Goal: Task Accomplishment & Management: Complete application form

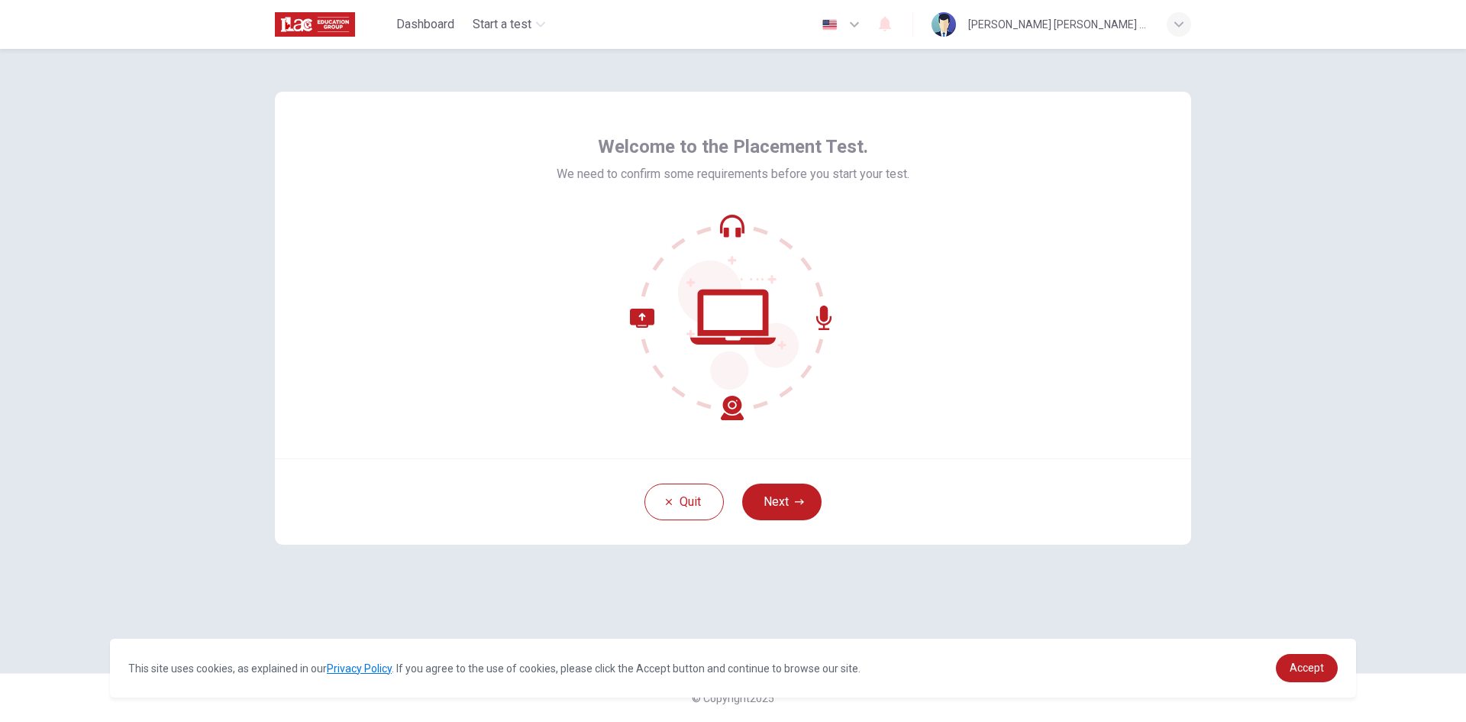
click at [795, 522] on div "Quit Next" at bounding box center [733, 501] width 916 height 86
click at [791, 517] on button "Next" at bounding box center [781, 501] width 79 height 37
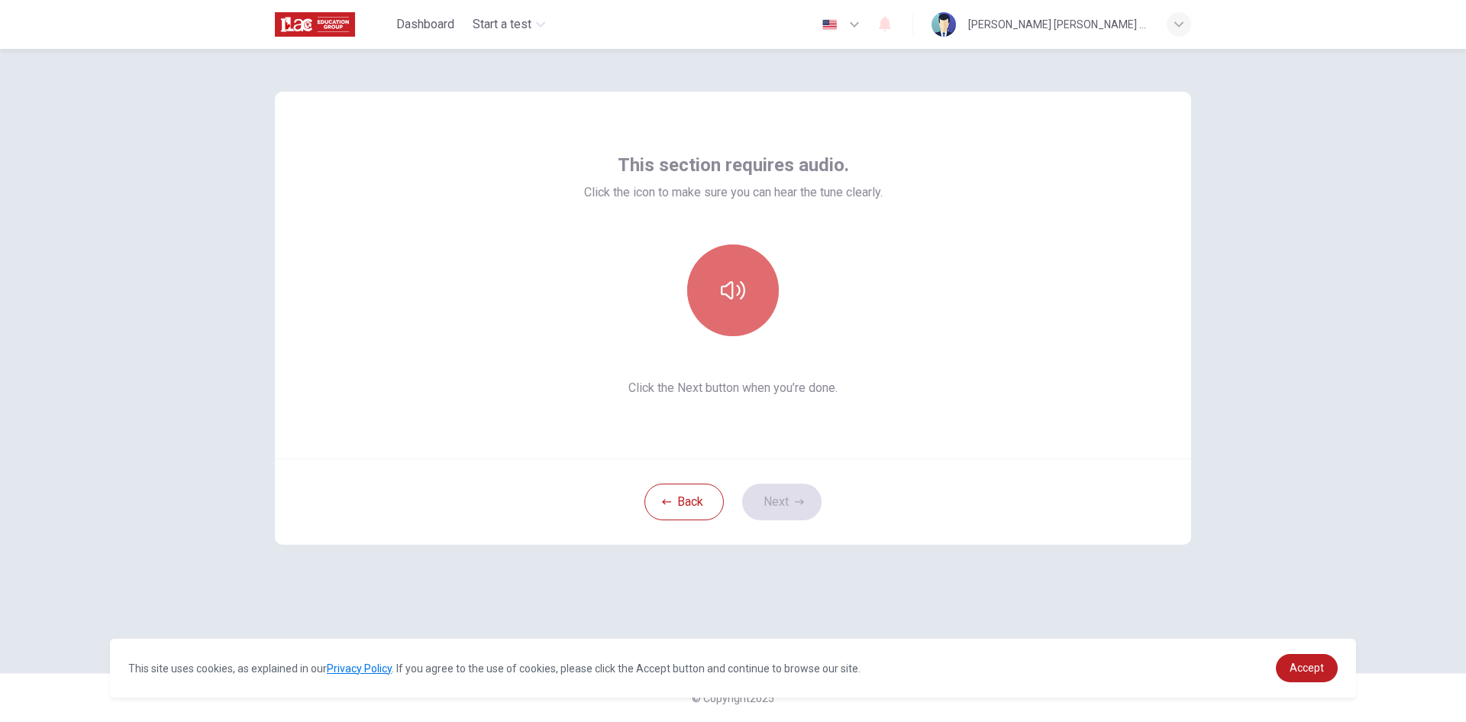
click at [759, 276] on button "button" at bounding box center [733, 290] width 92 height 92
click at [754, 274] on button "button" at bounding box center [733, 290] width 92 height 92
click at [741, 296] on icon "button" at bounding box center [733, 290] width 24 height 24
click at [745, 290] on icon "button" at bounding box center [733, 290] width 24 height 24
click at [791, 502] on button "Next" at bounding box center [781, 501] width 79 height 37
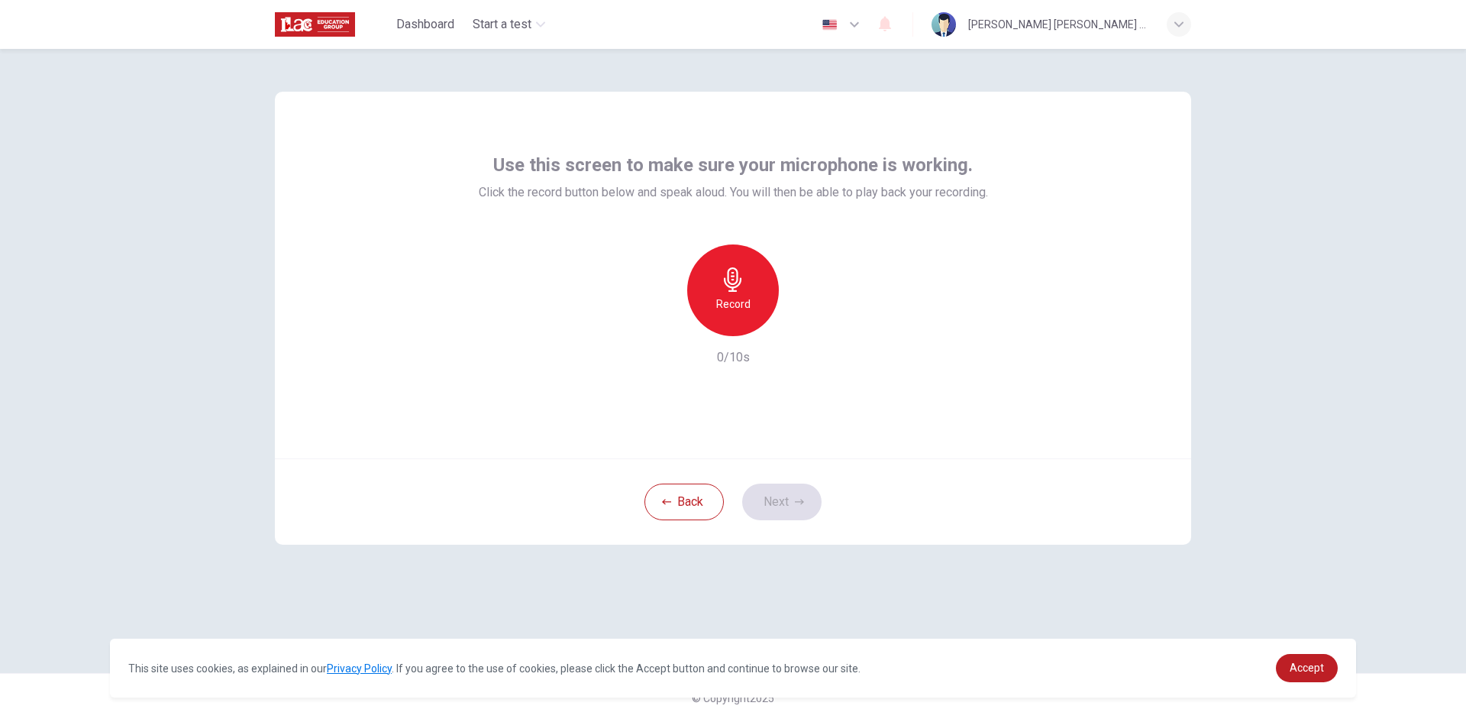
click at [726, 286] on icon "button" at bounding box center [733, 279] width 24 height 24
click at [806, 313] on div "button" at bounding box center [803, 324] width 24 height 24
click at [795, 495] on button "Next" at bounding box center [781, 501] width 79 height 37
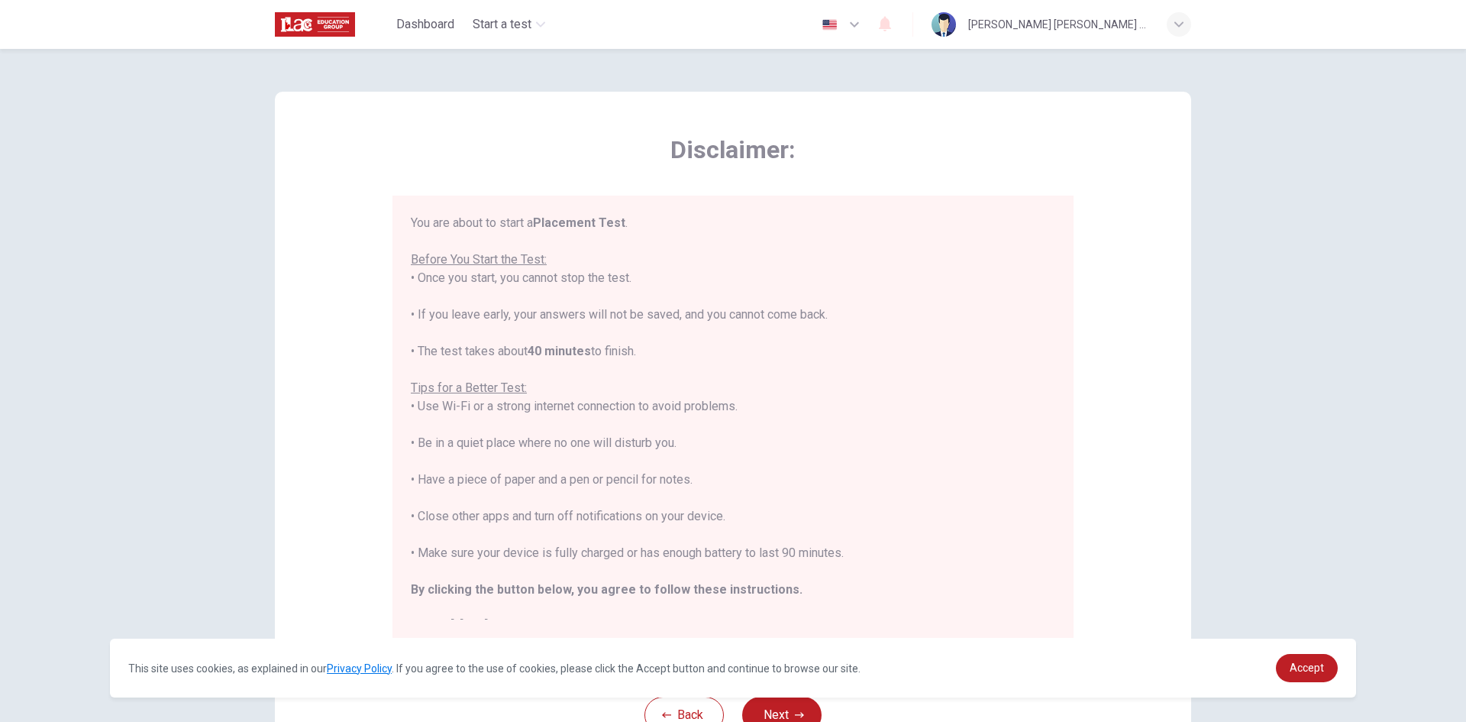
click at [864, 21] on icon "button" at bounding box center [854, 24] width 18 height 18
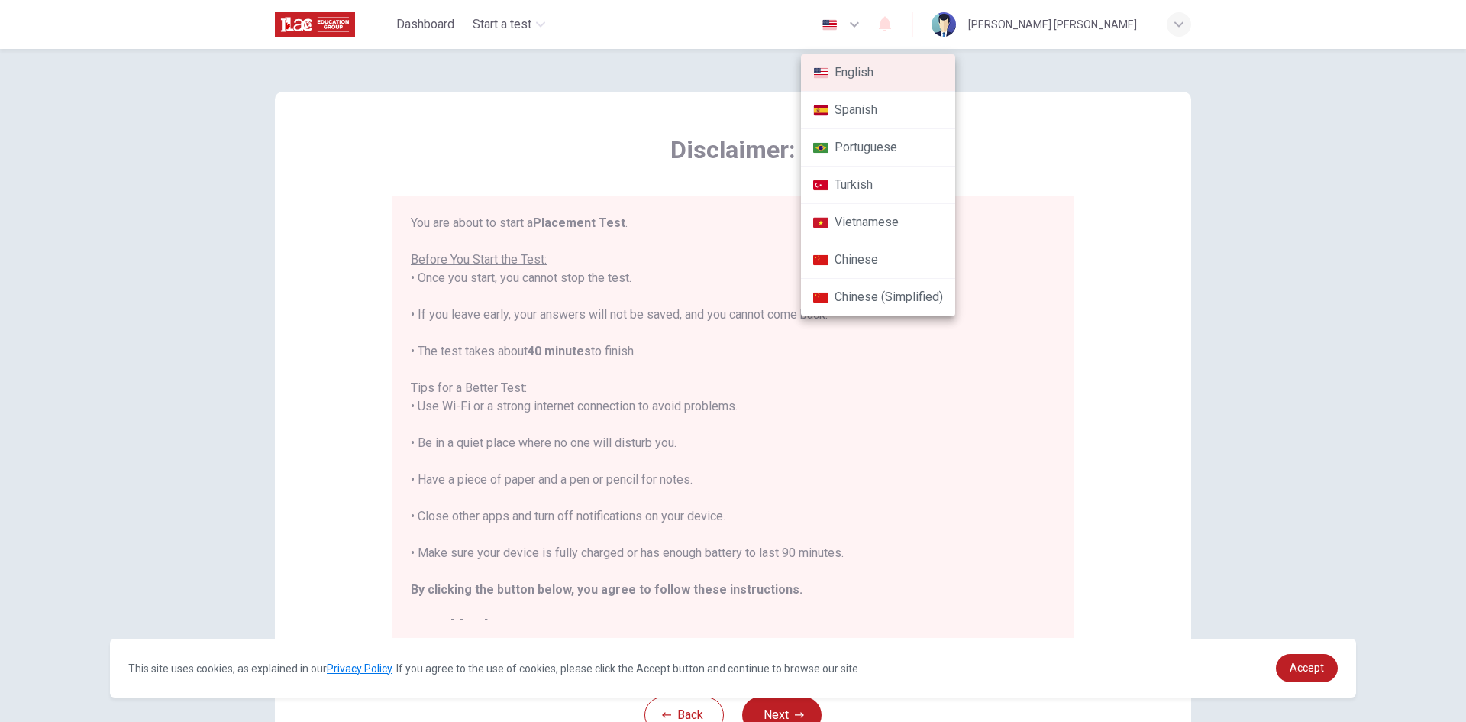
click at [886, 156] on li "Portuguese" at bounding box center [878, 147] width 154 height 37
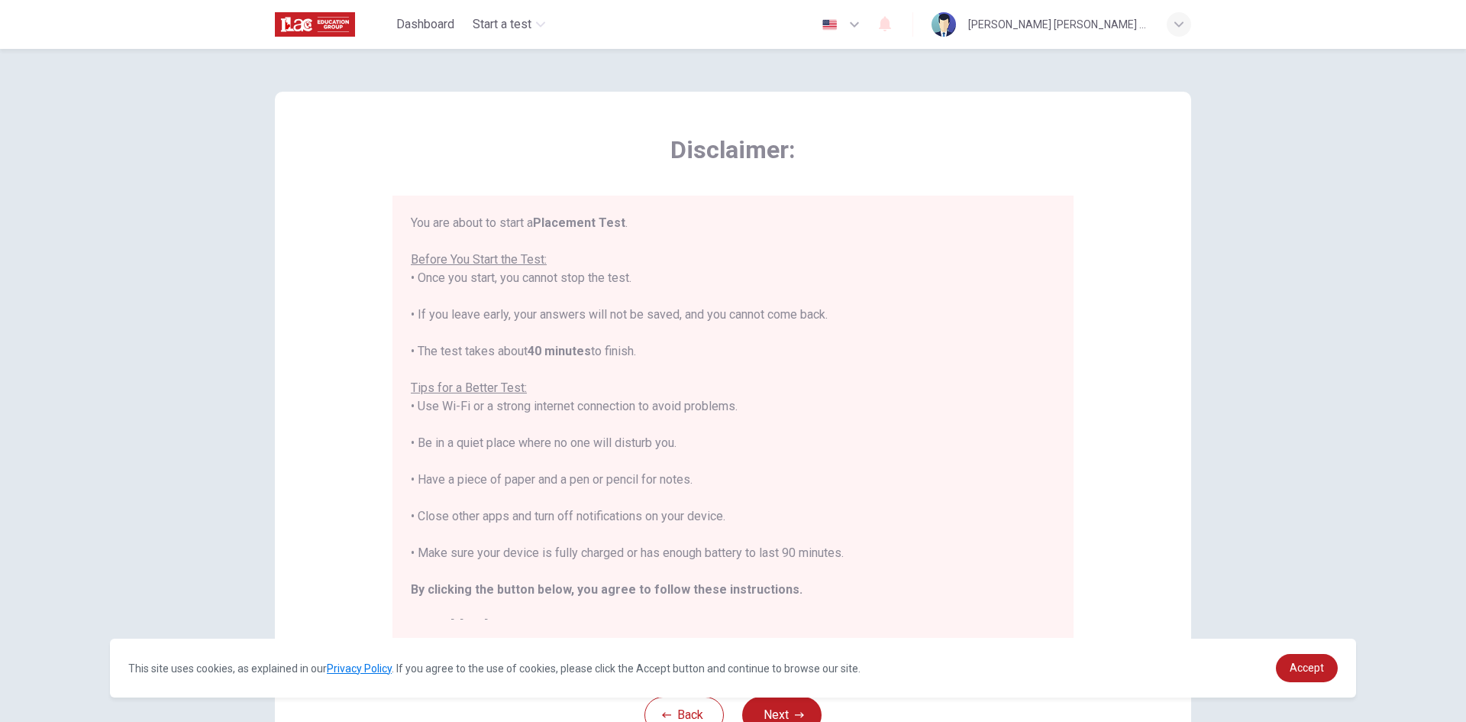
type input "pt"
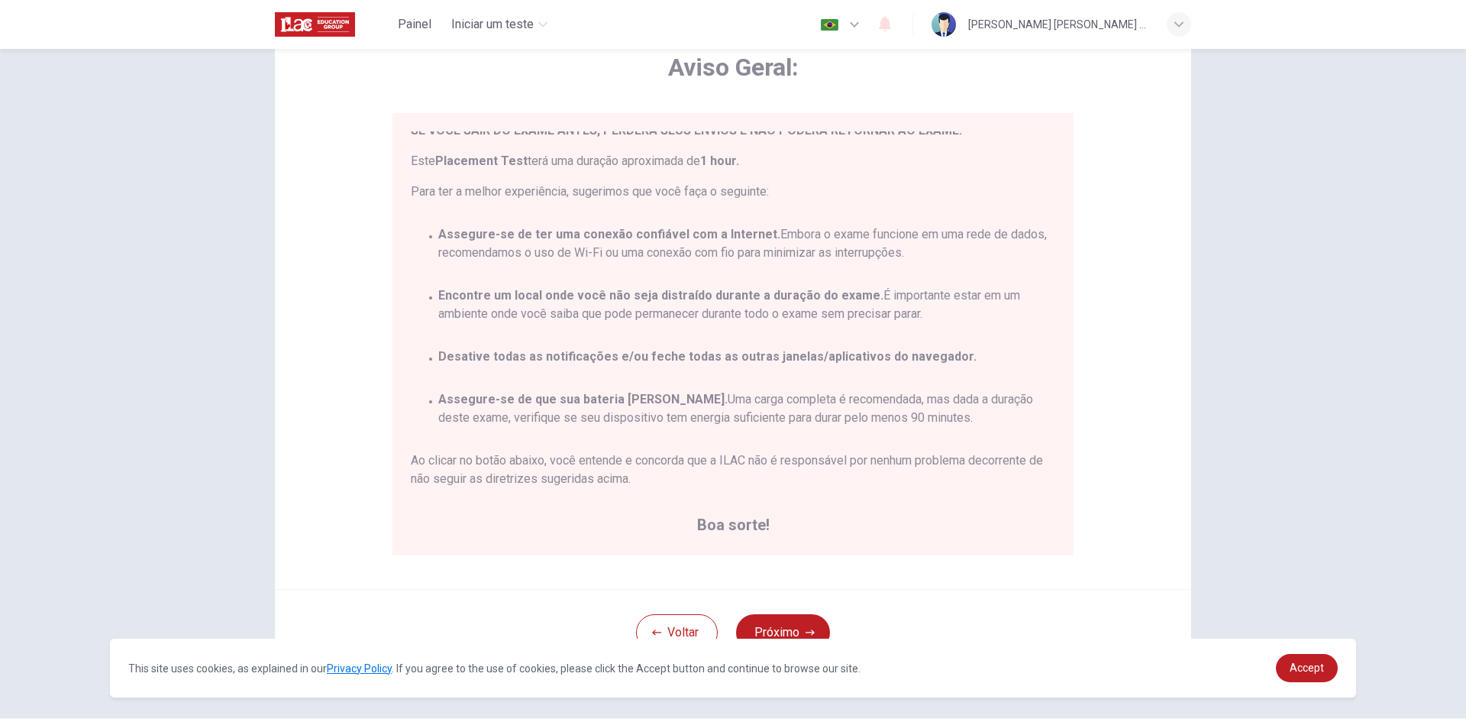
scroll to position [128, 0]
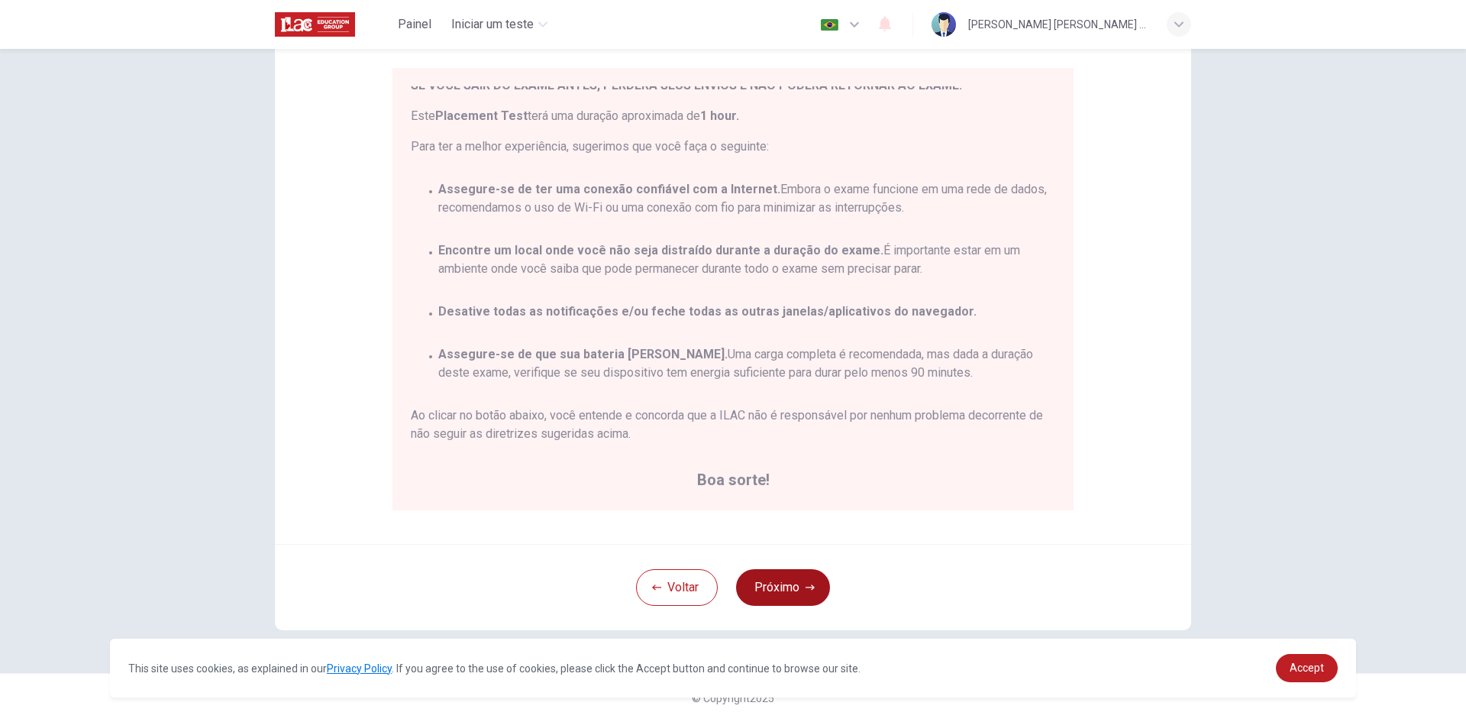
click at [806, 586] on icon "button" at bounding box center [810, 587] width 9 height 9
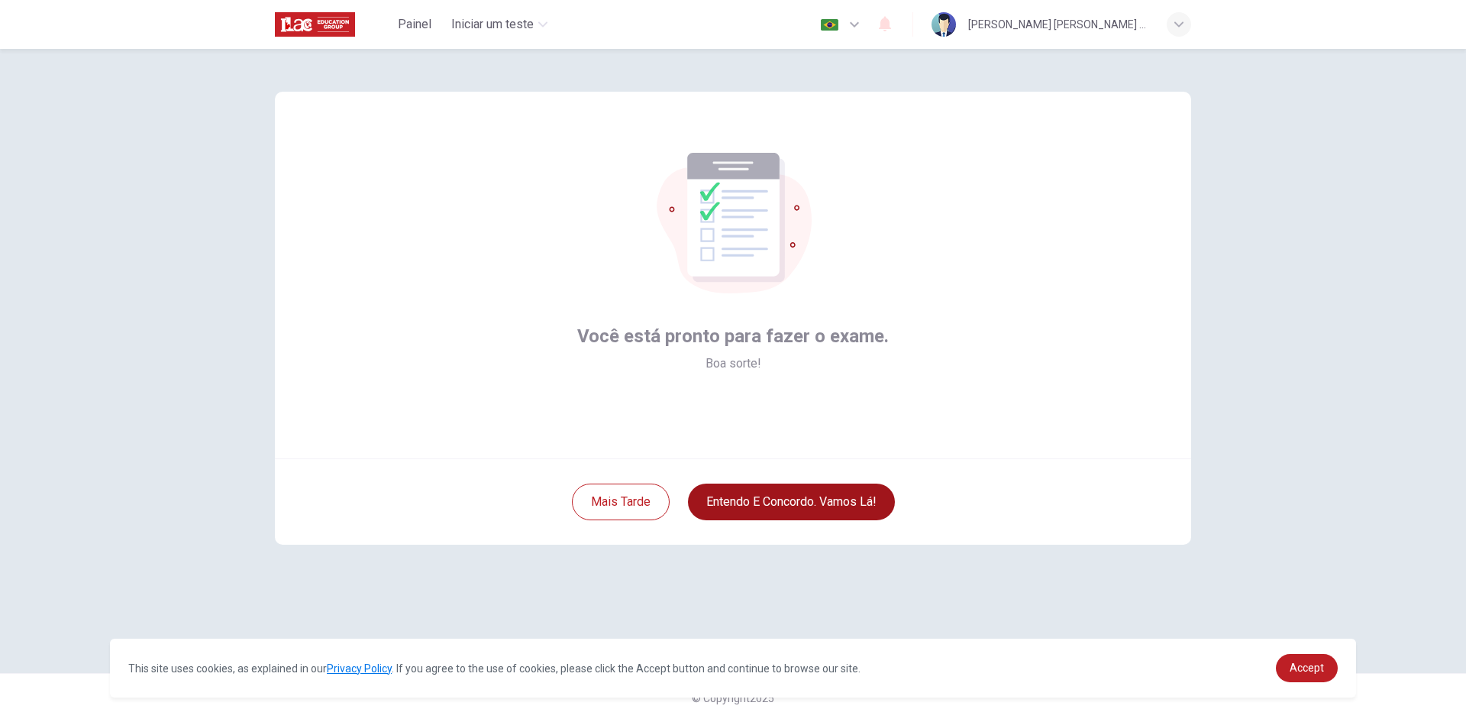
click at [796, 501] on button "Entendo e concordo. Vamos lá!" at bounding box center [791, 501] width 207 height 37
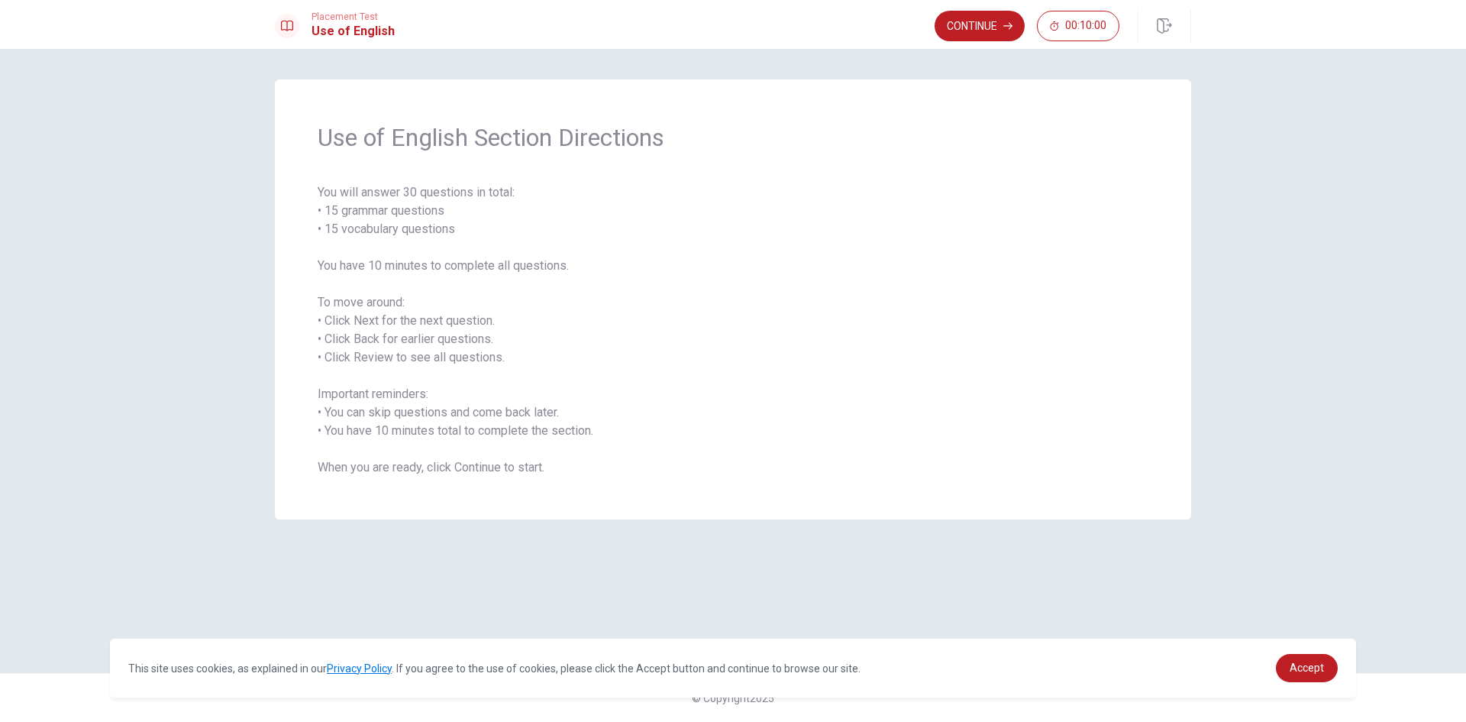
drag, startPoint x: 338, startPoint y: 185, endPoint x: 604, endPoint y: 223, distance: 268.5
click at [603, 224] on span "You will answer 30 questions in total: • 15 grammar questions • 15 vocabulary q…" at bounding box center [733, 329] width 831 height 293
click at [984, 20] on button "Continue" at bounding box center [980, 26] width 90 height 31
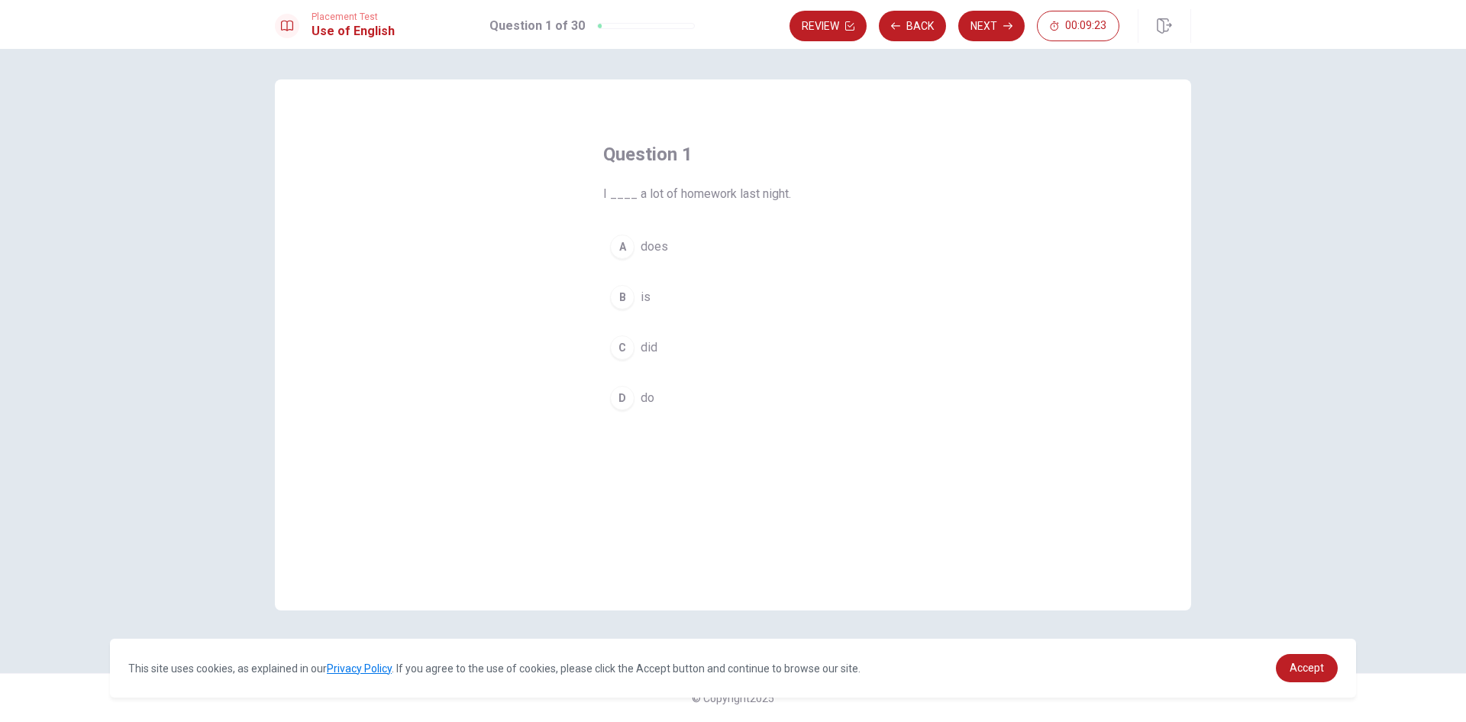
click at [636, 286] on button "B is" at bounding box center [733, 297] width 260 height 38
drag, startPoint x: 808, startPoint y: 189, endPoint x: 576, endPoint y: 182, distance: 232.3
click at [578, 186] on div "Question 1 I ____ a lot of homework last night. A does B is C did D do" at bounding box center [733, 280] width 321 height 324
drag, startPoint x: 600, startPoint y: 186, endPoint x: 823, endPoint y: 190, distance: 223.0
click at [811, 192] on div "Question 1 I ____ a lot of homework last night. A does B is C did D do" at bounding box center [733, 280] width 321 height 324
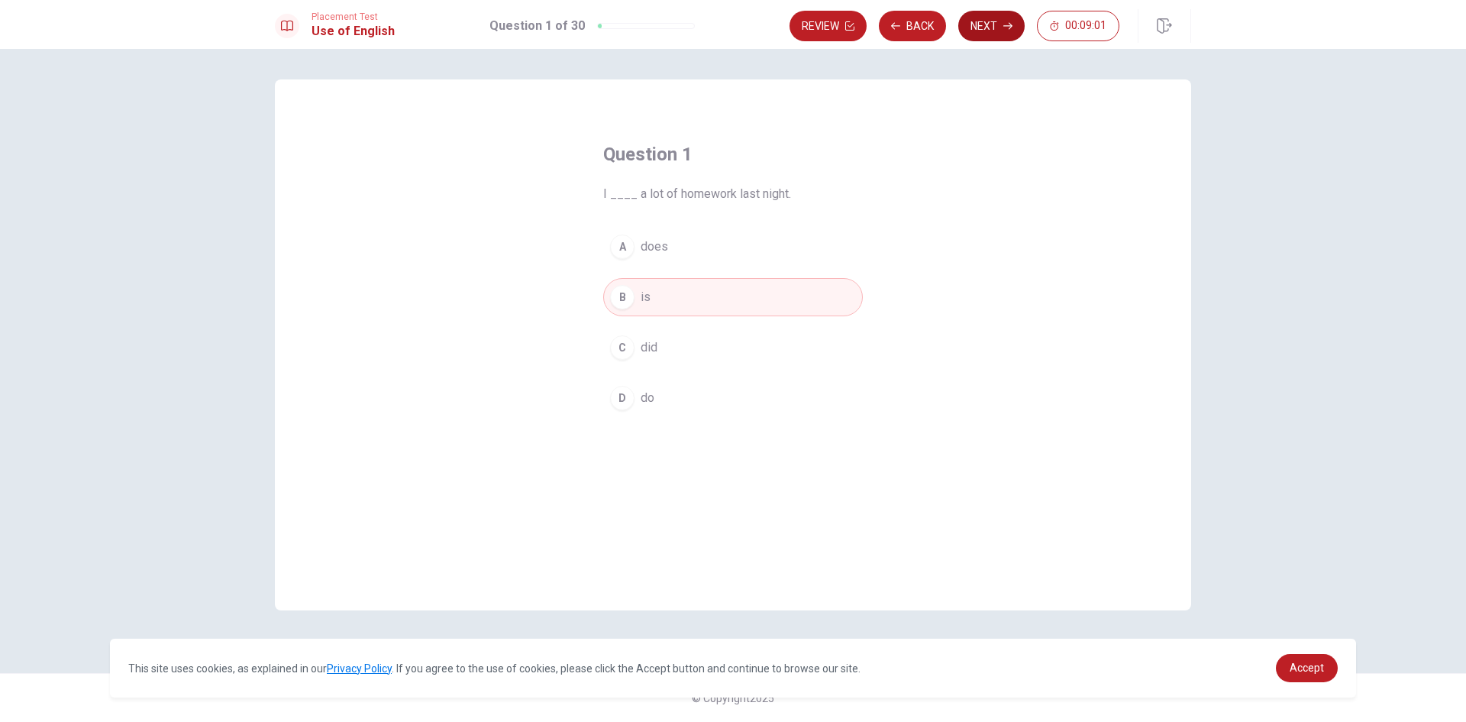
click at [1007, 31] on button "Next" at bounding box center [991, 26] width 66 height 31
click at [652, 351] on span "reading" at bounding box center [661, 347] width 40 height 18
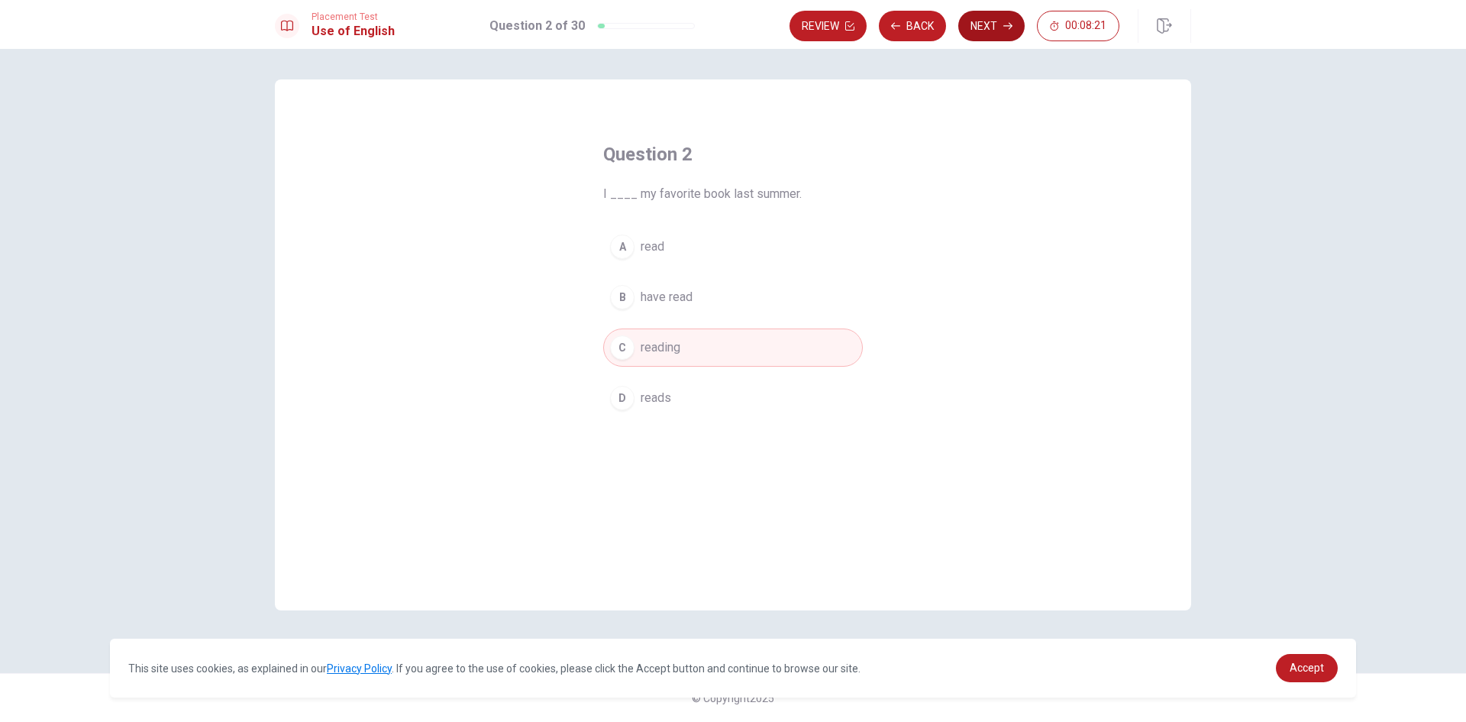
click at [1008, 21] on button "Next" at bounding box center [991, 26] width 66 height 31
click at [627, 289] on div "B" at bounding box center [622, 297] width 24 height 24
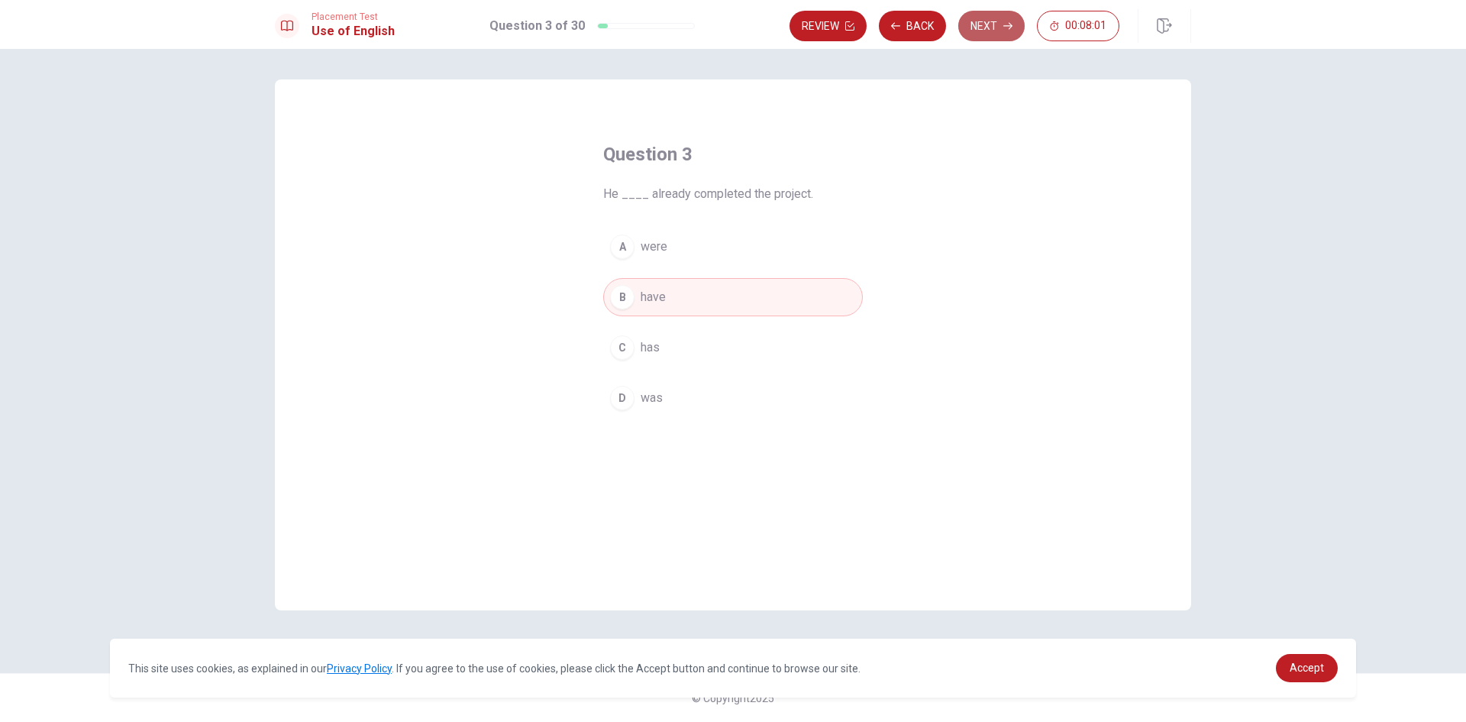
click at [1005, 23] on icon "button" at bounding box center [1008, 25] width 9 height 9
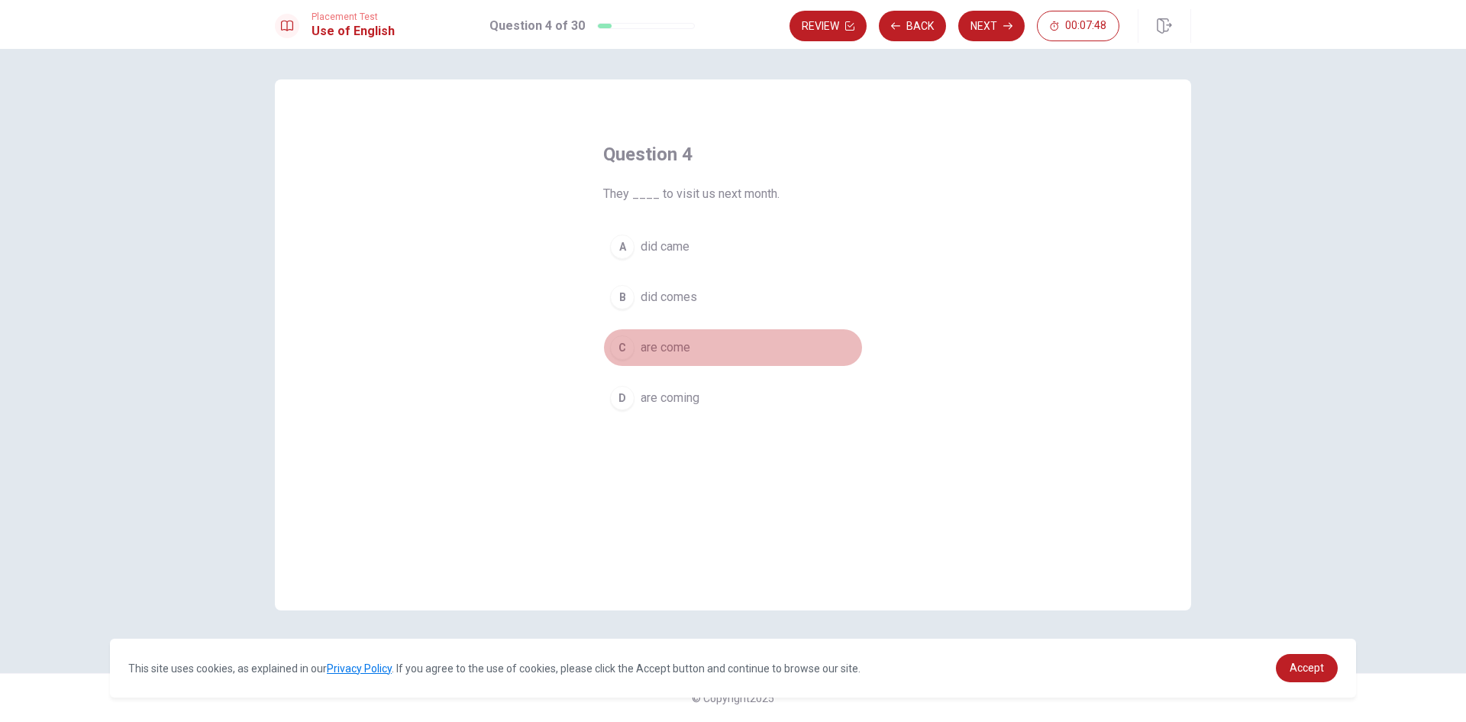
click at [696, 347] on button "C are come" at bounding box center [733, 347] width 260 height 38
click at [988, 21] on button "Next" at bounding box center [991, 26] width 66 height 31
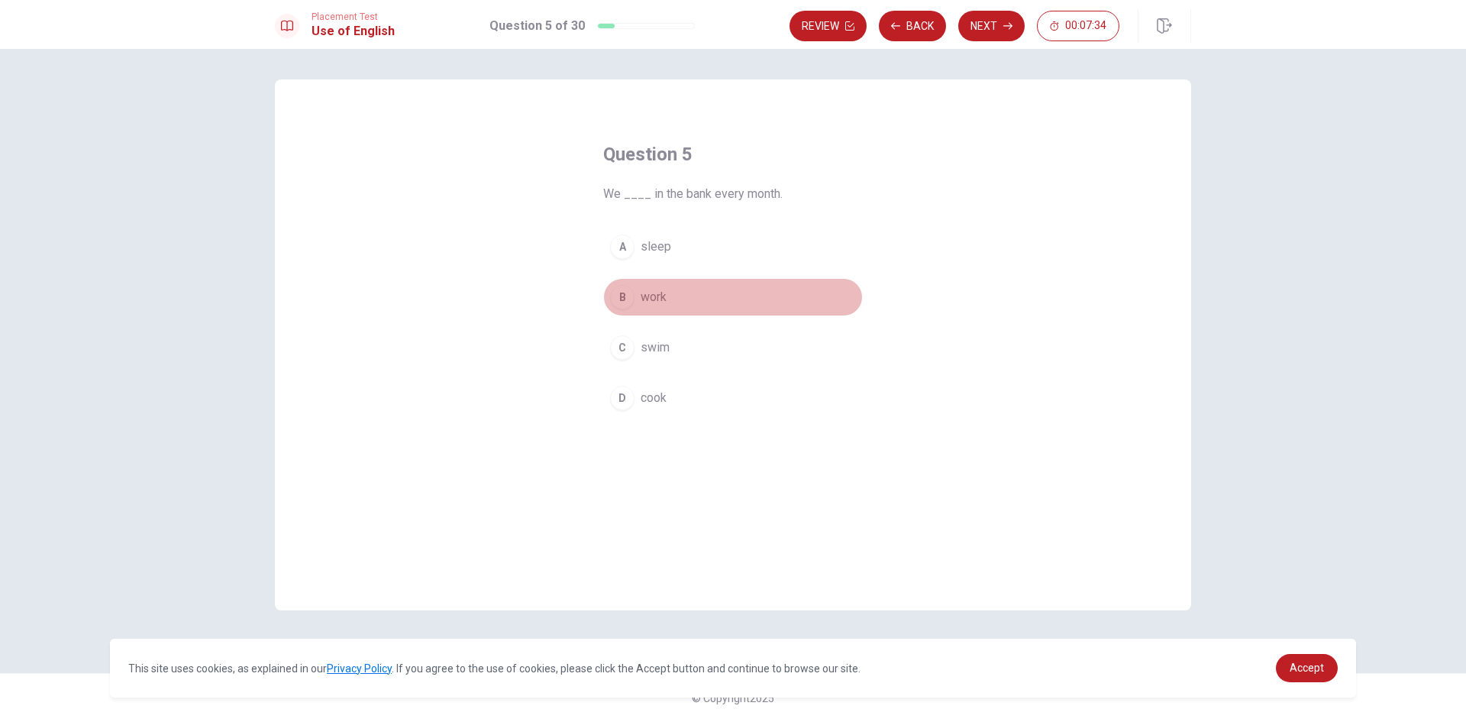
click at [689, 289] on button "B work" at bounding box center [733, 297] width 260 height 38
click at [984, 24] on button "Next" at bounding box center [991, 26] width 66 height 31
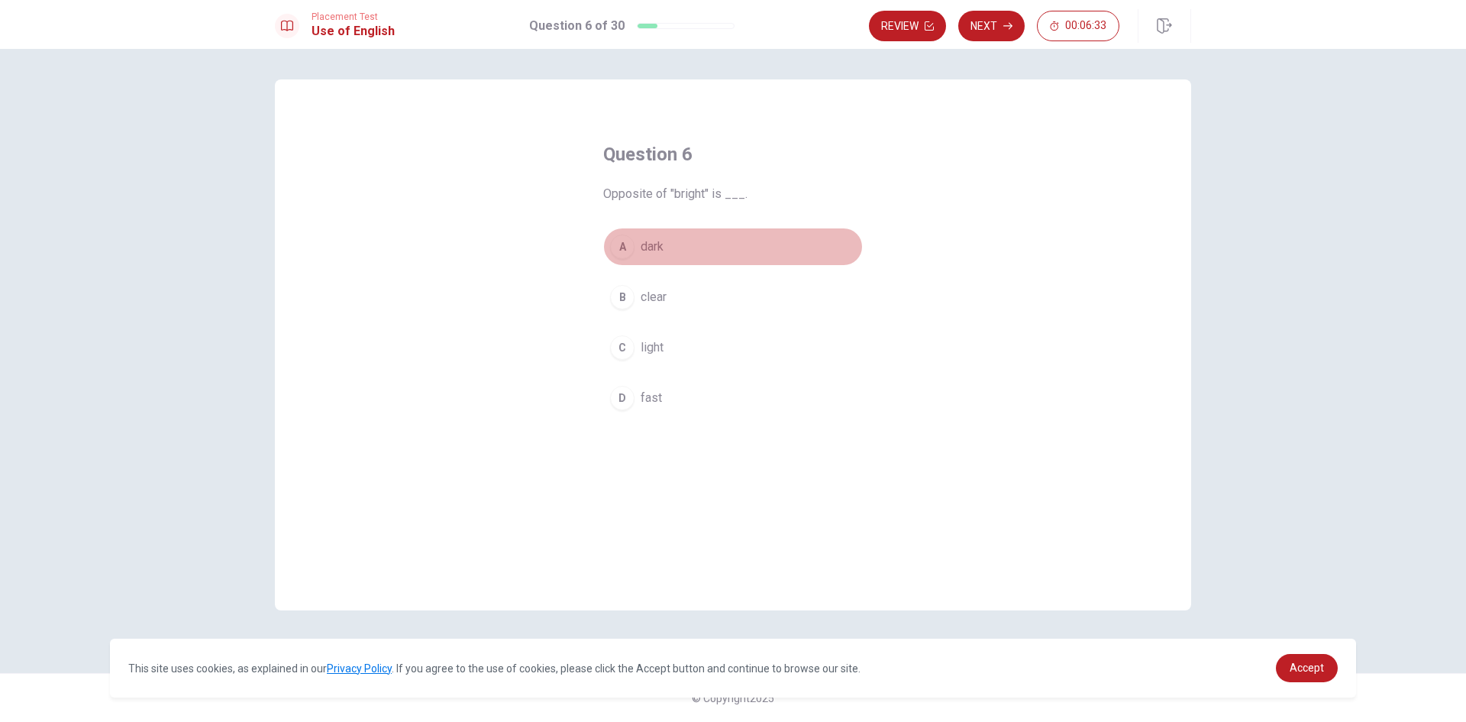
click at [669, 242] on button "A dark" at bounding box center [733, 247] width 260 height 38
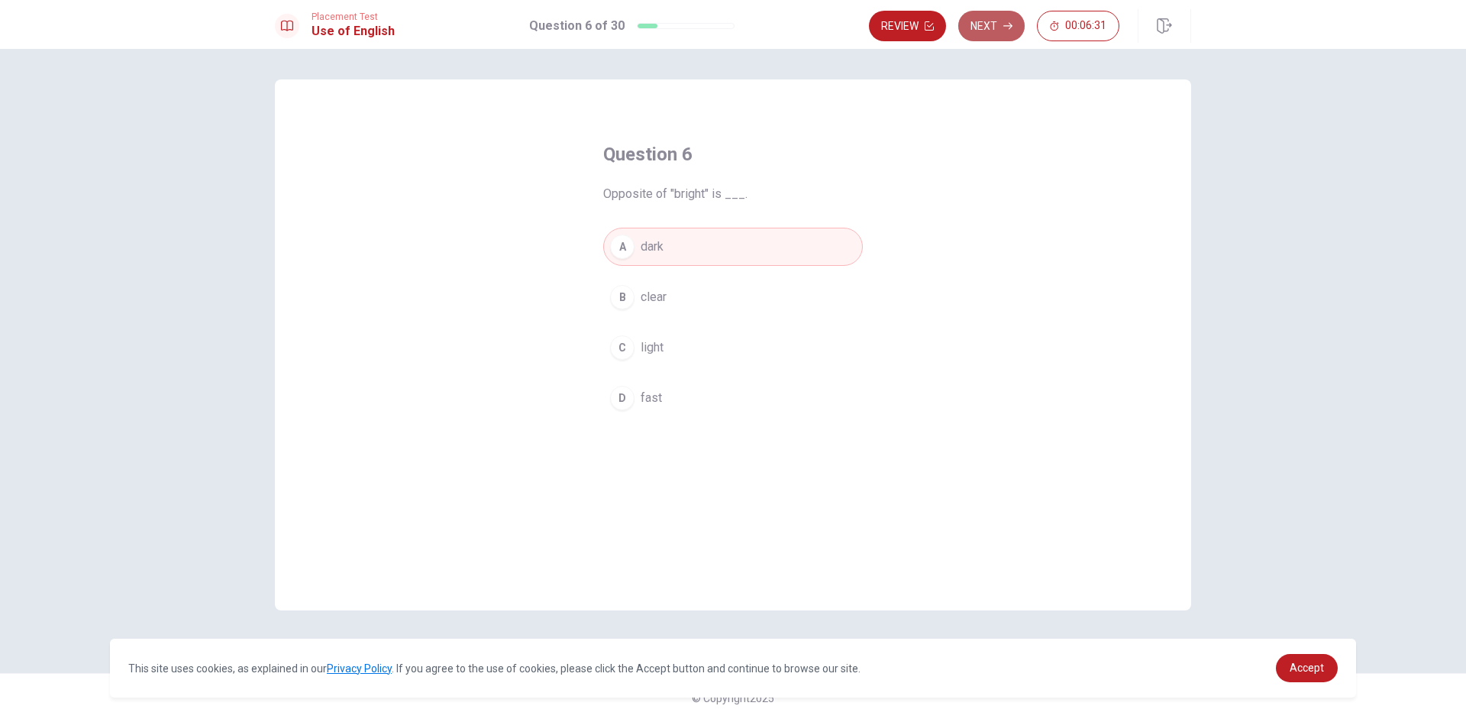
click at [993, 27] on button "Next" at bounding box center [991, 26] width 66 height 31
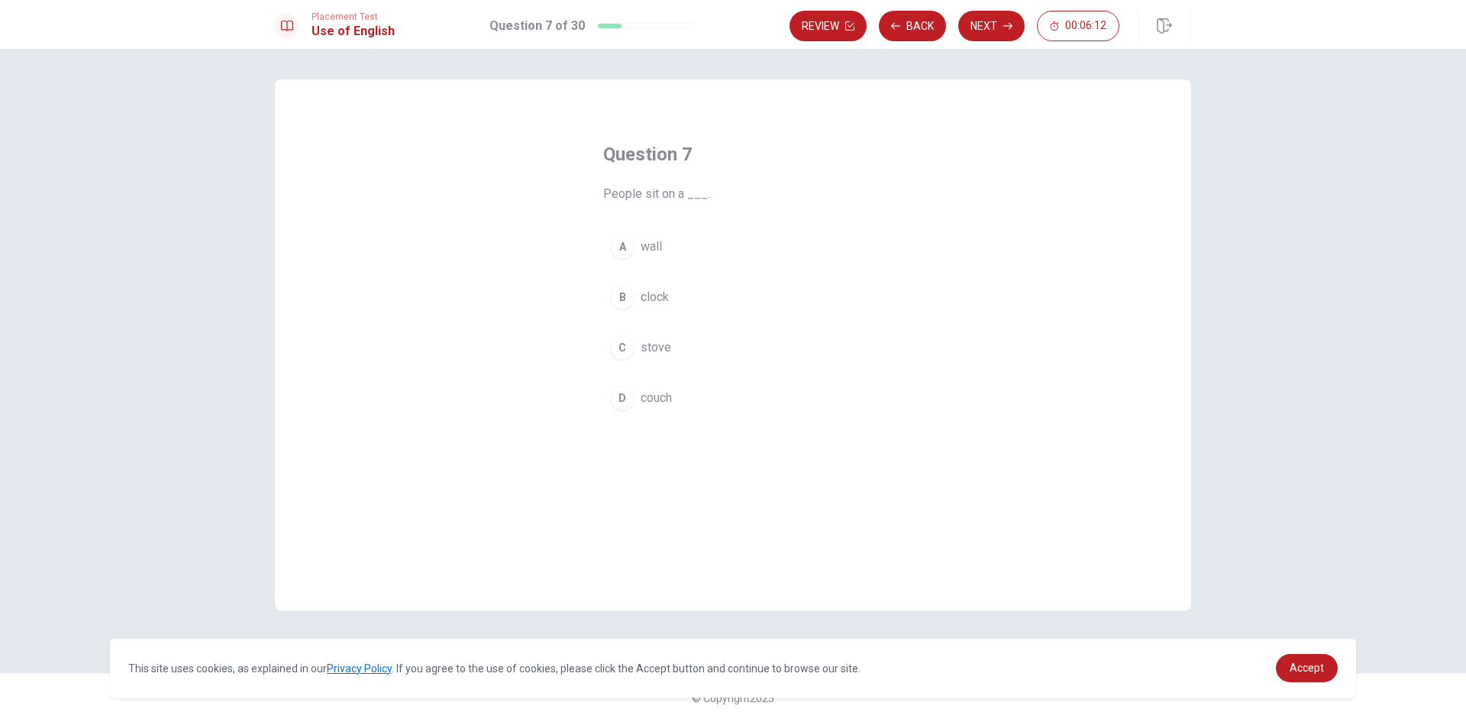
click at [688, 244] on button "A wall" at bounding box center [733, 247] width 260 height 38
click at [1006, 29] on icon "button" at bounding box center [1008, 25] width 9 height 9
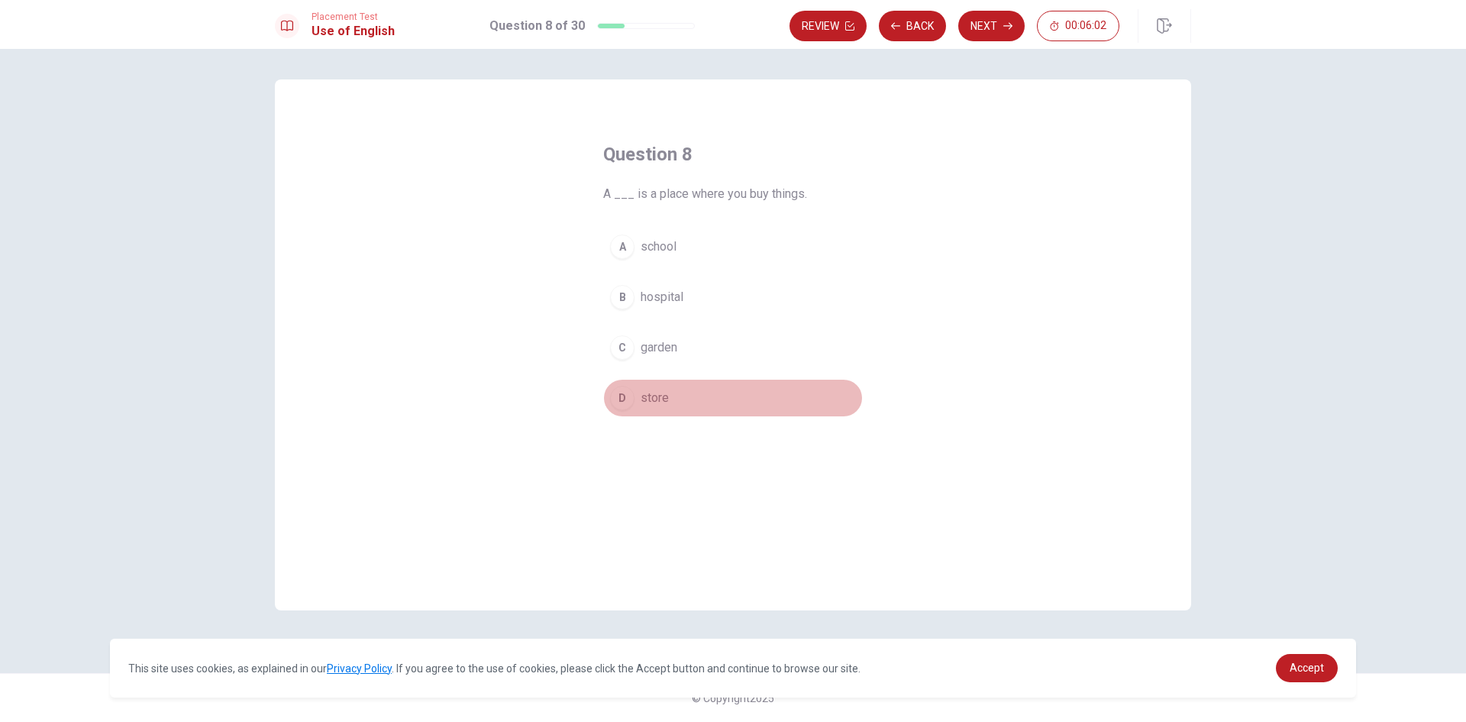
click at [676, 399] on button "D store" at bounding box center [733, 398] width 260 height 38
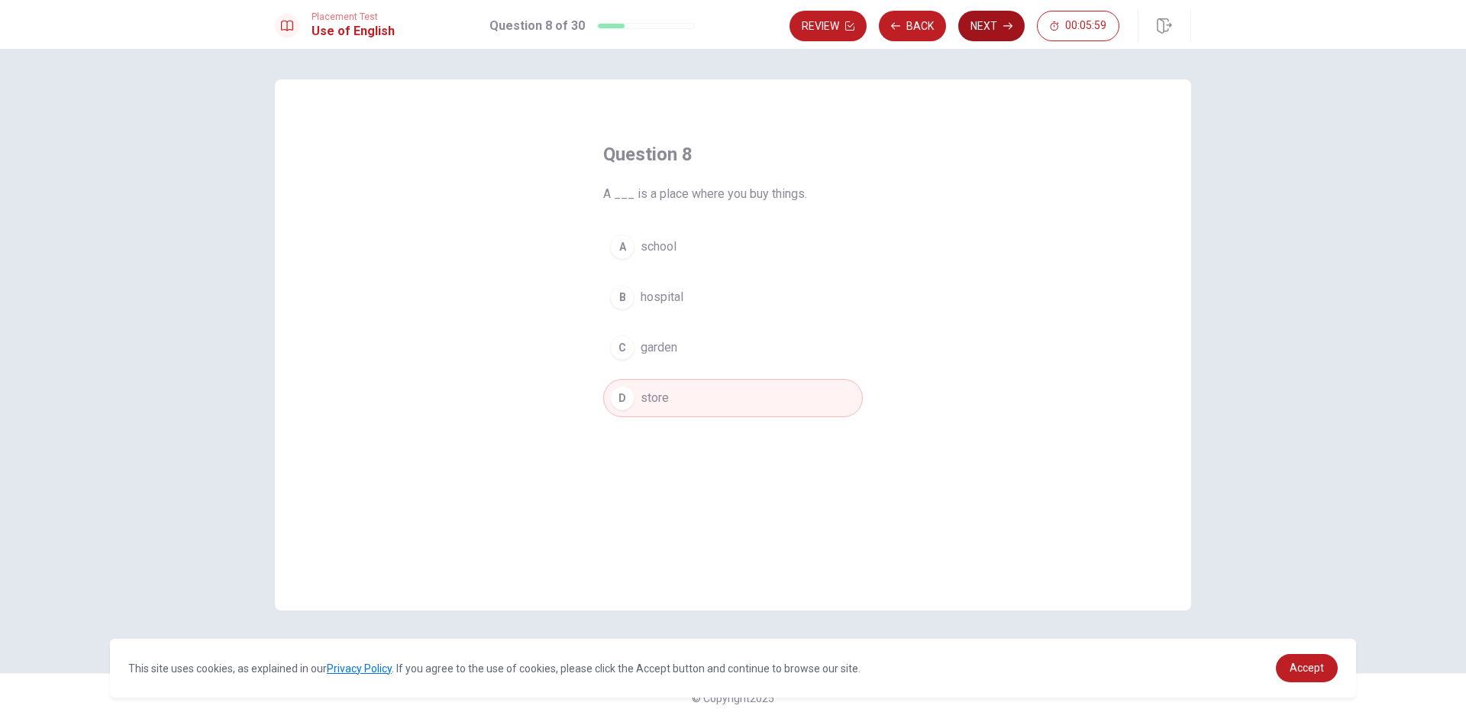
click at [975, 28] on button "Next" at bounding box center [991, 26] width 66 height 31
click at [664, 244] on span "phone" at bounding box center [657, 247] width 33 height 18
click at [977, 33] on button "Next" at bounding box center [991, 26] width 66 height 31
click at [688, 340] on button "C am" at bounding box center [733, 347] width 260 height 38
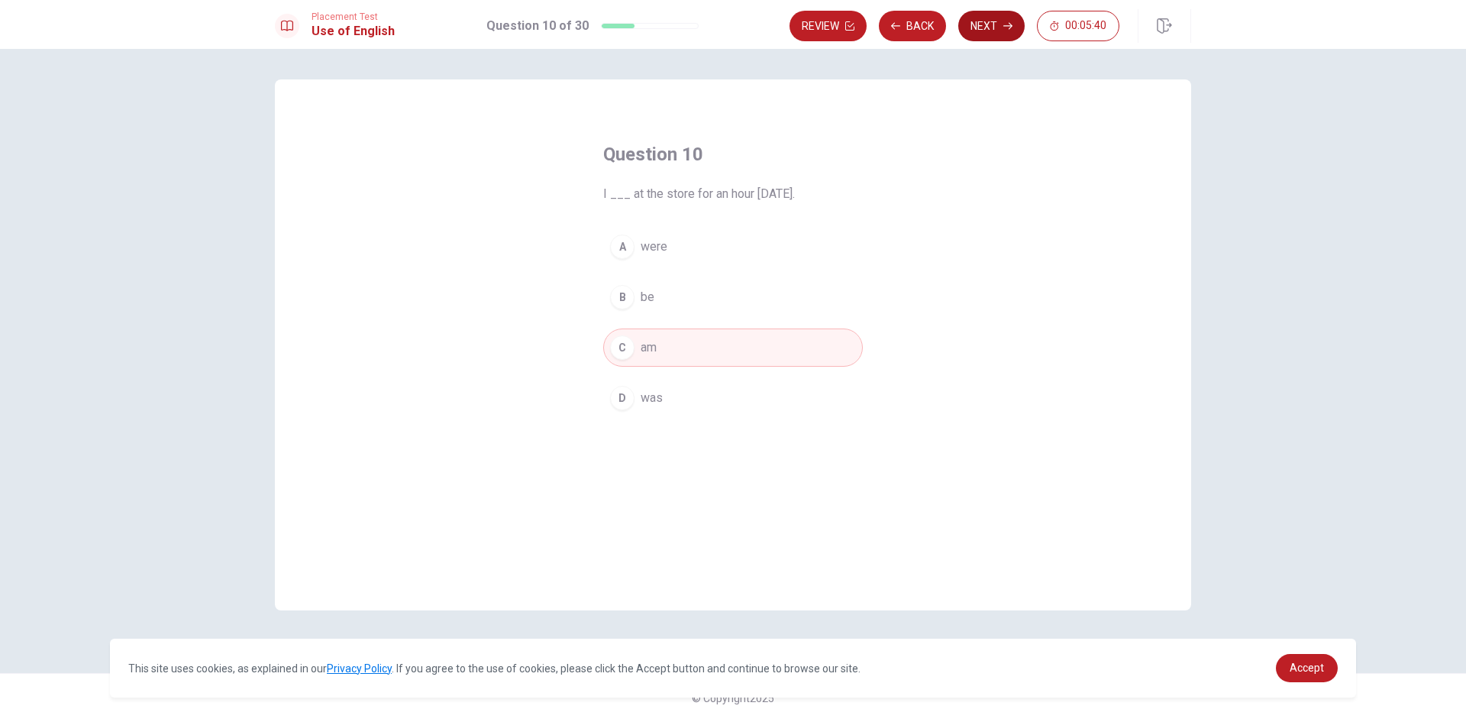
click at [987, 18] on button "Next" at bounding box center [991, 26] width 66 height 31
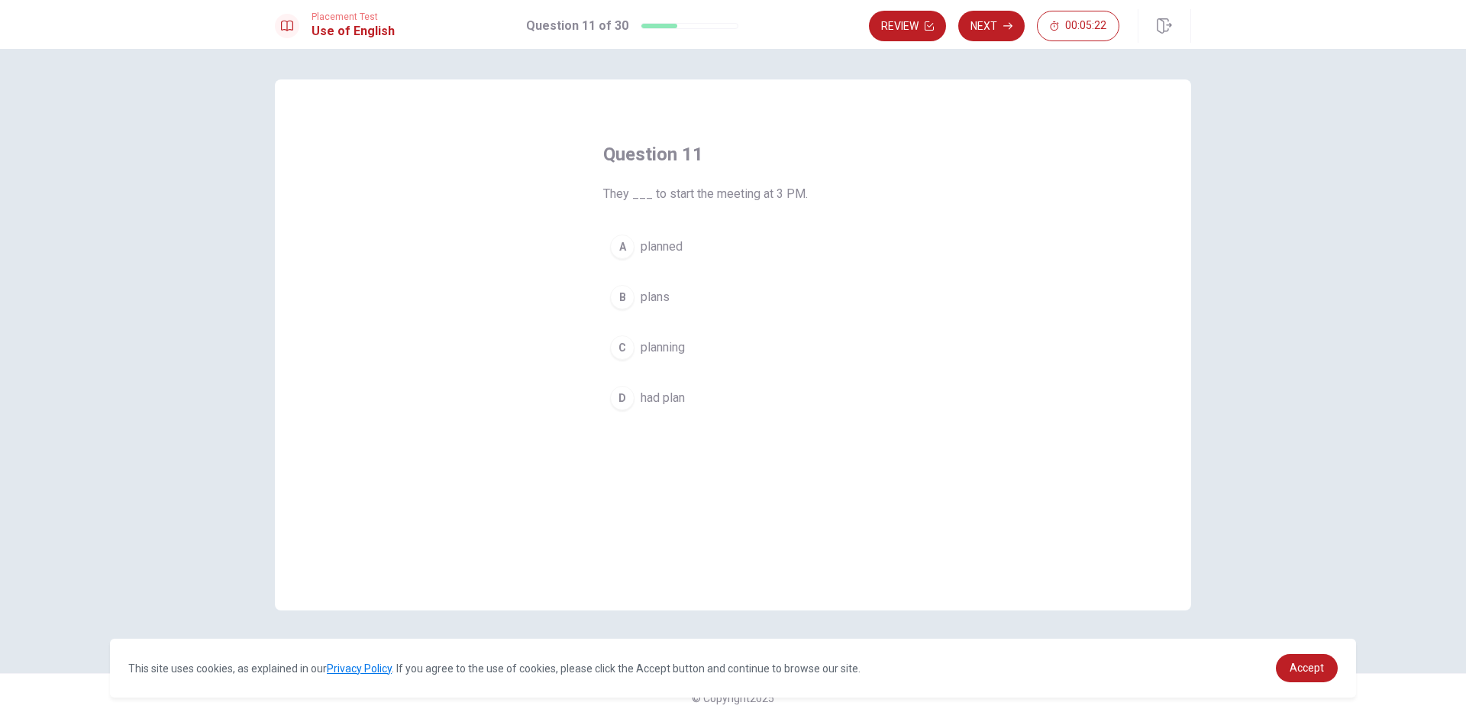
click at [701, 400] on button "D had plan" at bounding box center [733, 398] width 260 height 38
click at [991, 36] on button "Next" at bounding box center [991, 26] width 66 height 31
click at [709, 251] on button "A will has" at bounding box center [733, 247] width 260 height 38
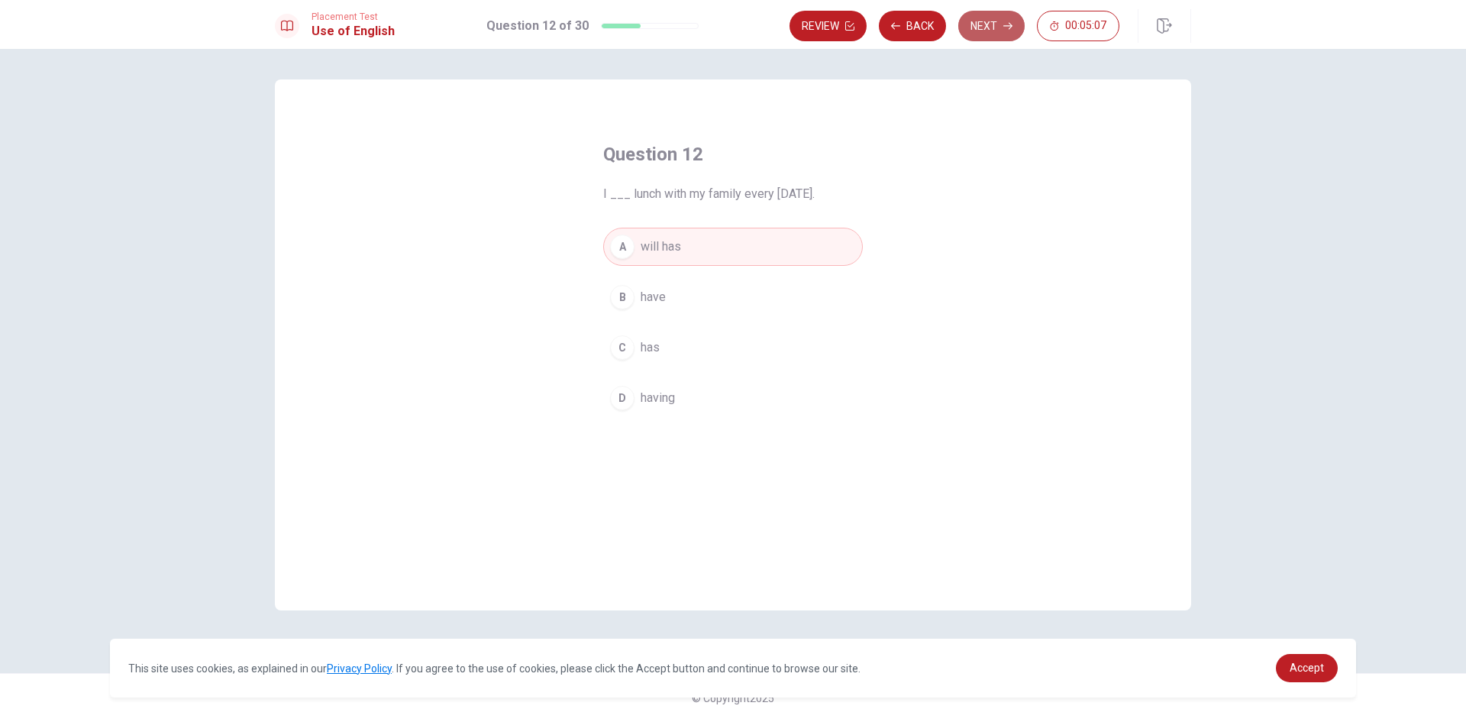
click at [1009, 24] on icon "button" at bounding box center [1008, 25] width 9 height 9
click at [711, 284] on button "B have" at bounding box center [733, 297] width 260 height 38
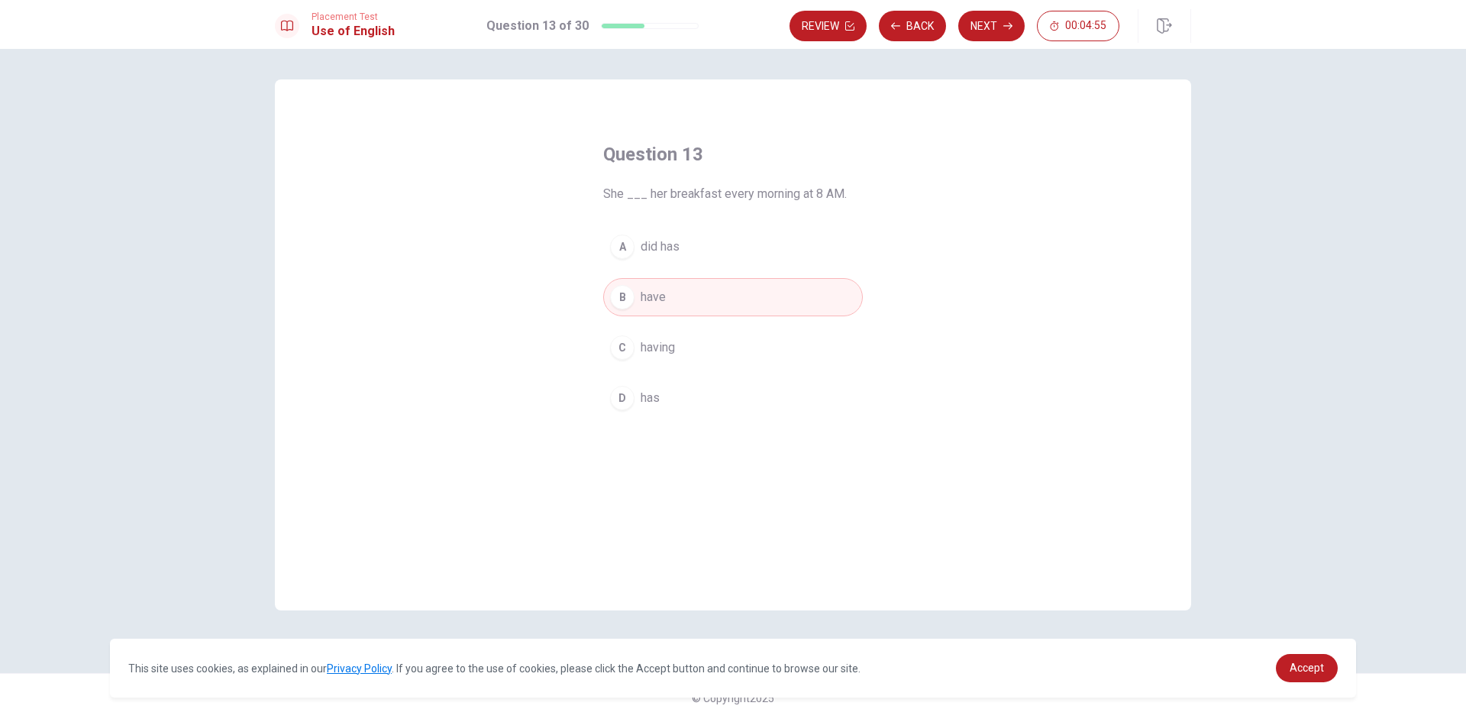
click at [687, 243] on button "A did has" at bounding box center [733, 247] width 260 height 38
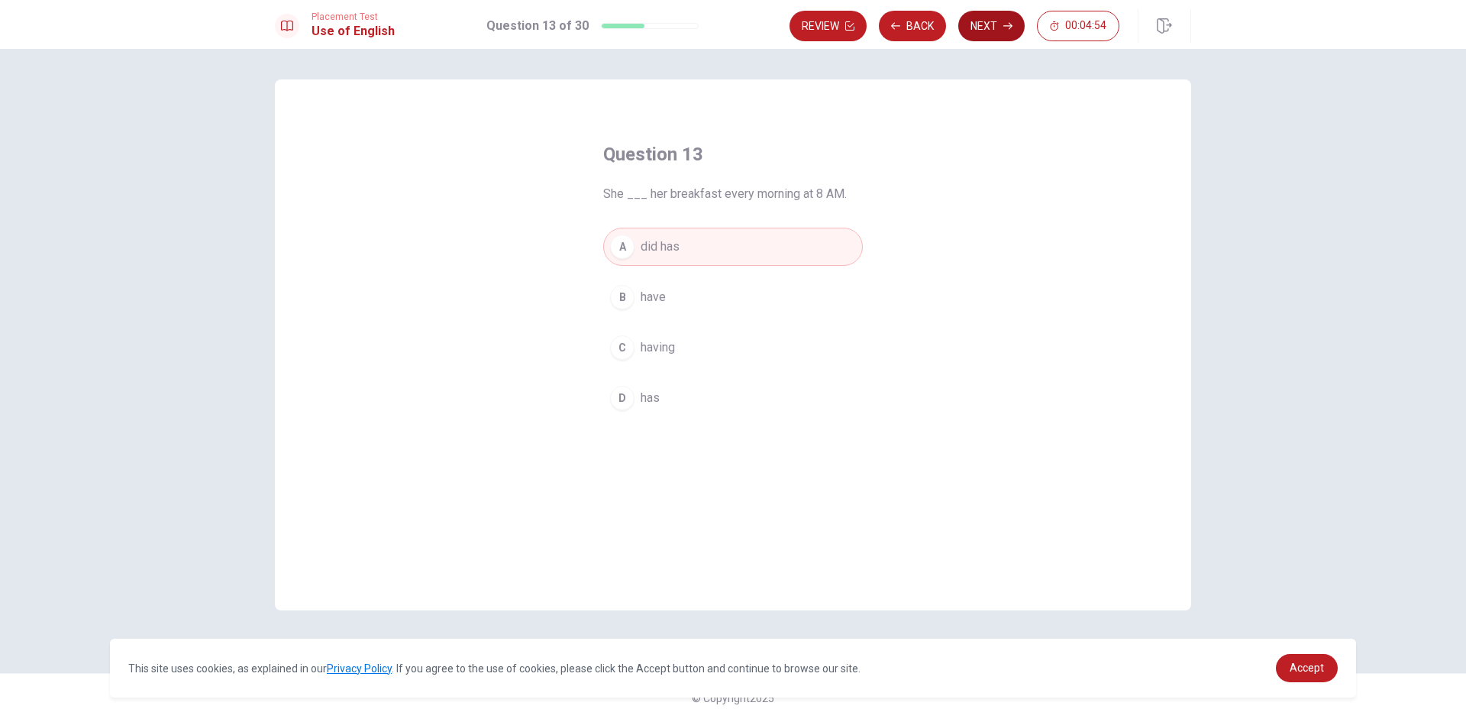
click at [1013, 25] on button "Next" at bounding box center [991, 26] width 66 height 31
click at [710, 388] on button "D have" at bounding box center [733, 398] width 260 height 38
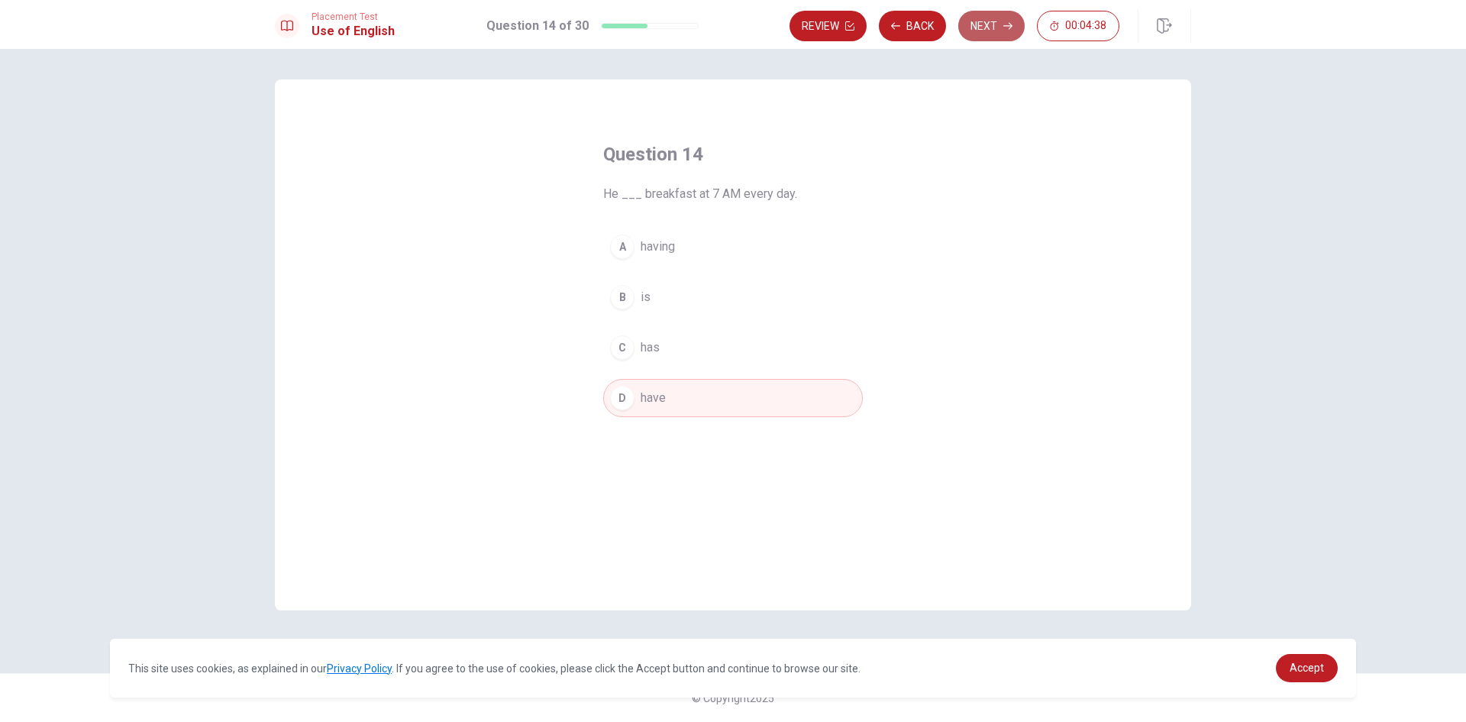
click at [980, 23] on button "Next" at bounding box center [991, 26] width 66 height 31
click at [729, 246] on button "A gloves" at bounding box center [733, 247] width 260 height 38
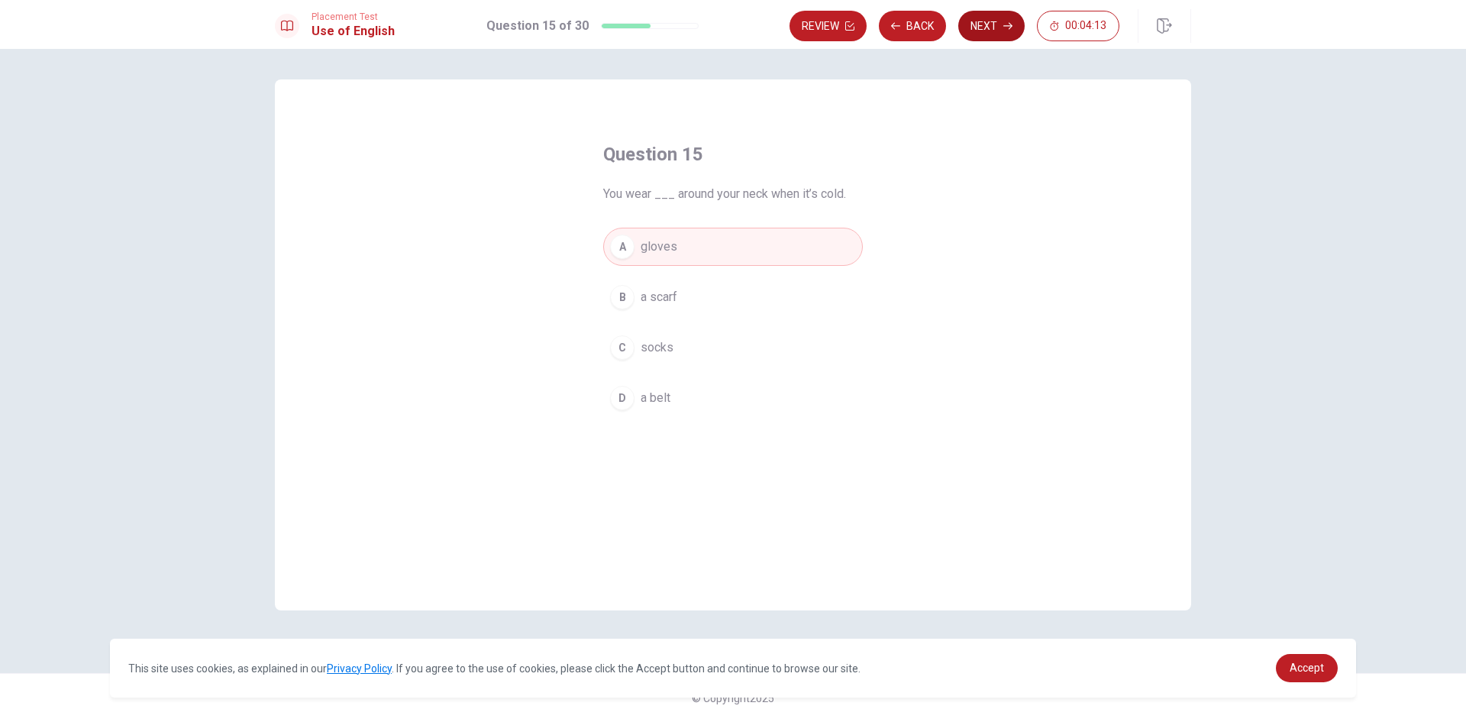
click at [1008, 20] on button "Next" at bounding box center [991, 26] width 66 height 31
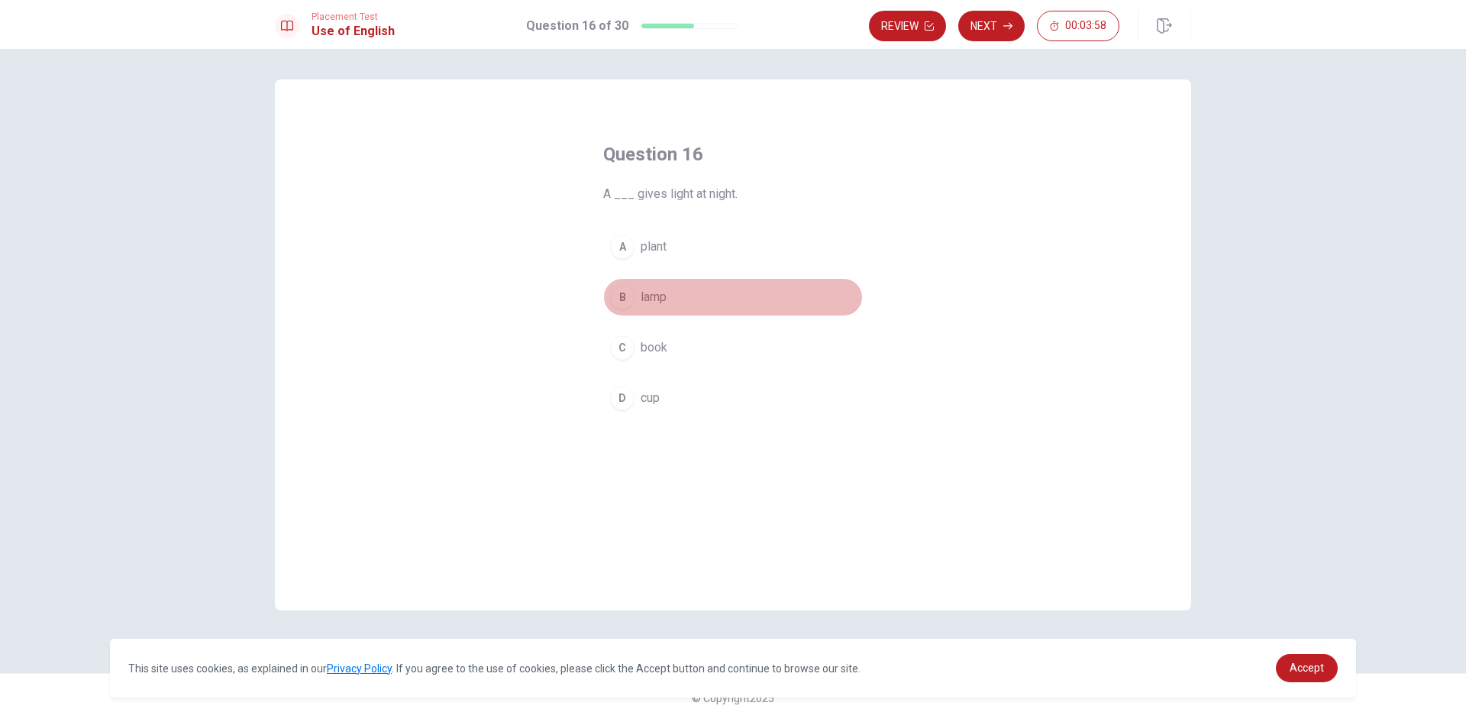
click at [681, 304] on button "B lamp" at bounding box center [733, 297] width 260 height 38
click at [1007, 15] on button "Next" at bounding box center [991, 26] width 66 height 31
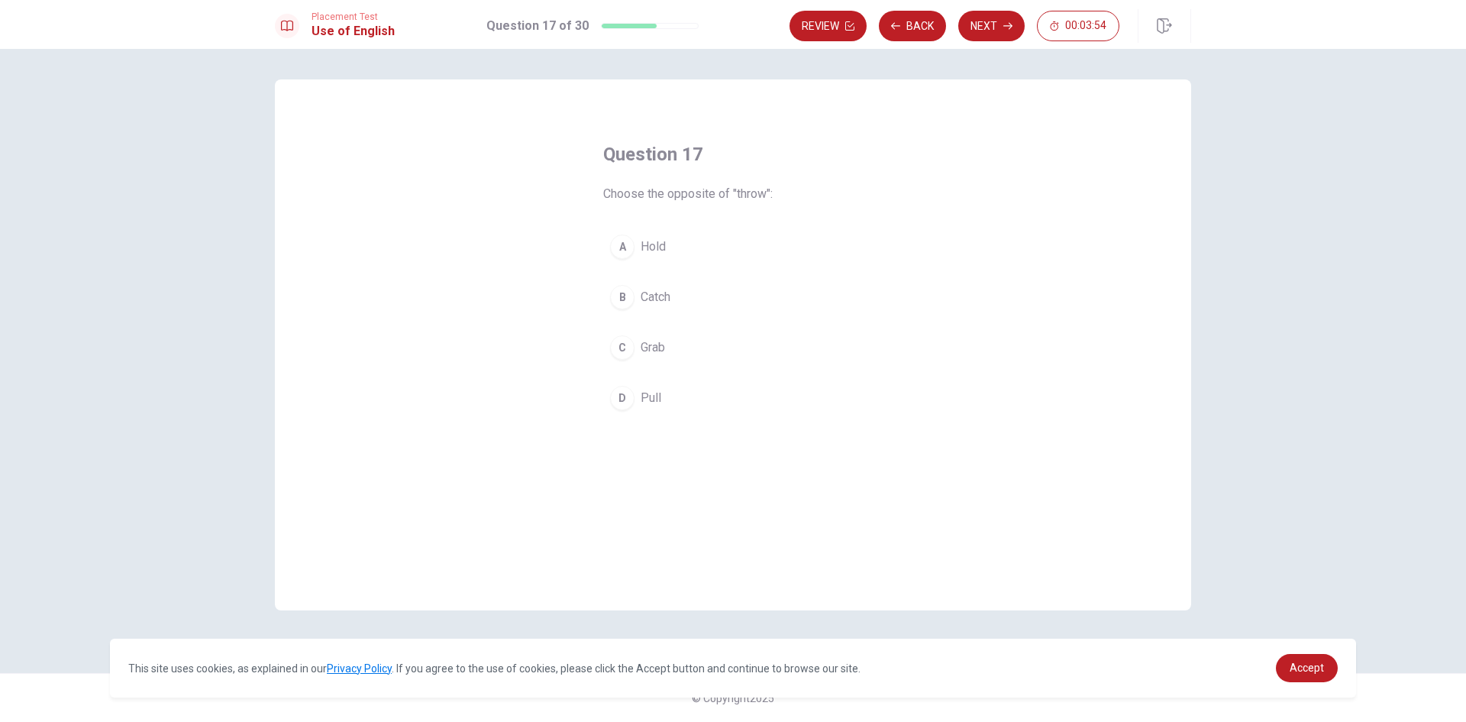
click at [682, 293] on button "B Catch" at bounding box center [733, 297] width 260 height 38
click at [1006, 15] on button "Next" at bounding box center [991, 26] width 66 height 31
click at [695, 393] on button "D gloves" at bounding box center [733, 398] width 260 height 38
click at [984, 50] on div "Question 18 If you want to see better, you wear ___. A glasses B shoes C hat D …" at bounding box center [733, 385] width 1466 height 673
click at [994, 32] on button "Next" at bounding box center [991, 26] width 66 height 31
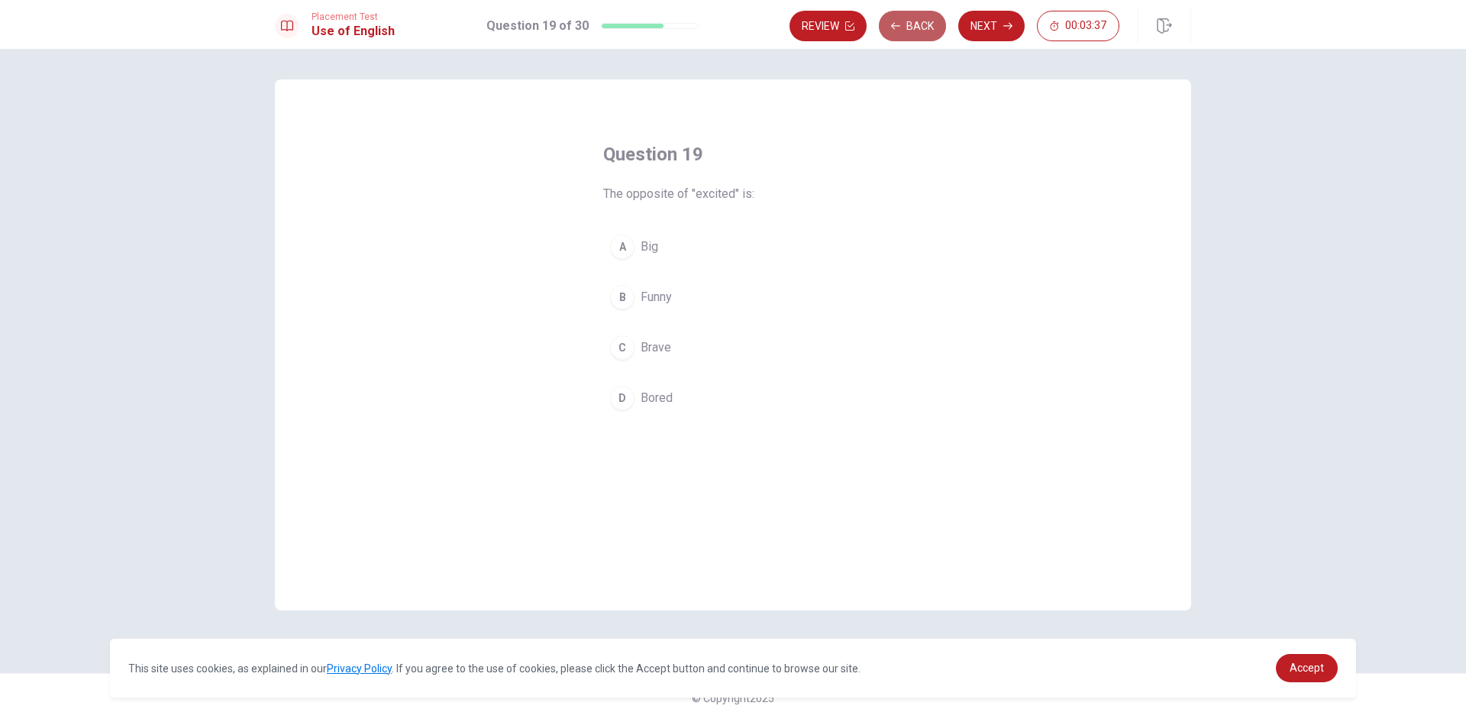
click at [929, 15] on button "Back" at bounding box center [912, 26] width 67 height 31
click at [695, 341] on button "C hat" at bounding box center [733, 347] width 260 height 38
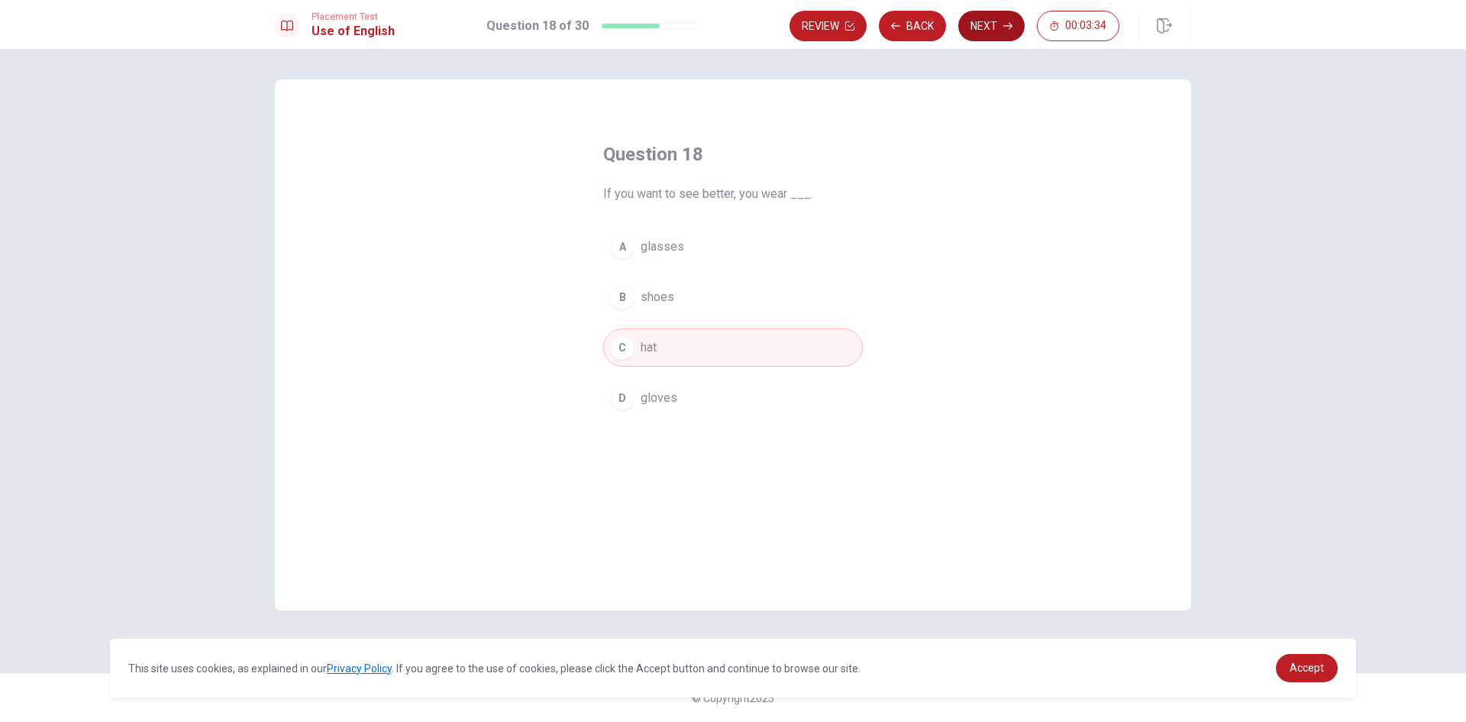
click at [981, 31] on button "Next" at bounding box center [991, 26] width 66 height 31
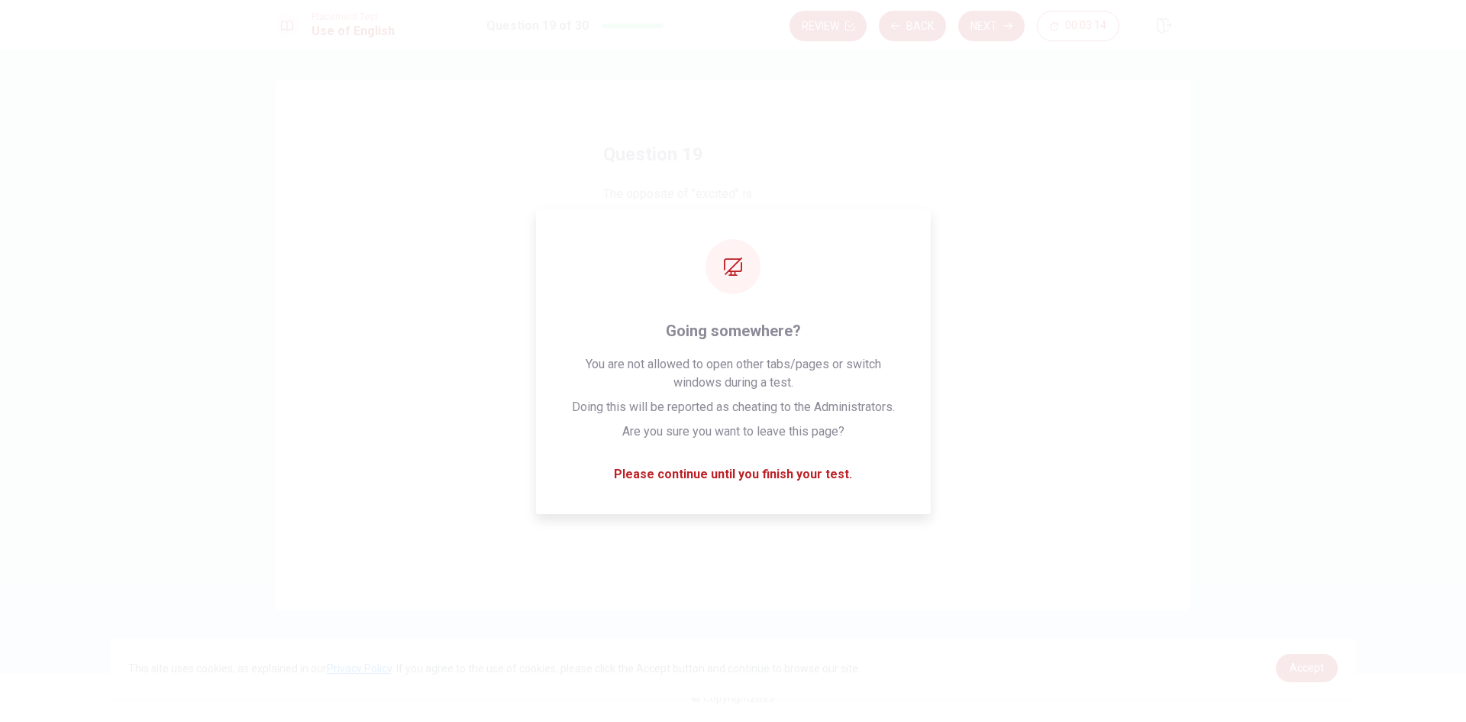
click at [1240, 396] on div "Question 19 The opposite of "excited" is: A Big B Funny C Brave D Bored © Copyr…" at bounding box center [733, 385] width 1466 height 673
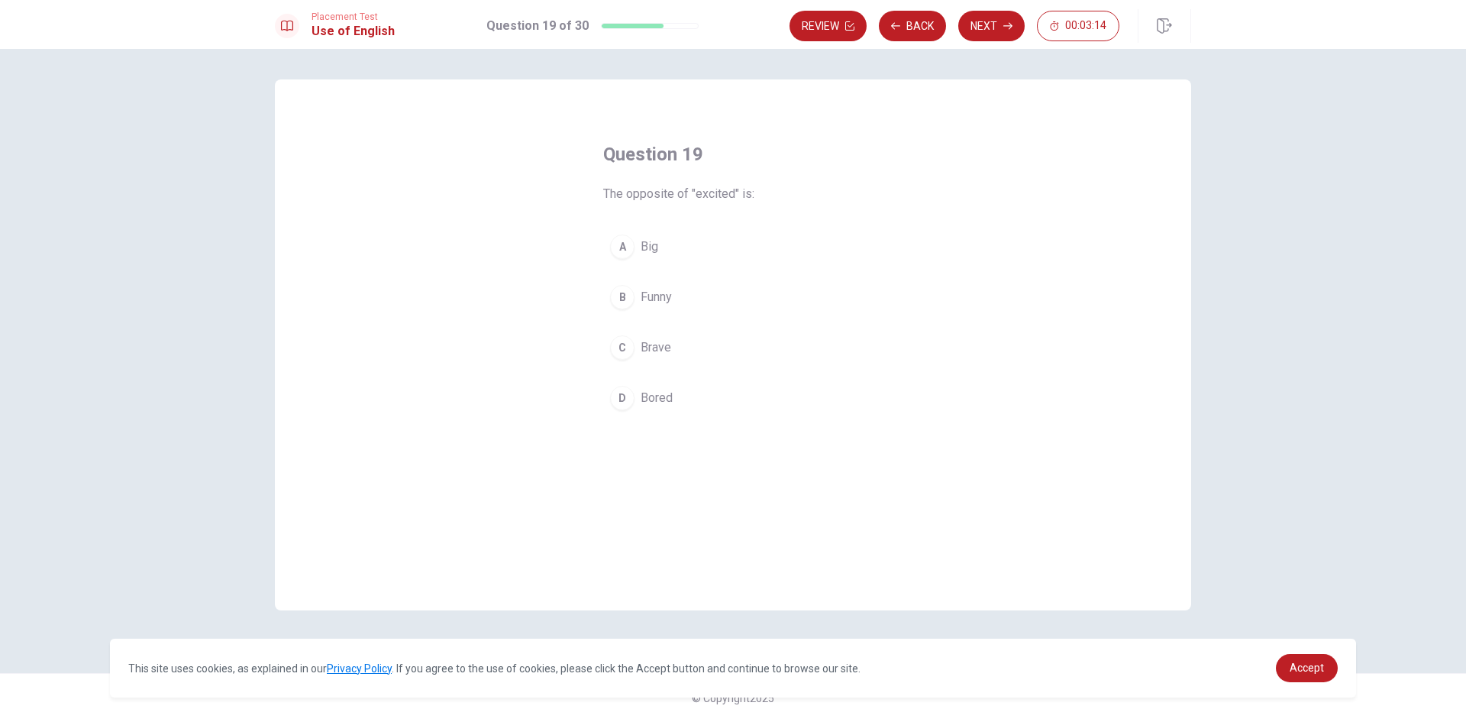
click at [699, 392] on button "D Bored" at bounding box center [733, 398] width 260 height 38
click at [999, 21] on button "Next" at bounding box center [991, 26] width 66 height 31
click at [684, 301] on button "B were" at bounding box center [733, 297] width 260 height 38
click at [985, 33] on button "Next" at bounding box center [991, 26] width 66 height 31
click at [694, 349] on button "C works" at bounding box center [733, 347] width 260 height 38
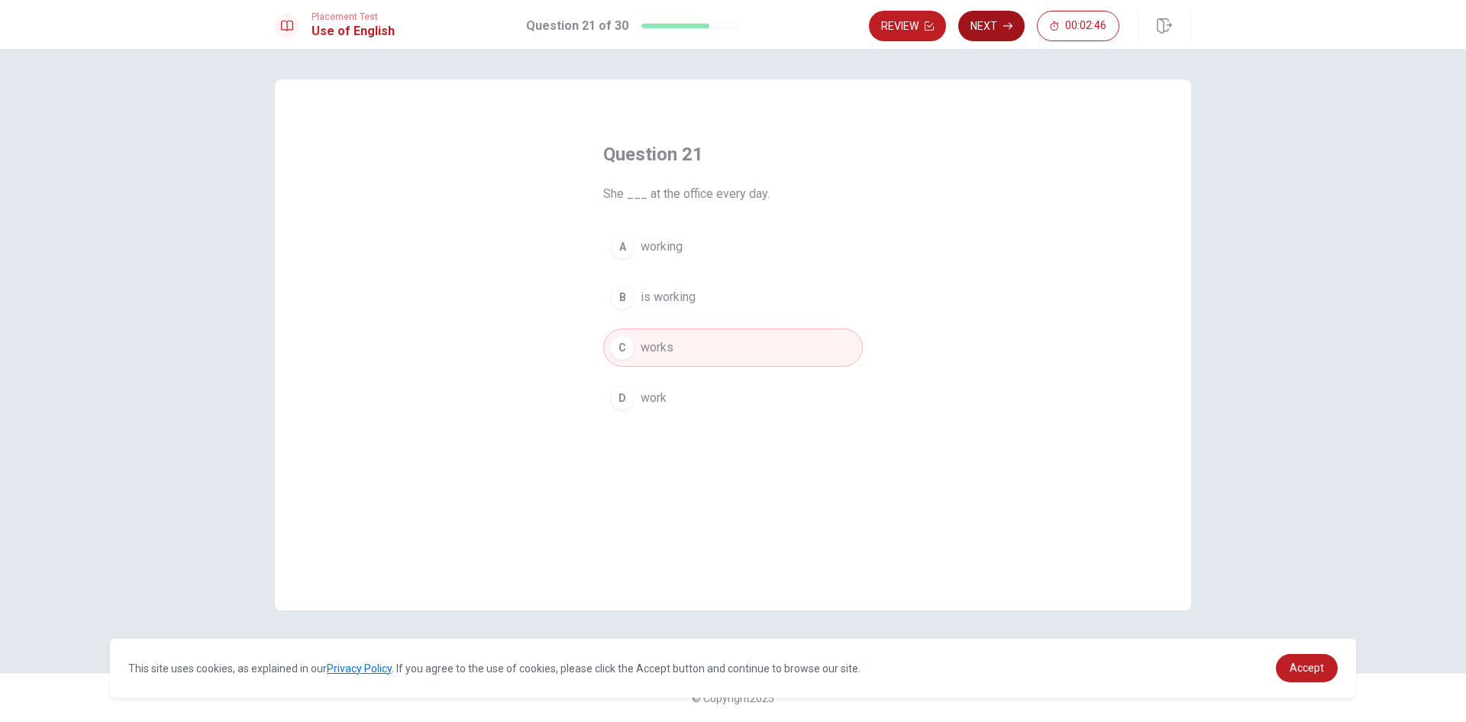
click at [1003, 18] on button "Next" at bounding box center [991, 26] width 66 height 31
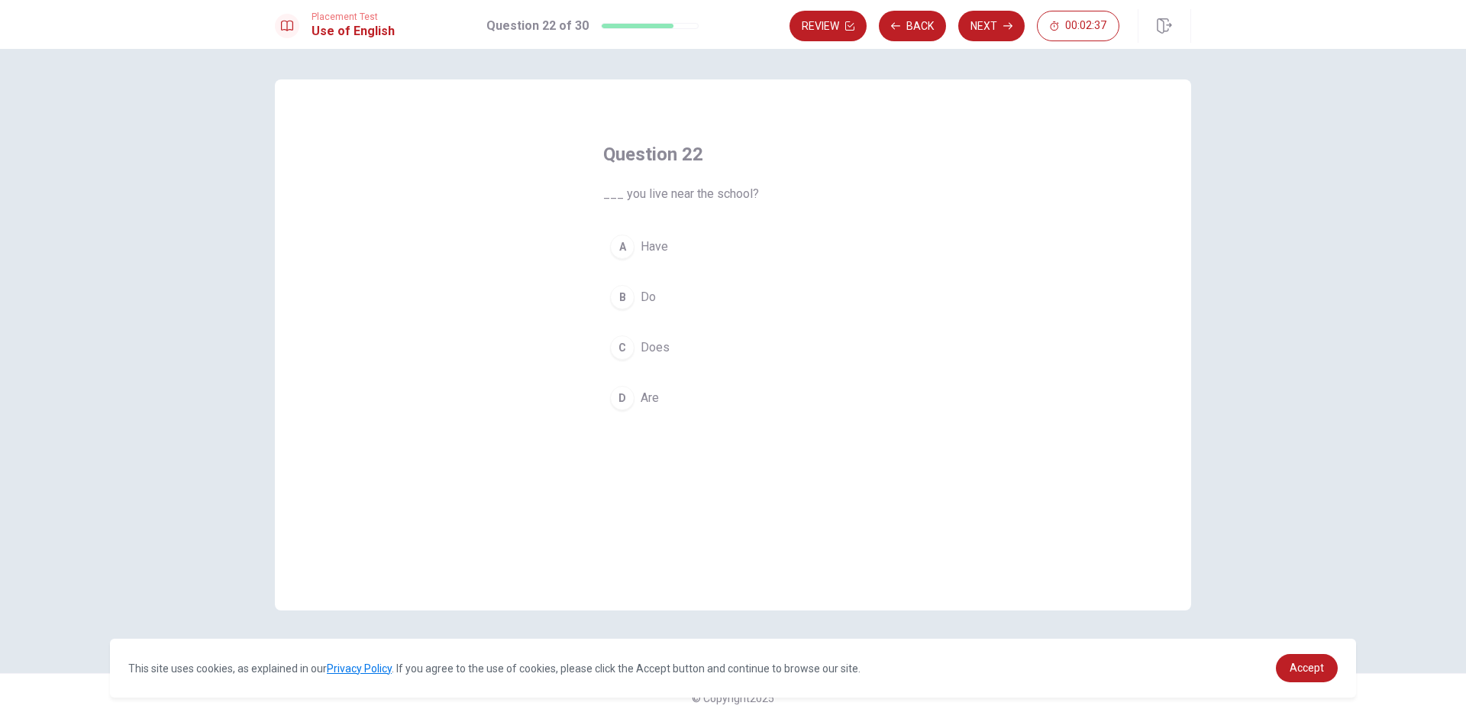
click at [749, 308] on button "B Do" at bounding box center [733, 297] width 260 height 38
click at [975, 5] on div "Placement Test Use of English Question 22 of 30 Review Back Next 00:02:36" at bounding box center [733, 24] width 1466 height 49
click at [974, 18] on button "Next" at bounding box center [991, 26] width 66 height 31
click at [682, 395] on button "D visited" at bounding box center [733, 398] width 260 height 38
click at [986, 28] on button "Next" at bounding box center [991, 26] width 66 height 31
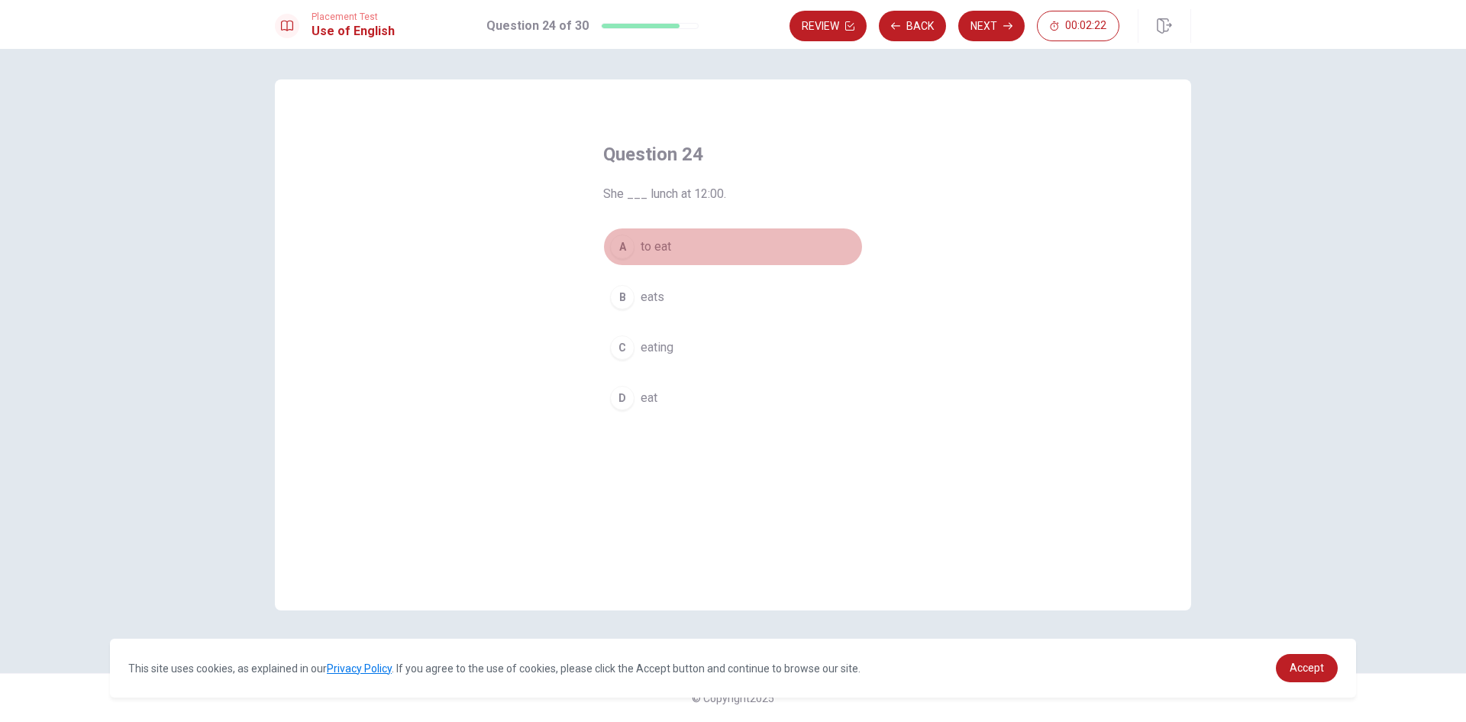
click at [698, 248] on button "A to eat" at bounding box center [733, 247] width 260 height 38
click at [991, 18] on button "Next" at bounding box center [991, 26] width 66 height 31
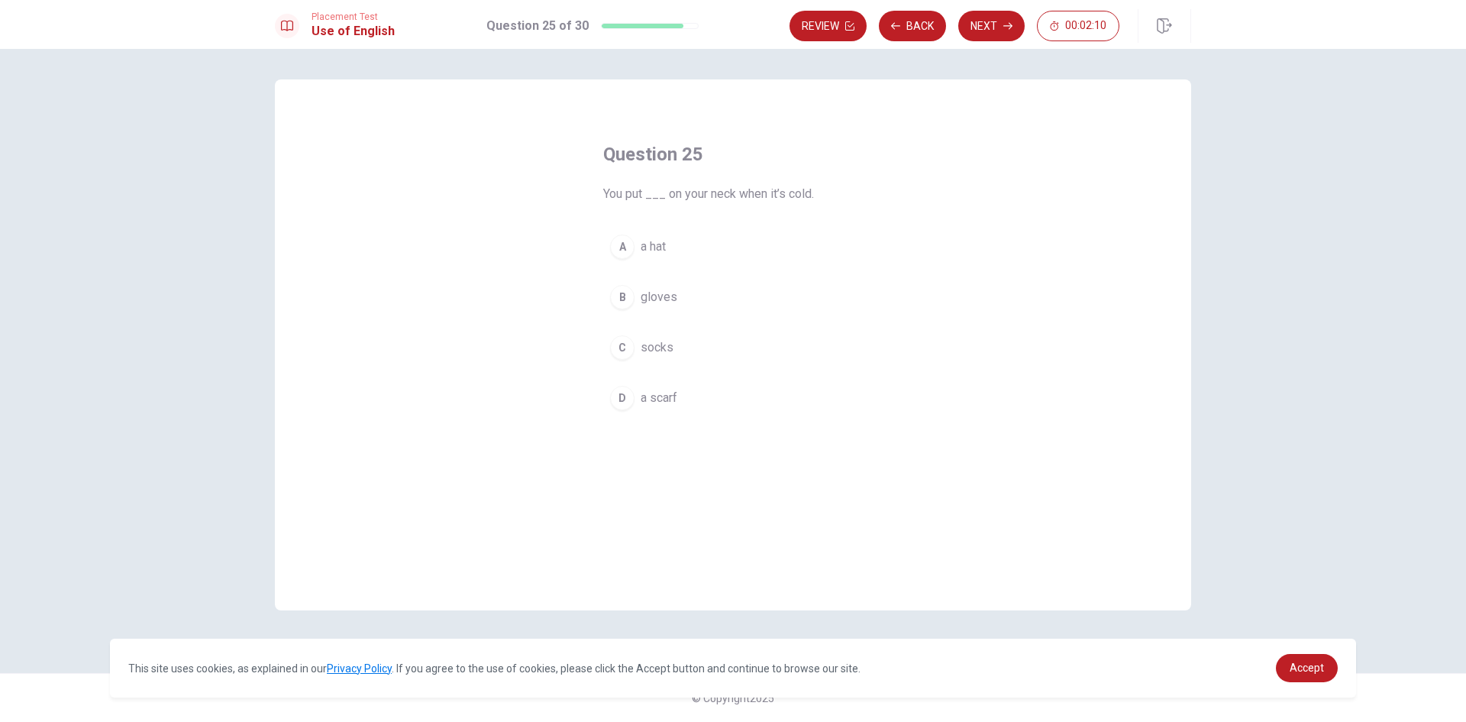
click at [704, 294] on button "B gloves" at bounding box center [733, 297] width 260 height 38
click at [702, 249] on button "A a hat" at bounding box center [733, 247] width 260 height 38
click at [730, 292] on button "B gloves" at bounding box center [733, 297] width 260 height 38
click at [976, 40] on button "Next" at bounding box center [991, 26] width 66 height 31
click at [706, 343] on button "C go" at bounding box center [733, 347] width 260 height 38
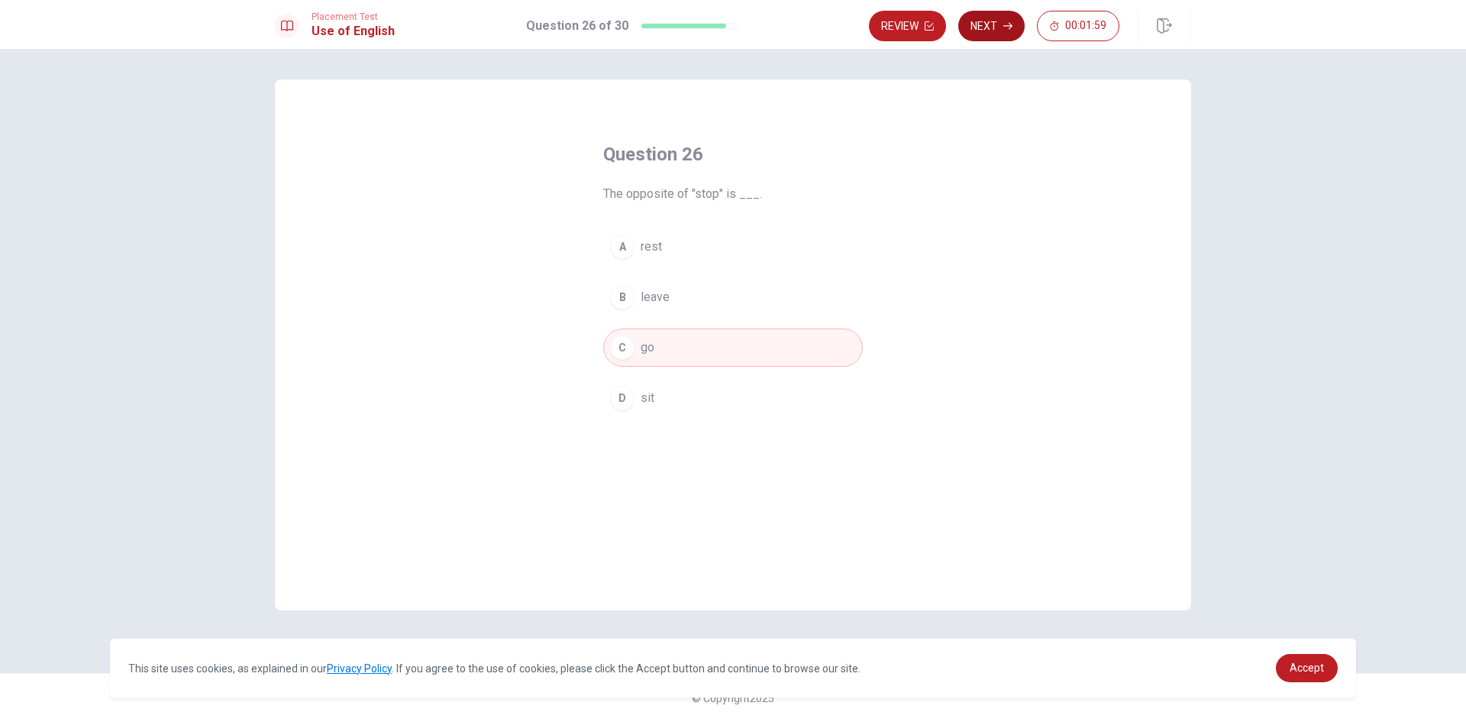
click at [1001, 24] on button "Next" at bounding box center [991, 26] width 66 height 31
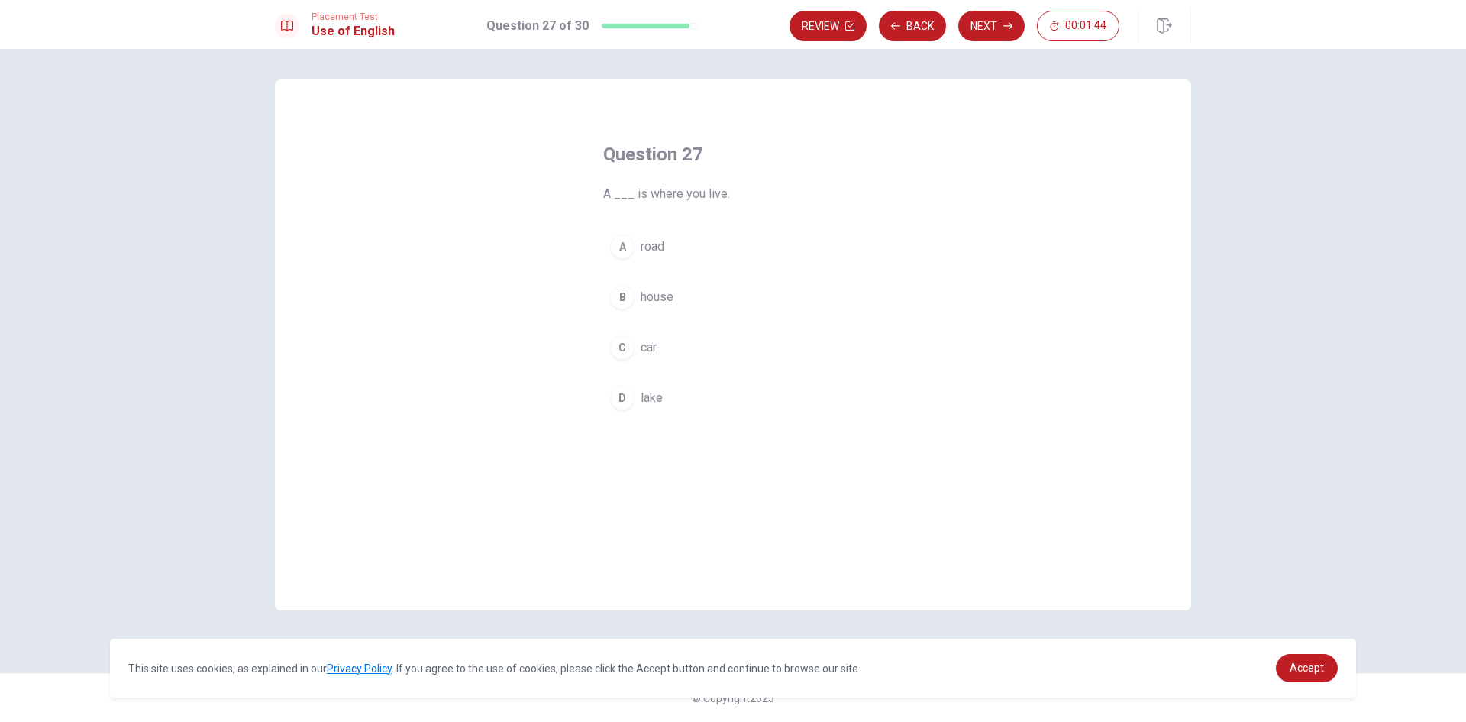
click at [692, 283] on button "B house" at bounding box center [733, 297] width 260 height 38
click at [995, 18] on button "Next" at bounding box center [991, 26] width 66 height 31
click at [661, 242] on span "poor" at bounding box center [653, 247] width 24 height 18
click at [1004, 10] on div "Review Back Next 00:01:15" at bounding box center [991, 26] width 402 height 34
click at [985, 24] on button "Next" at bounding box center [991, 26] width 66 height 31
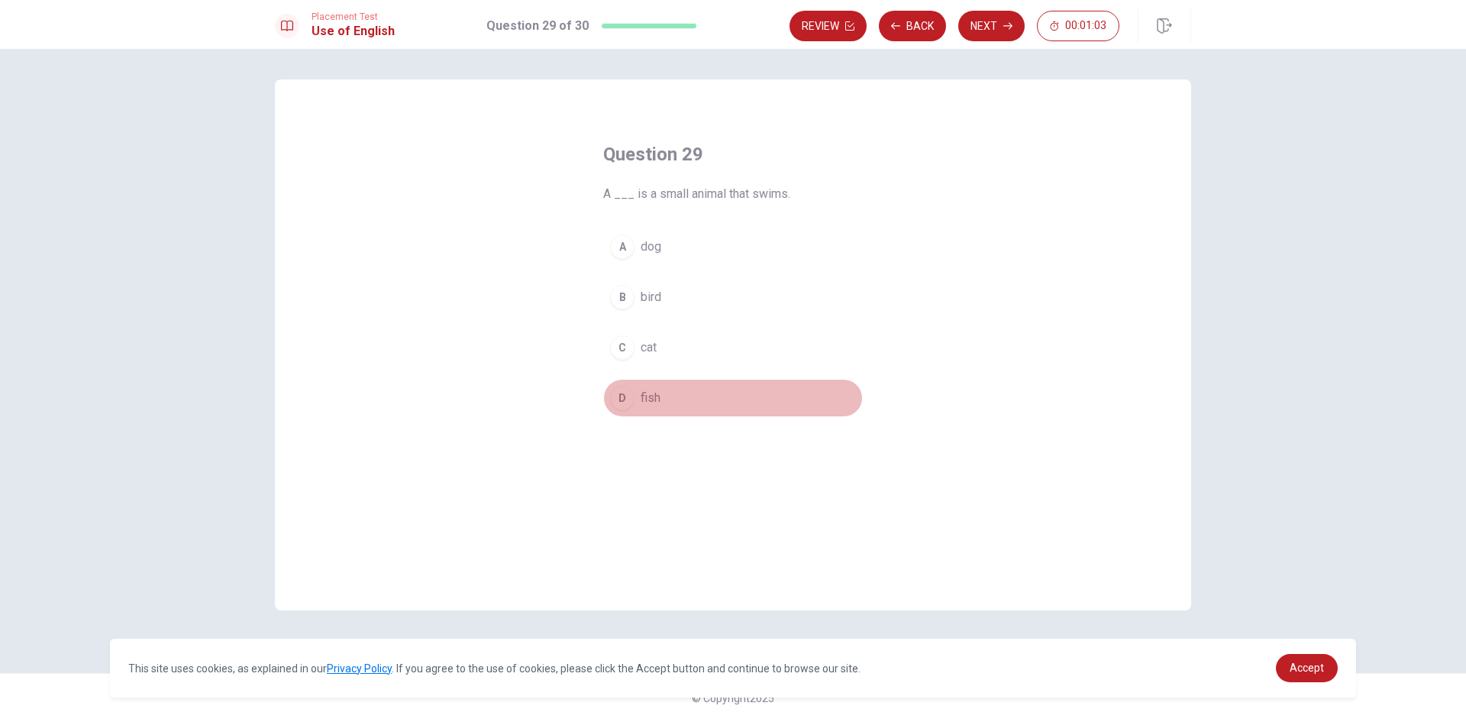
click at [654, 405] on span "fish" at bounding box center [651, 398] width 20 height 18
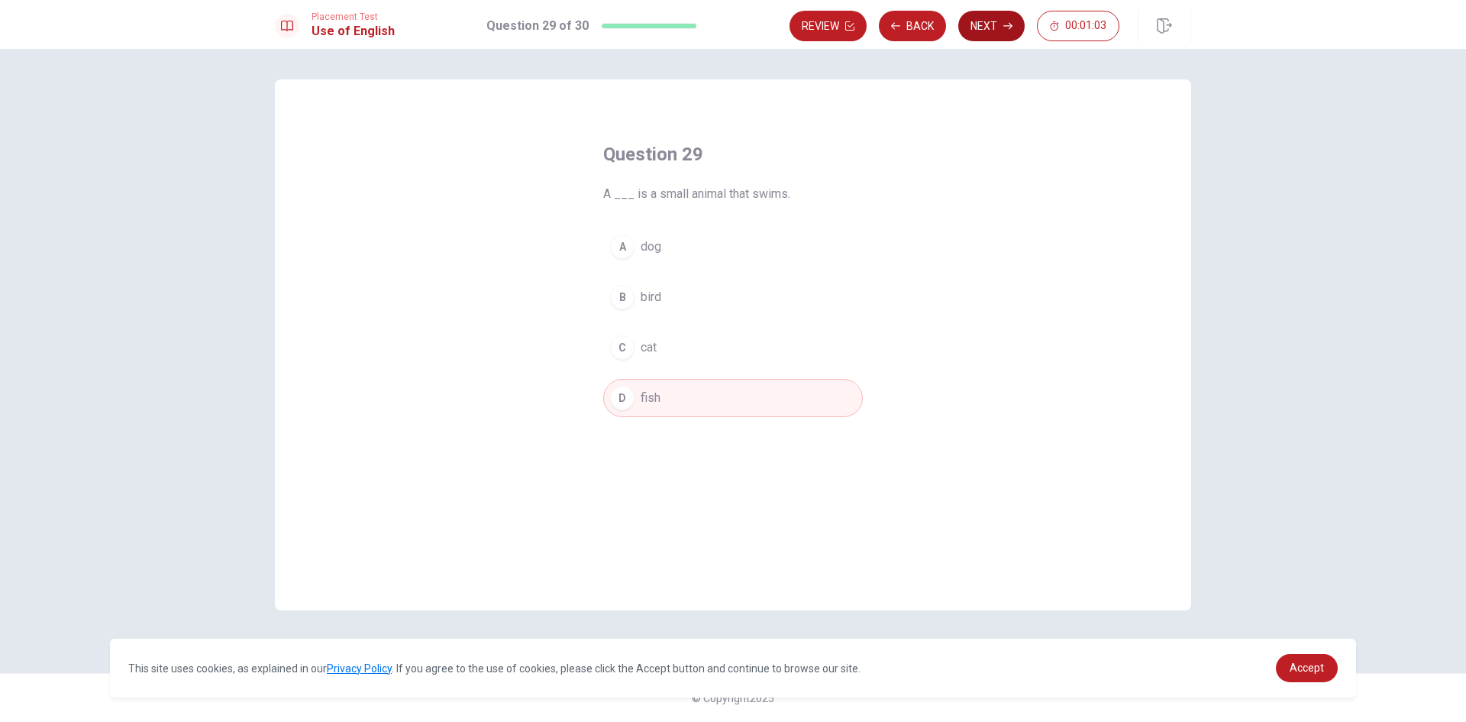
click at [992, 27] on button "Next" at bounding box center [991, 26] width 66 height 31
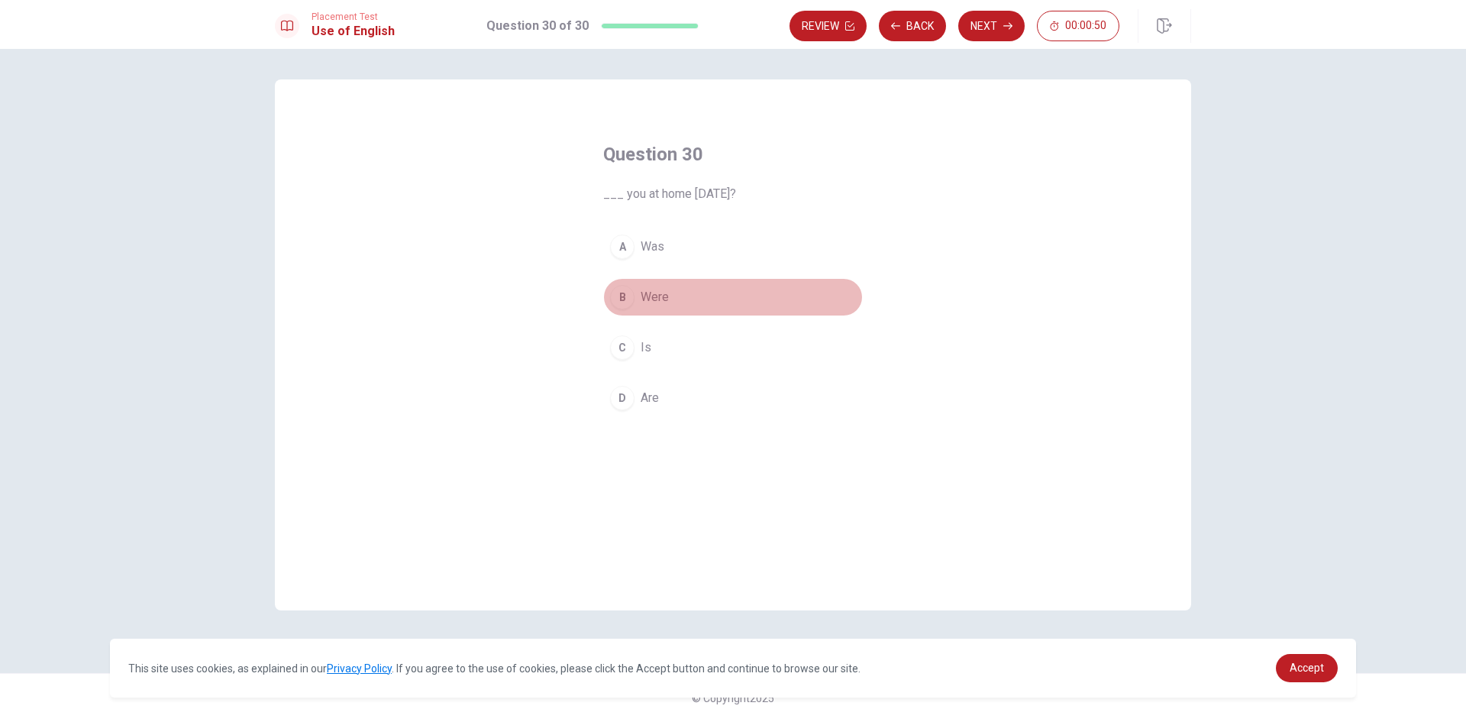
click at [715, 298] on button "B Were" at bounding box center [733, 297] width 260 height 38
click at [977, 31] on button "Next" at bounding box center [991, 26] width 66 height 31
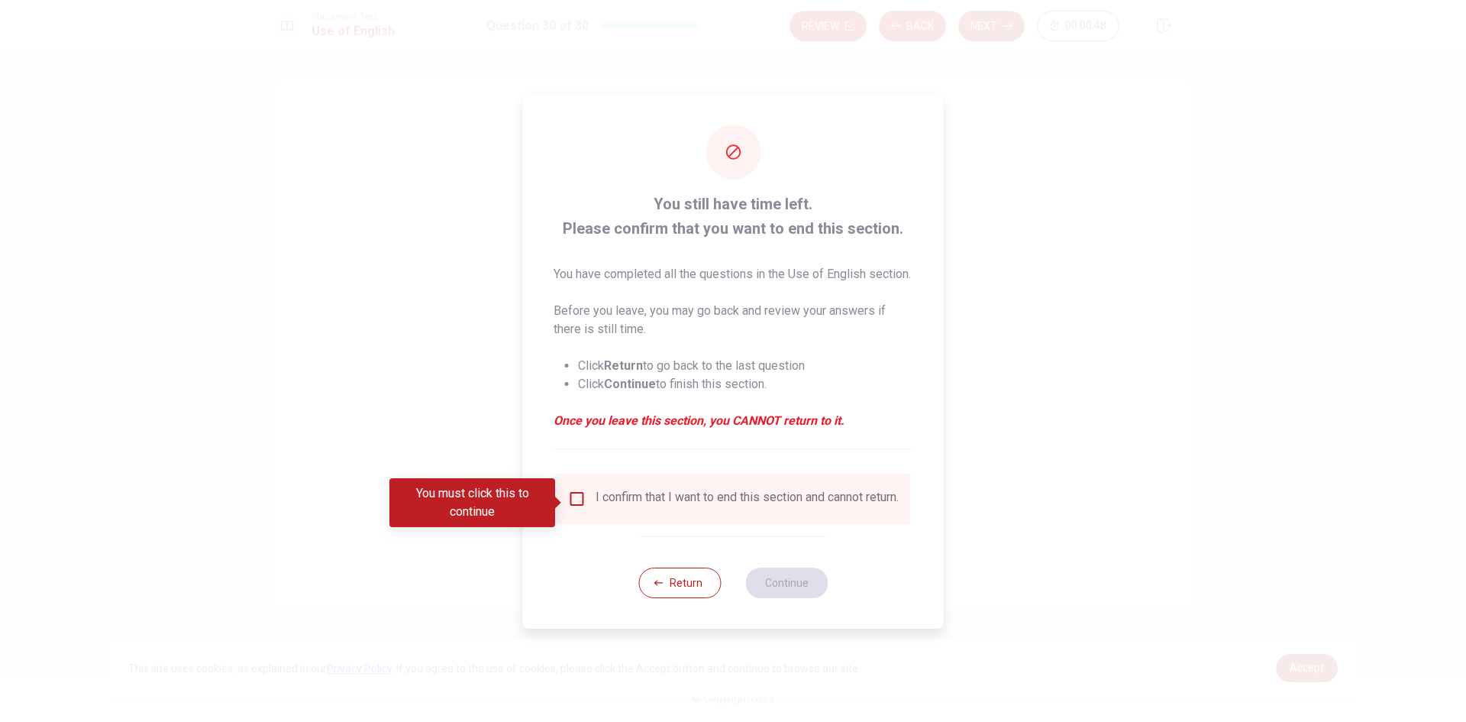
click at [583, 500] on input "You must click this to continue" at bounding box center [577, 499] width 18 height 18
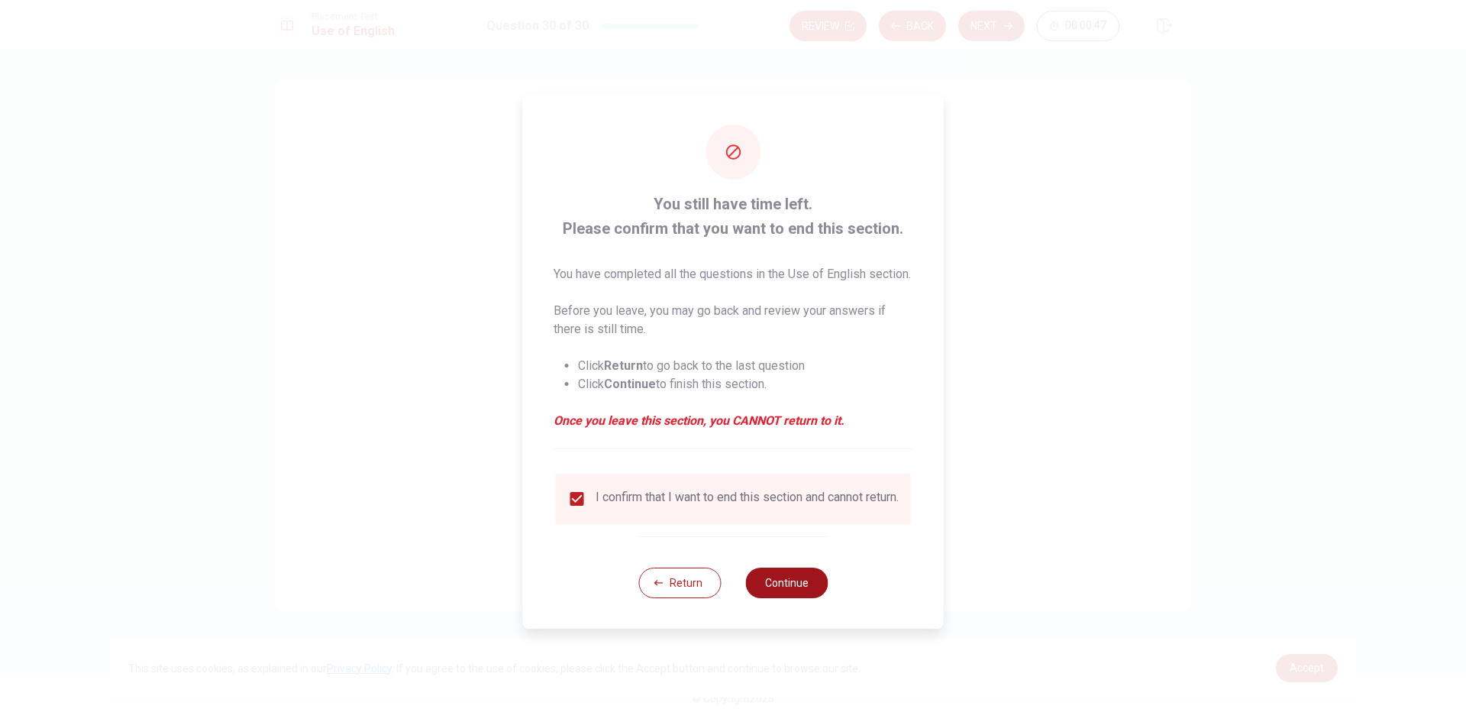
click at [773, 598] on button "Continue" at bounding box center [786, 582] width 82 height 31
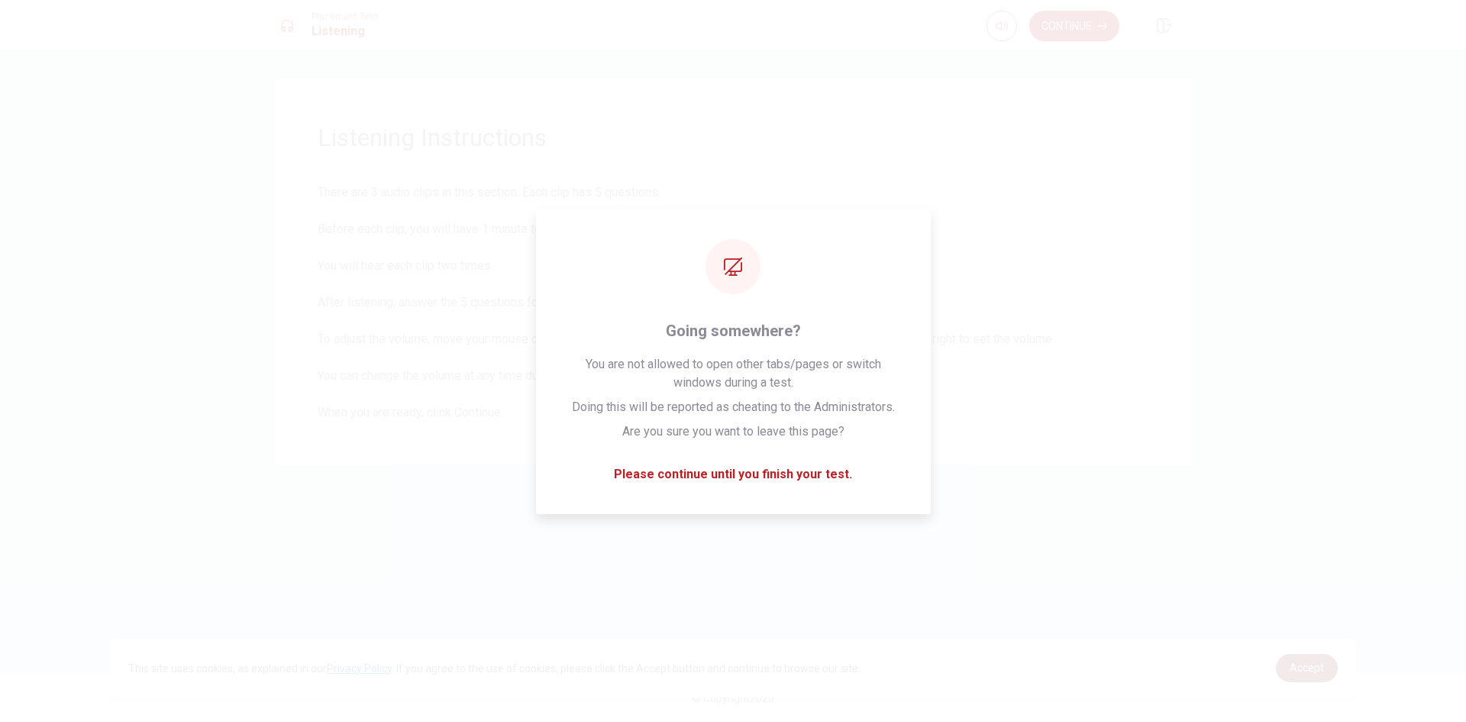
click at [1317, 682] on link "Accept" at bounding box center [1307, 668] width 62 height 28
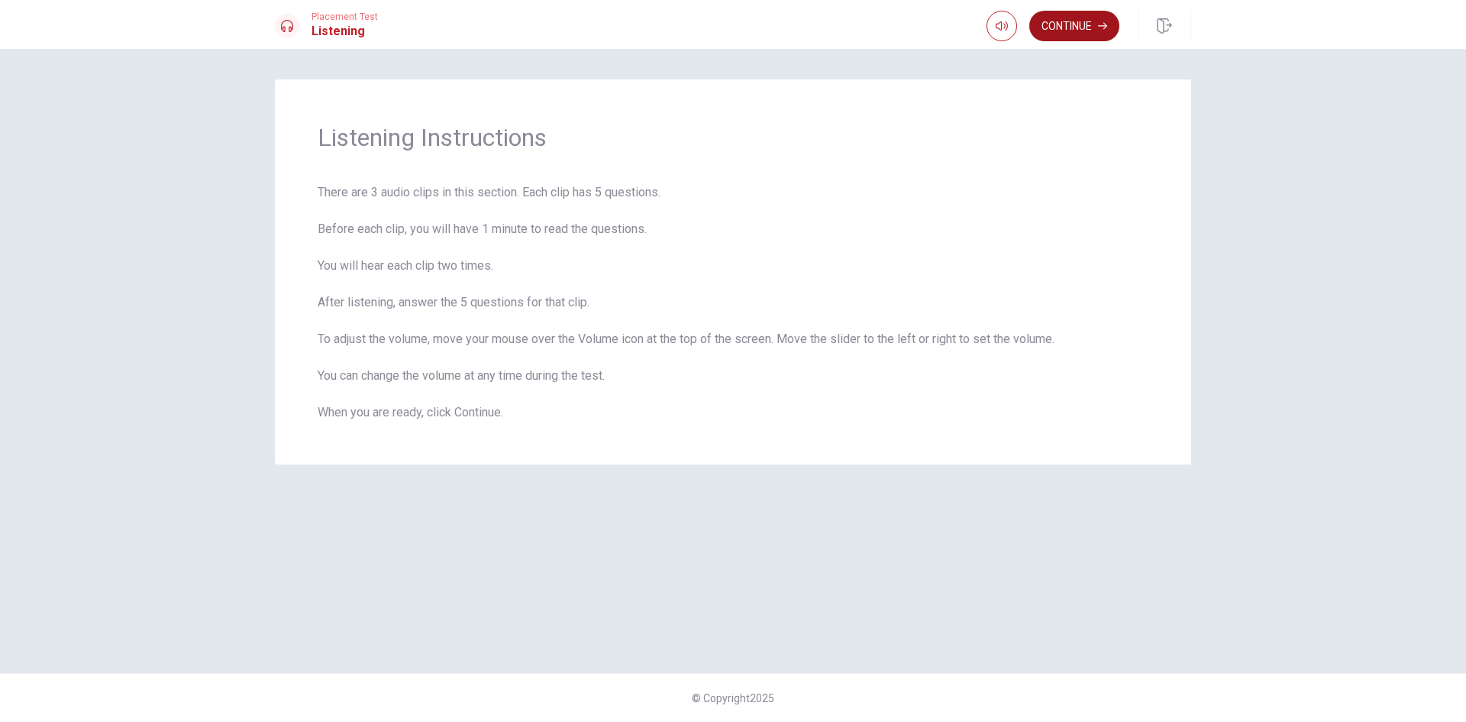
click at [1080, 19] on button "Continue" at bounding box center [1075, 26] width 90 height 31
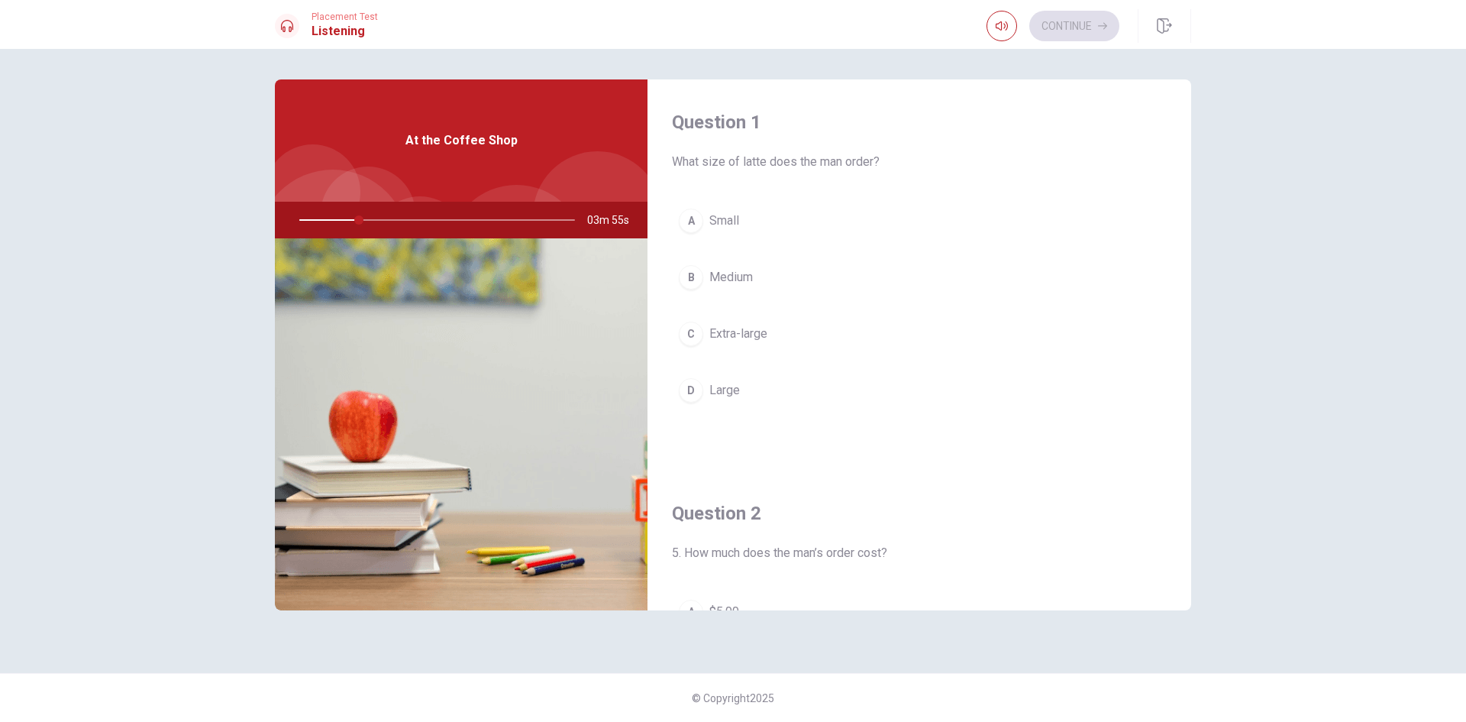
click at [323, 221] on div at bounding box center [434, 220] width 306 height 37
drag, startPoint x: 360, startPoint y: 223, endPoint x: 312, endPoint y: 216, distance: 49.4
click at [314, 218] on div at bounding box center [434, 220] width 306 height 37
click at [731, 393] on span "Large" at bounding box center [725, 390] width 31 height 18
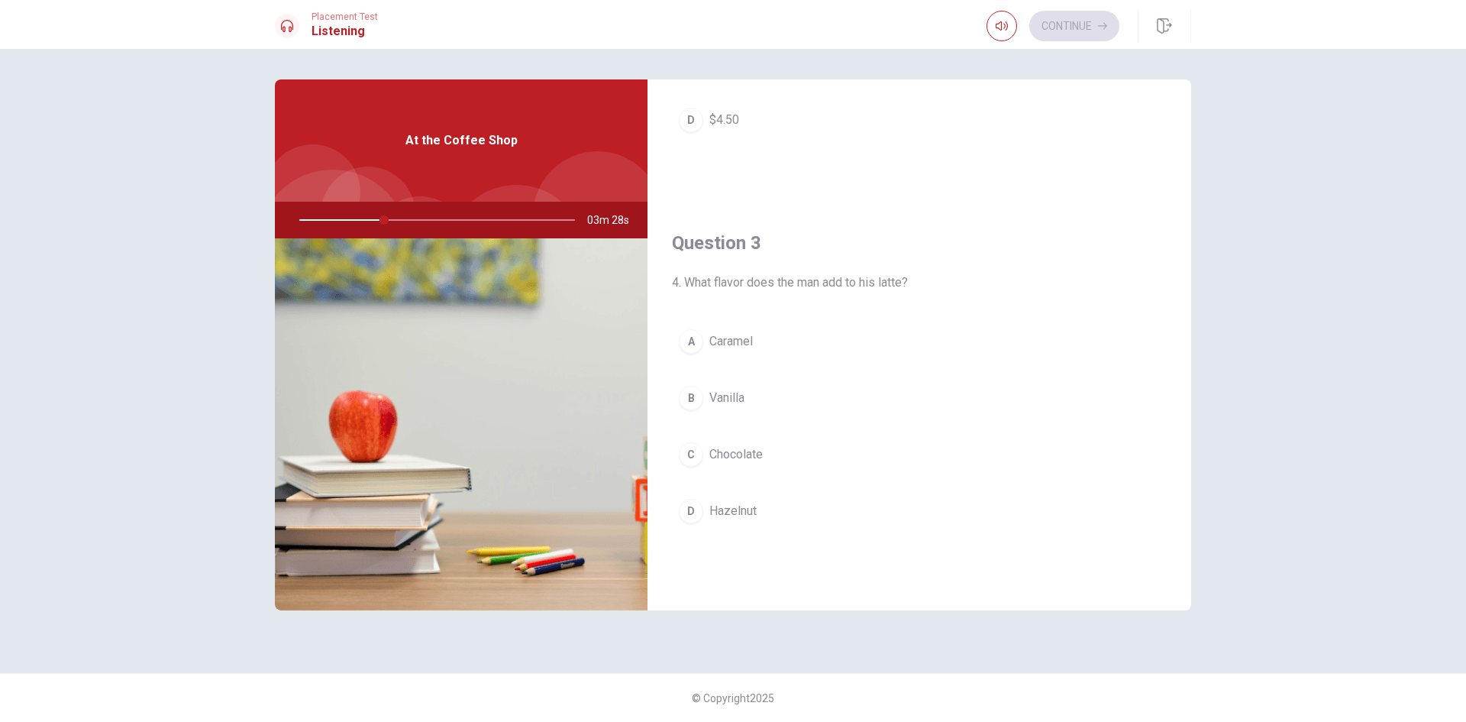
scroll to position [687, 0]
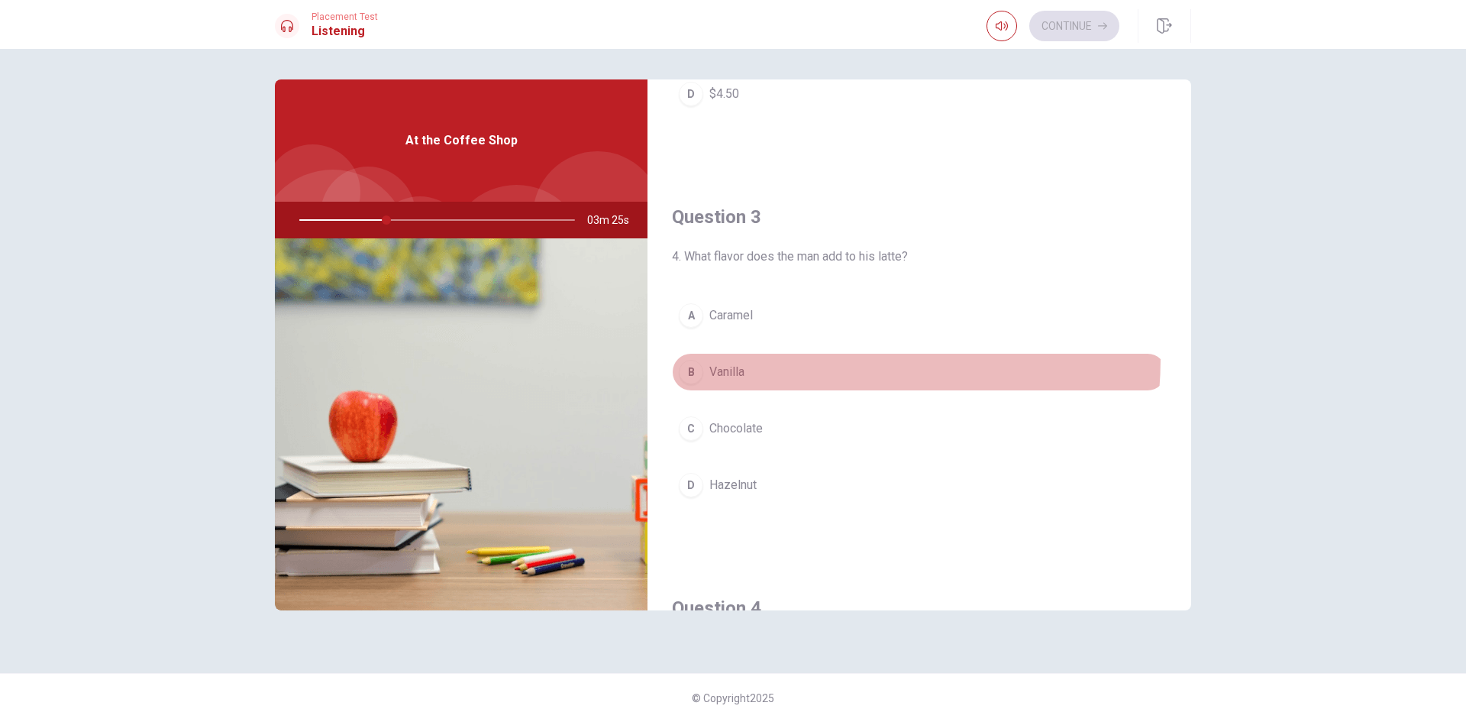
click at [803, 359] on button "B Vanilla" at bounding box center [919, 372] width 495 height 38
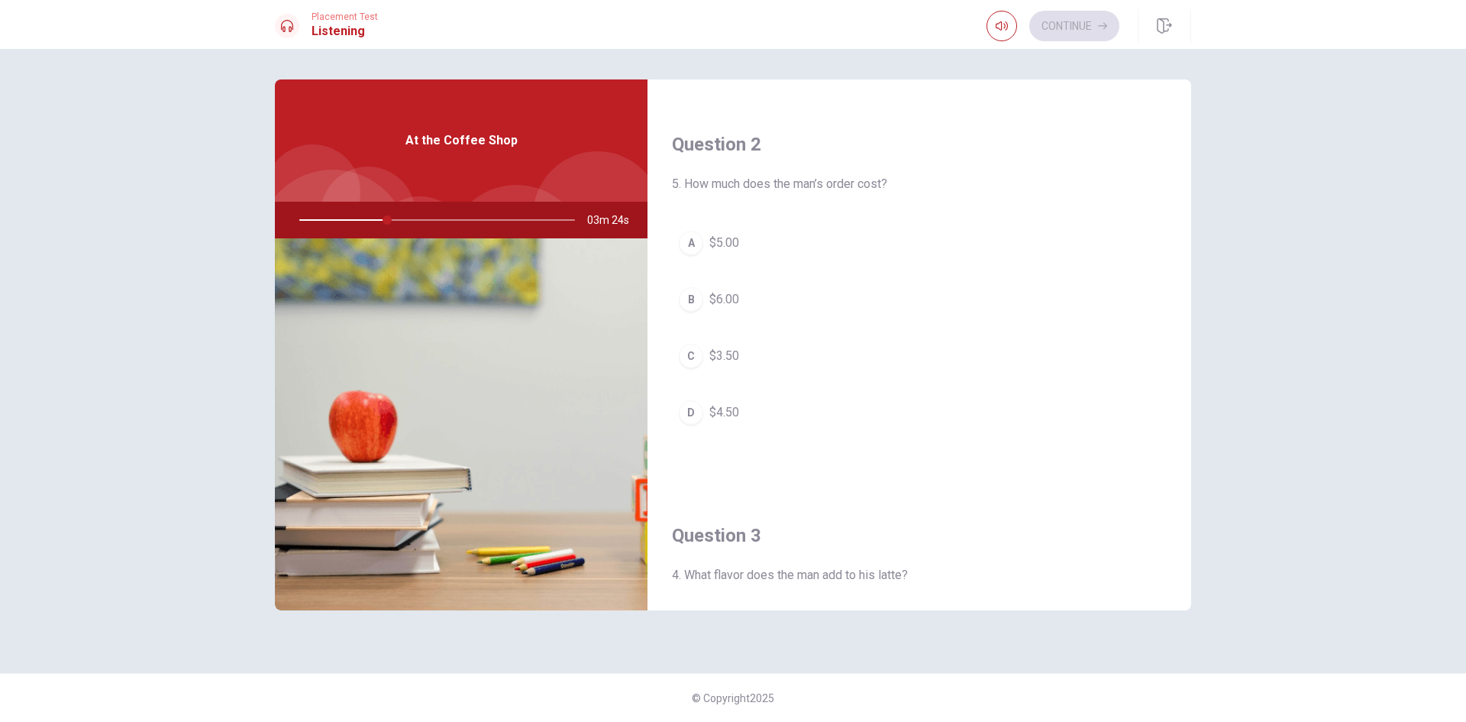
scroll to position [305, 0]
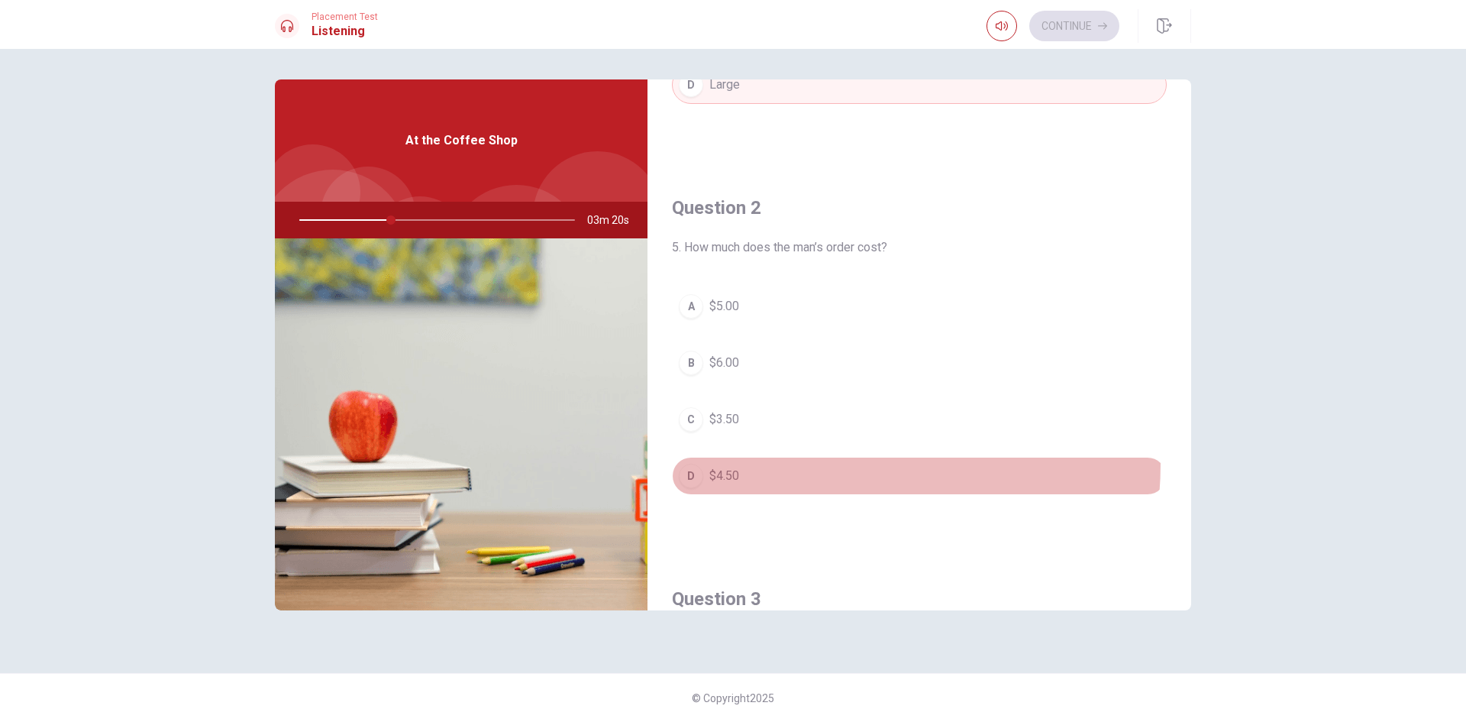
click at [794, 464] on button "D $4.50" at bounding box center [919, 476] width 495 height 38
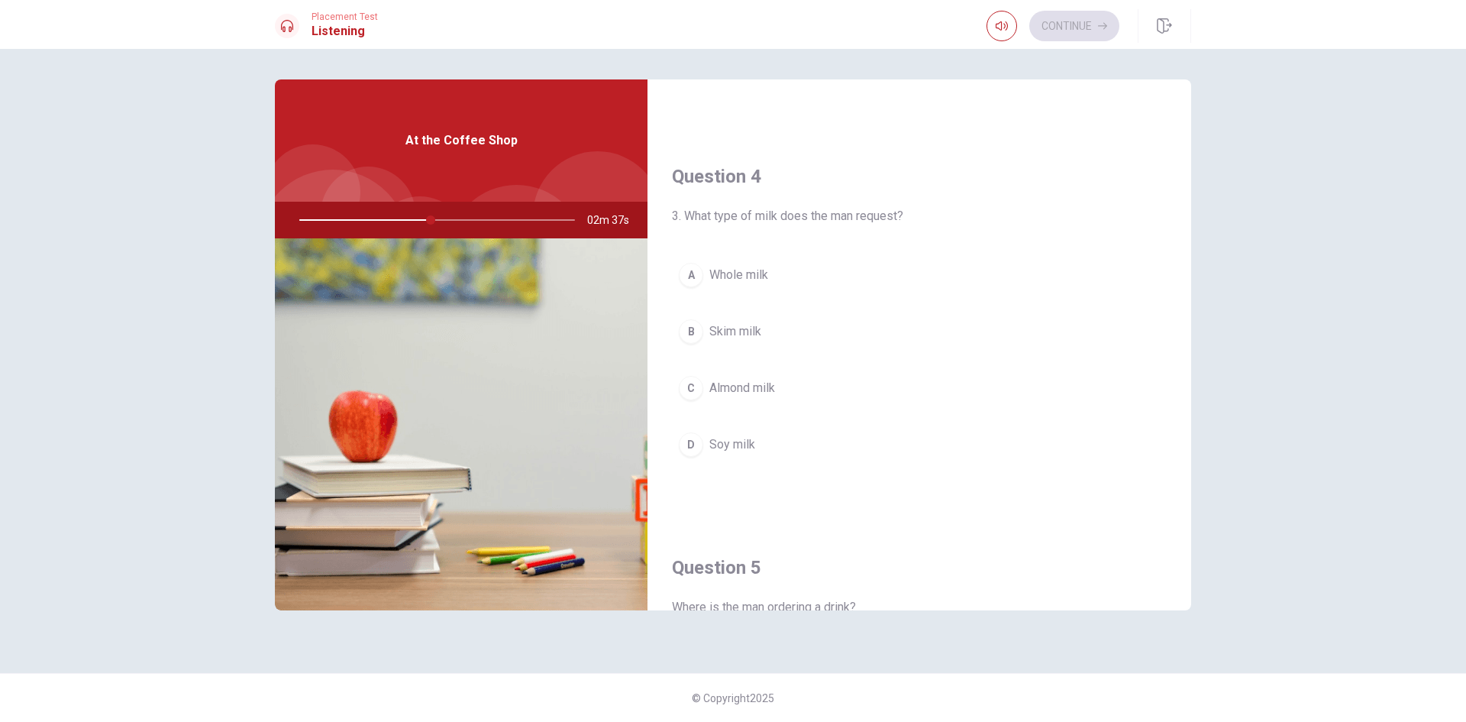
scroll to position [1042, 0]
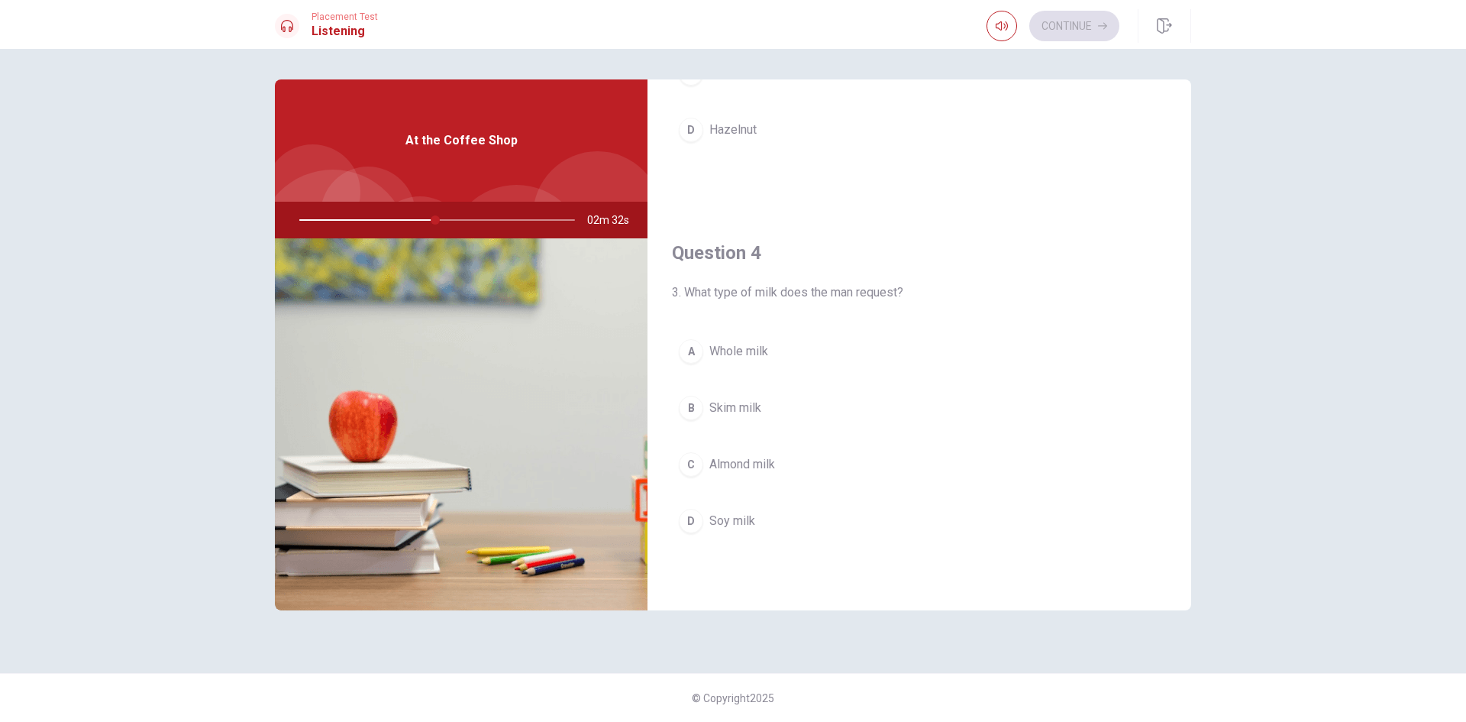
click at [789, 525] on button "D Soy milk" at bounding box center [919, 521] width 495 height 38
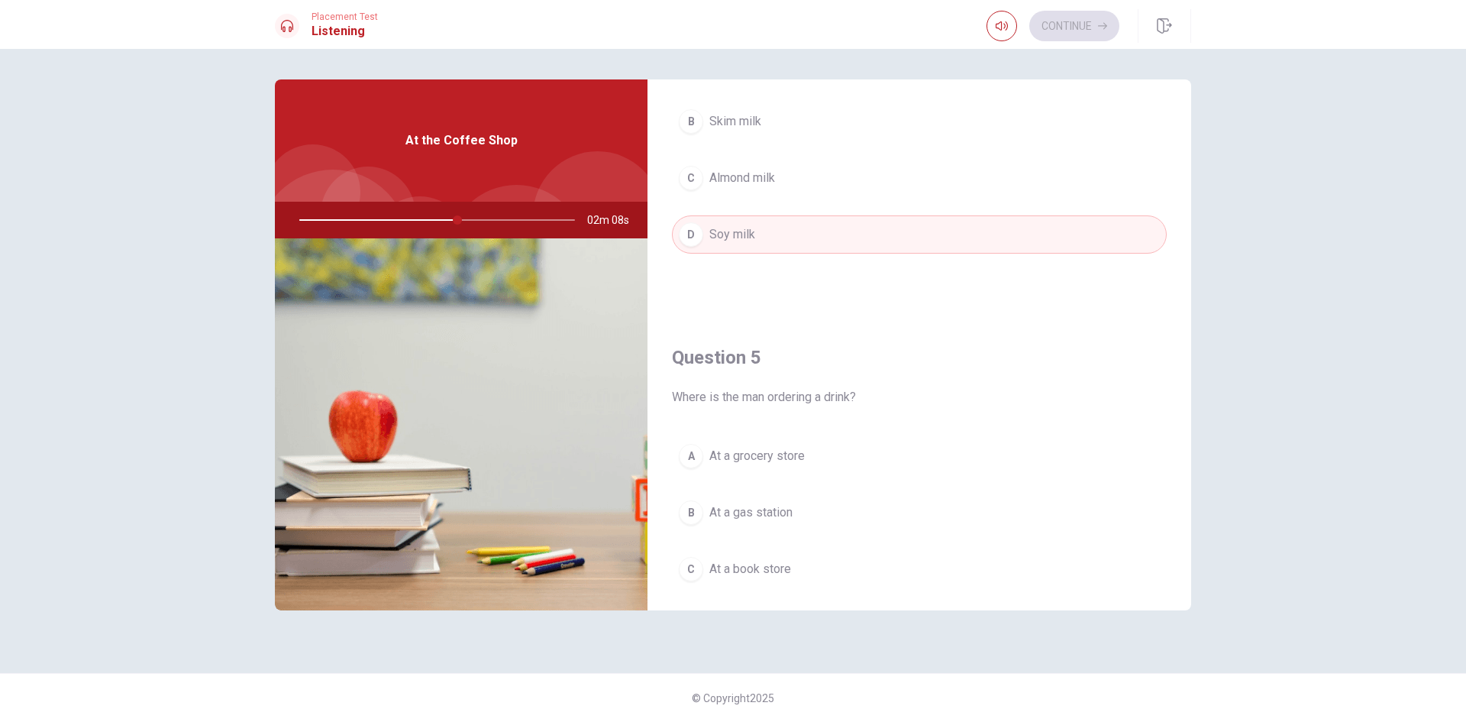
scroll to position [1424, 0]
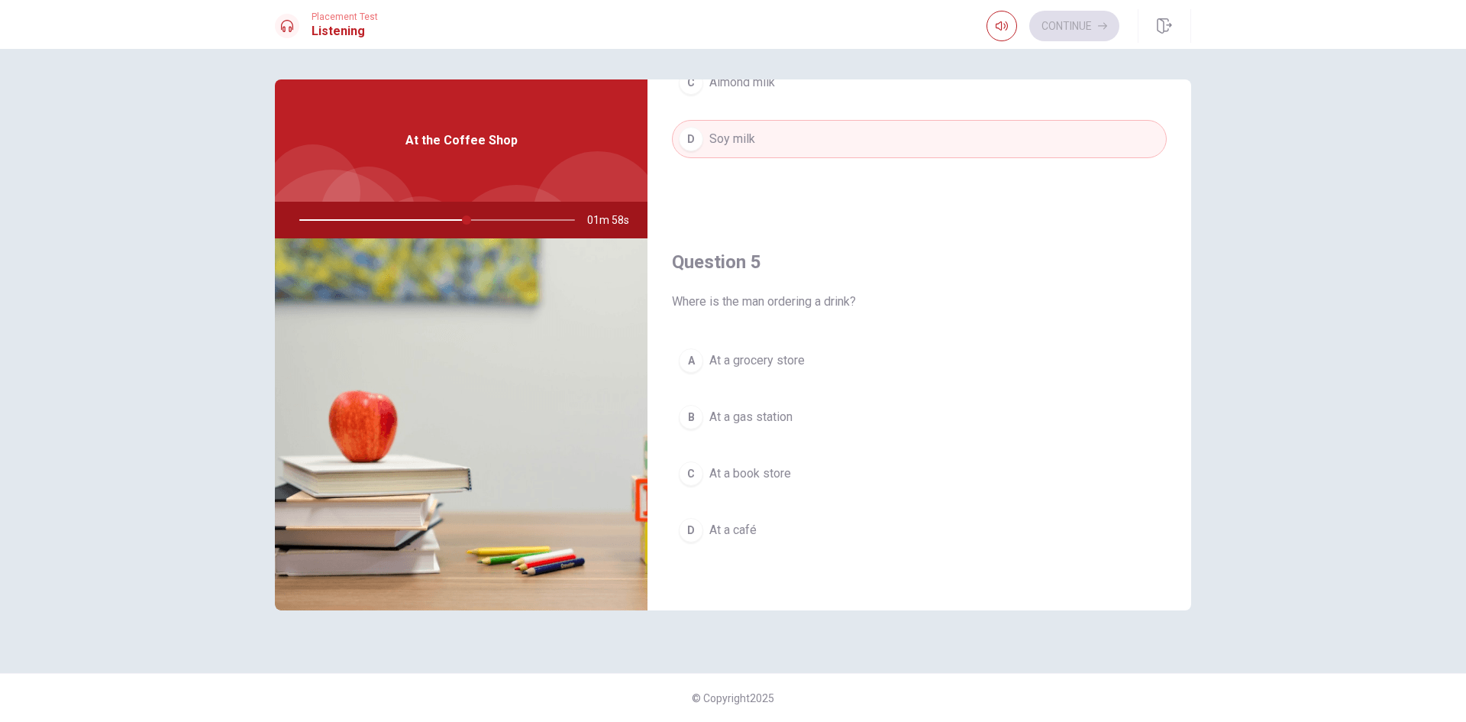
click at [829, 523] on button "D At a café" at bounding box center [919, 530] width 495 height 38
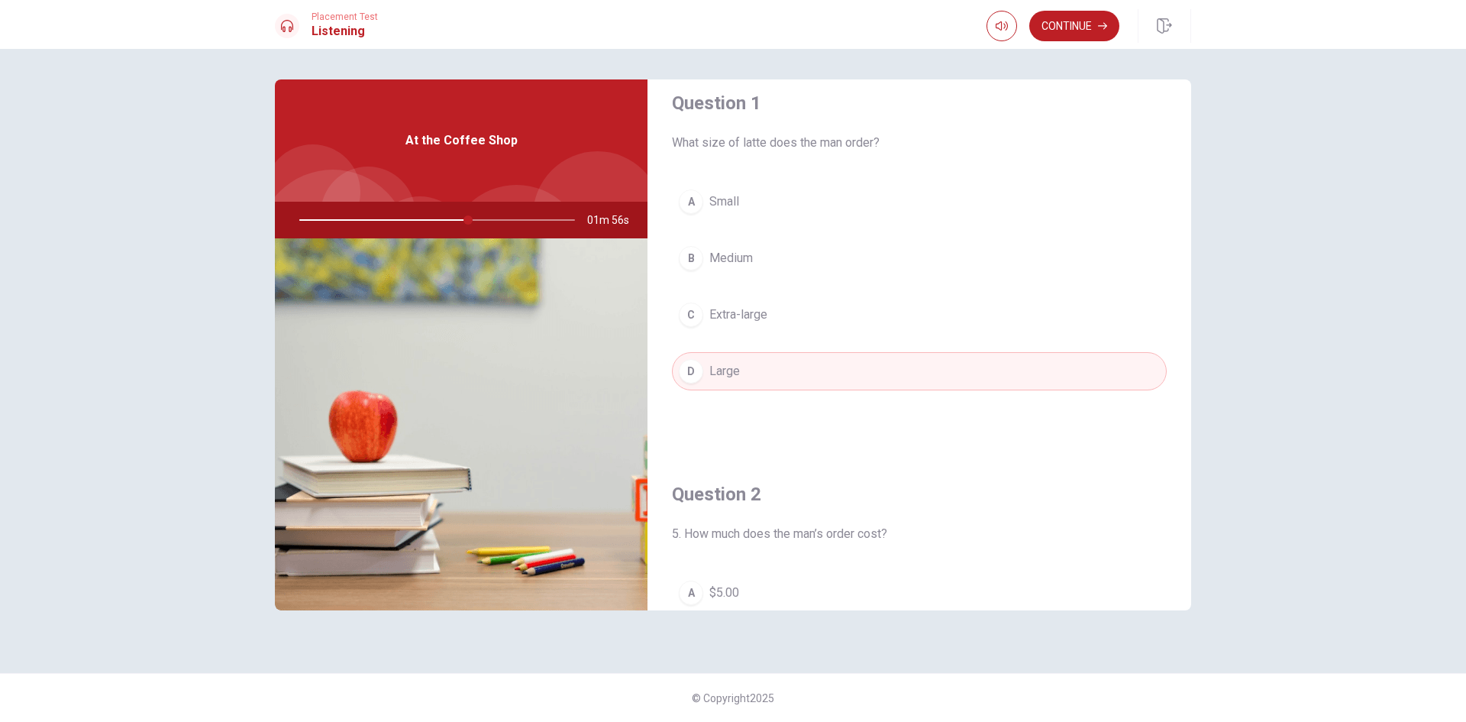
scroll to position [0, 0]
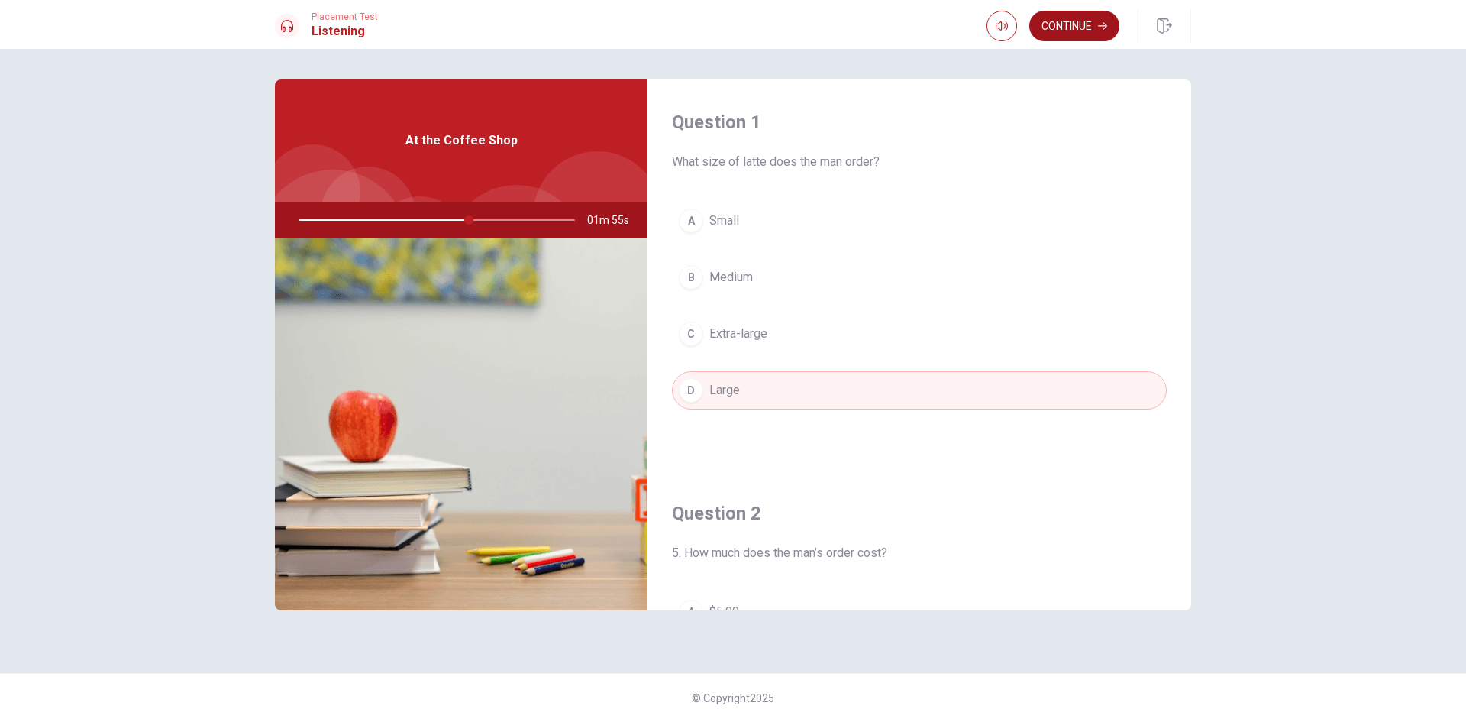
click at [1082, 21] on button "Continue" at bounding box center [1075, 26] width 90 height 31
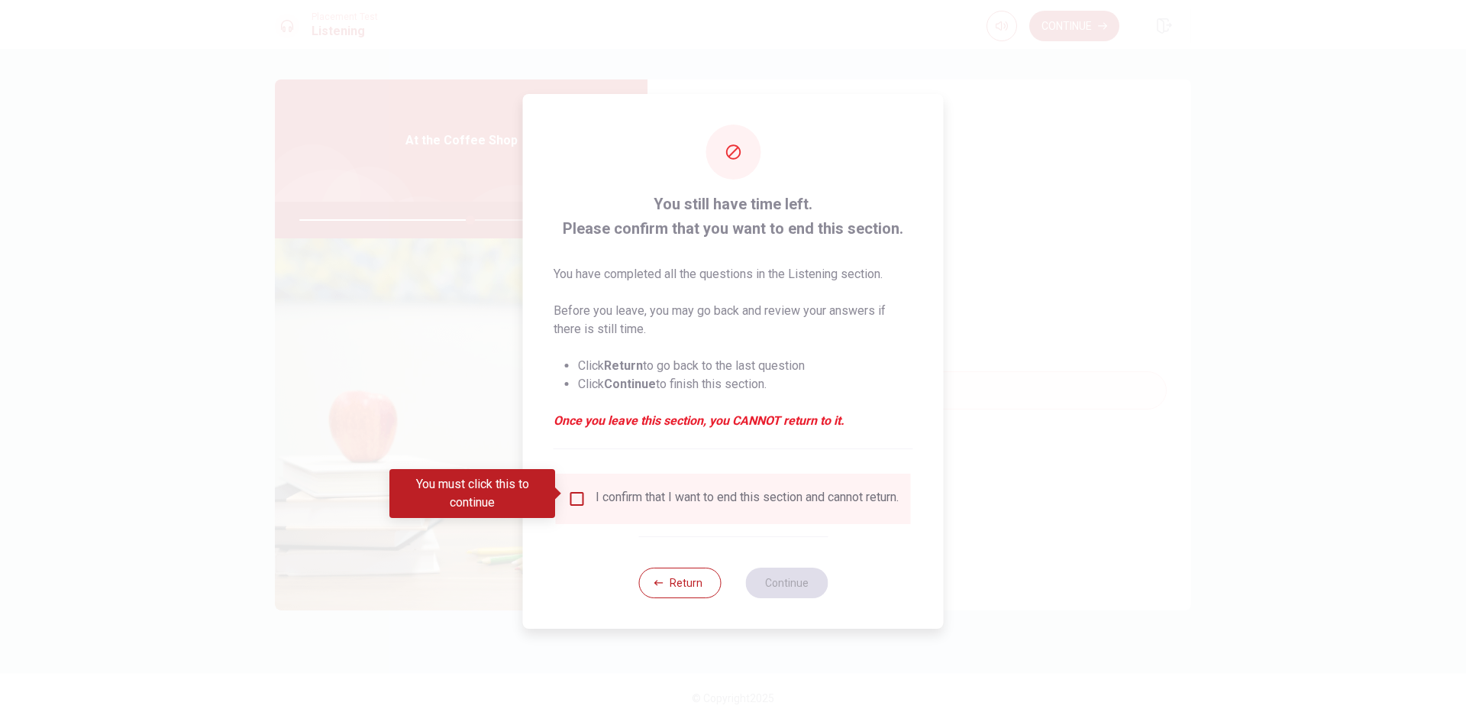
click at [574, 490] on input "You must click this to continue" at bounding box center [577, 499] width 18 height 18
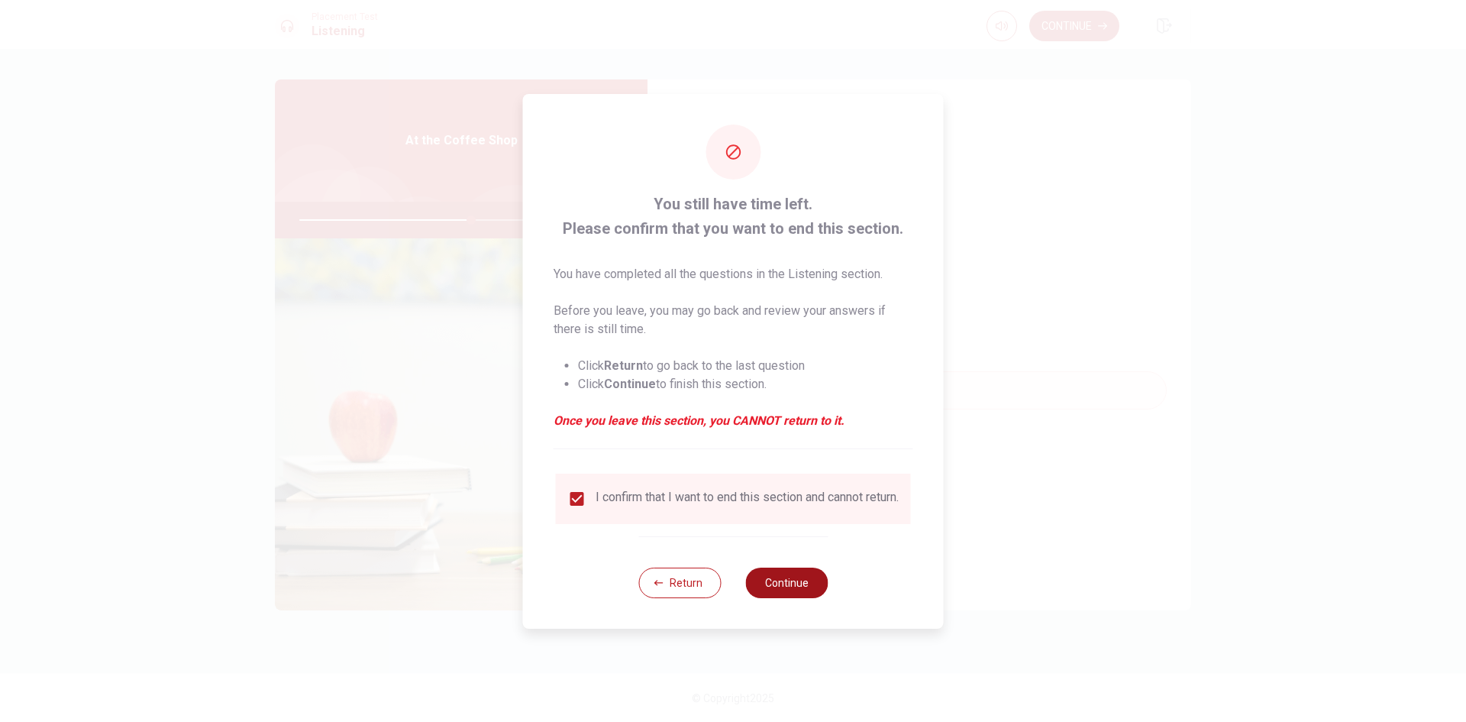
click at [777, 593] on button "Continue" at bounding box center [786, 582] width 82 height 31
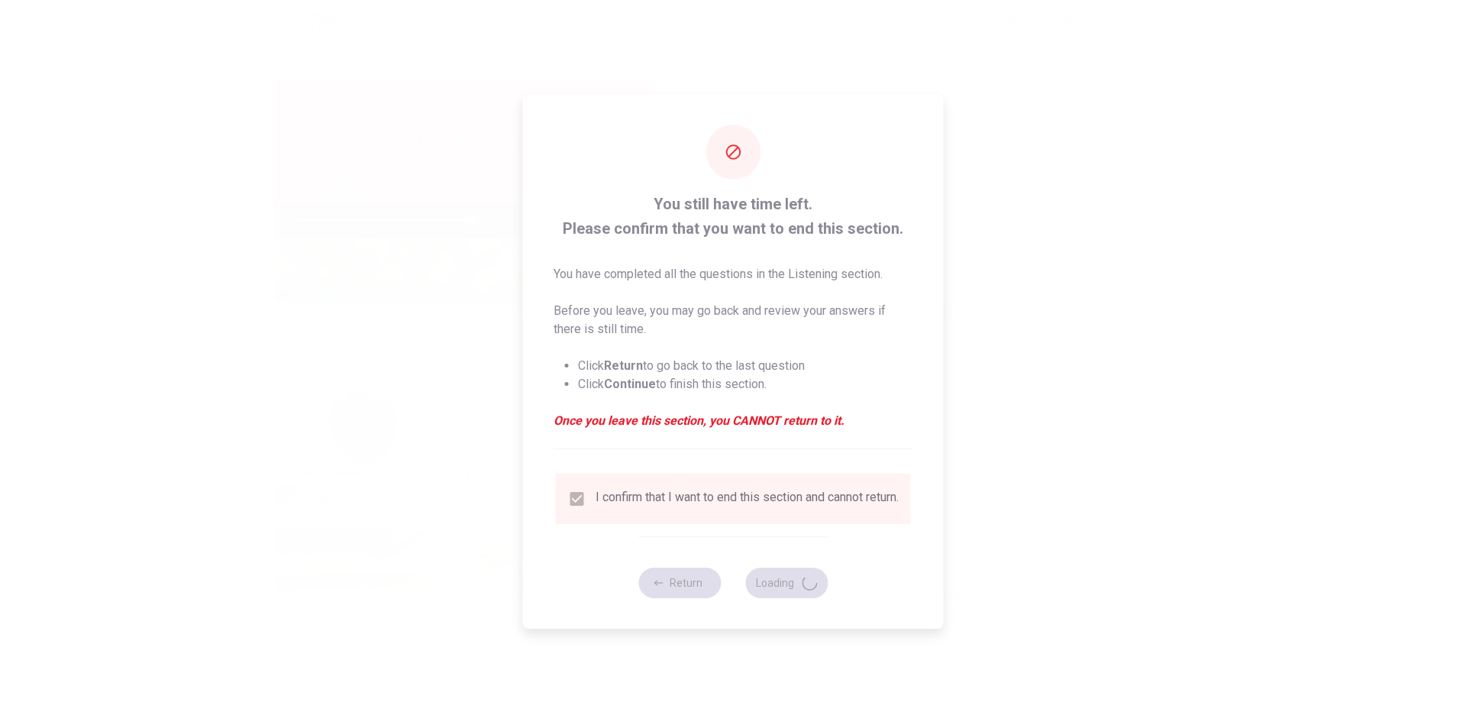
type input "63"
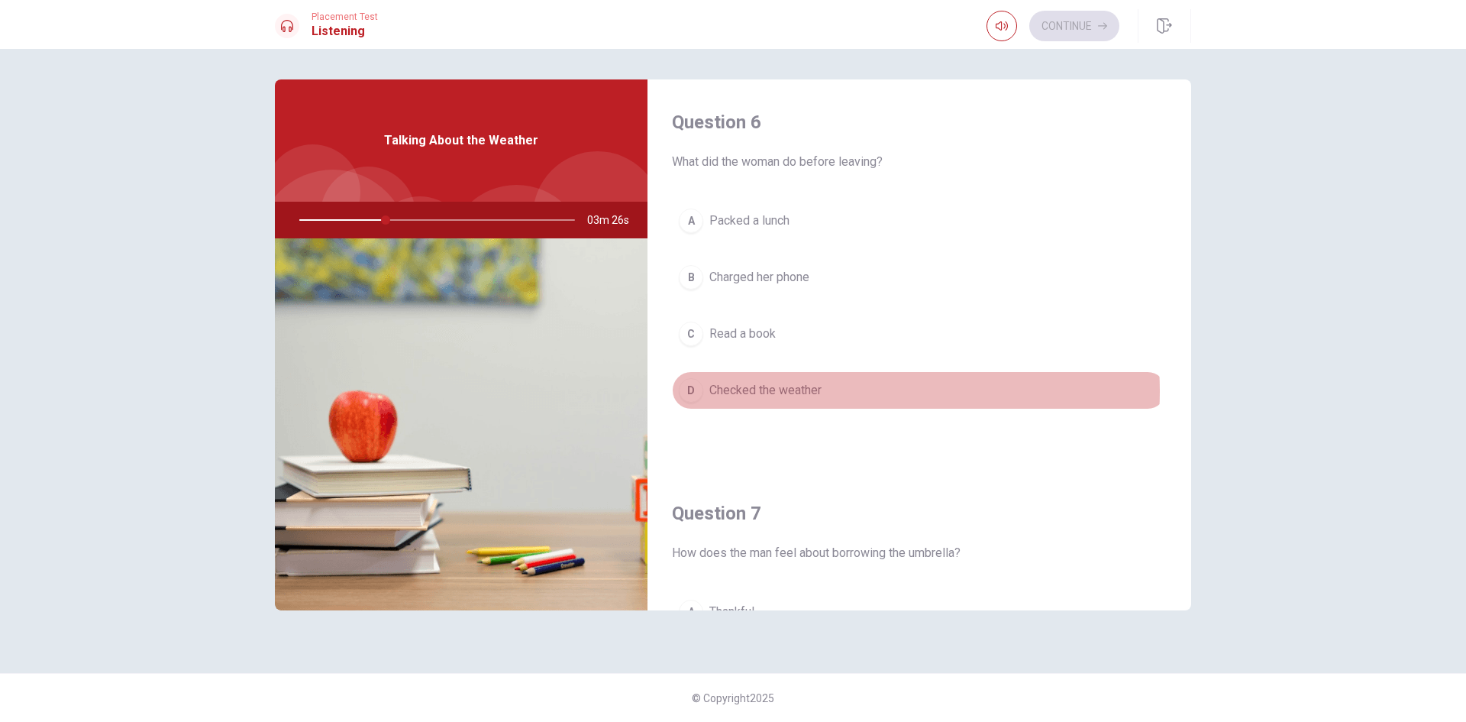
click at [858, 392] on button "D Checked the weather" at bounding box center [919, 390] width 495 height 38
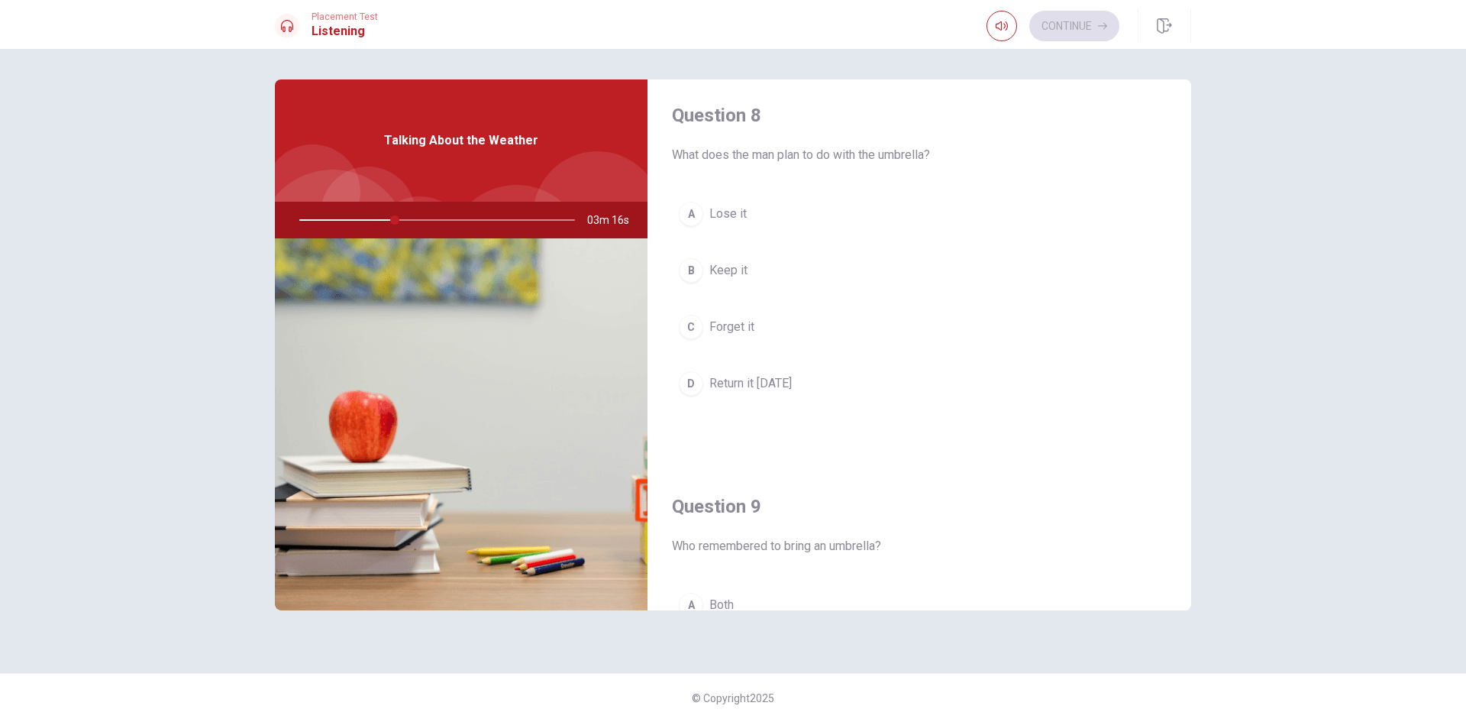
scroll to position [737, 0]
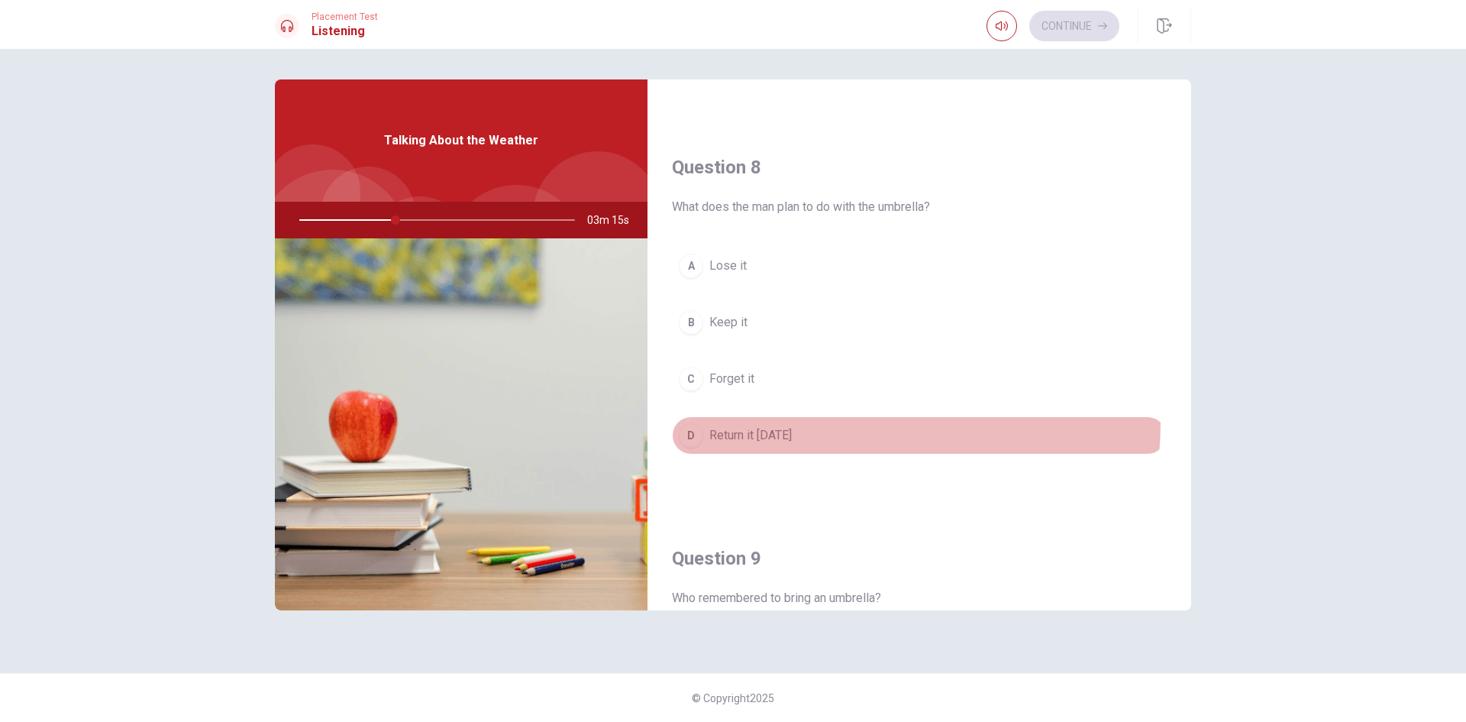
click at [828, 422] on button "D Return it [DATE]" at bounding box center [919, 435] width 495 height 38
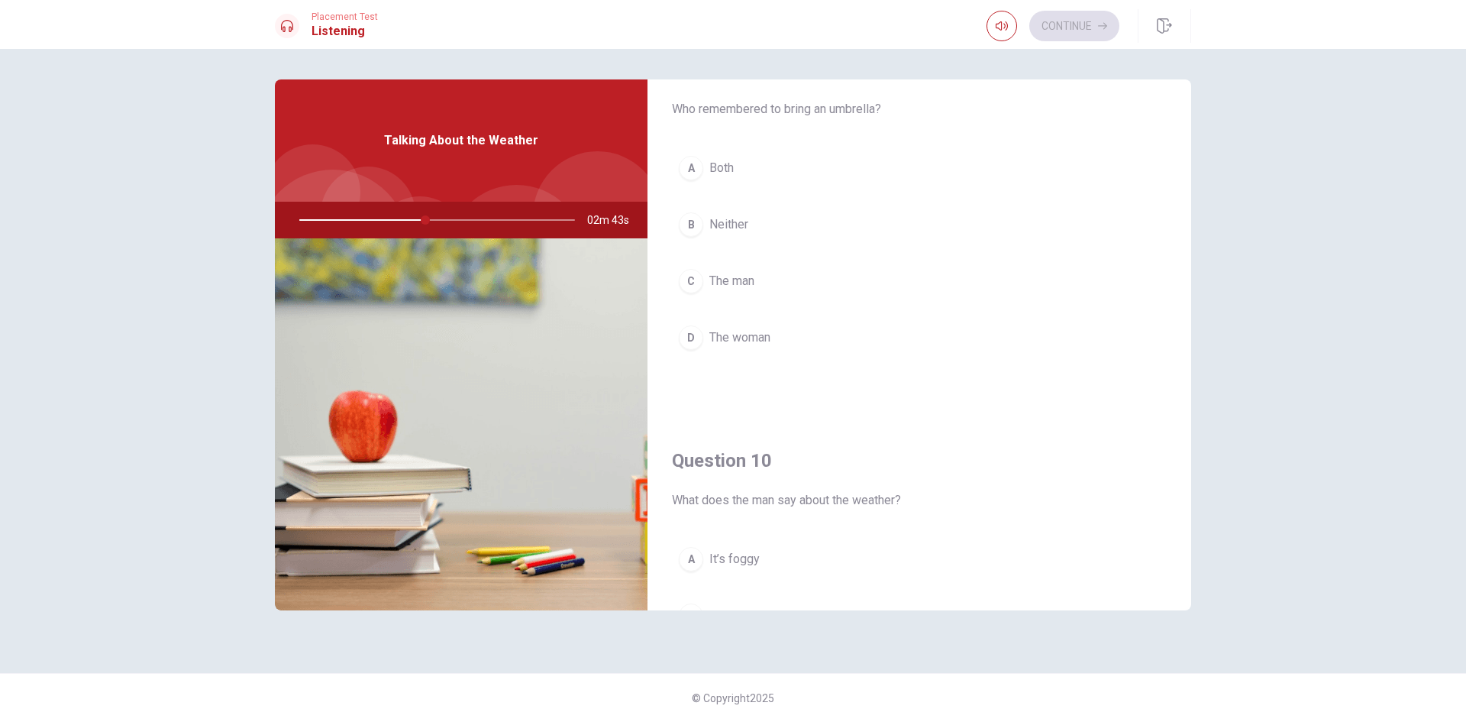
scroll to position [1195, 0]
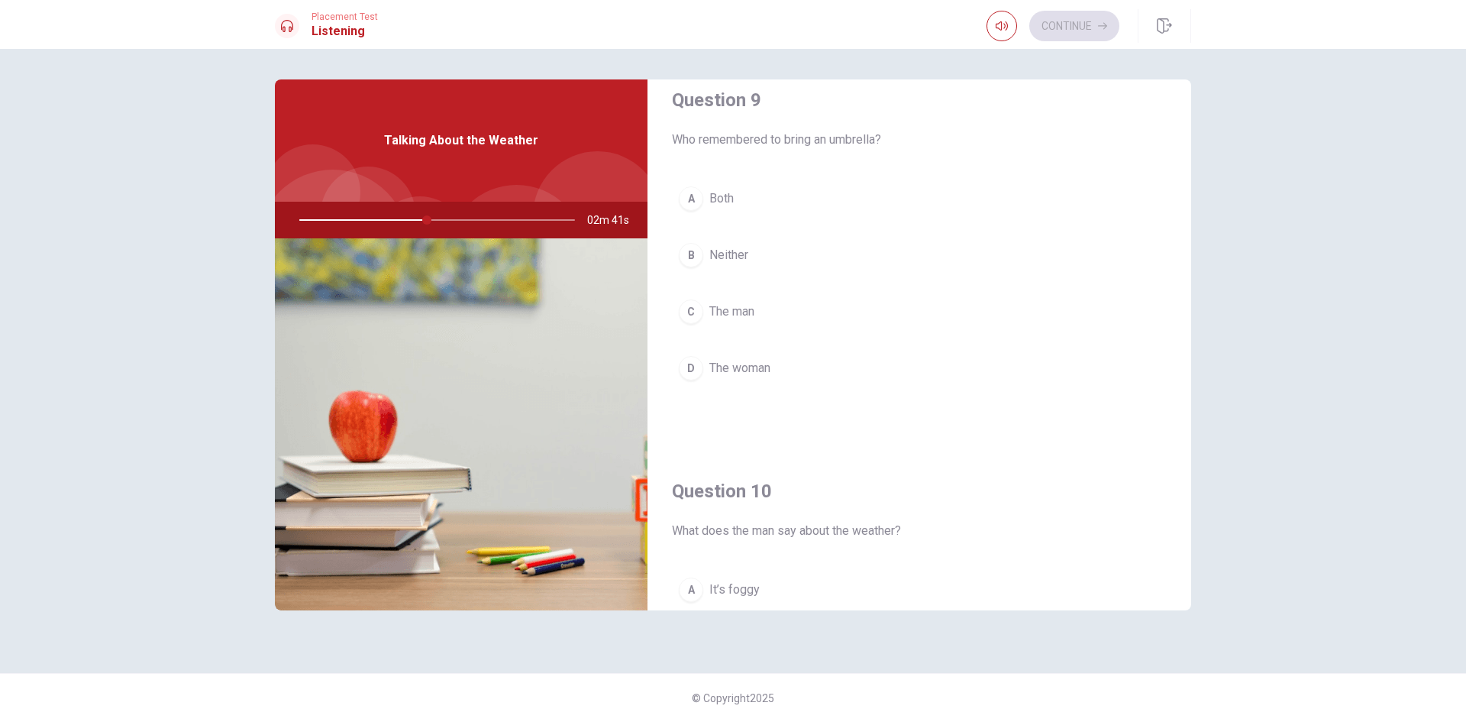
click at [807, 361] on button "D The woman" at bounding box center [919, 368] width 495 height 38
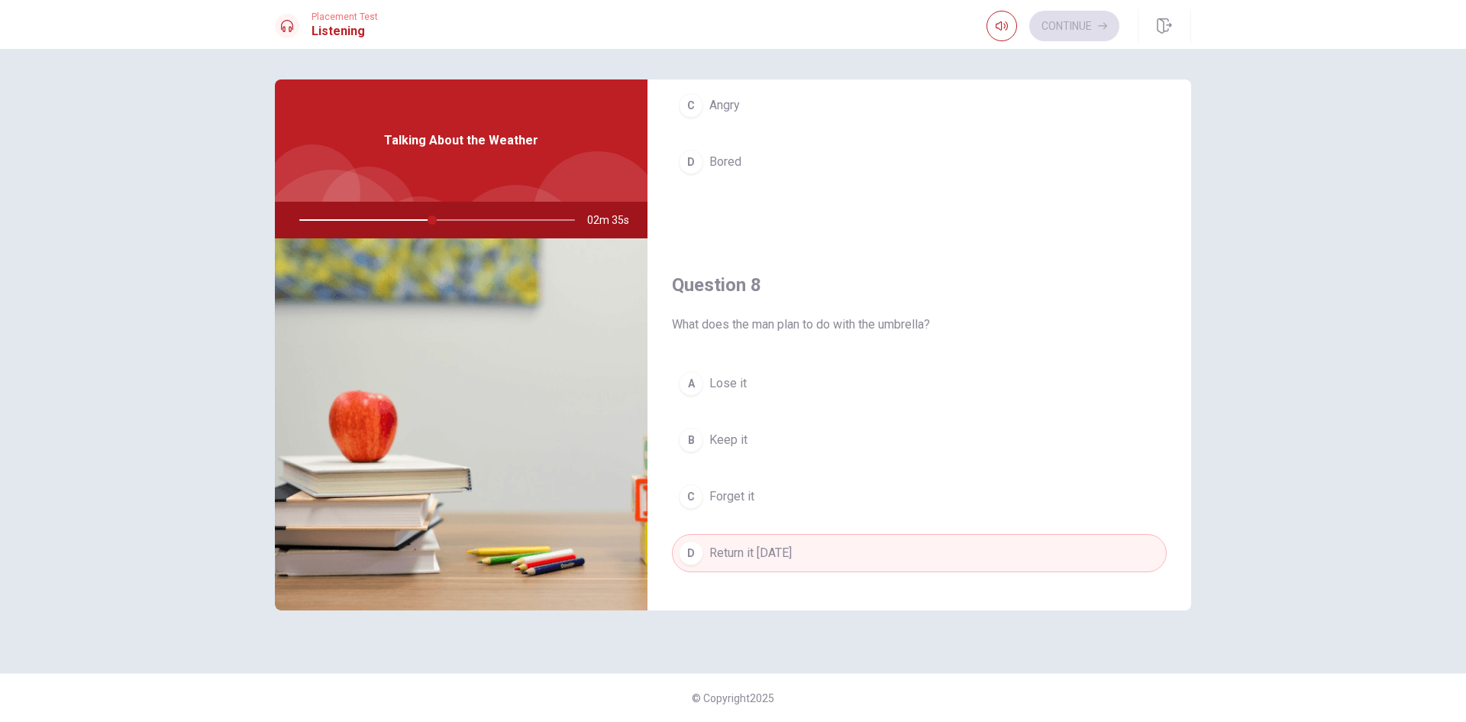
scroll to position [355, 0]
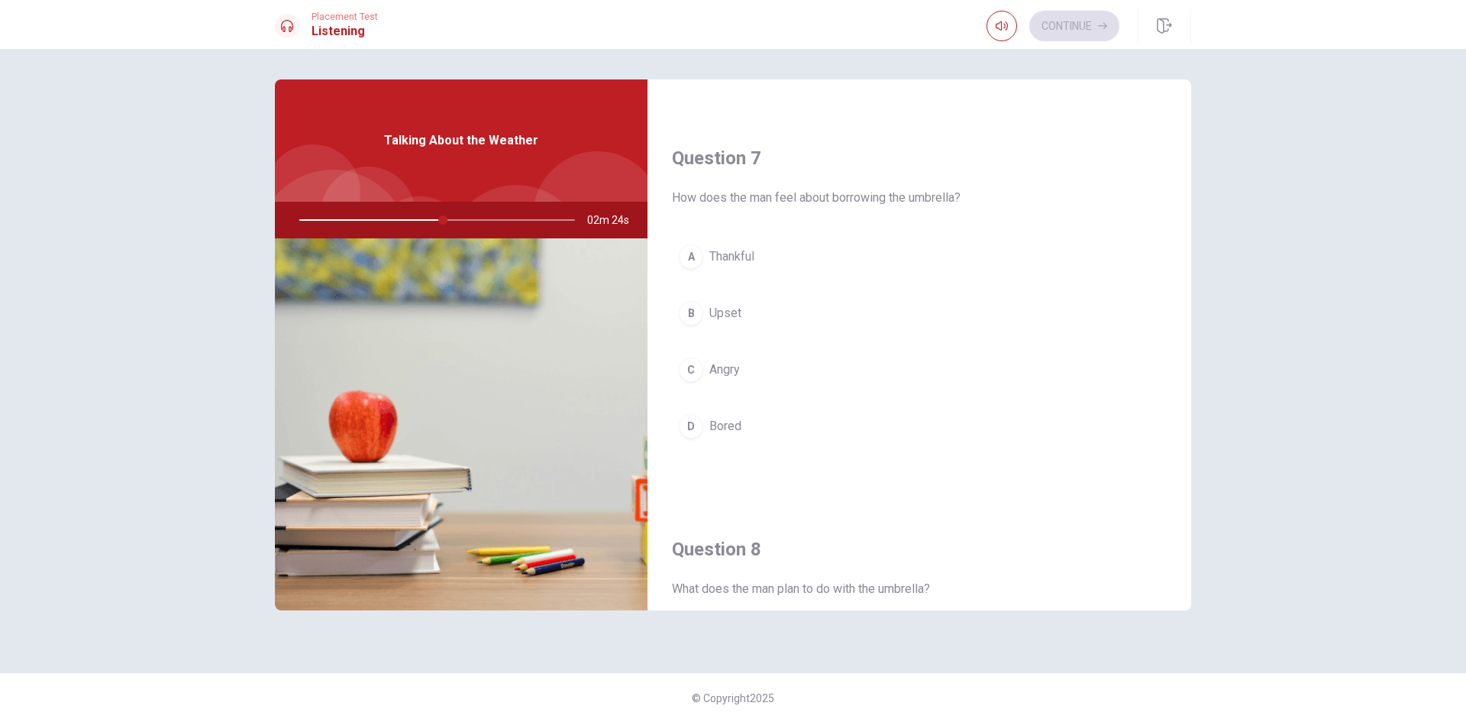
click at [810, 247] on button "A Thankful" at bounding box center [919, 257] width 495 height 38
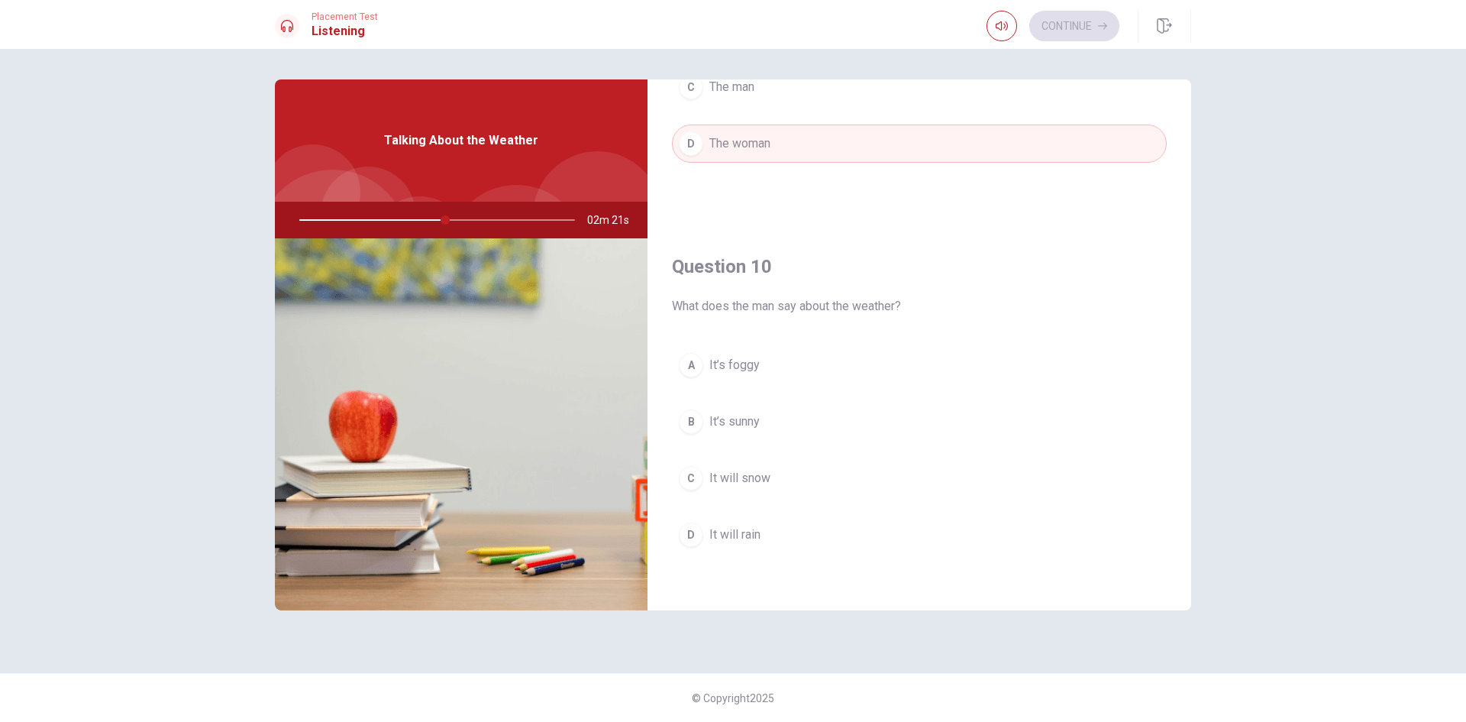
scroll to position [1424, 0]
click at [926, 406] on button "B It’s sunny" at bounding box center [919, 417] width 495 height 38
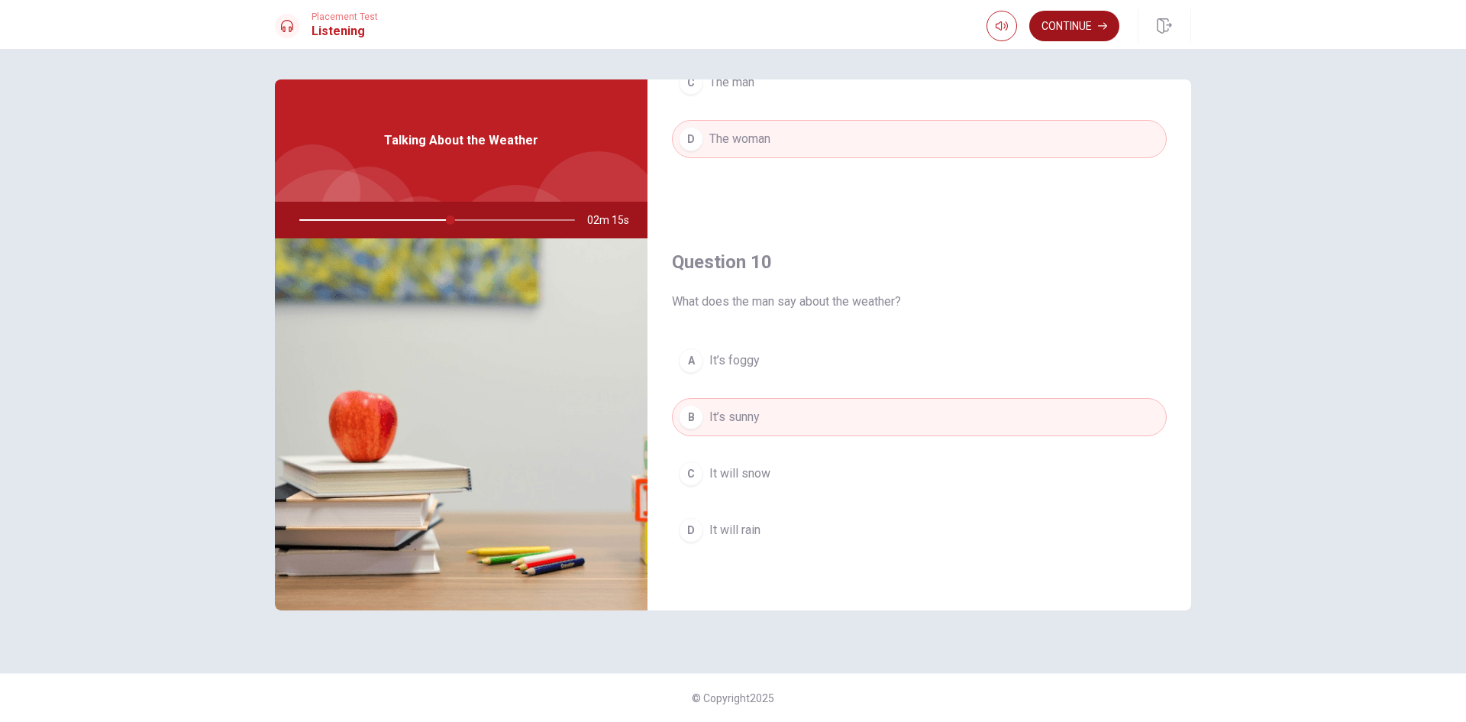
click at [1094, 27] on button "Continue" at bounding box center [1075, 26] width 90 height 31
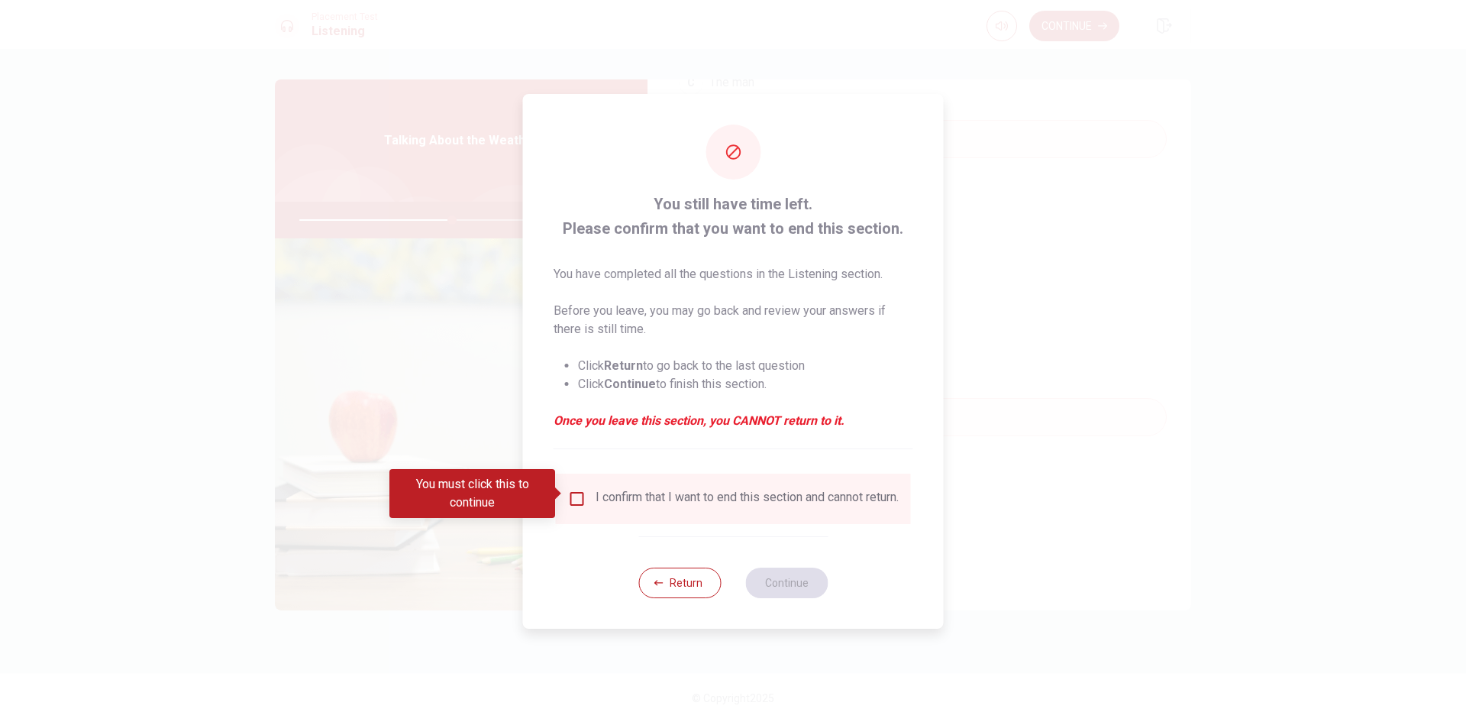
drag, startPoint x: 621, startPoint y: 493, endPoint x: 613, endPoint y: 493, distance: 7.7
click at [621, 492] on div "I confirm that I want to end this section and cannot return." at bounding box center [747, 499] width 303 height 18
click at [568, 490] on input "You must click this to continue" at bounding box center [577, 499] width 18 height 18
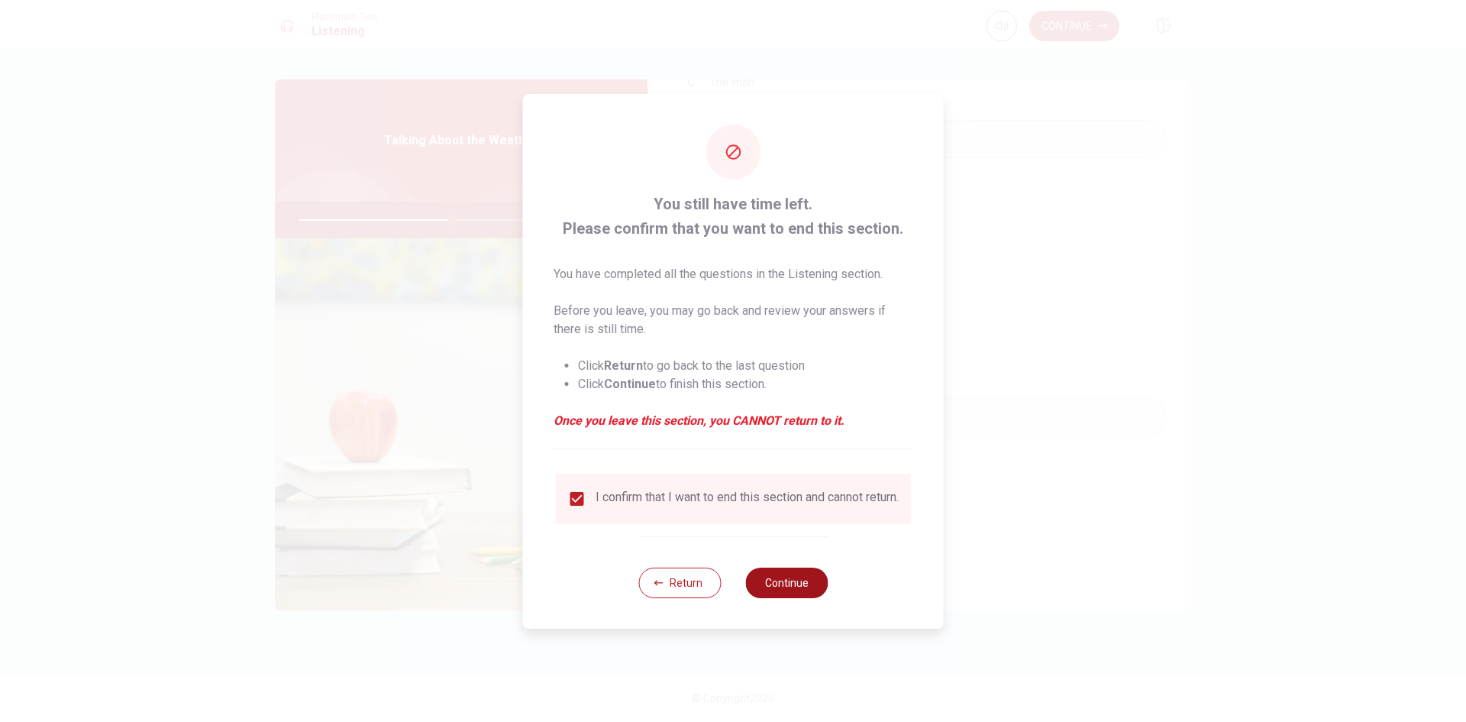
click at [788, 588] on button "Continue" at bounding box center [786, 582] width 82 height 31
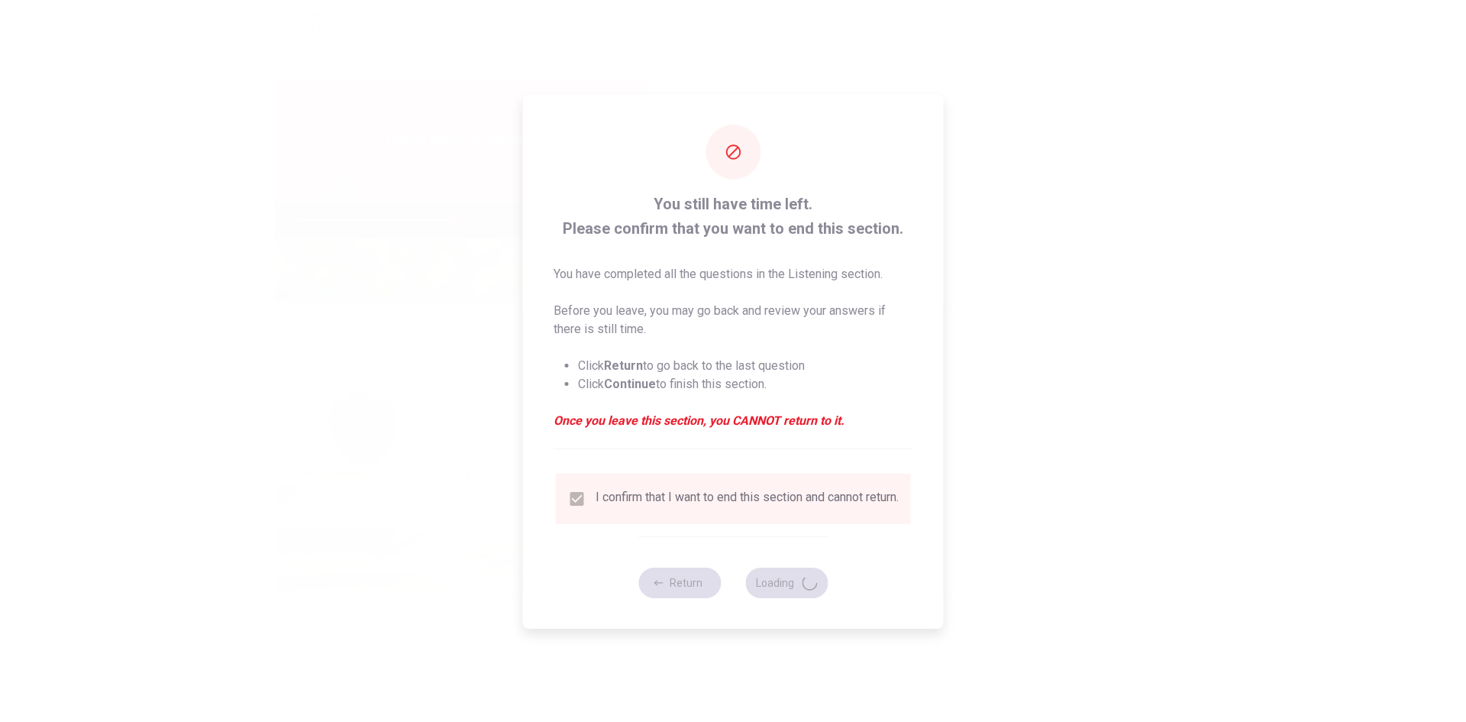
type input "57"
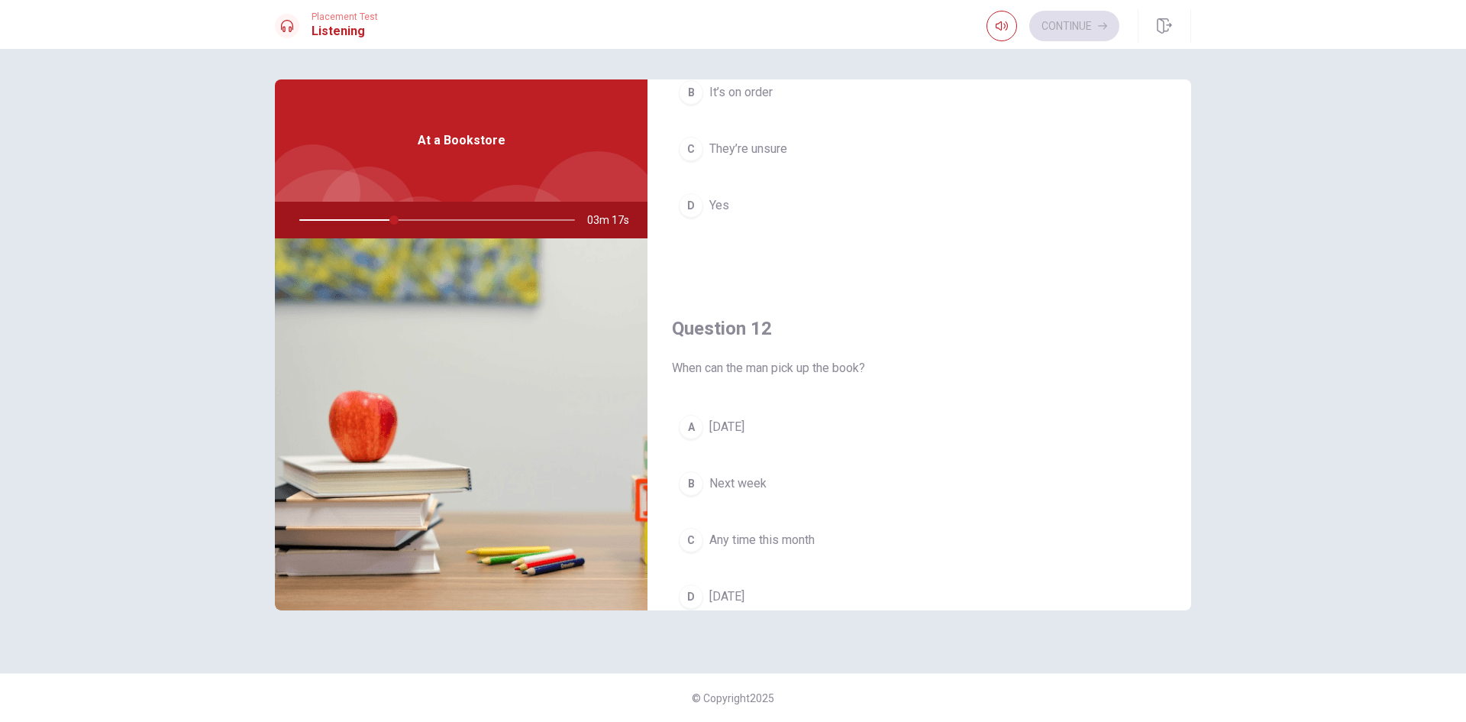
scroll to position [0, 0]
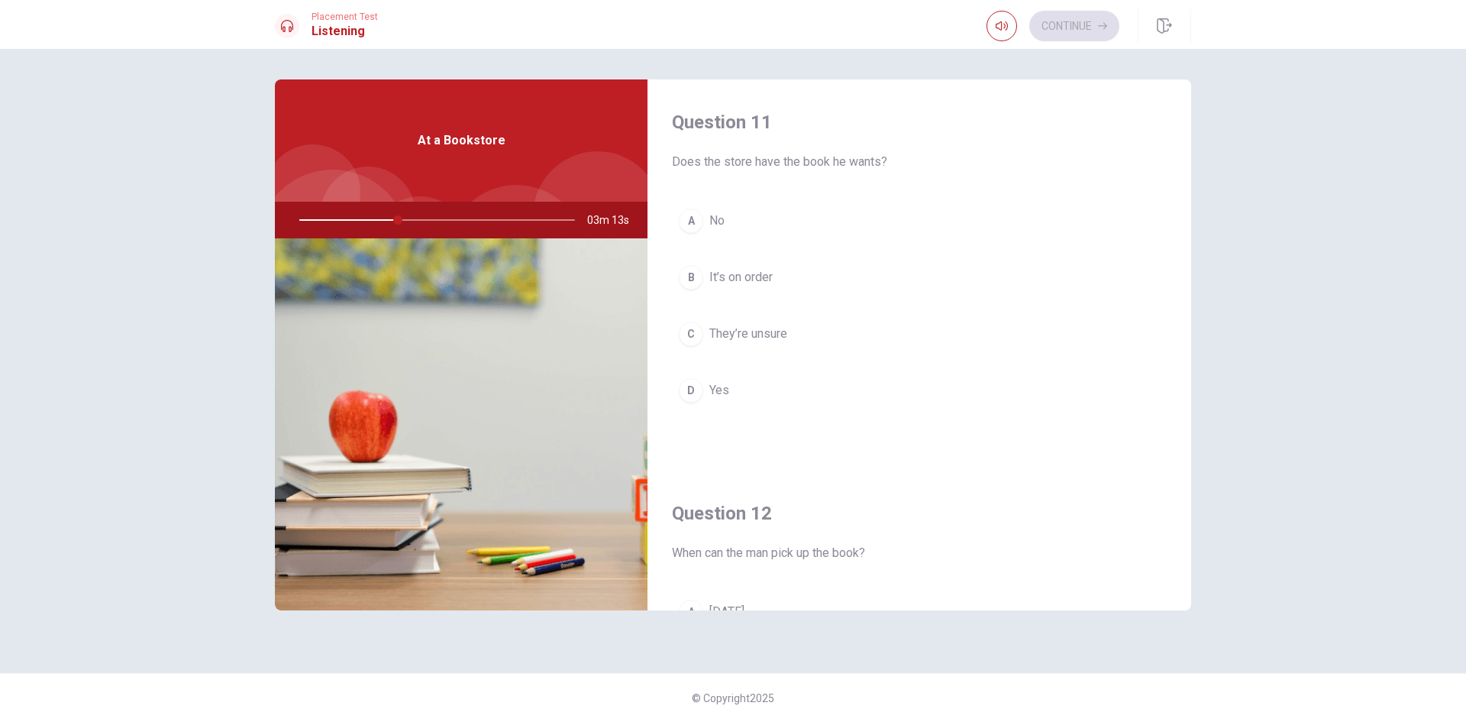
click at [762, 396] on button "D Yes" at bounding box center [919, 390] width 495 height 38
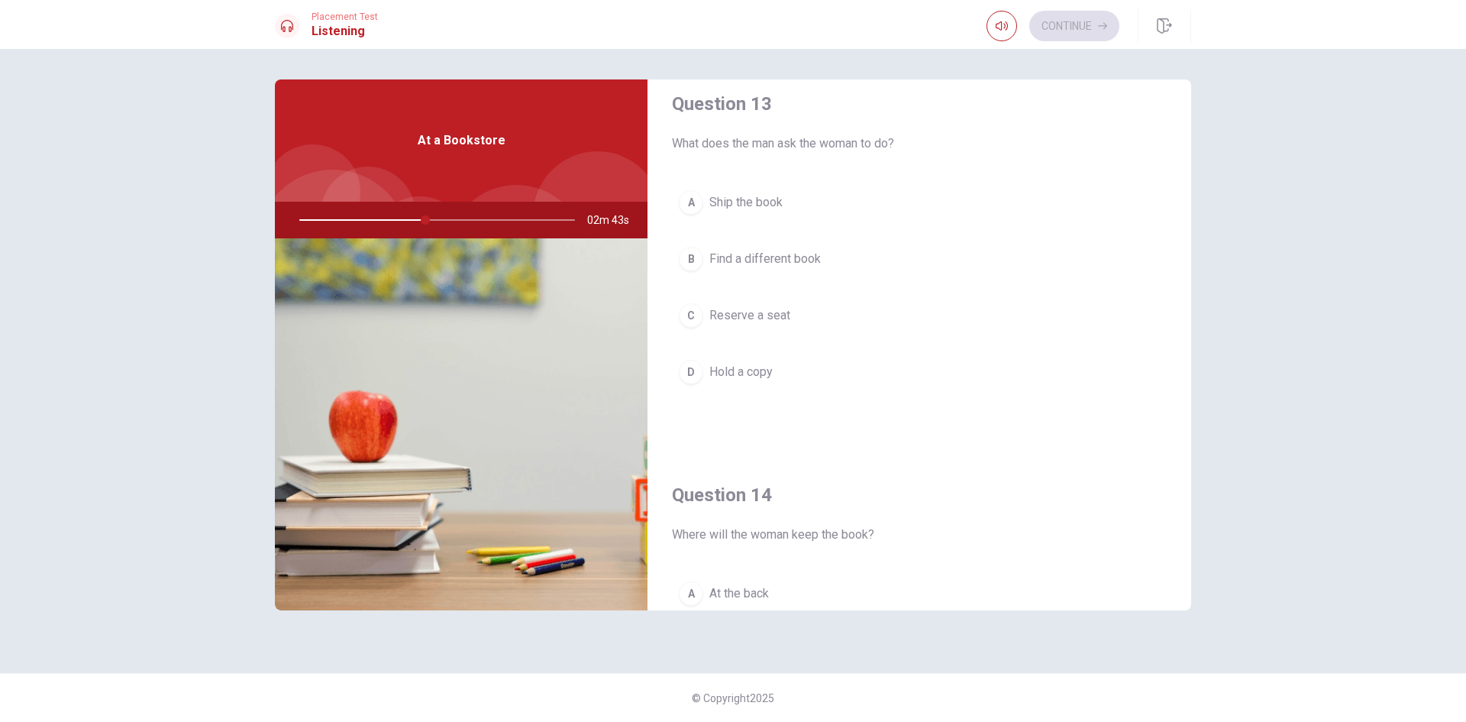
scroll to position [813, 0]
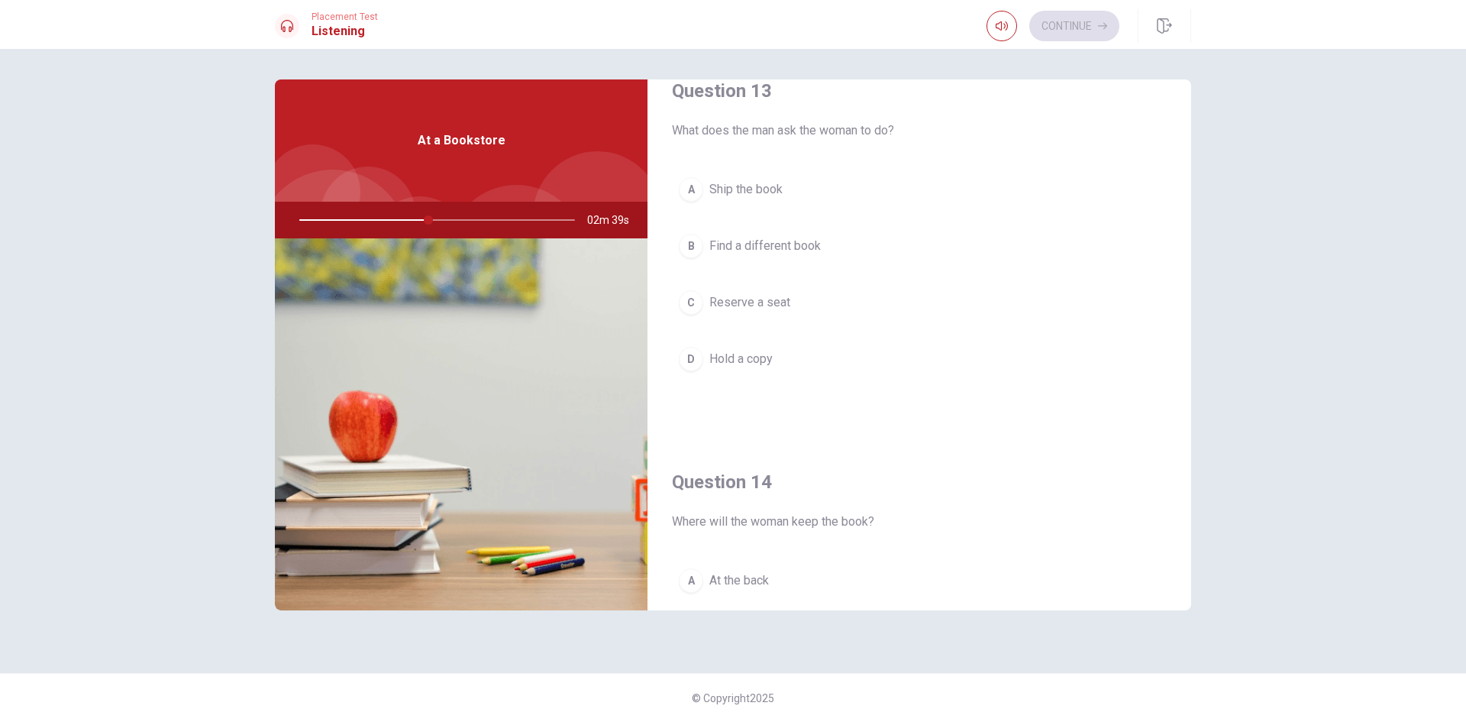
click at [829, 354] on button "D Hold a copy" at bounding box center [919, 359] width 495 height 38
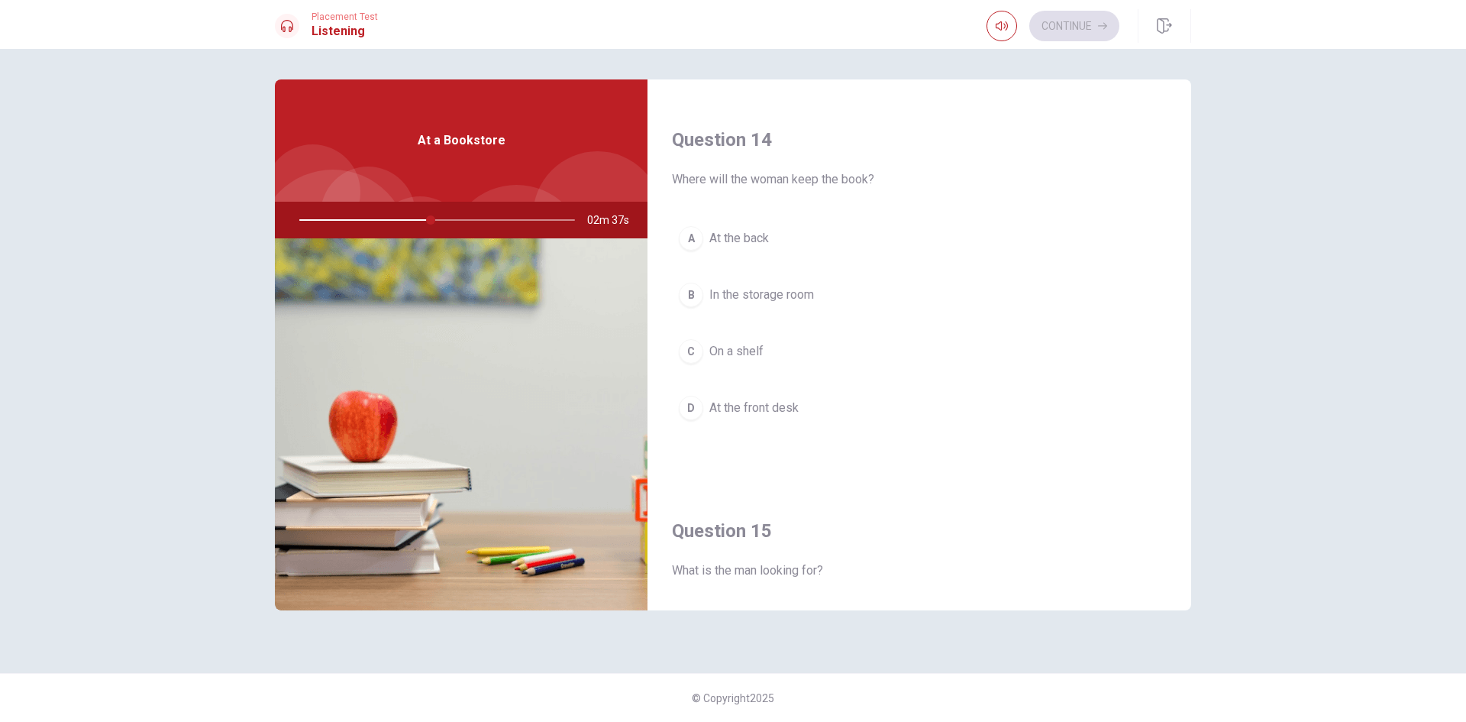
scroll to position [1195, 0]
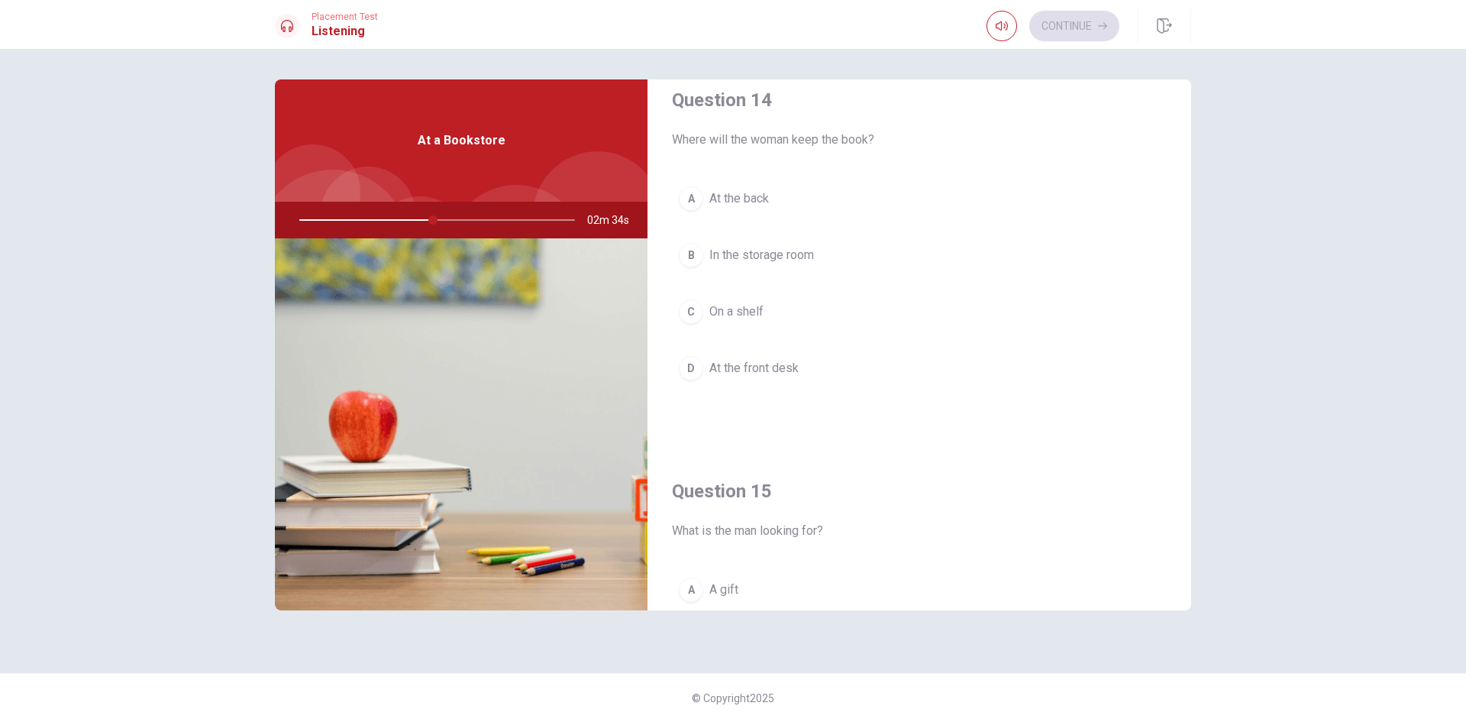
click at [788, 297] on button "C On a shelf" at bounding box center [919, 312] width 495 height 38
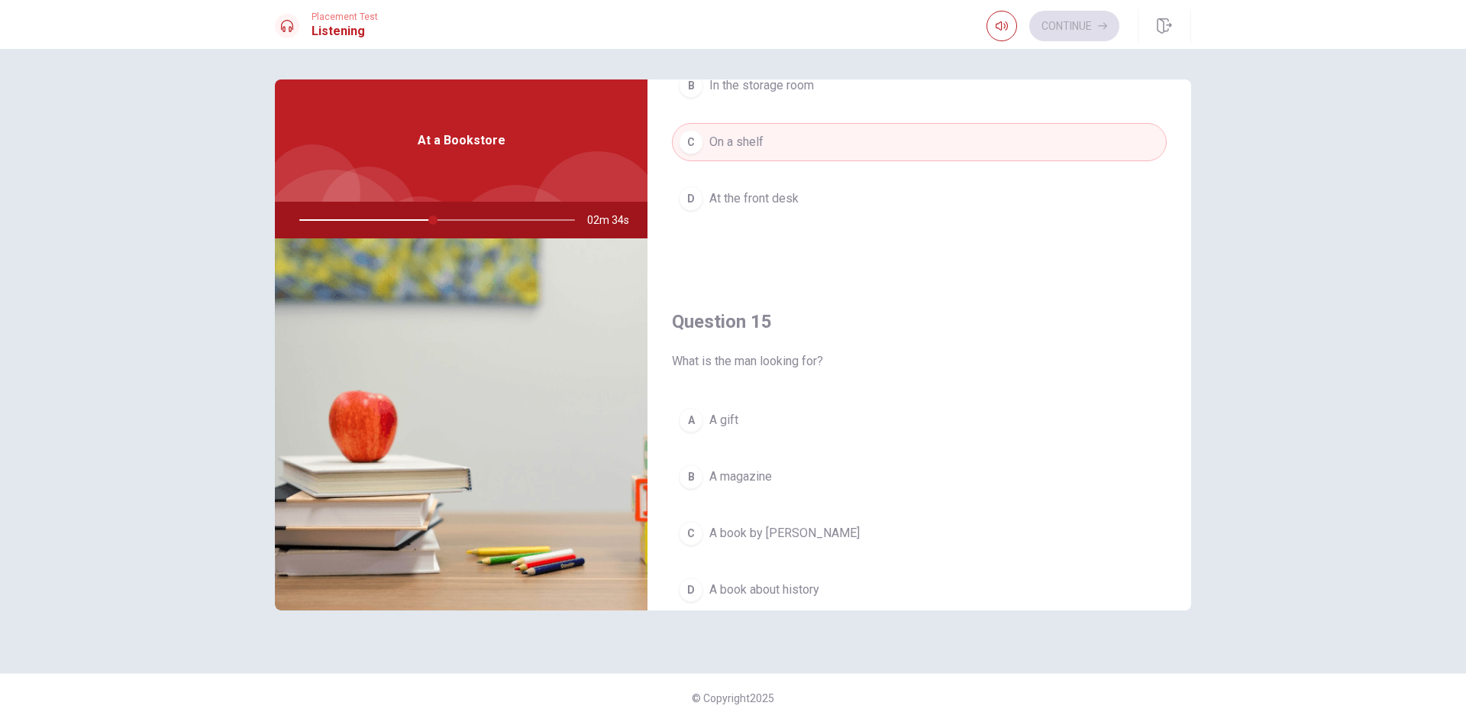
scroll to position [1424, 0]
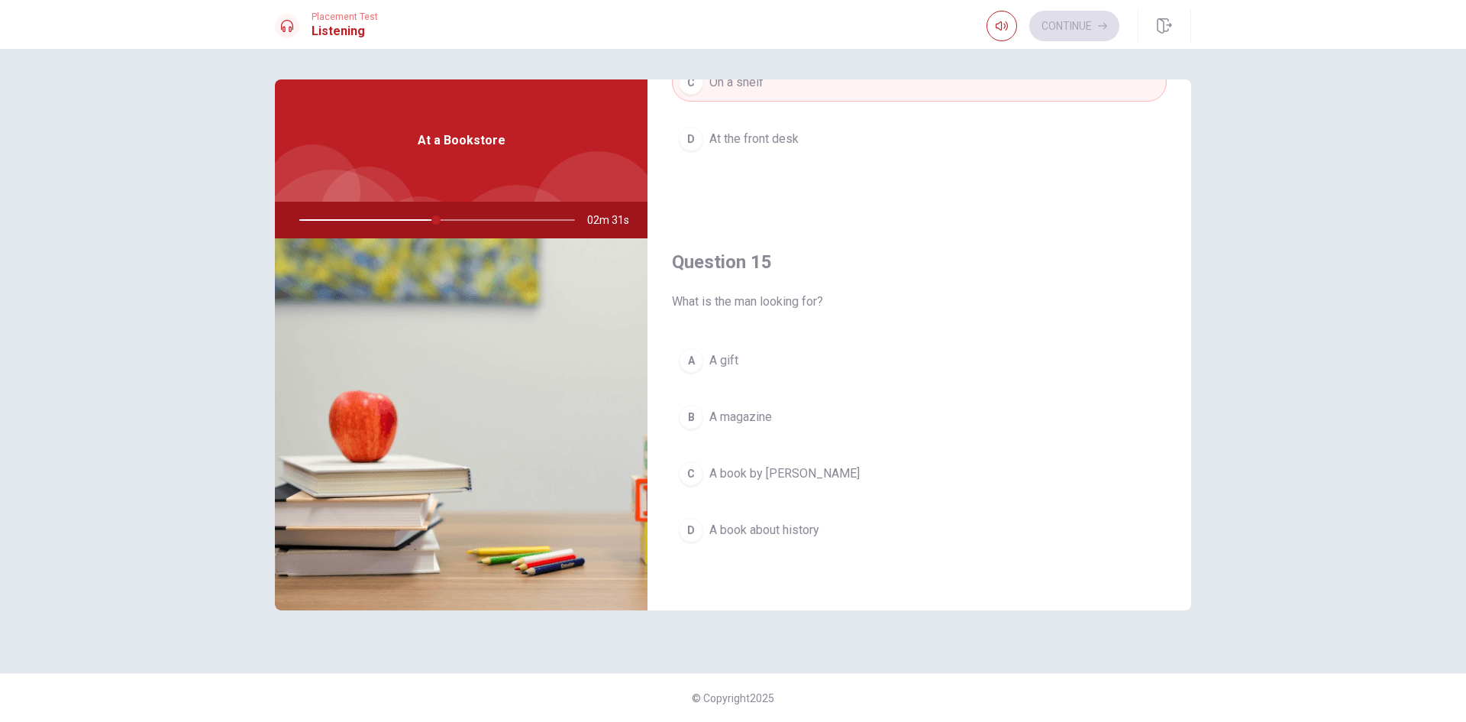
click at [858, 519] on button "D A book about history" at bounding box center [919, 530] width 495 height 38
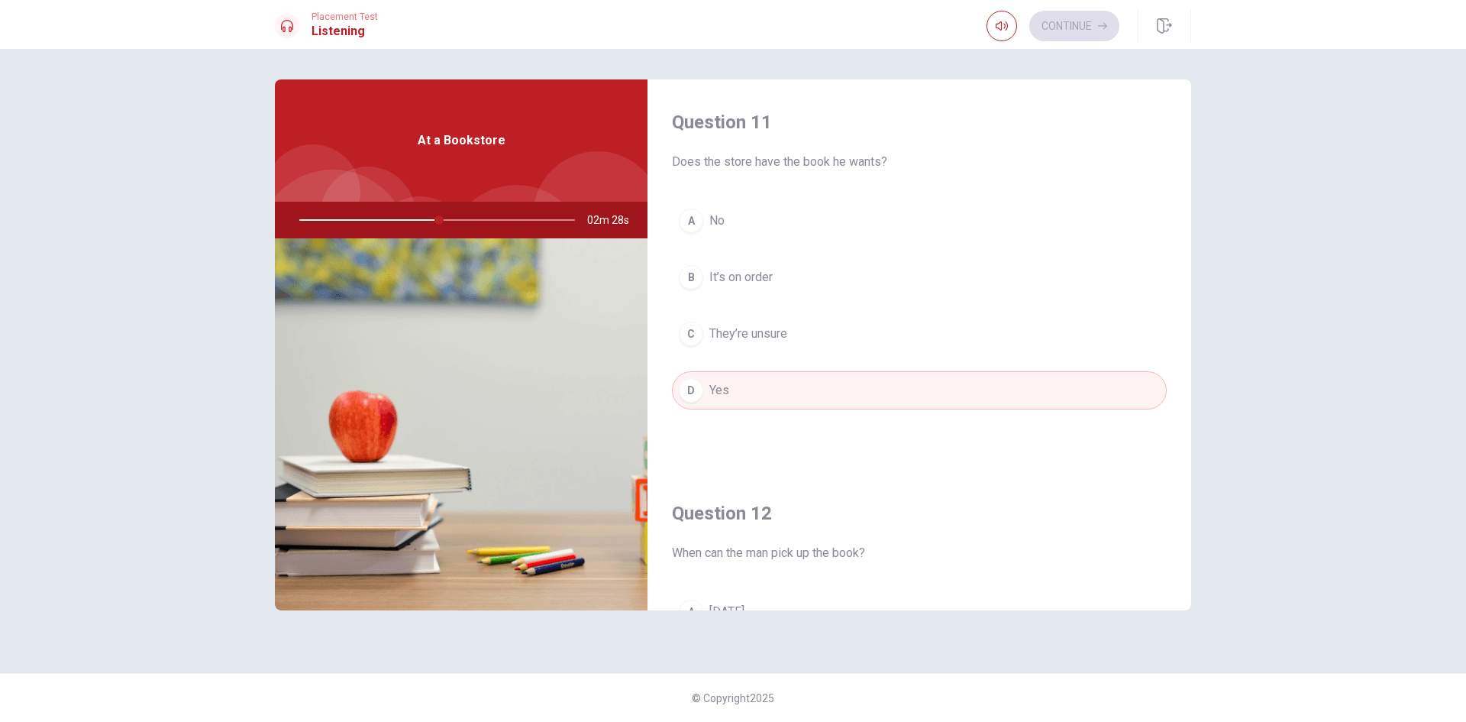
scroll to position [382, 0]
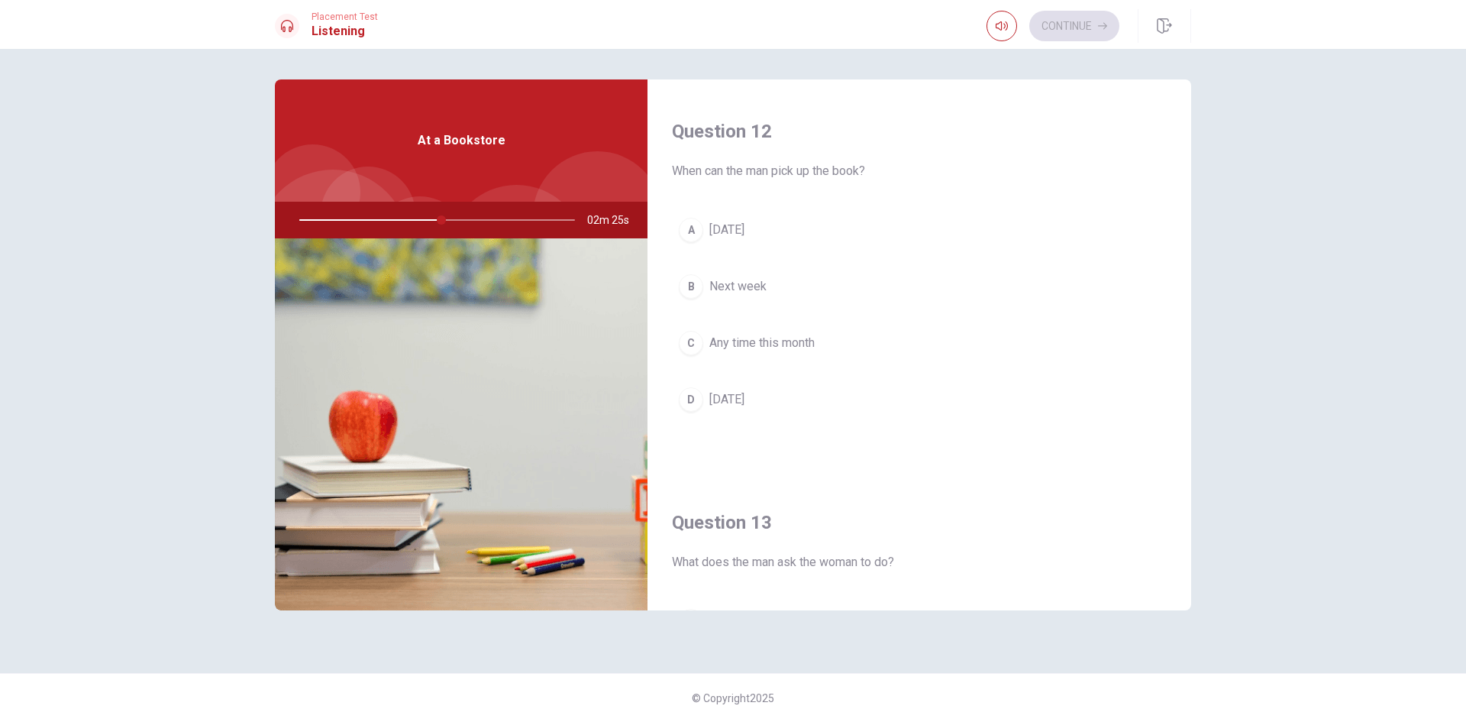
click at [848, 219] on button "A [DATE]" at bounding box center [919, 230] width 495 height 38
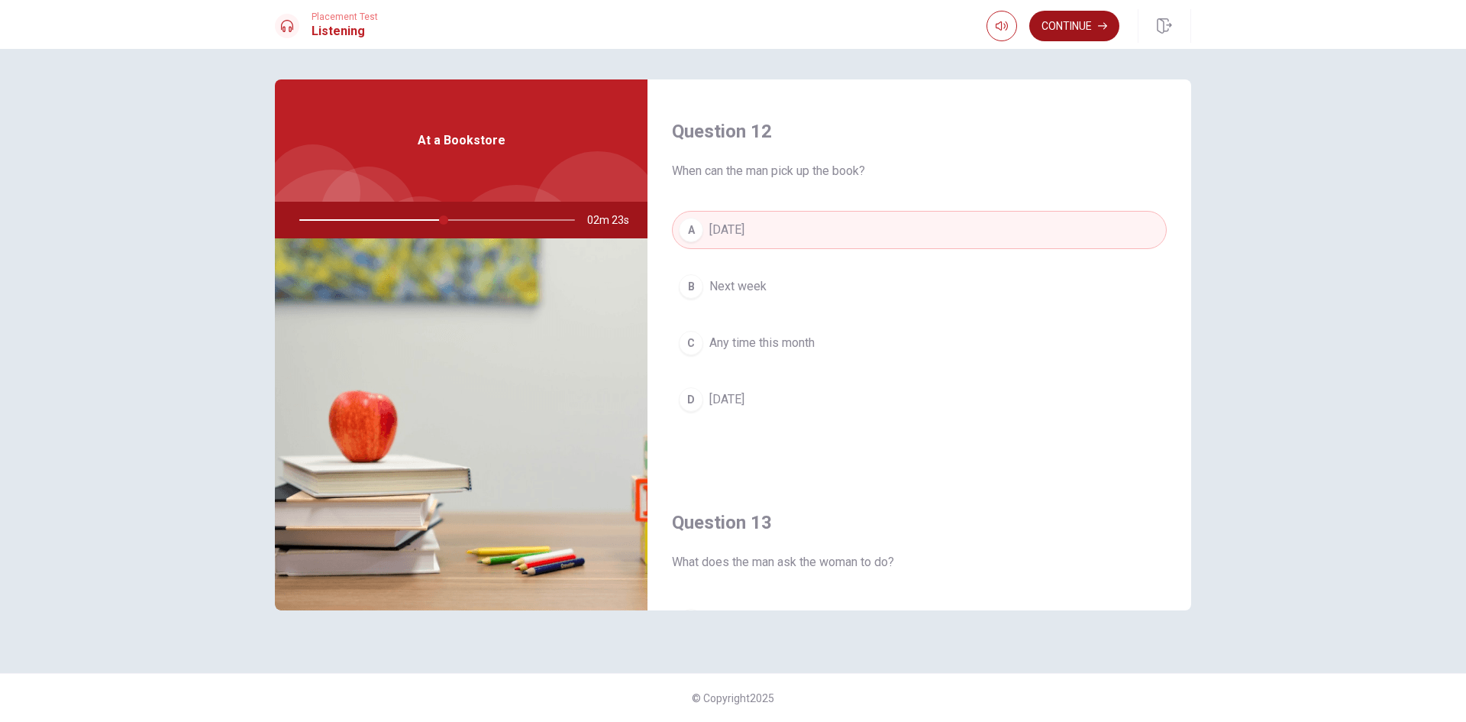
click at [1076, 27] on button "Continue" at bounding box center [1075, 26] width 90 height 31
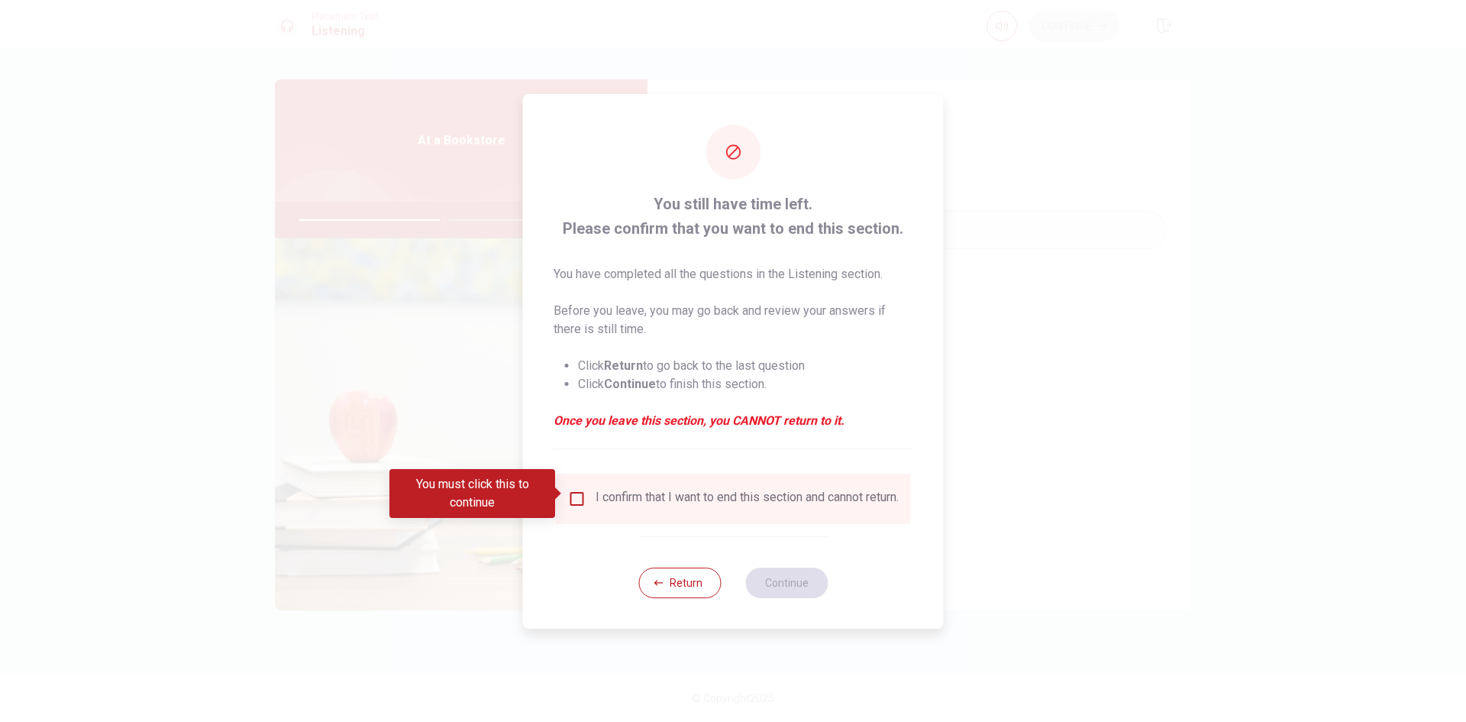
click at [625, 508] on div "I confirm that I want to end this section and cannot return." at bounding box center [747, 499] width 303 height 18
click at [596, 493] on div "I confirm that I want to end this section and cannot return." at bounding box center [747, 499] width 303 height 18
click at [571, 490] on input "You must click this to continue" at bounding box center [577, 499] width 18 height 18
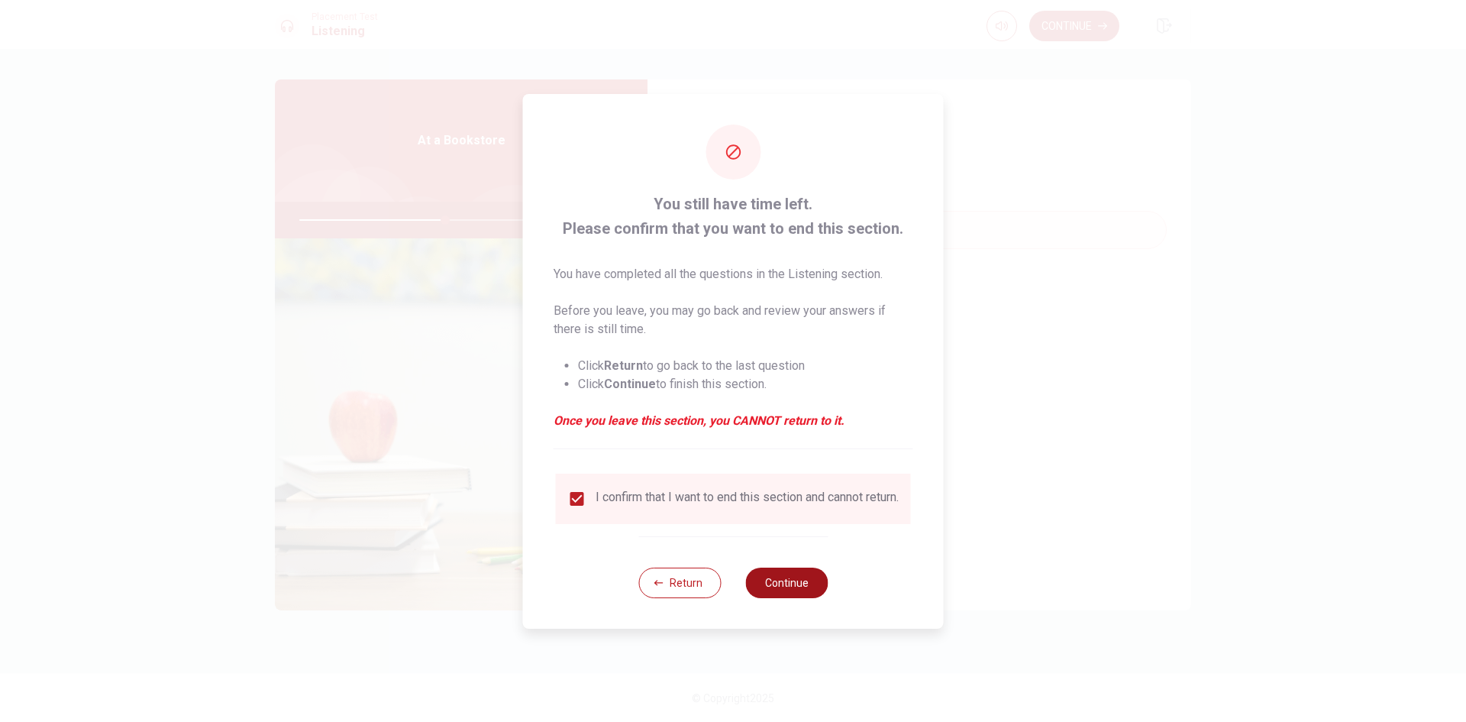
click at [805, 598] on button "Continue" at bounding box center [786, 582] width 82 height 31
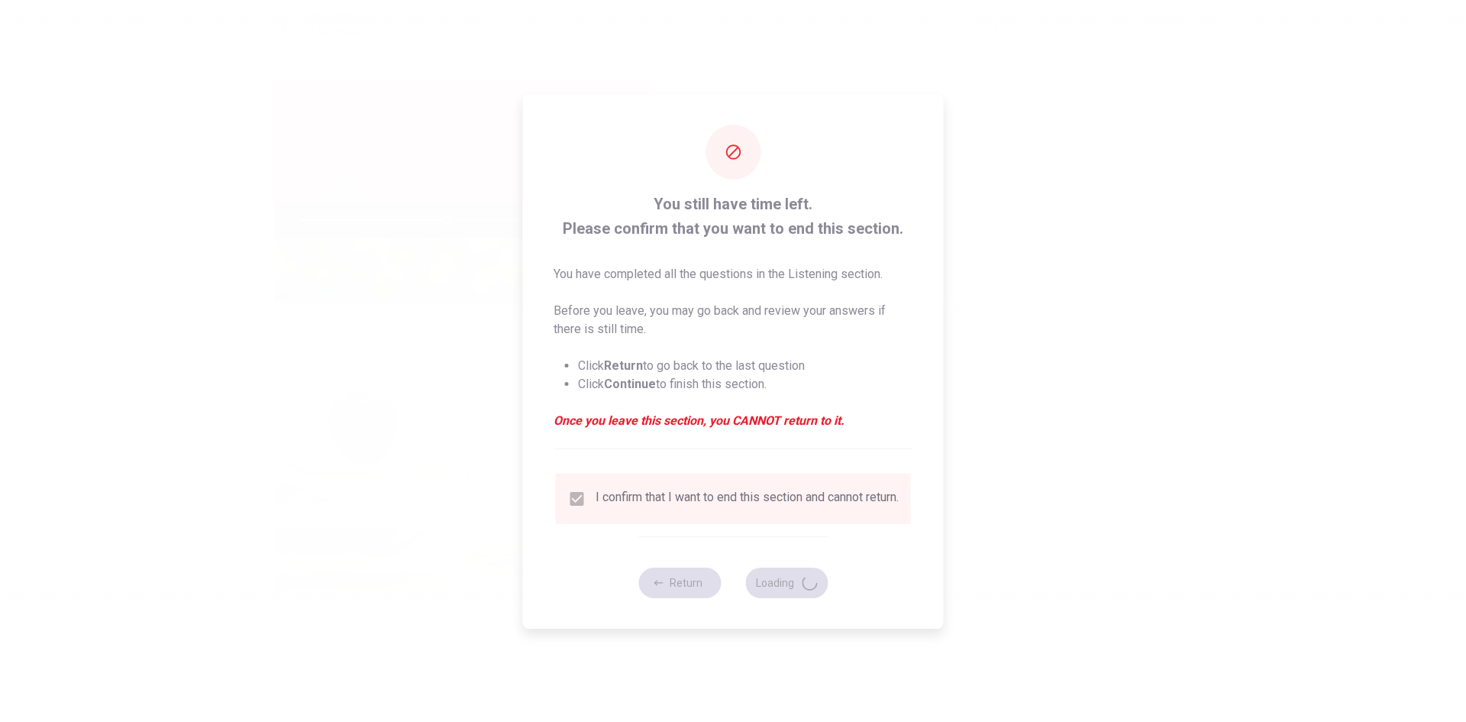
type input "54"
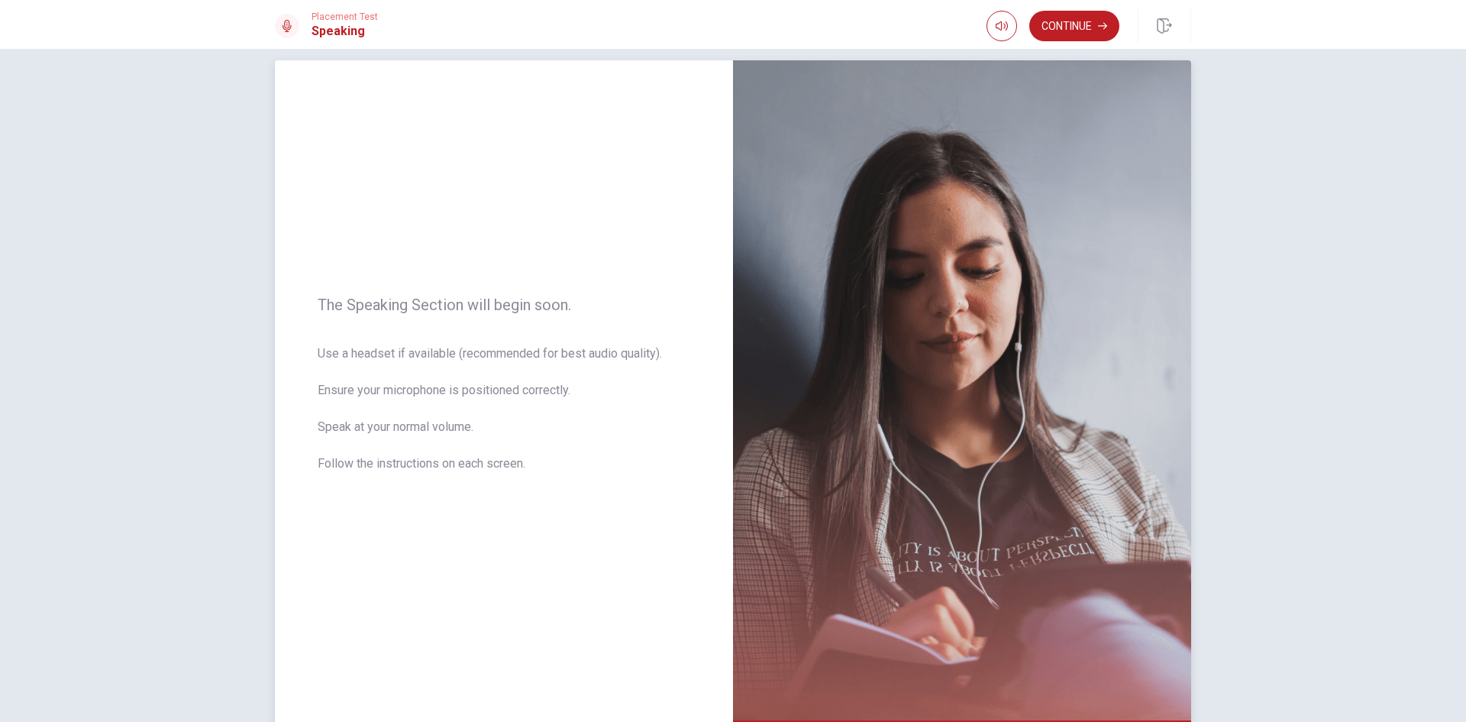
scroll to position [0, 0]
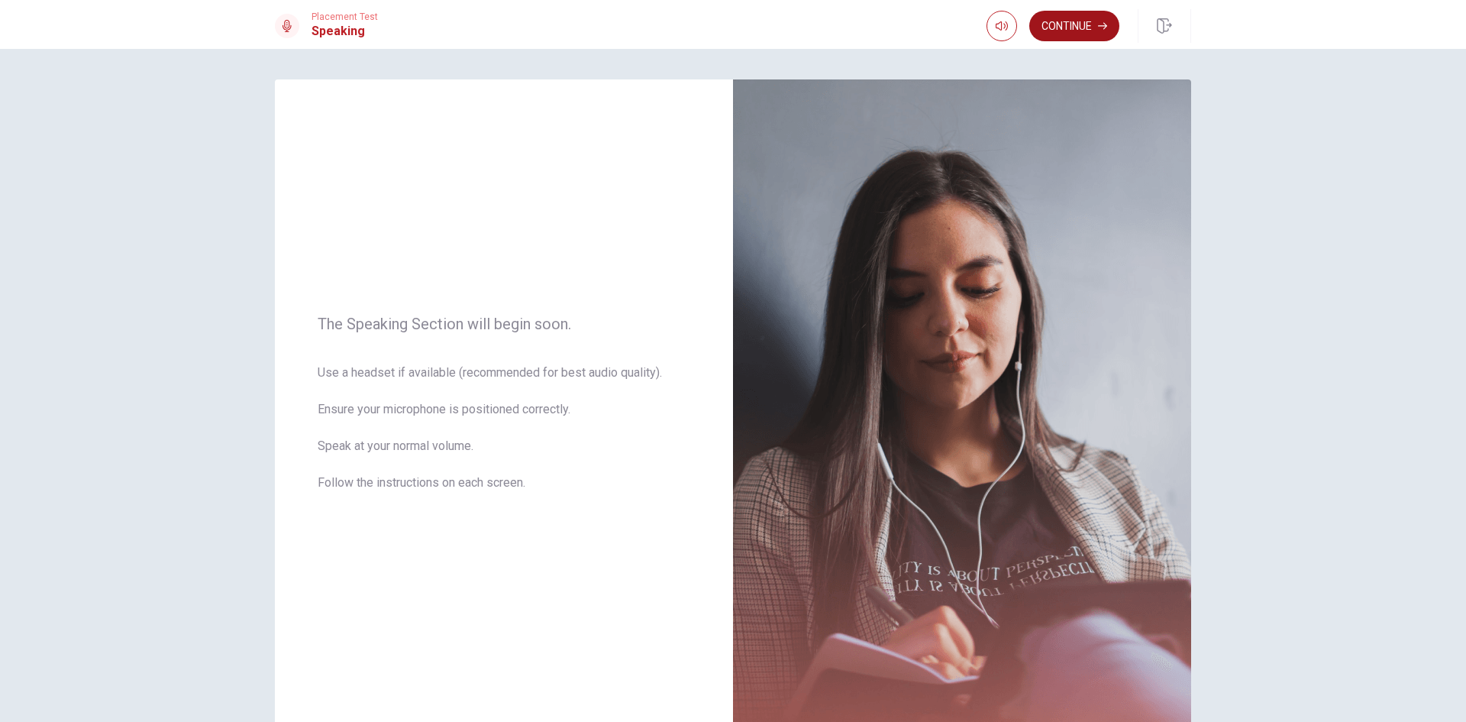
click at [1069, 18] on button "Continue" at bounding box center [1075, 26] width 90 height 31
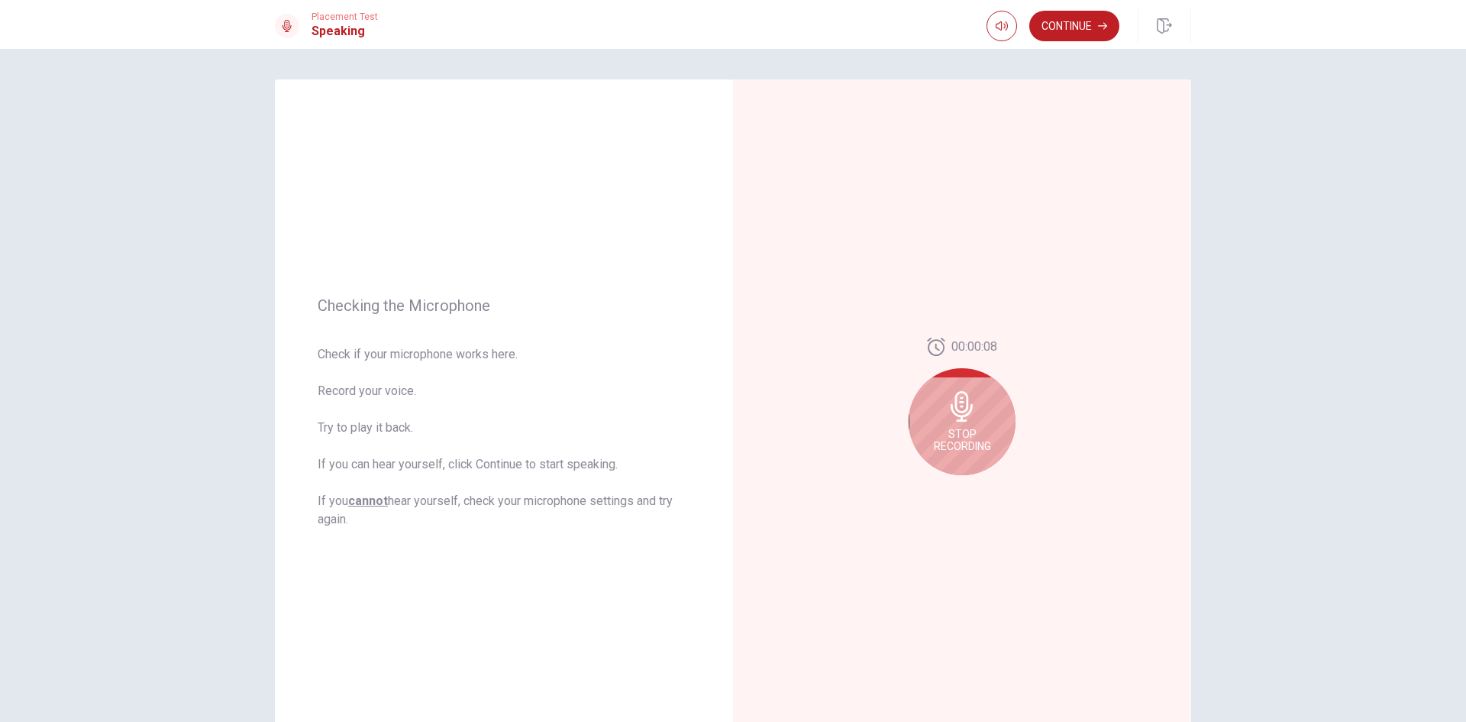
click at [1096, 18] on button "Continue" at bounding box center [1075, 26] width 90 height 31
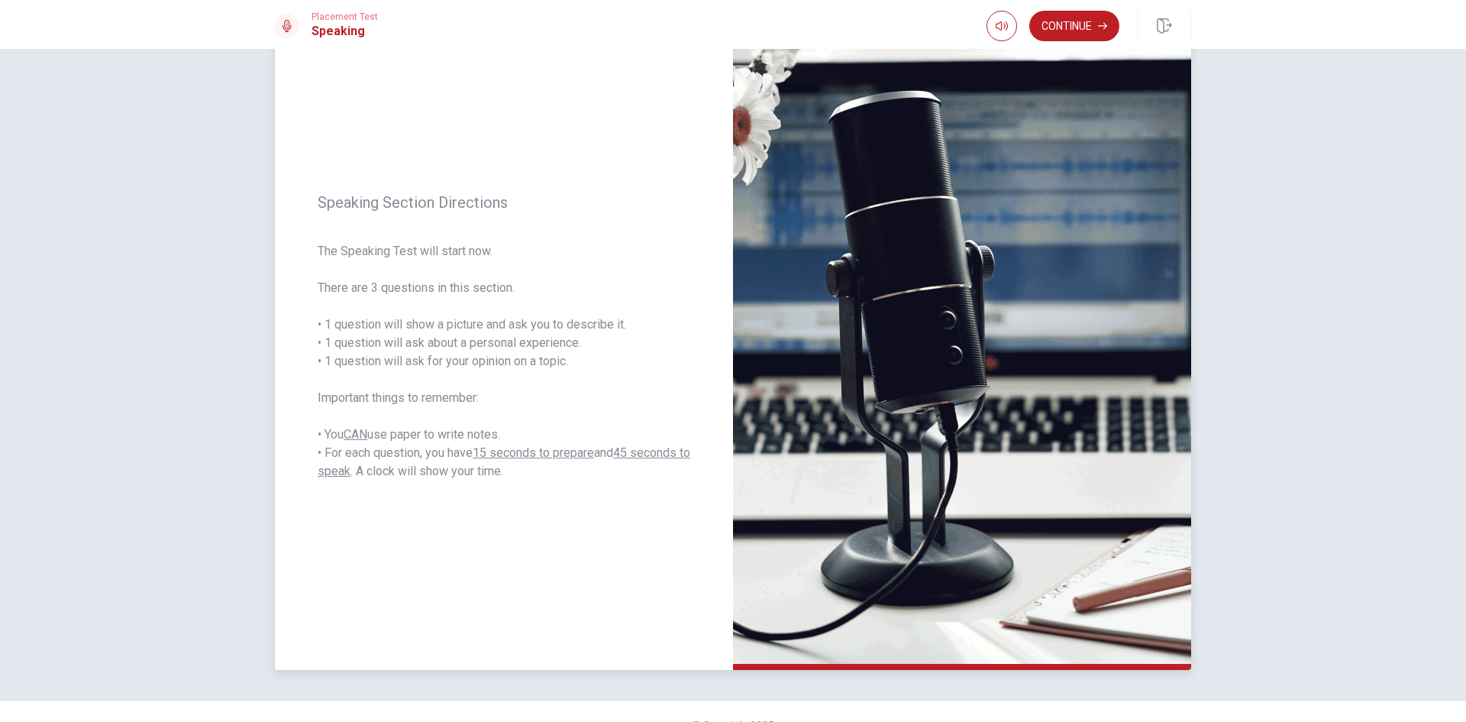
scroll to position [103, 0]
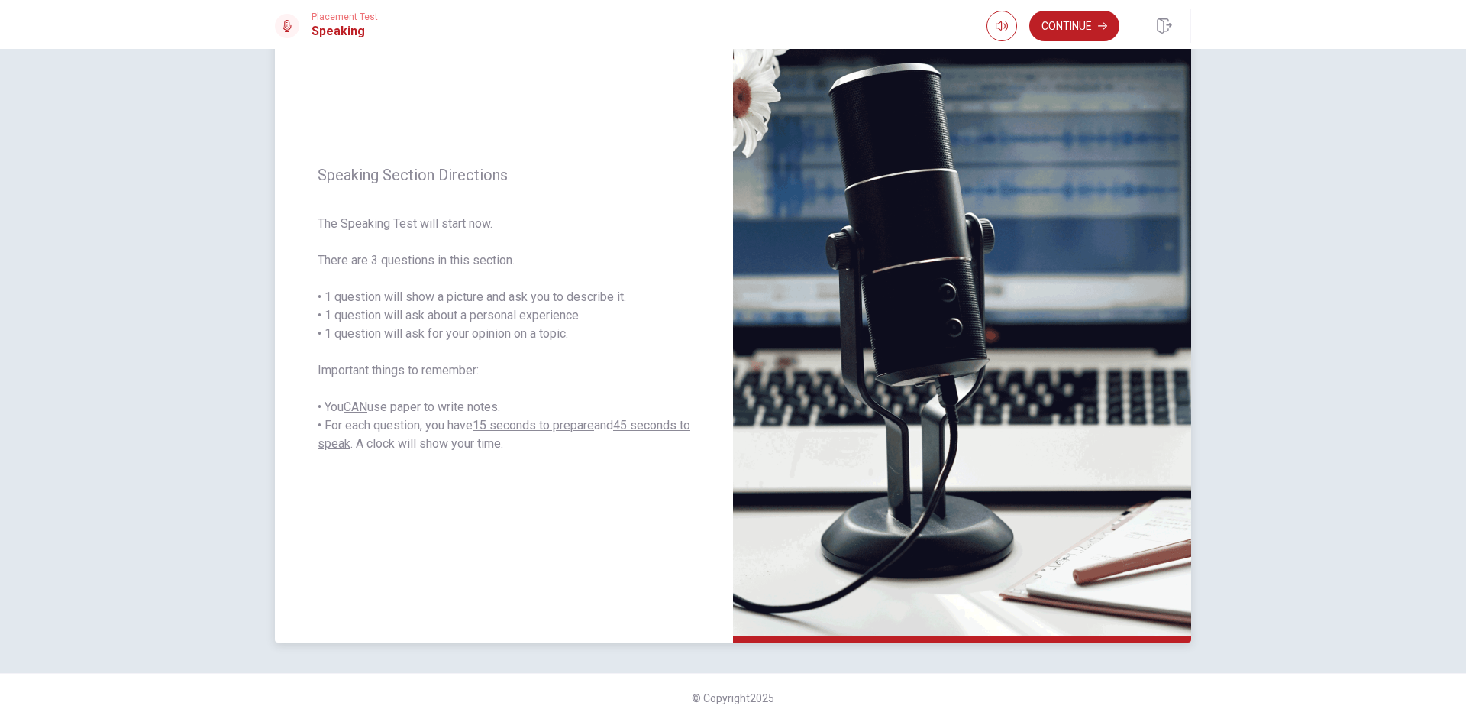
drag, startPoint x: 300, startPoint y: 286, endPoint x: 581, endPoint y: 367, distance: 292.3
click at [581, 367] on div "Speaking Section Directions The Speaking Test will start now. There are 3 quest…" at bounding box center [504, 309] width 458 height 666
drag, startPoint x: 593, startPoint y: 334, endPoint x: 380, endPoint y: 284, distance: 218.8
click at [384, 287] on span "The Speaking Test will start now. There are 3 questions in this section. • 1 qu…" at bounding box center [504, 334] width 373 height 238
drag, startPoint x: 338, startPoint y: 402, endPoint x: 422, endPoint y: 406, distance: 84.1
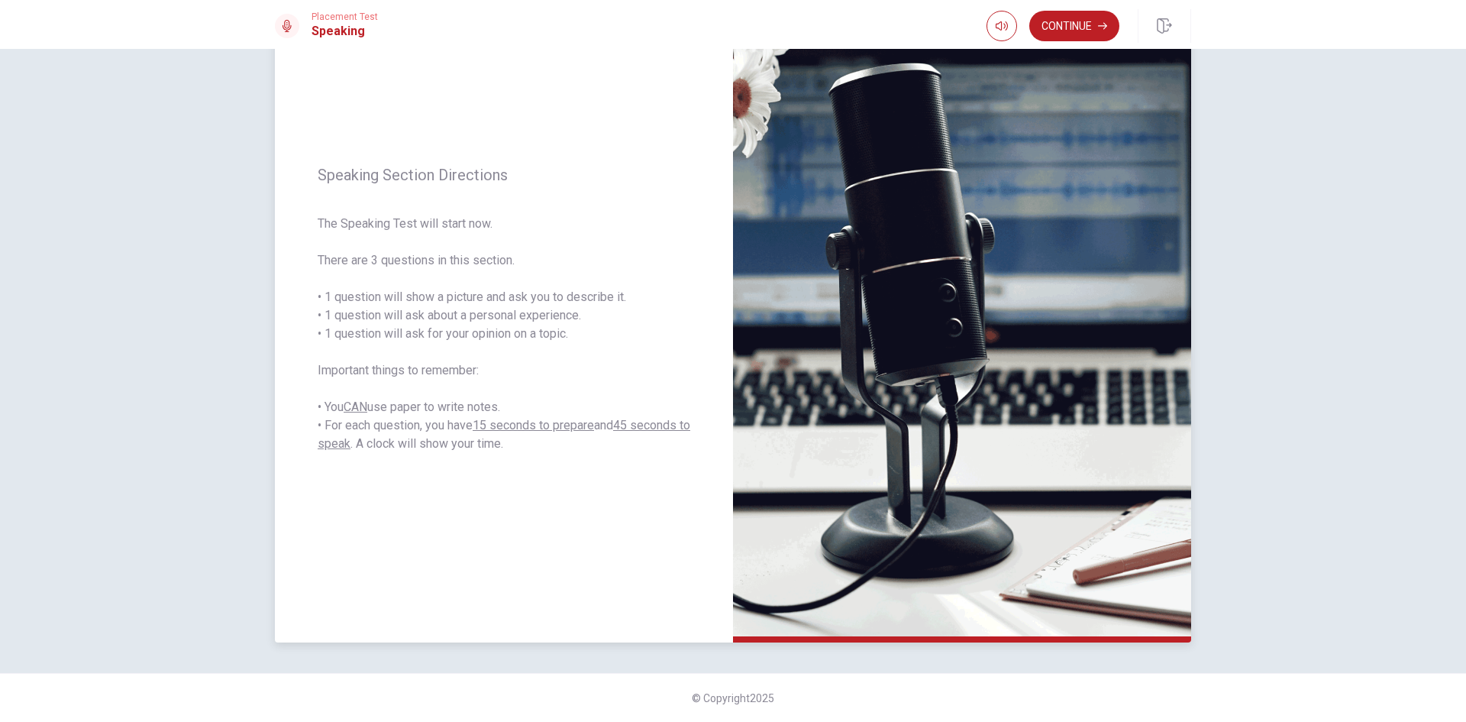
click at [410, 406] on div "Speaking Section Directions The Speaking Test will start now. There are 3 quest…" at bounding box center [504, 309] width 458 height 666
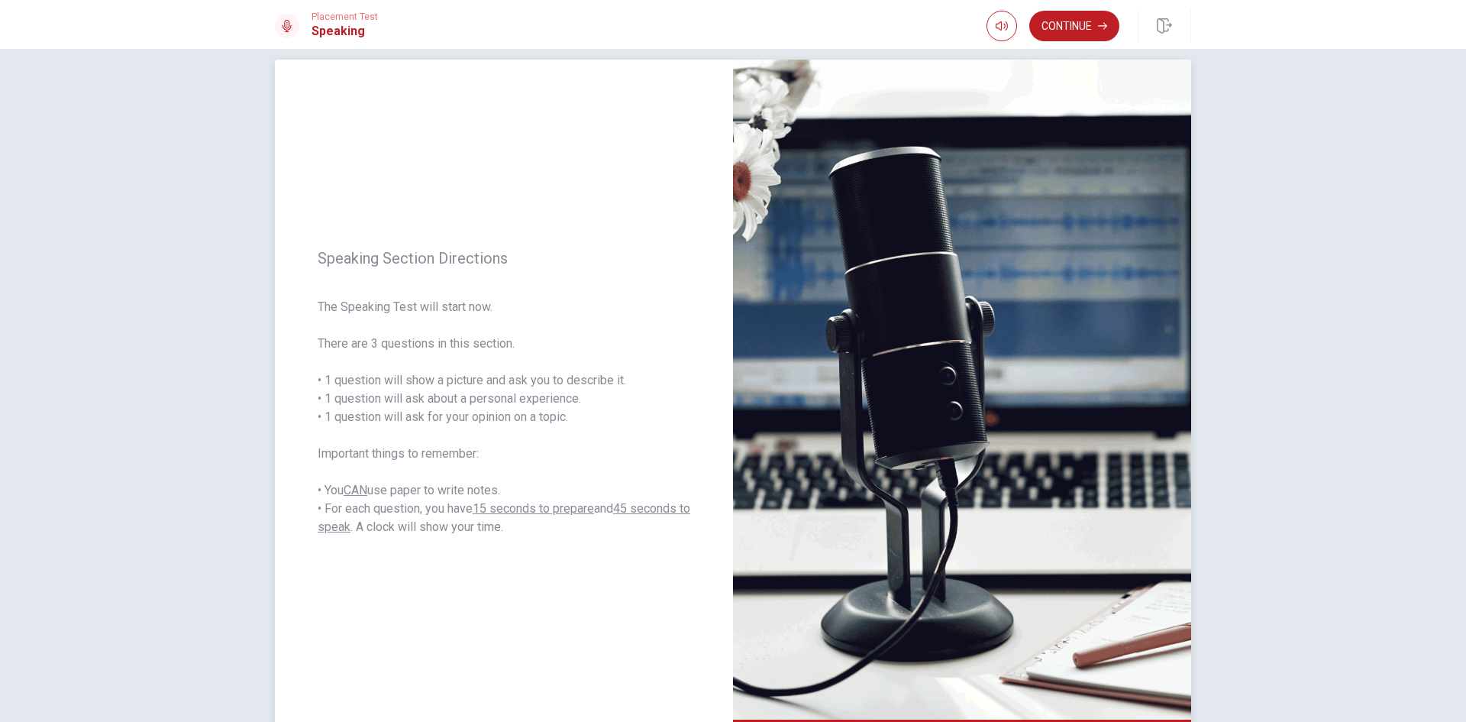
scroll to position [0, 0]
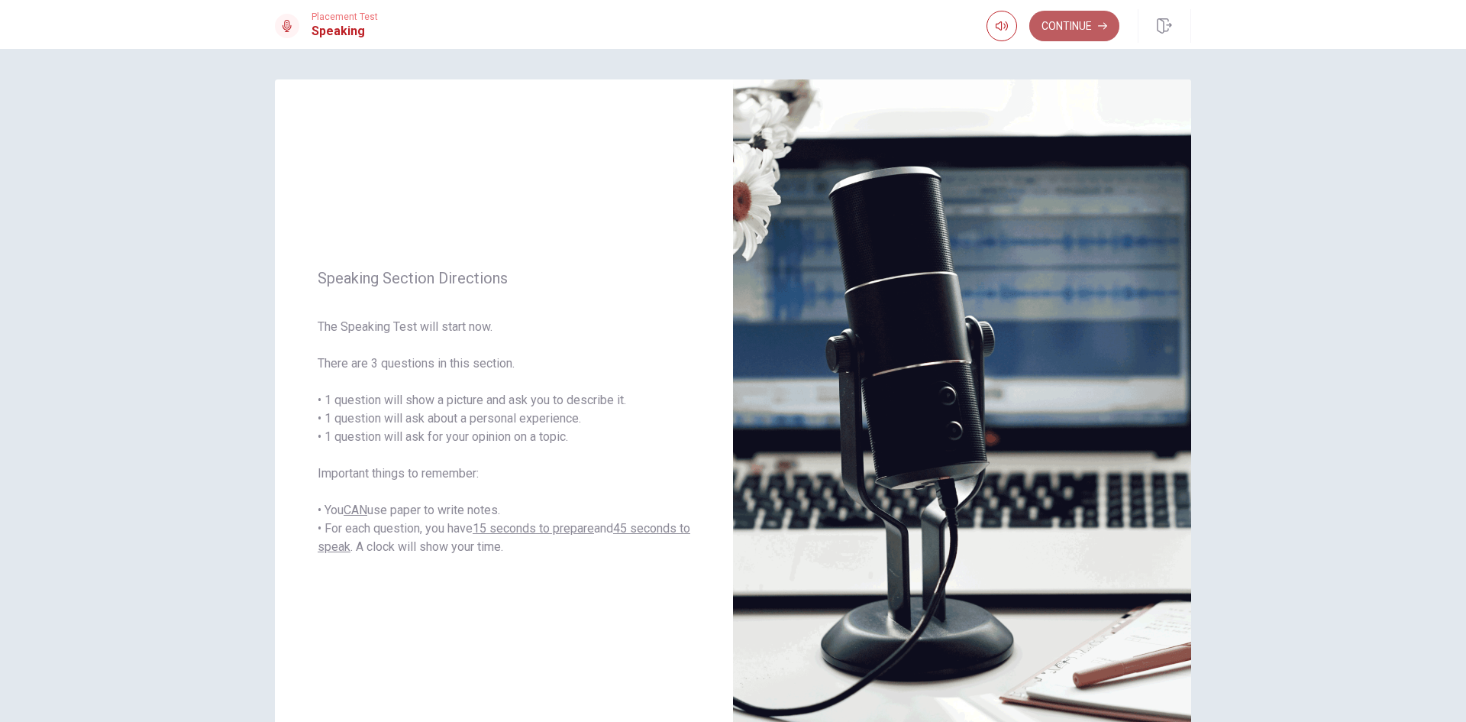
click at [1068, 32] on button "Continue" at bounding box center [1075, 26] width 90 height 31
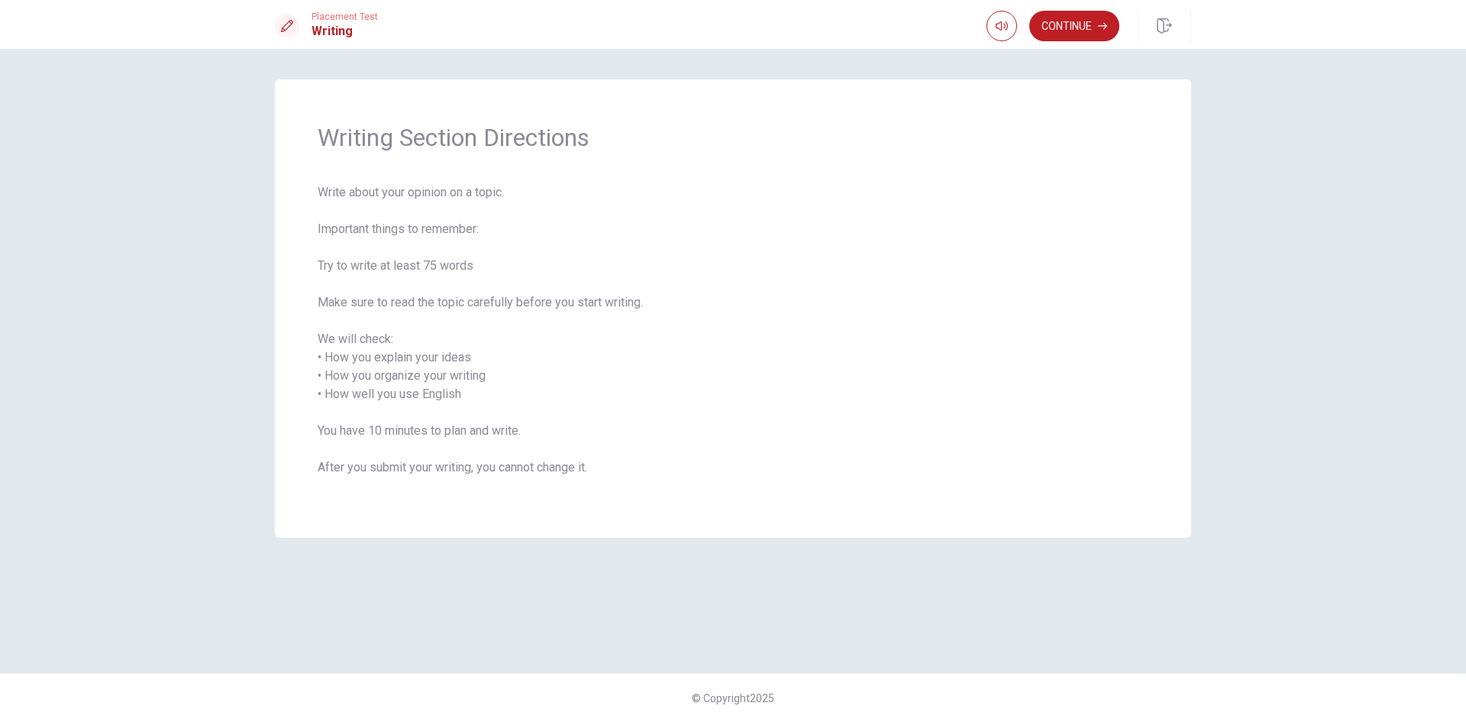
drag, startPoint x: 368, startPoint y: 362, endPoint x: 494, endPoint y: 380, distance: 127.2
click at [484, 375] on span "Write about your opinion on a topic. Important things to remember: Try to write…" at bounding box center [733, 339] width 831 height 312
drag, startPoint x: 478, startPoint y: 390, endPoint x: 357, endPoint y: 349, distance: 128.2
click at [362, 355] on span "Write about your opinion on a topic. Important things to remember: Try to write…" at bounding box center [733, 339] width 831 height 312
click at [1077, 18] on button "Continue" at bounding box center [1075, 26] width 90 height 31
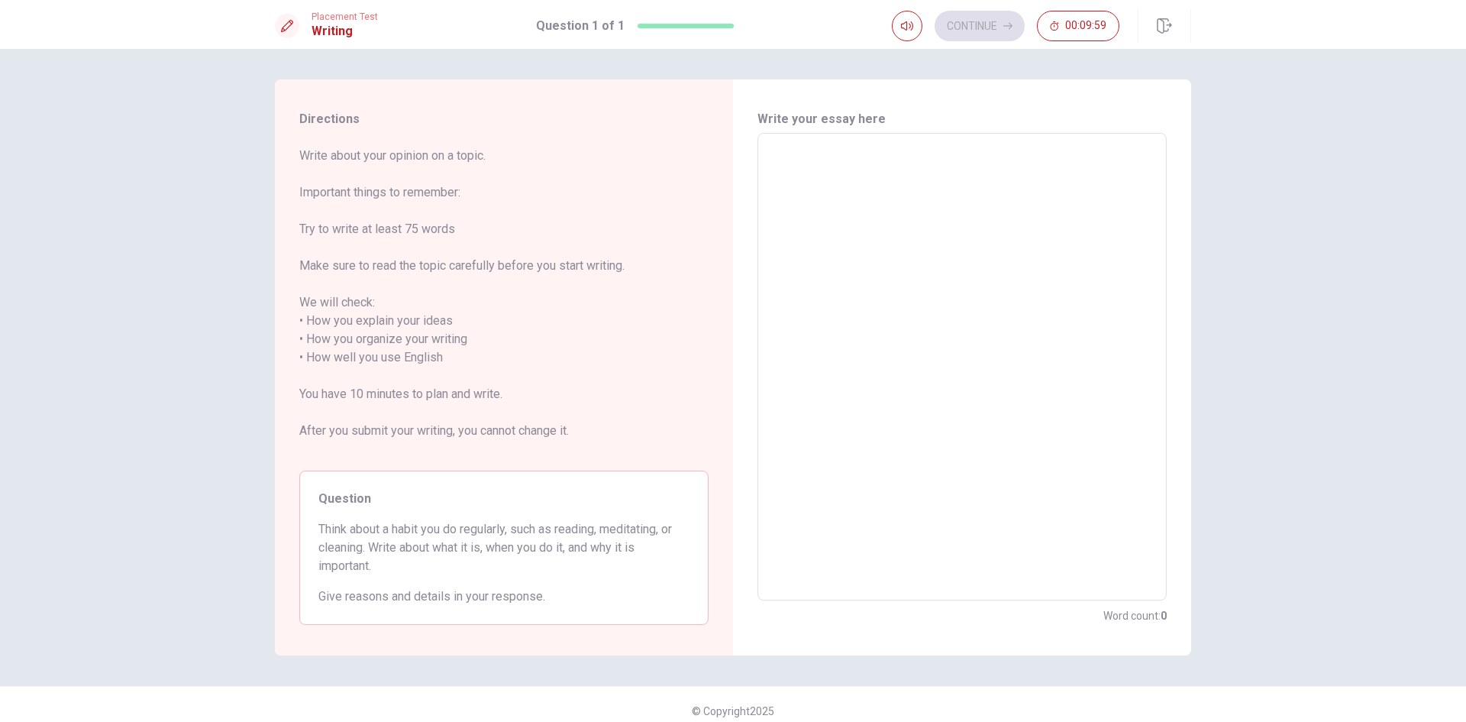
drag, startPoint x: 486, startPoint y: 461, endPoint x: 305, endPoint y: 238, distance: 287.2
click at [308, 240] on div "Write about your opinion on a topic. Important things to remember: Try to write…" at bounding box center [503, 386] width 409 height 478
click at [846, 183] on textarea at bounding box center [962, 367] width 388 height 442
click at [862, 254] on textarea "I" at bounding box center [962, 367] width 388 height 442
click at [914, 171] on textarea "I" at bounding box center [962, 367] width 388 height 442
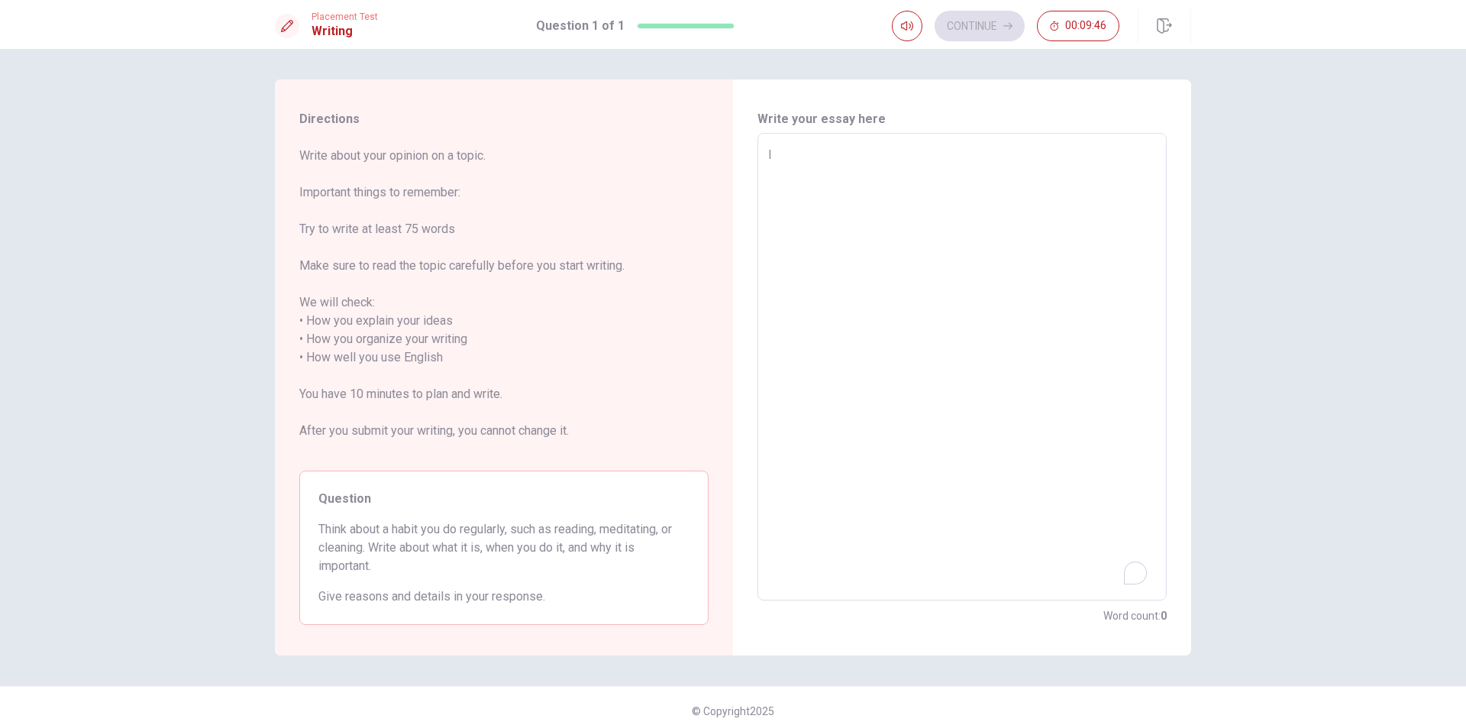
click at [807, 150] on textarea "I" at bounding box center [962, 367] width 388 height 442
click at [893, 436] on textarea "I" at bounding box center [962, 367] width 388 height 442
type textarea "I"
click at [560, 320] on span "Write about your opinion on a topic. Important things to remember: Try to write…" at bounding box center [503, 303] width 409 height 312
click at [854, 140] on div "I x ​" at bounding box center [962, 366] width 409 height 467
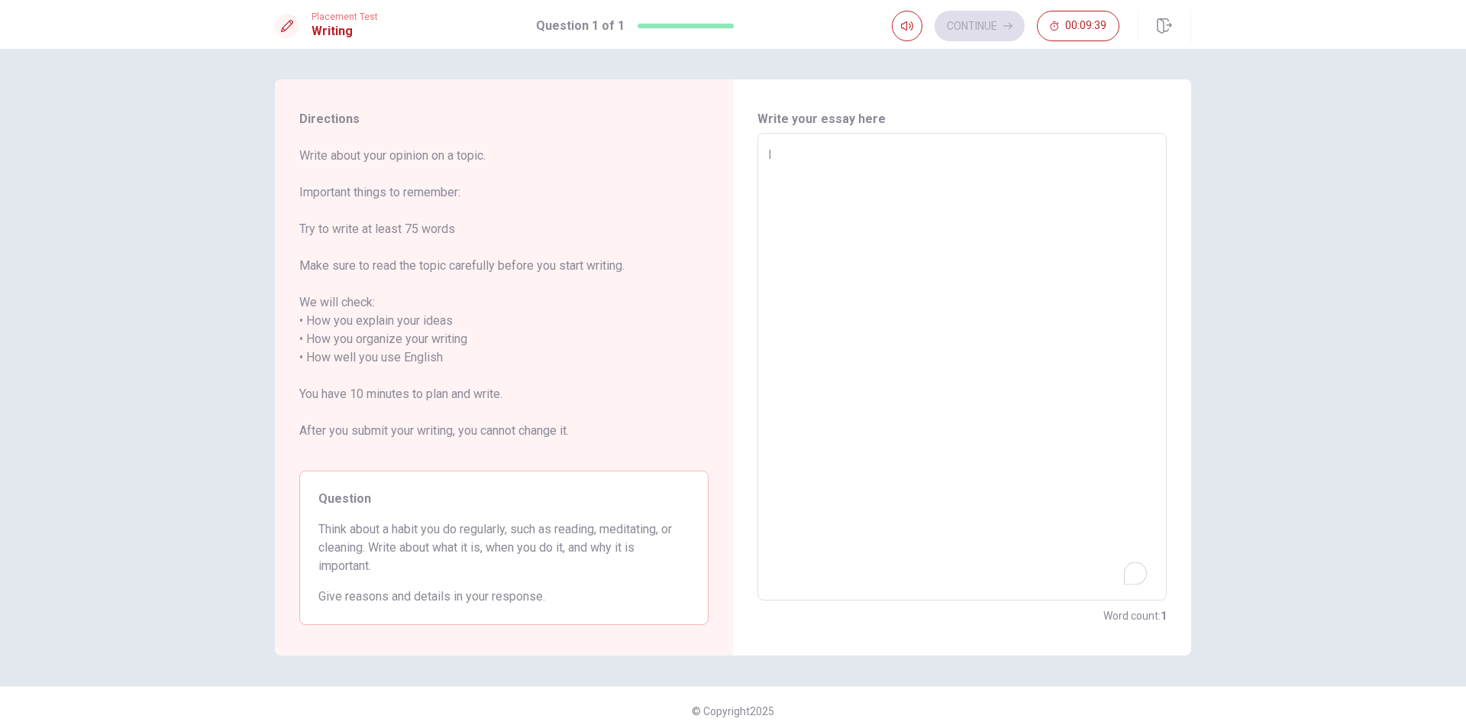
type textarea "x"
type textarea "I a"
type textarea "x"
type textarea "I am"
type textarea "x"
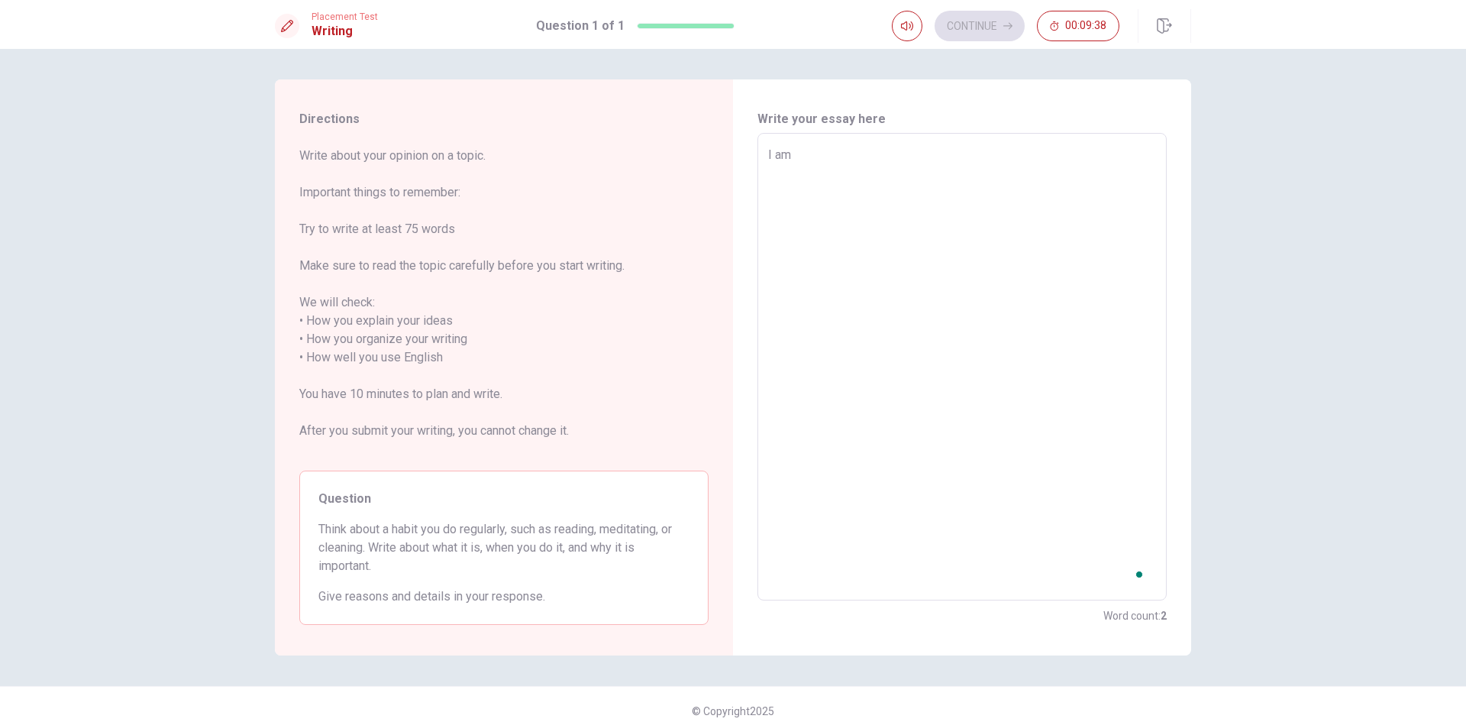
type textarea "I am"
type textarea "x"
type textarea "I am p"
type textarea "x"
type textarea "I am pl"
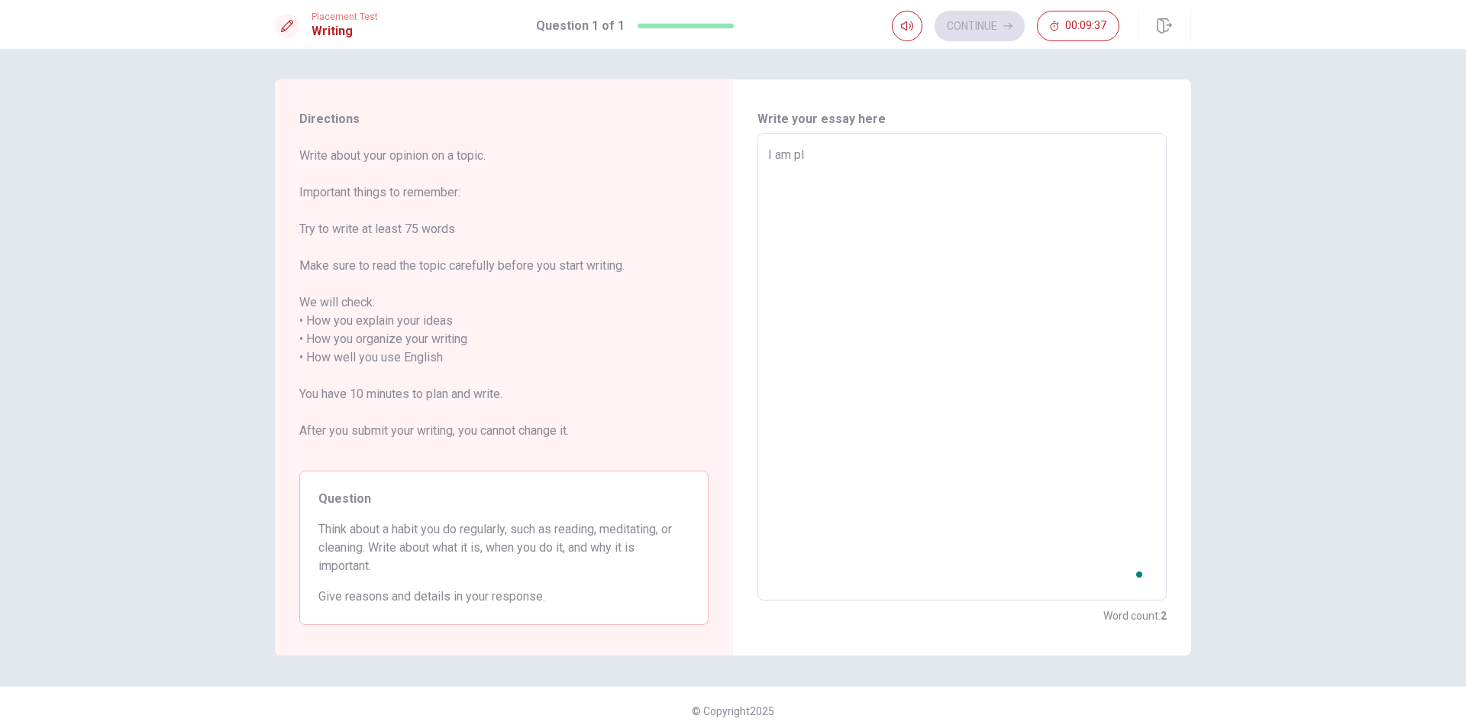
type textarea "x"
type textarea "I am pla"
type textarea "x"
type textarea "I am play"
type textarea "x"
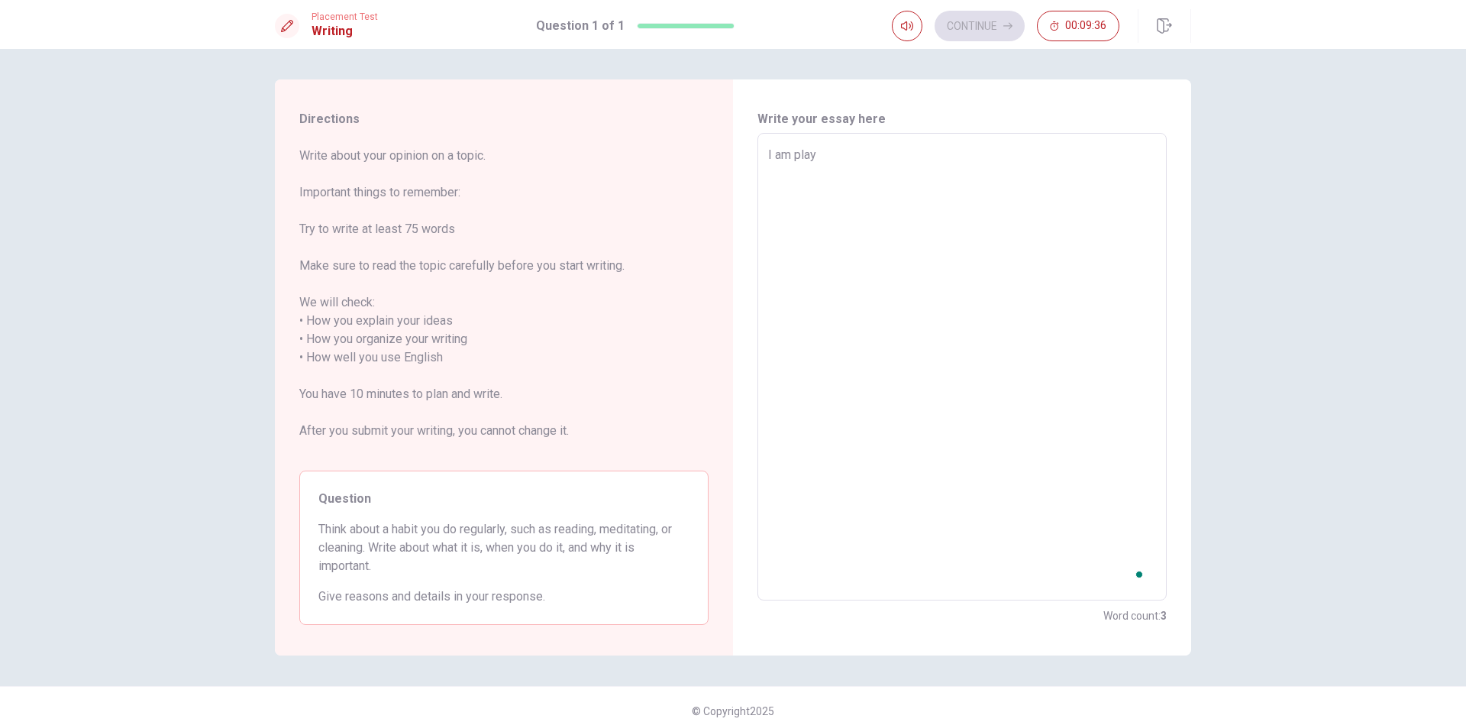
type textarea "I am play"
type textarea "x"
type textarea "I am play s"
type textarea "x"
type textarea "I am play so"
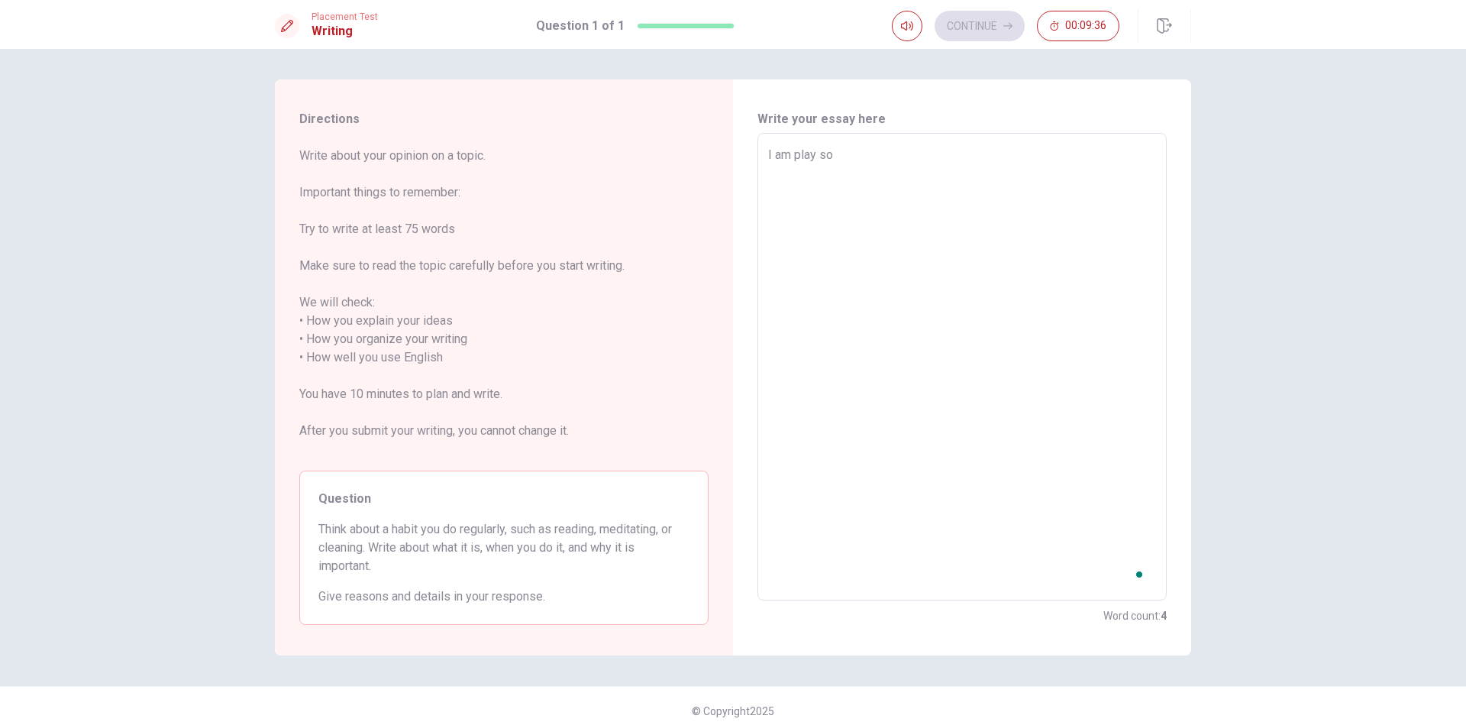
type textarea "x"
type textarea "I am play soc"
type textarea "x"
type textarea "I am play socc"
type textarea "x"
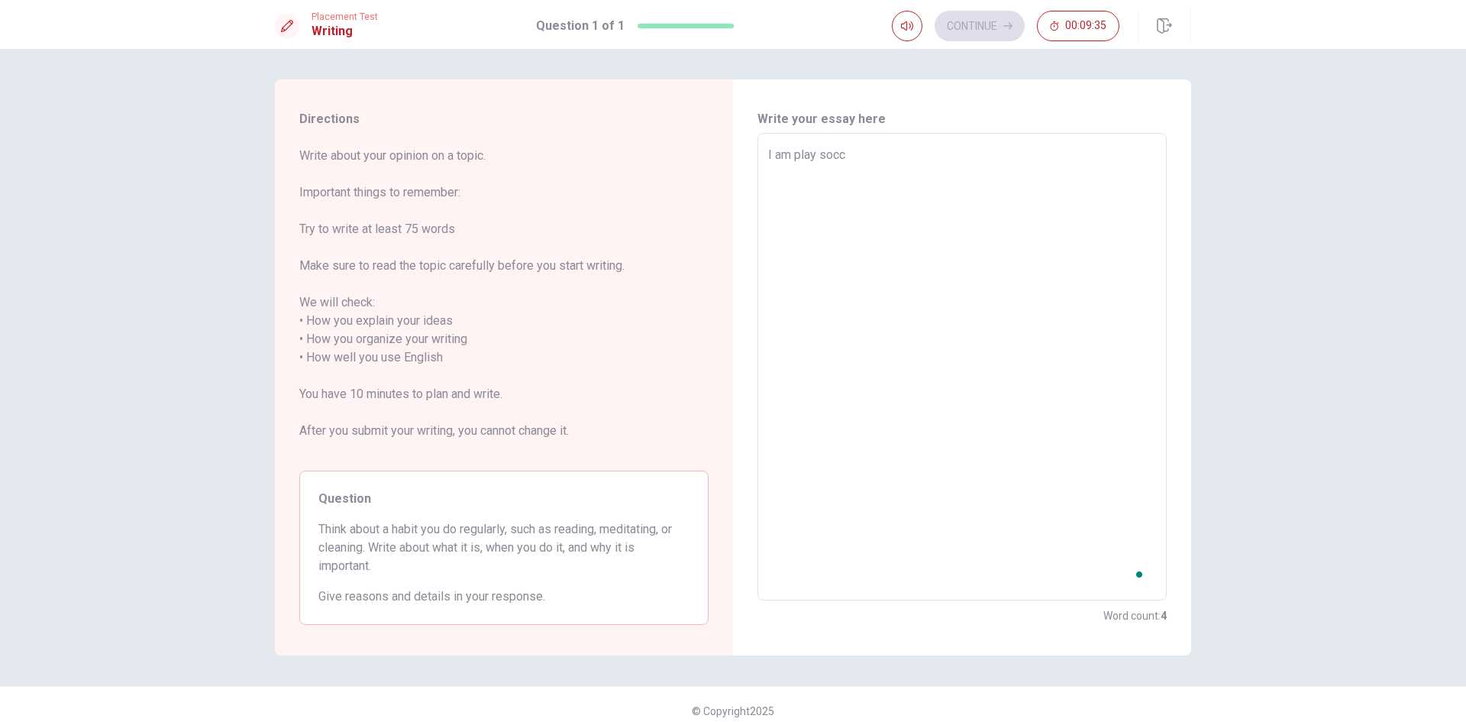
type textarea "I am play socce"
type textarea "x"
type textarea "I am play soccer"
type textarea "x"
type textarea "I am play soccer"
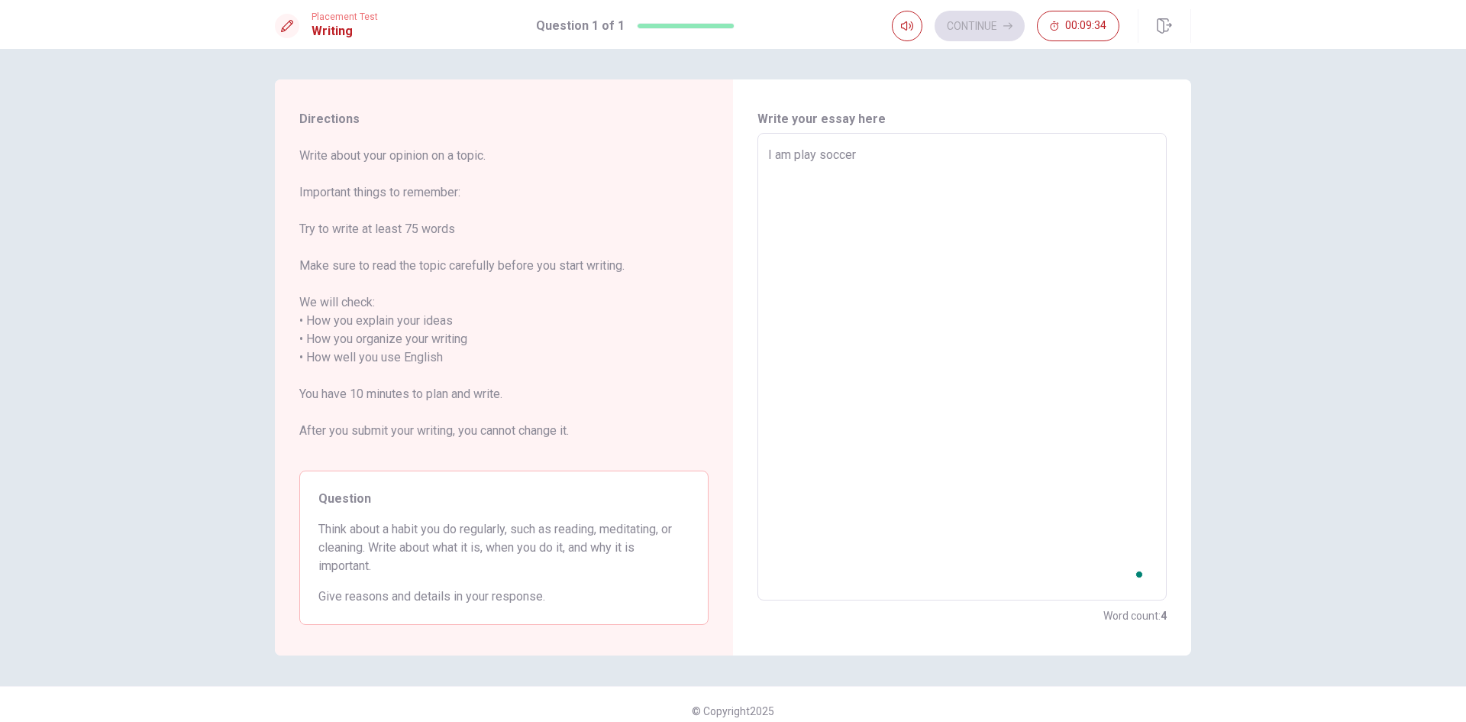
type textarea "x"
type textarea "I am play soccer p"
type textarea "x"
type textarea "I am play soccer pl"
type textarea "x"
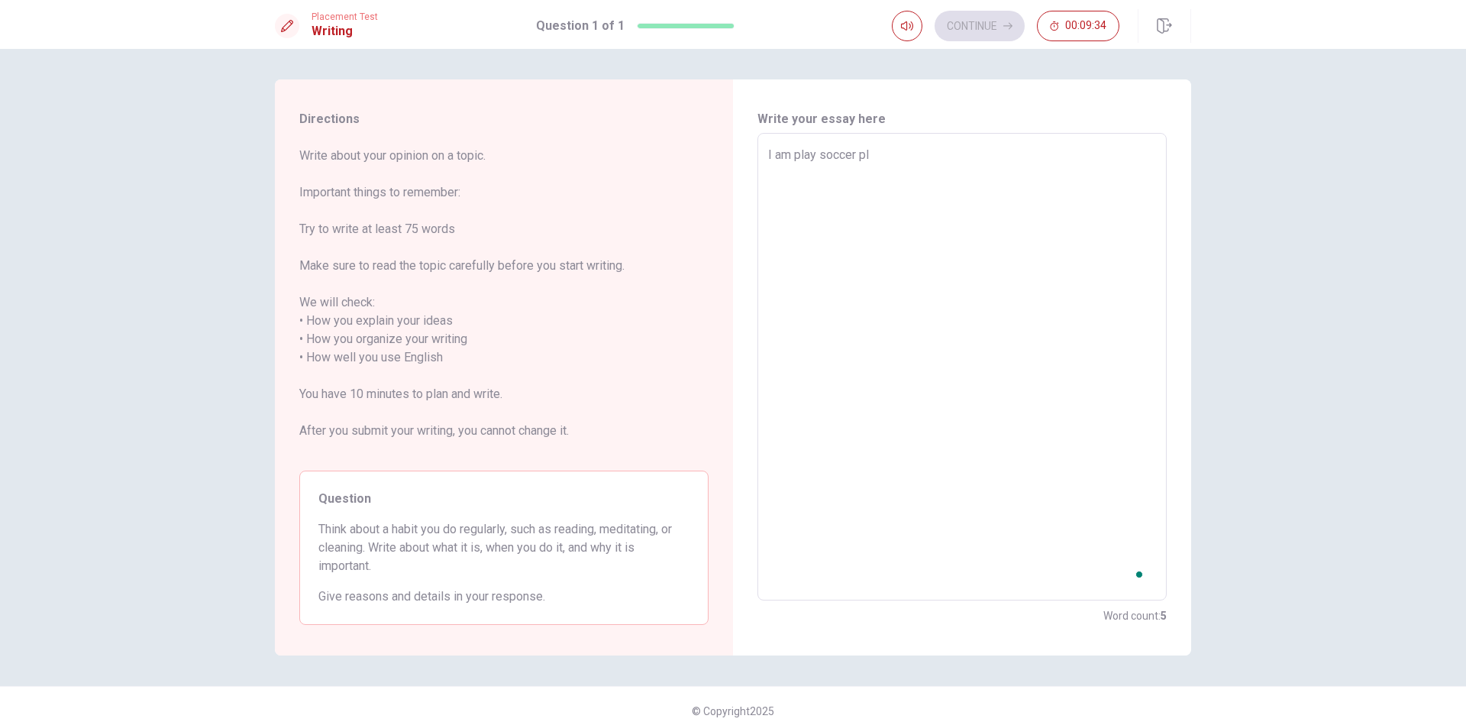
type textarea "I am play soccer pla"
type textarea "x"
type textarea "I am play soccer play"
type textarea "x"
type textarea "I am play soccer pla"
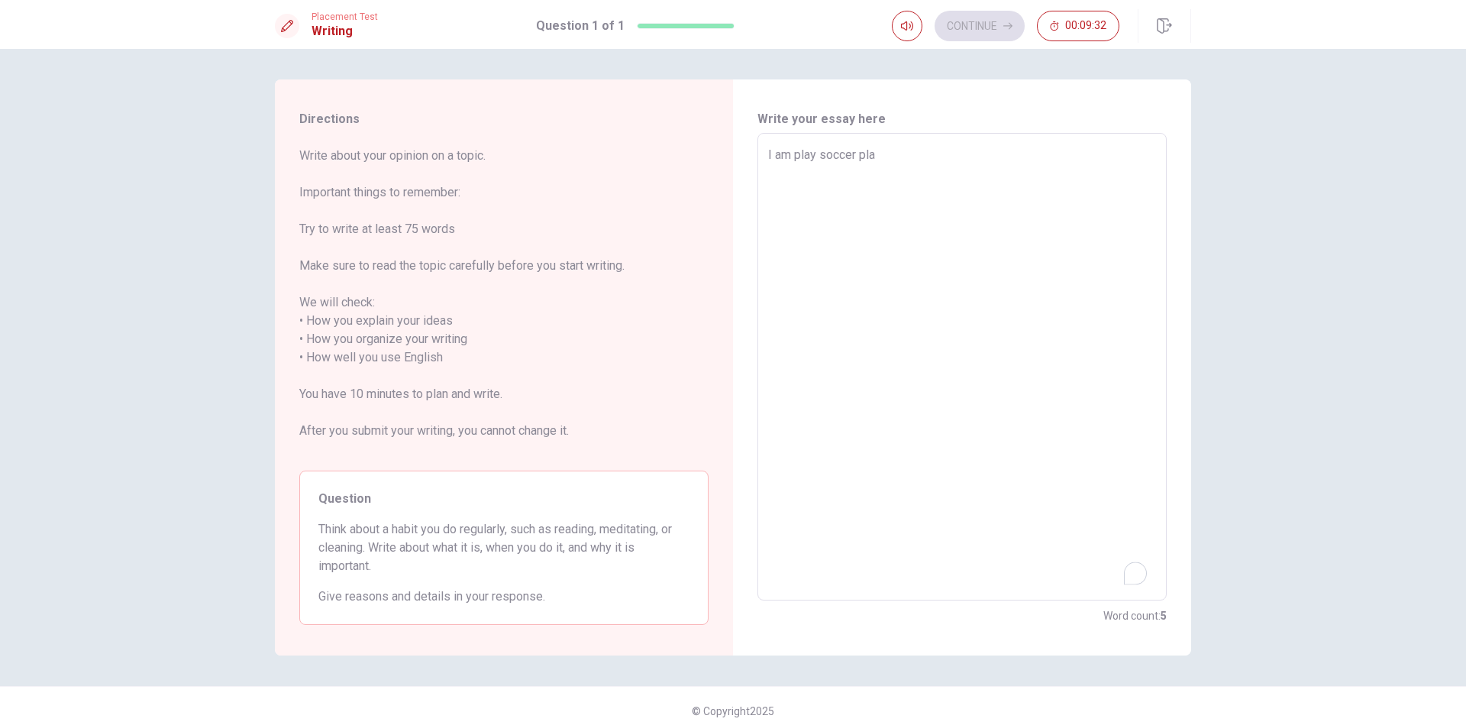
type textarea "x"
type textarea "I am play soccer pl"
type textarea "x"
type textarea "I am play soccer p"
type textarea "x"
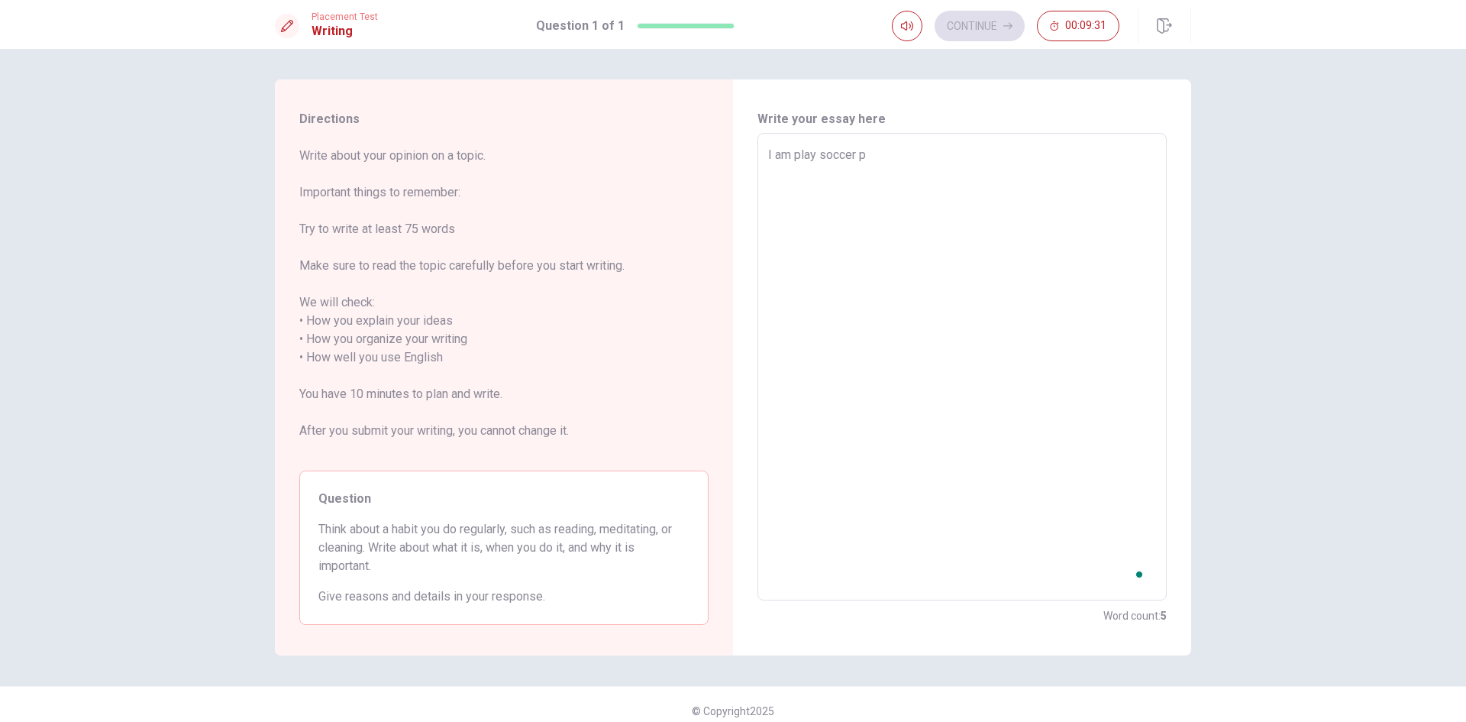
type textarea "I am play soccer"
type textarea "x"
type textarea "I am play soccer"
type textarea "x"
type textarea "I am play soccer,"
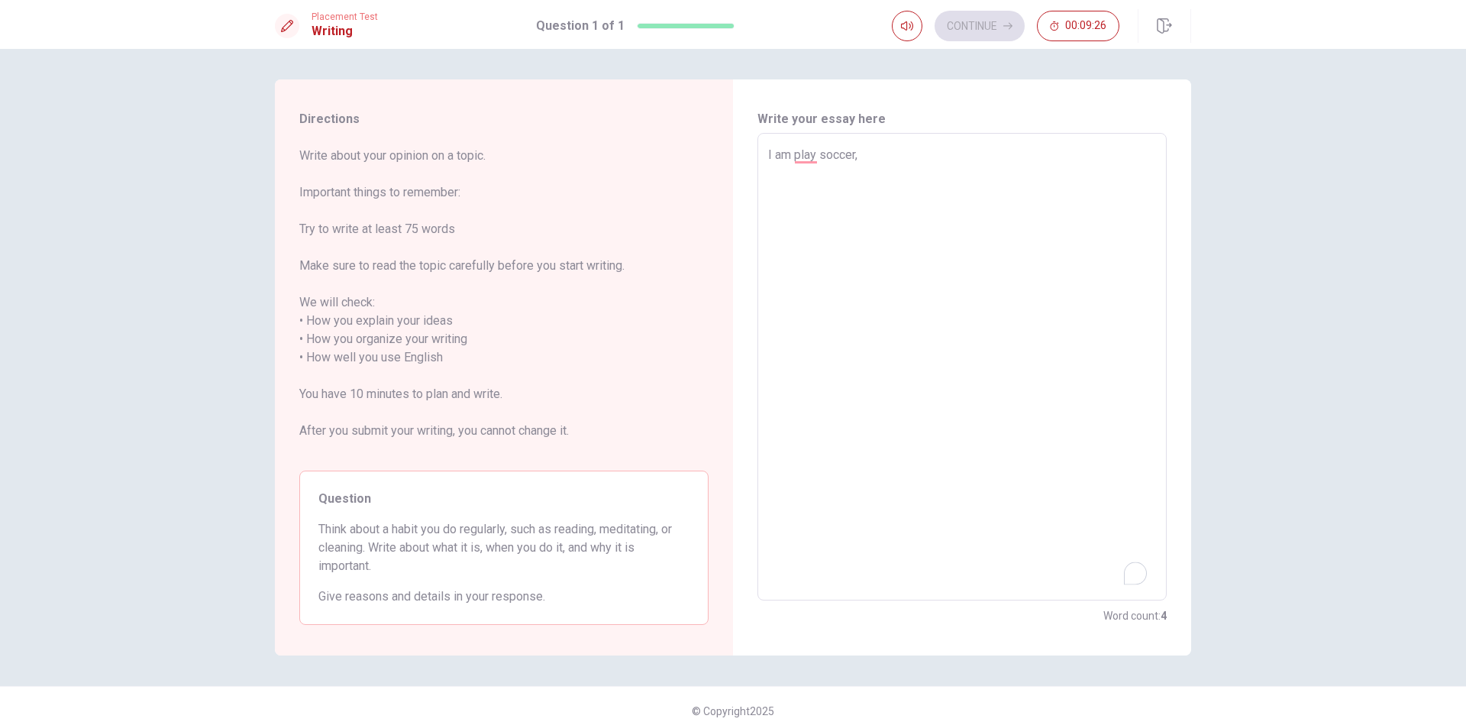
type textarea "x"
type textarea "I am play soccer,"
drag, startPoint x: 926, startPoint y: 162, endPoint x: 950, endPoint y: 170, distance: 25.8
click at [926, 163] on textarea "I am play soccer," at bounding box center [962, 367] width 388 height 442
type textarea "x"
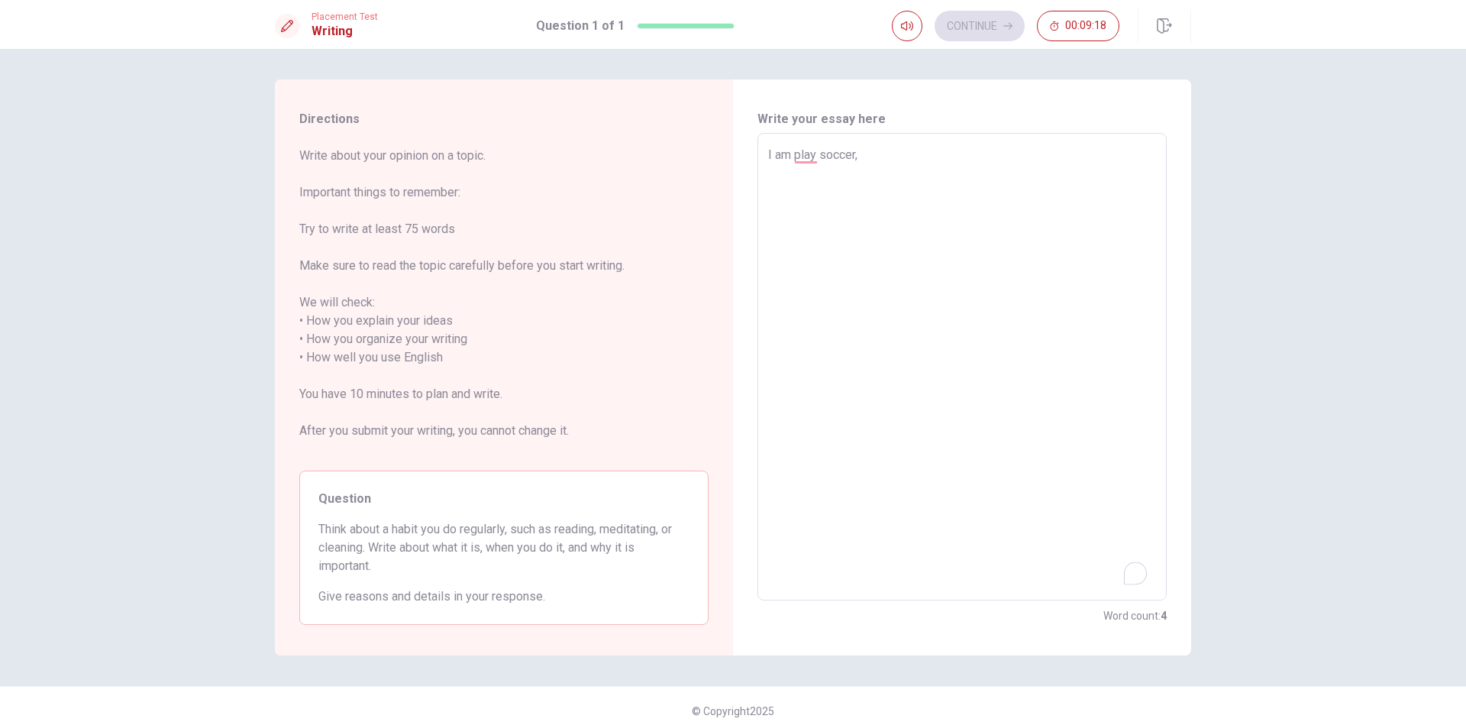
type textarea "I am play soccer,"
type textarea "x"
type textarea "I am play soccer"
type textarea "x"
type textarea "I am play soccer"
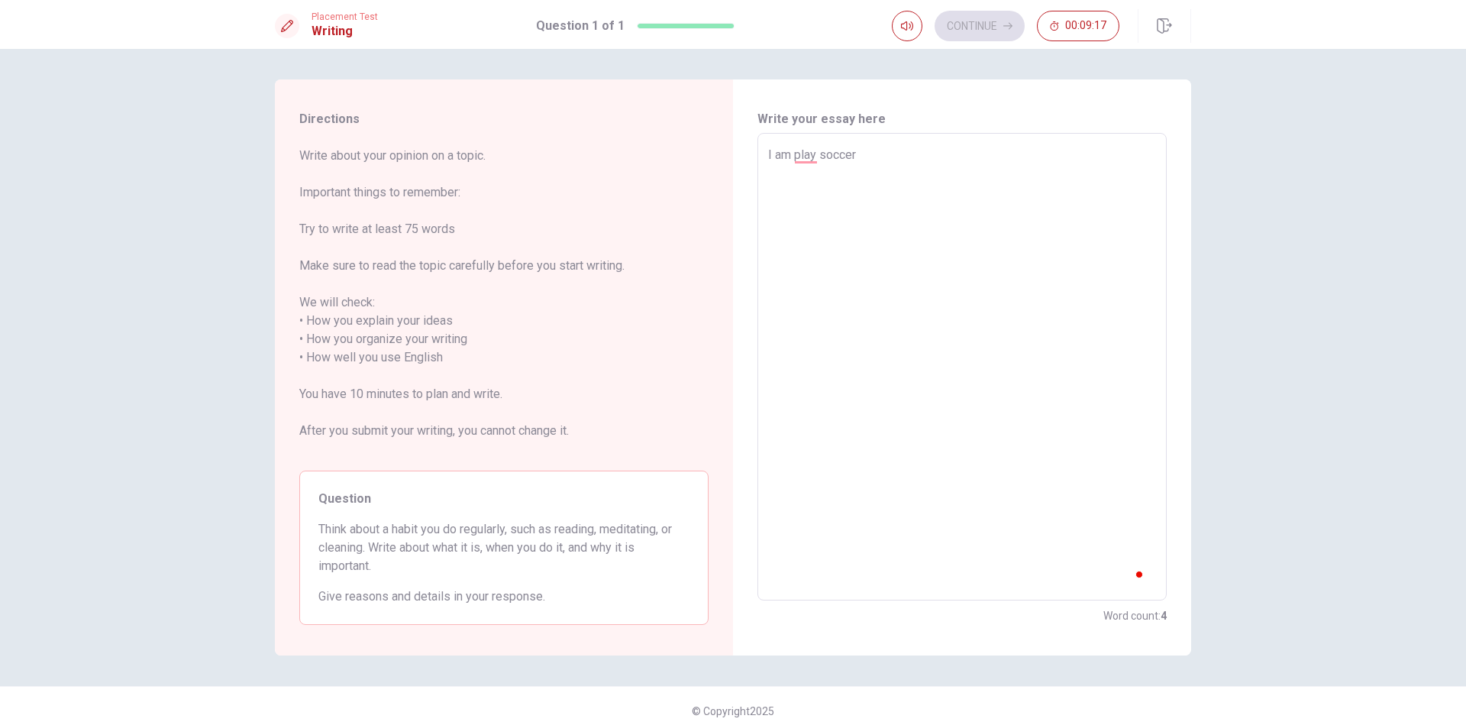
type textarea "x"
type textarea "I am play soccer a"
type textarea "x"
type textarea "I am play soccer an"
type textarea "x"
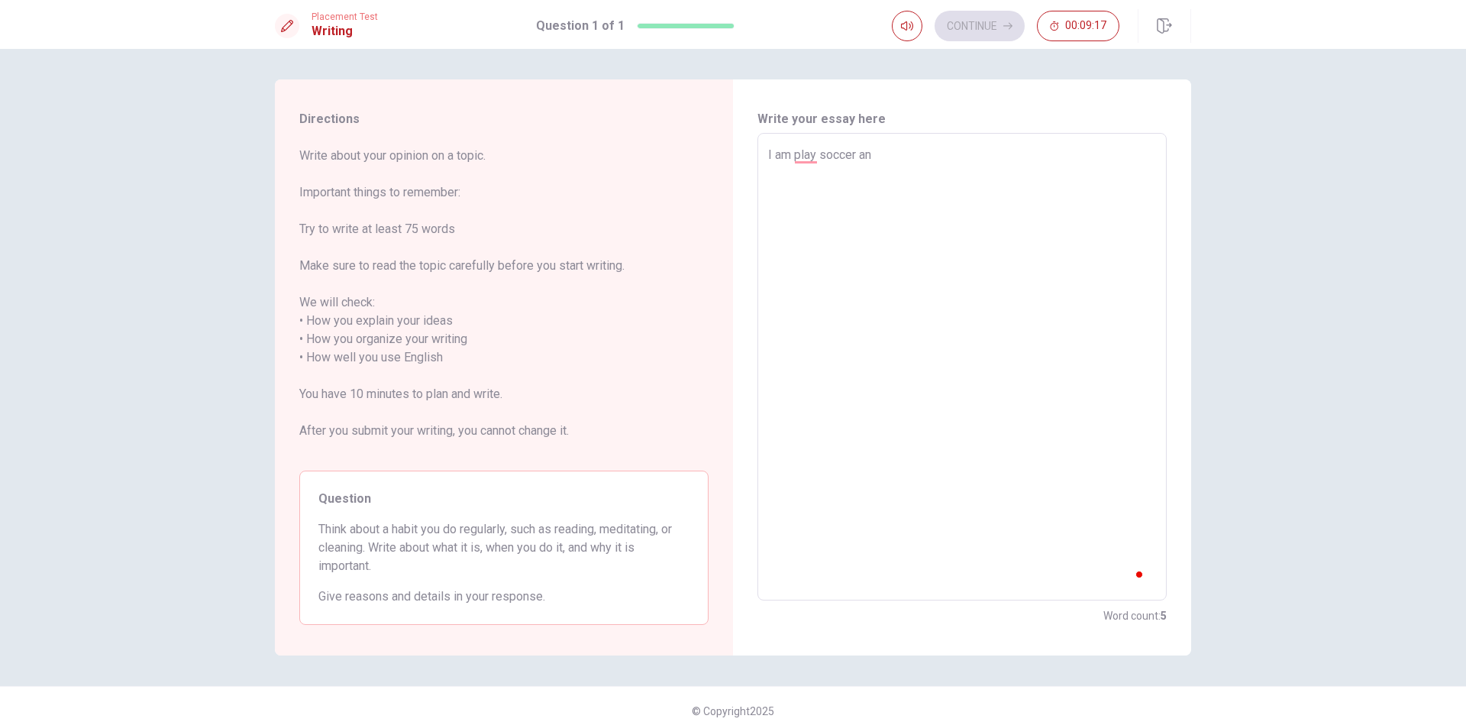
type textarea "I am play soccer and"
type textarea "x"
type textarea "I am play soccer and"
type textarea "x"
type textarea "I am play soccer and i"
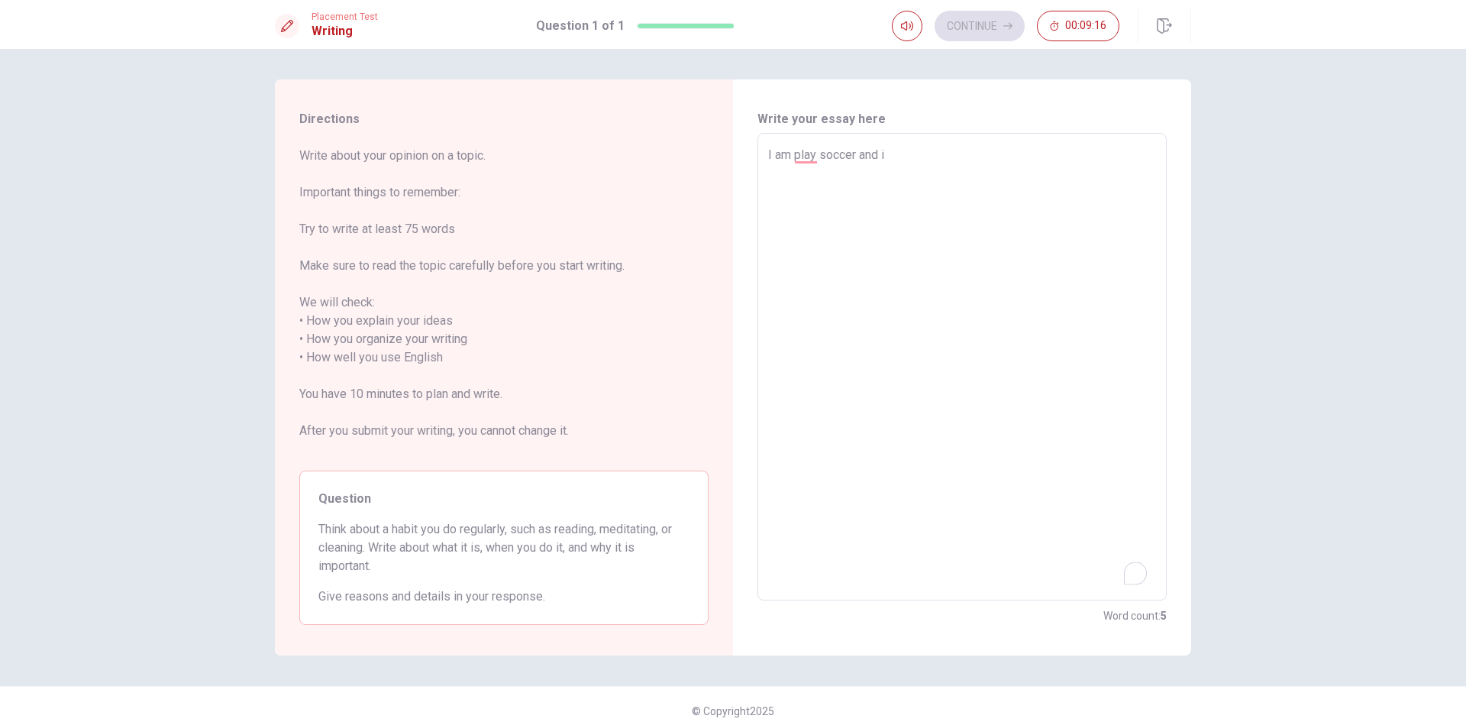
type textarea "x"
type textarea "I am play soccer and i"
type textarea "x"
type textarea "I am play soccer and i a"
type textarea "x"
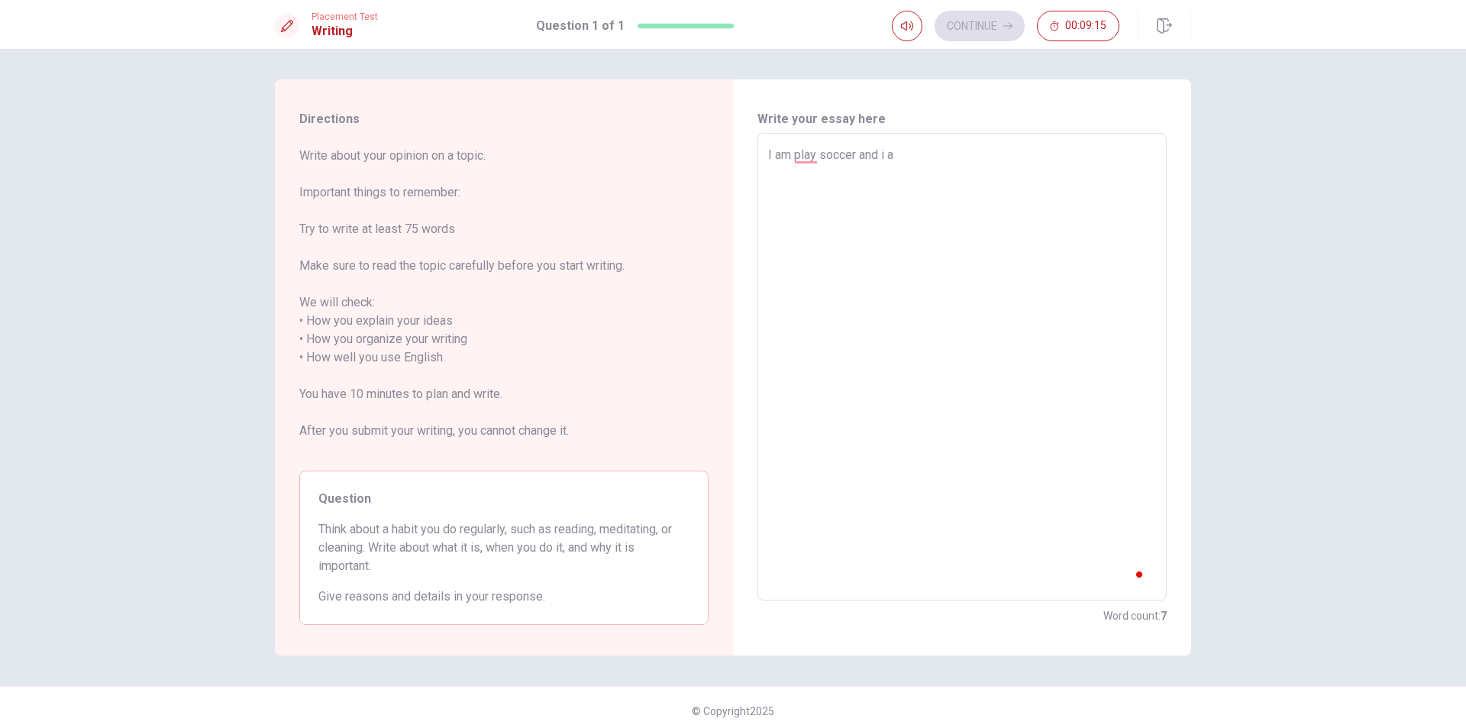
type textarea "I am play soccer and i am"
type textarea "x"
type textarea "I am play soccer and i am"
type textarea "x"
type textarea "I am play soccer and i am h"
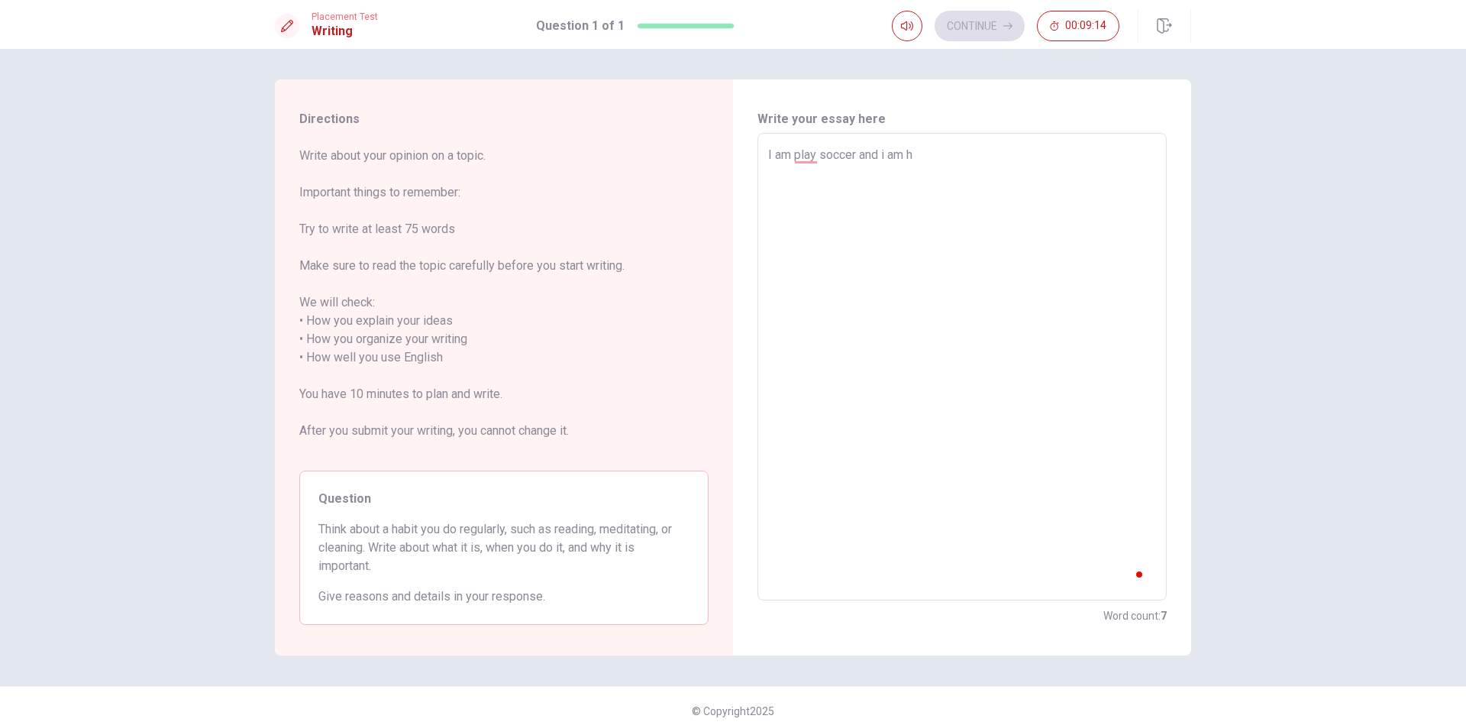
type textarea "x"
type textarea "I am play soccer and i am ho"
type textarea "x"
type textarea "I am play soccer and i am h"
type textarea "x"
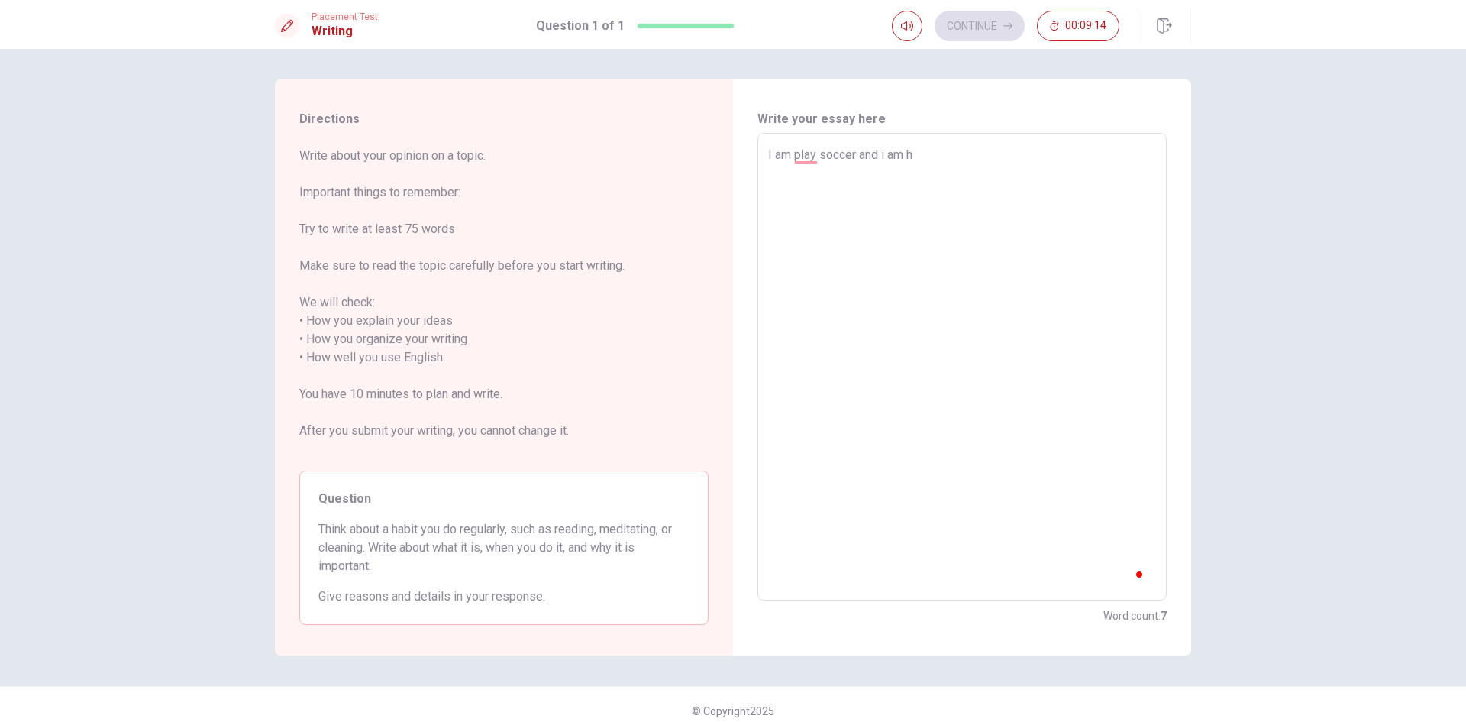
type textarea "I am play soccer and i am"
type textarea "x"
type textarea "I am play soccer and i am e"
type textarea "x"
type textarea "I am play soccer and i am"
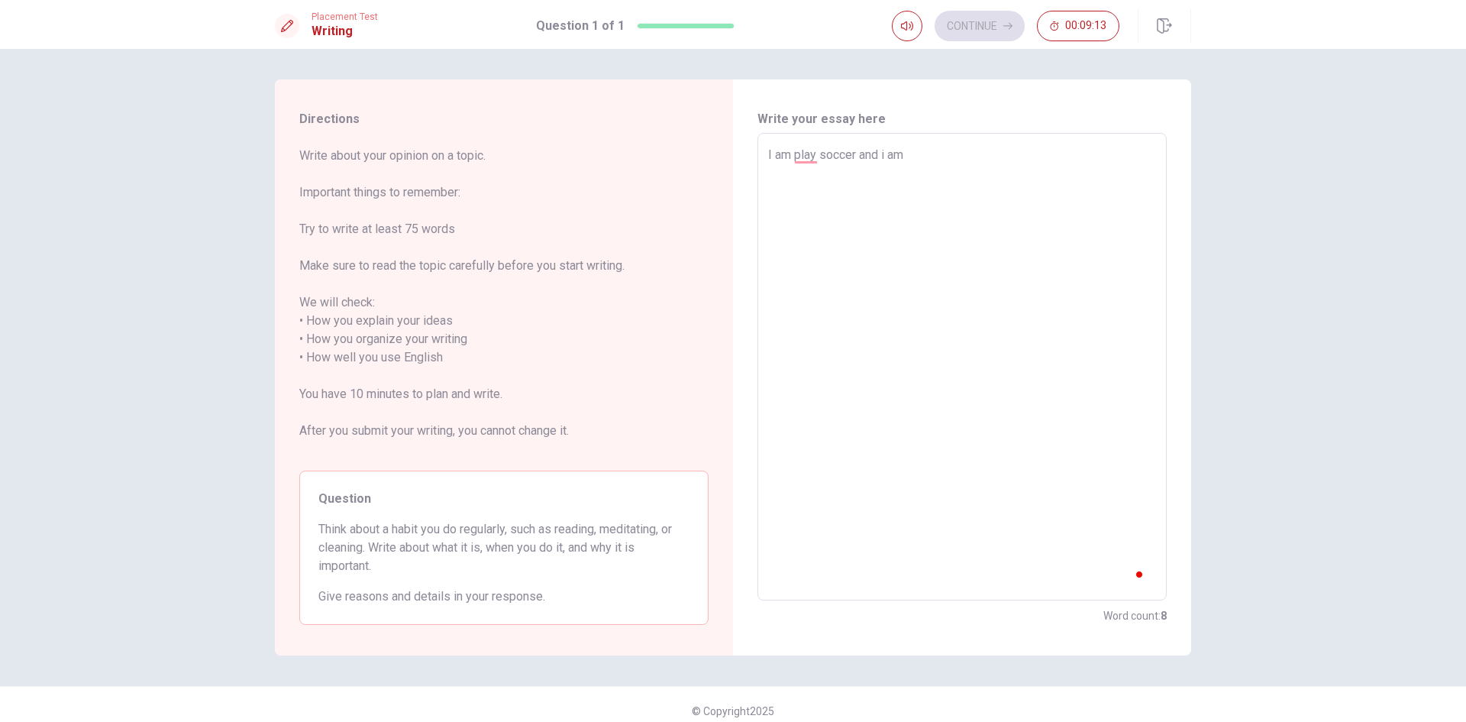
type textarea "x"
type textarea "I am play soccer and i am w"
type textarea "x"
type textarea "I am play soccer and i am wo"
type textarea "x"
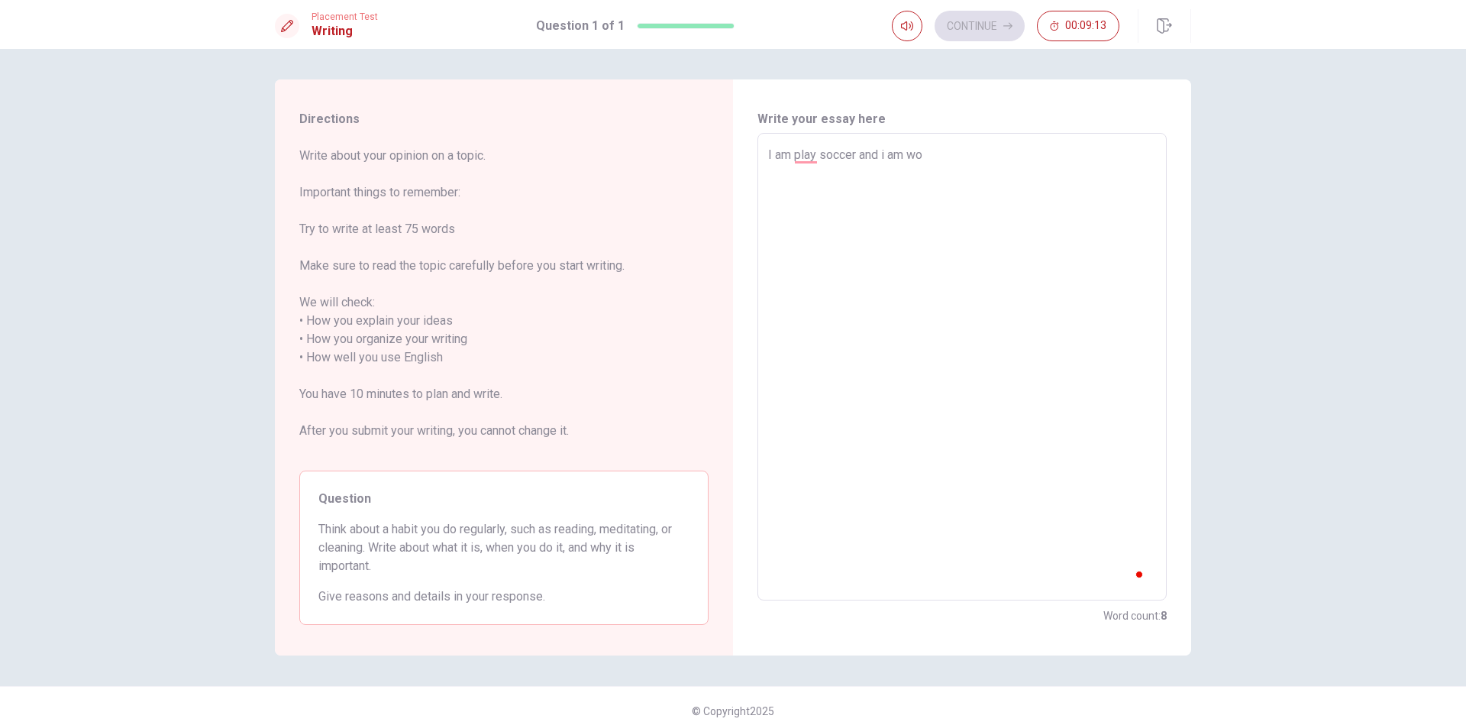
type textarea "I am play soccer and i am wor"
type textarea "x"
type textarea "I am play soccer and i am work"
type textarea "x"
type textarea "I am play soccer and i am worki"
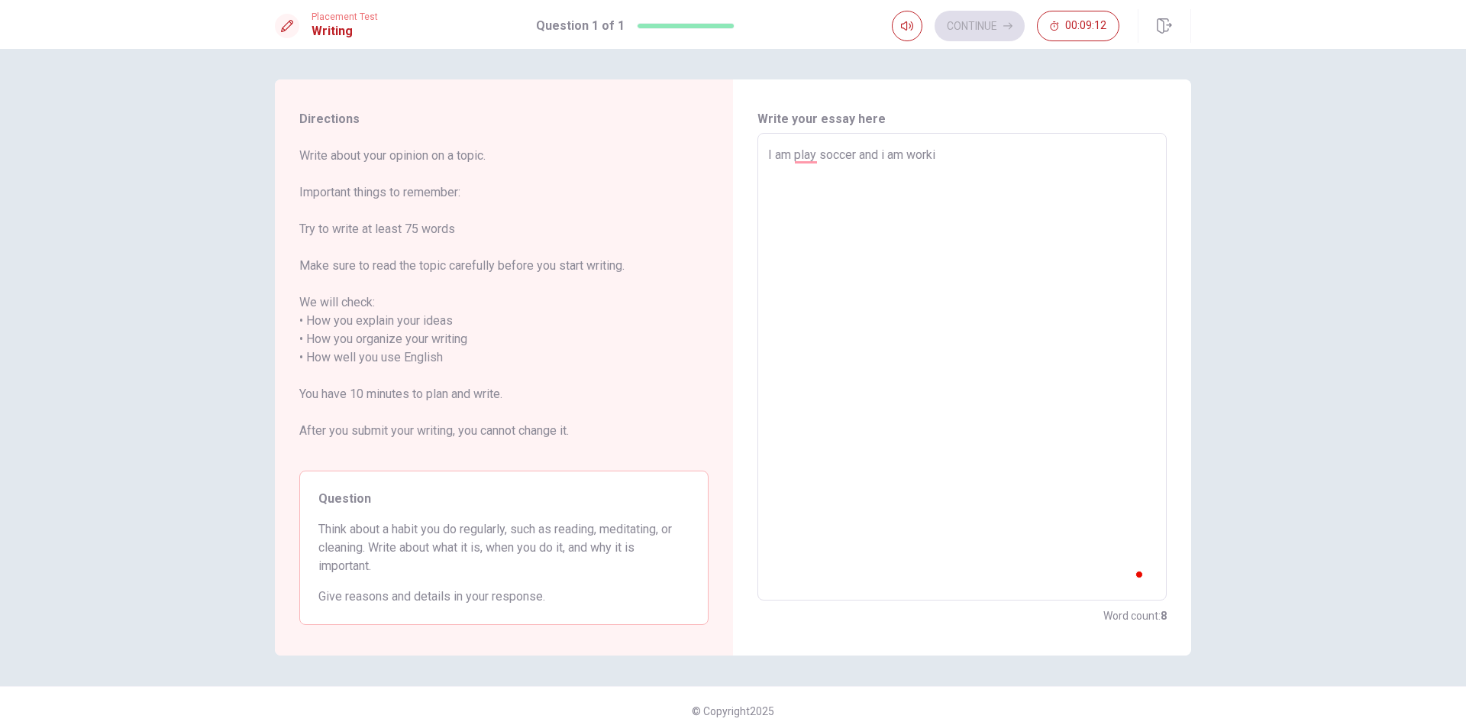
type textarea "x"
type textarea "I am play soccer and i am workin"
type textarea "x"
type textarea "I am play soccer and i am working"
type textarea "x"
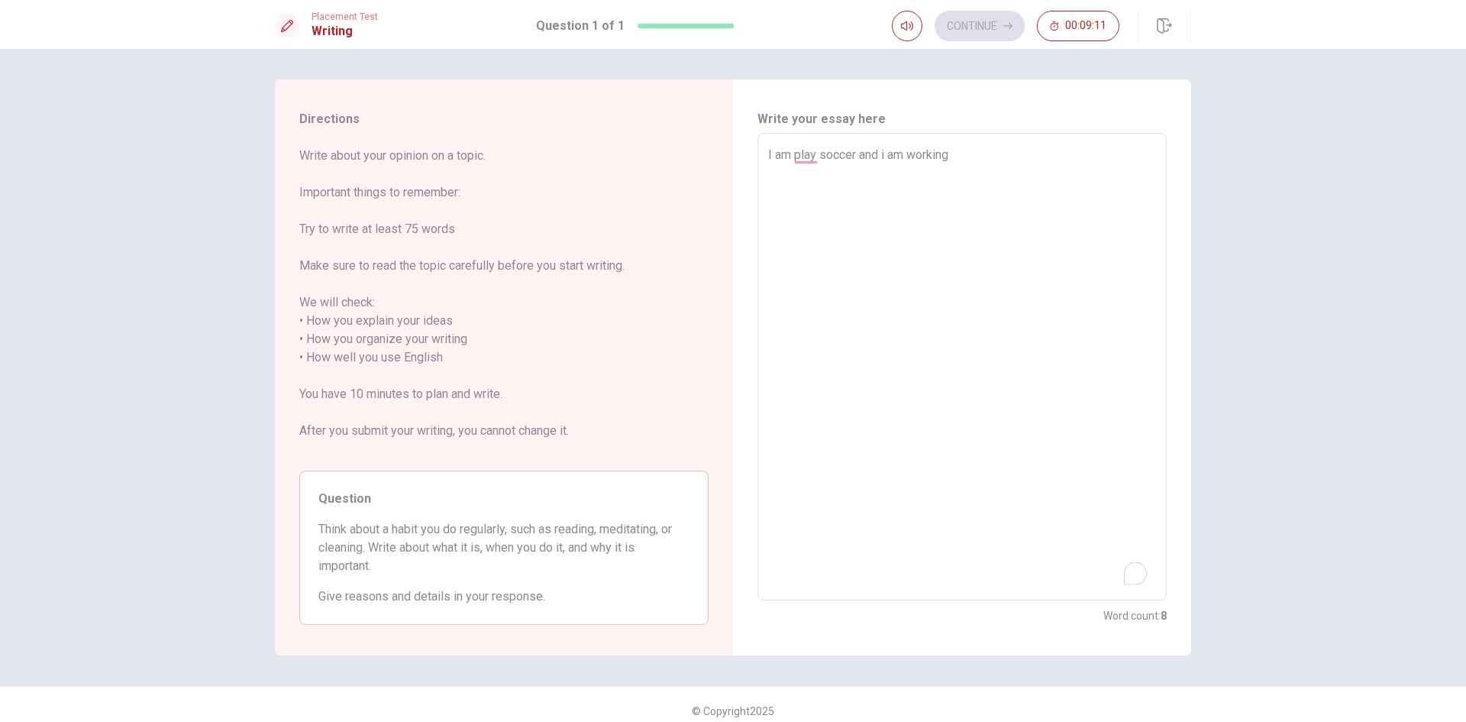
type textarea "I am play soccer and i am working"
type textarea "x"
type textarea "I am play soccer and i am working s"
type textarea "x"
type textarea "I am play soccer and i am working so"
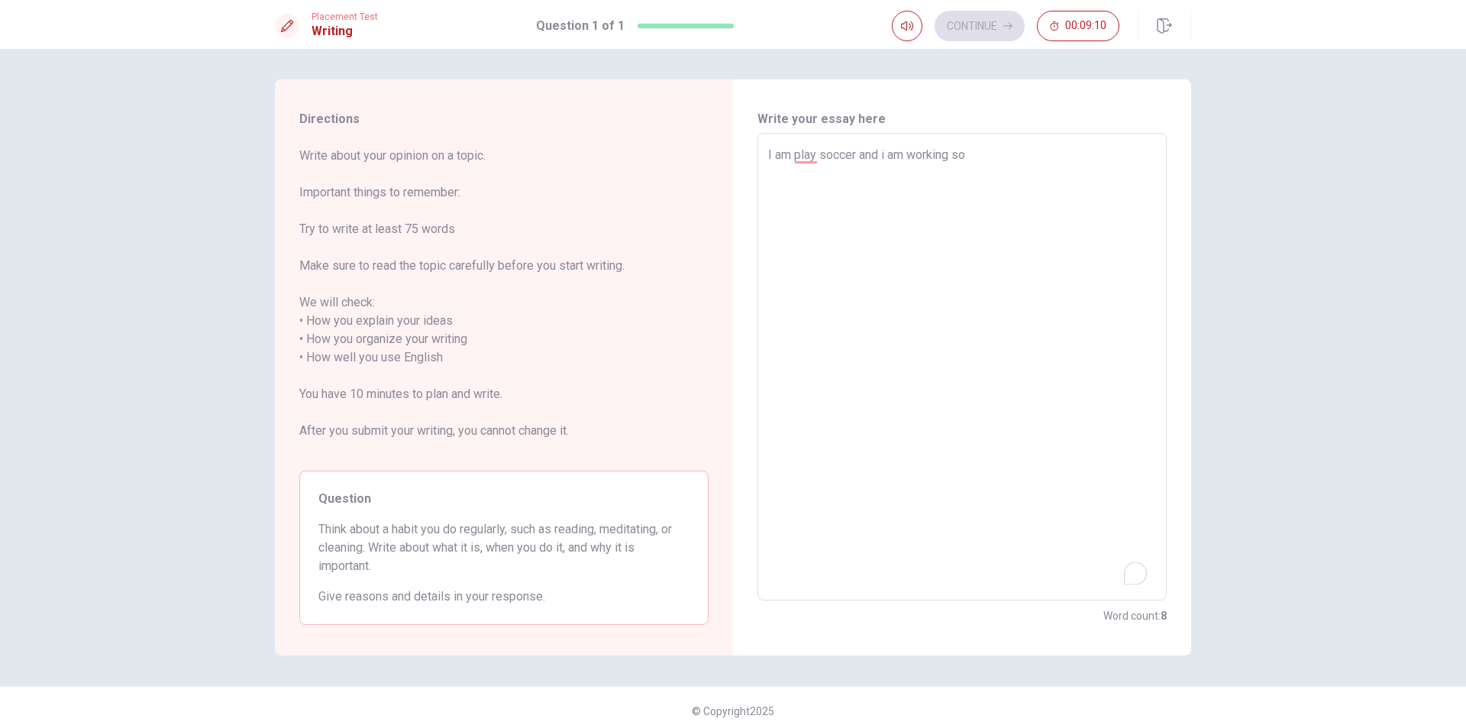
type textarea "x"
type textarea "I am play soccer and i am working sog"
type textarea "x"
type textarea "I am play soccer and i am working so"
type textarea "x"
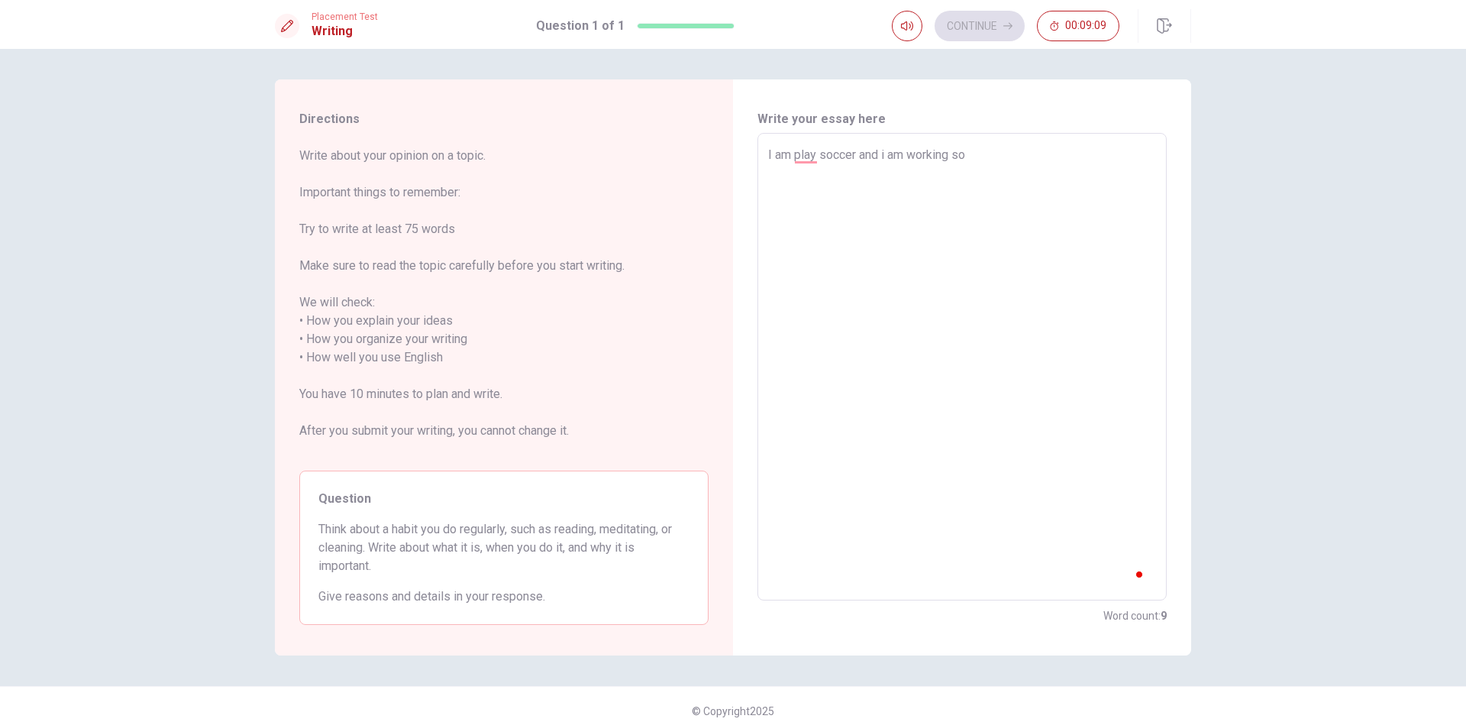
type textarea "I am play soccer and i am working sof"
type textarea "x"
type textarea "I am play soccer and i am working soft"
type textarea "x"
type textarea "I am play soccer and i am working softe"
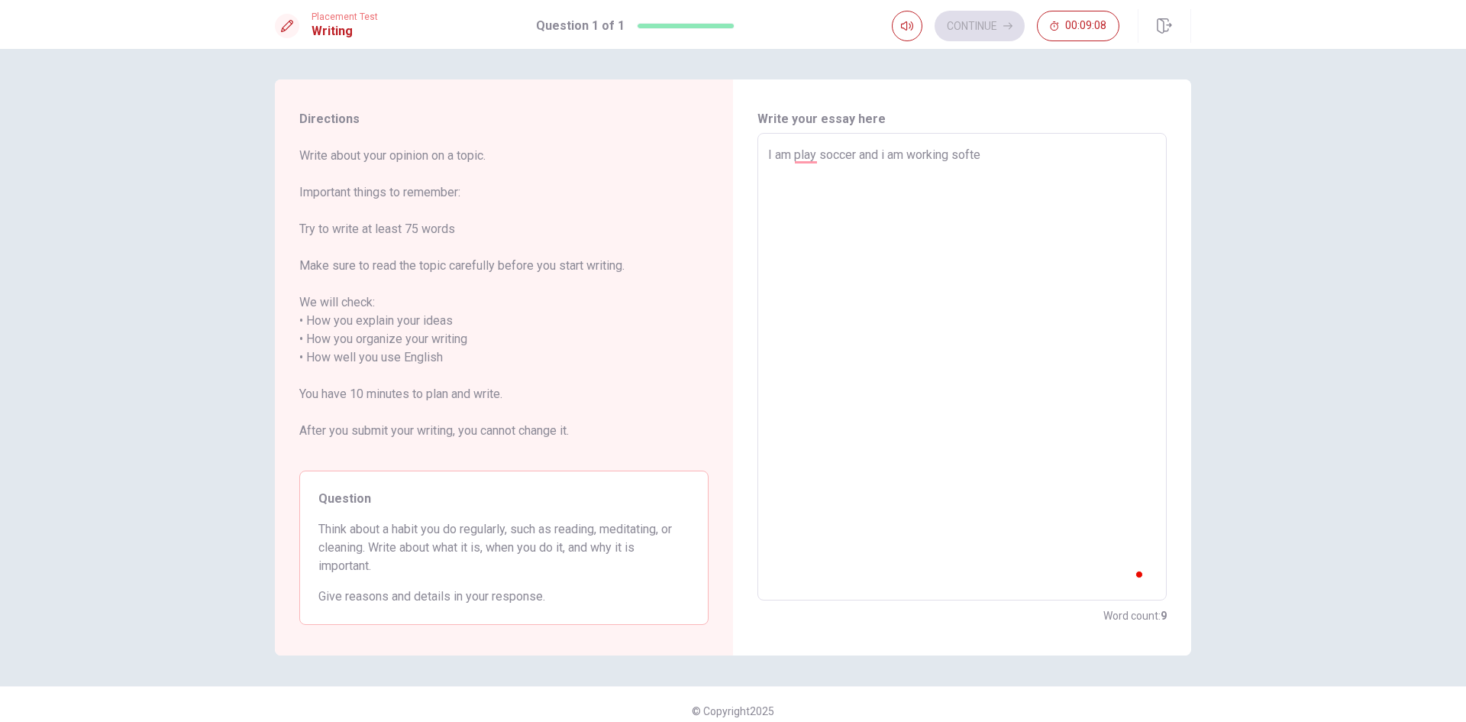
type textarea "x"
type textarea "I am play soccer and i am working soft"
type textarea "x"
type textarea "I am play soccer and i am working softw"
type textarea "x"
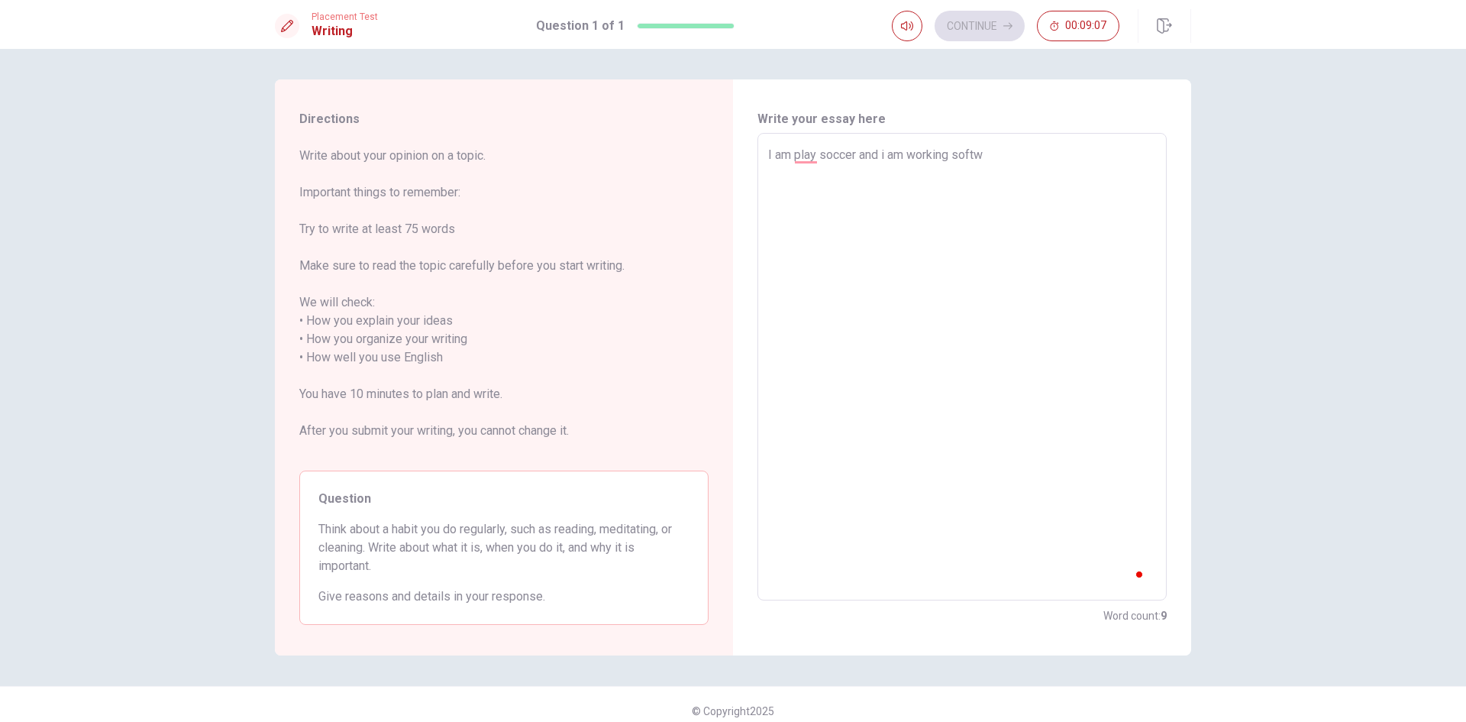
type textarea "I am play soccer and i am working softwa"
type textarea "x"
type textarea "I am play soccer and i am working softwar"
type textarea "x"
type textarea "I am play soccer and i am working software"
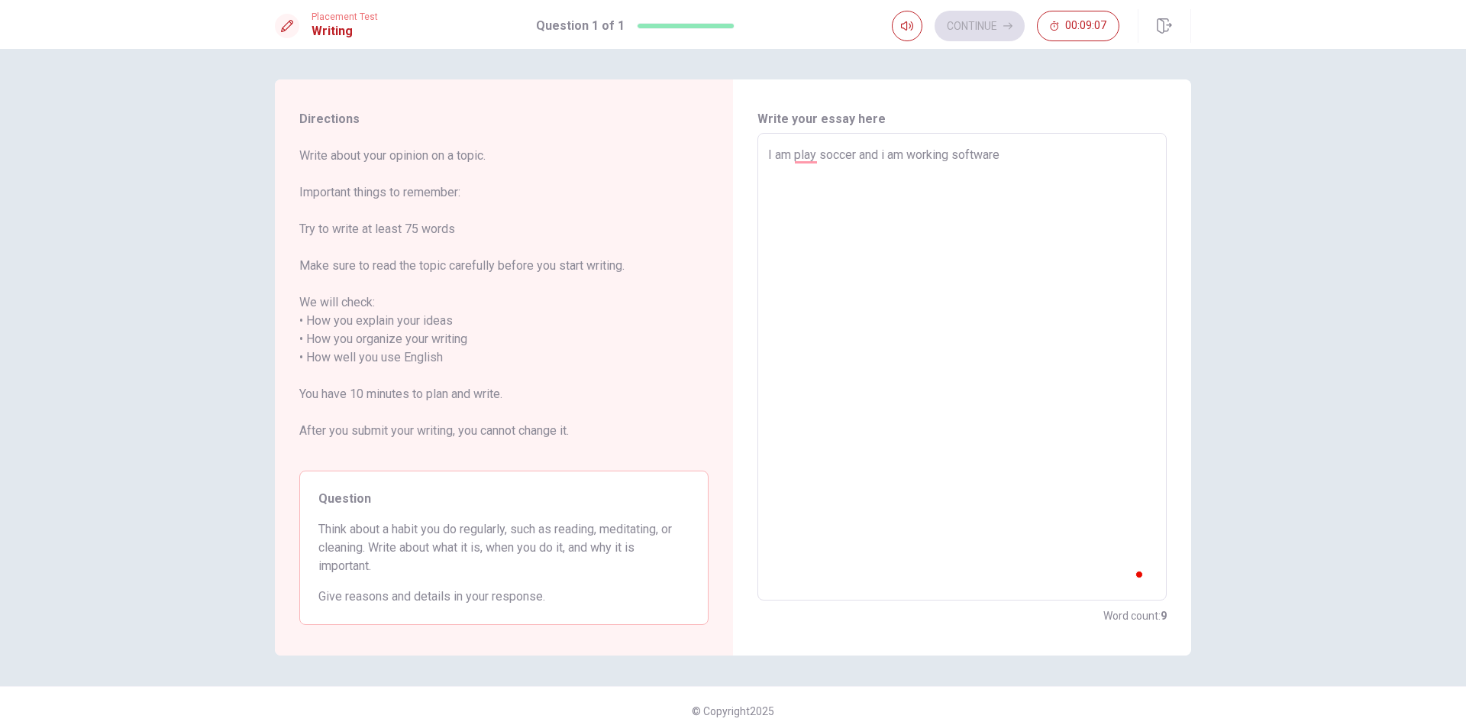
type textarea "x"
type textarea "I am play soccer and i am working software"
type textarea "x"
type textarea "I am play soccer and i am working software e"
type textarea "x"
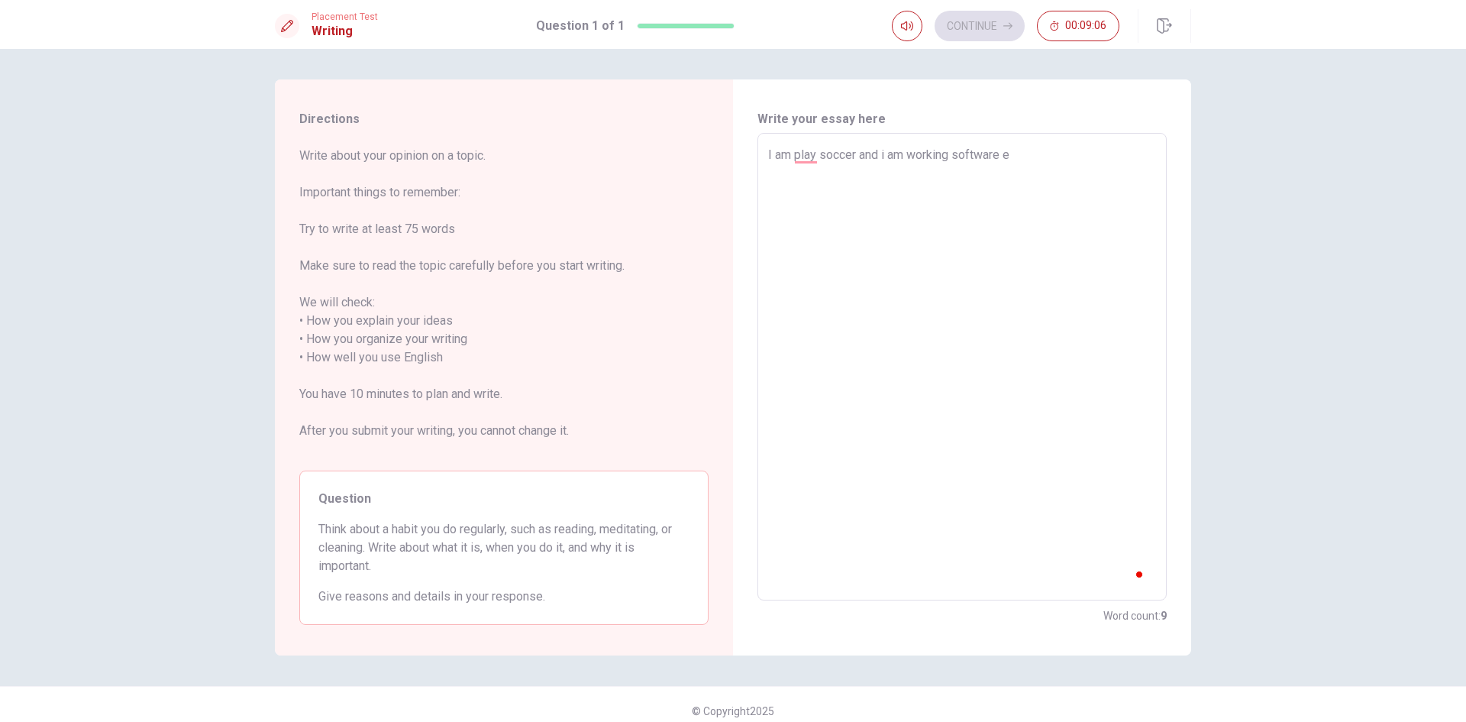
type textarea "I am play soccer and i am working software en"
type textarea "x"
type textarea "I am play soccer and i am working software eng"
type textarea "x"
type textarea "I am play soccer and i am working software engi"
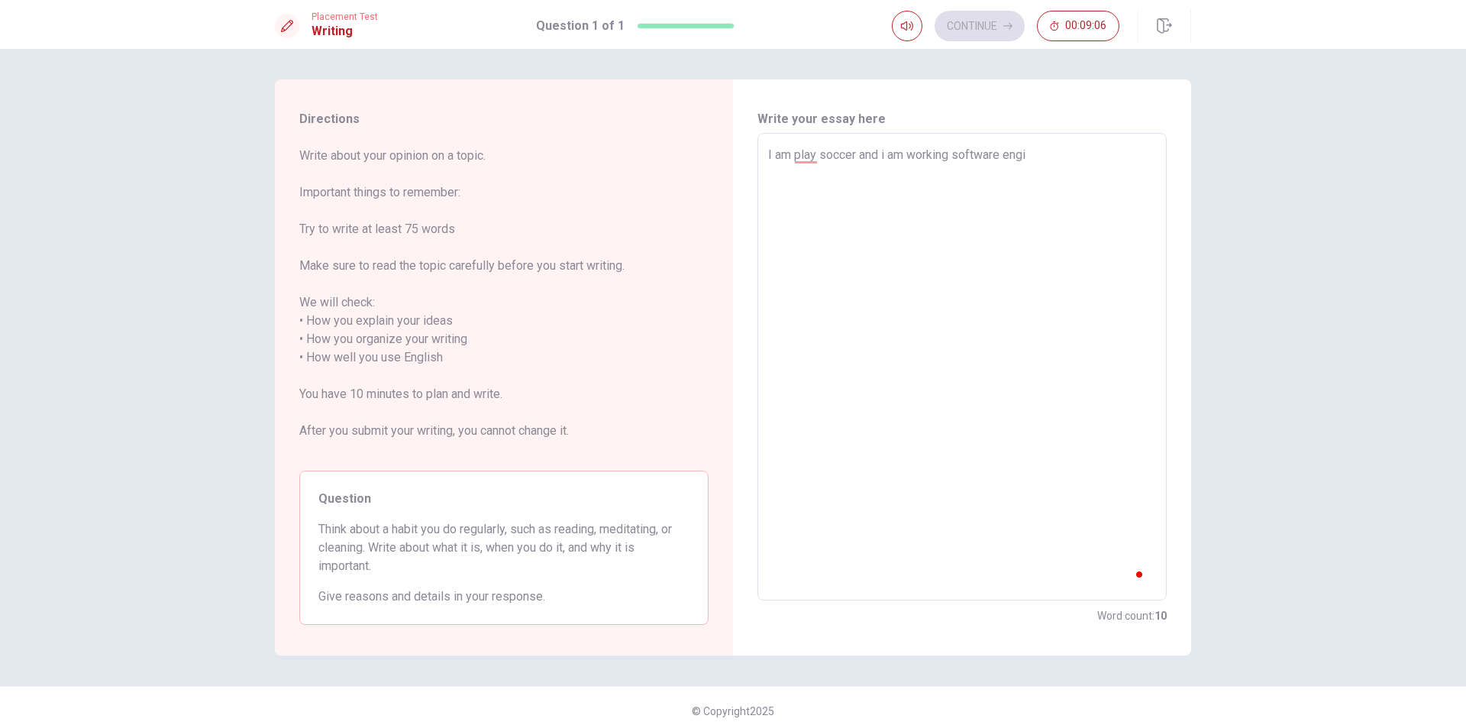
type textarea "x"
type textarea "I am play soccer and i am working software engin"
type textarea "x"
type textarea "I am play soccer and i am working software enginn"
type textarea "x"
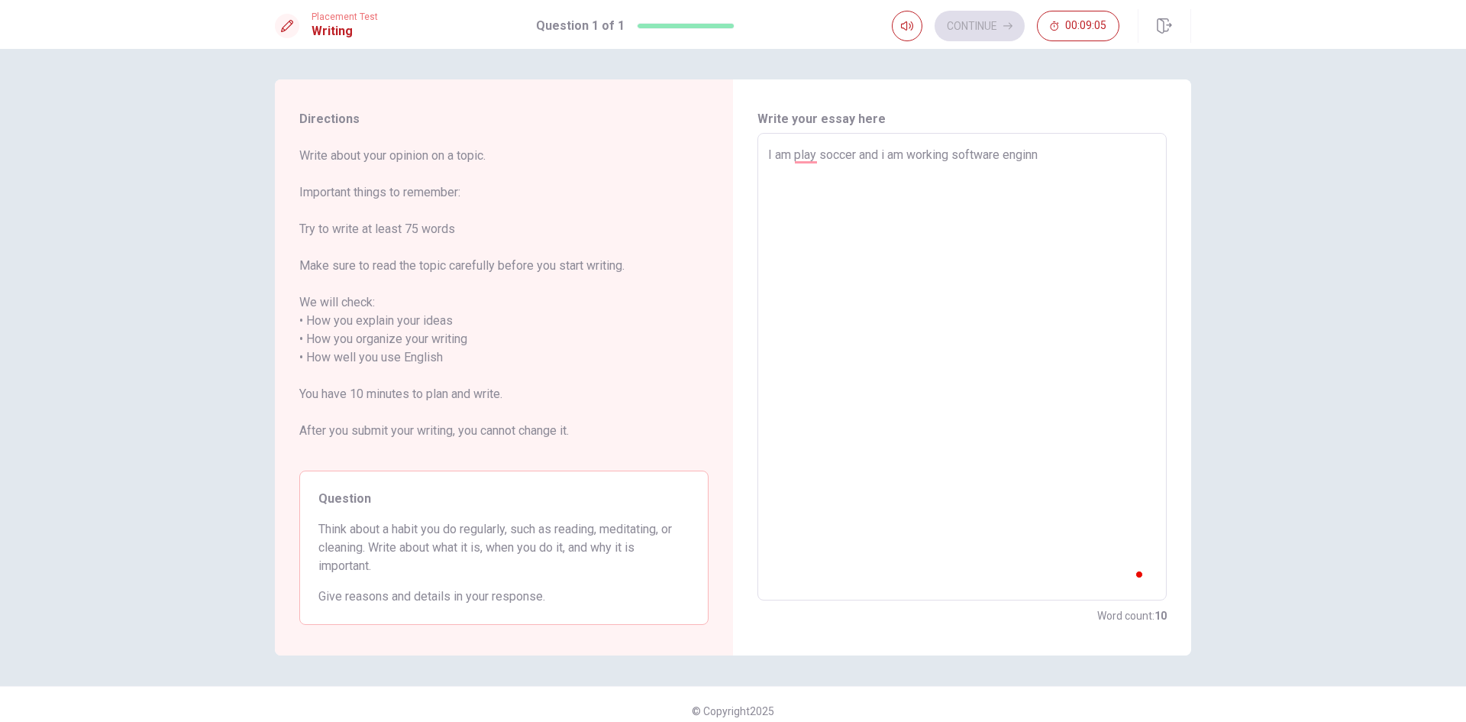
type textarea "I am play soccer and i am working software enginne"
type textarea "x"
type textarea "I am play soccer and i am working software enginn"
type textarea "x"
type textarea "I am play soccer and i am working software engin"
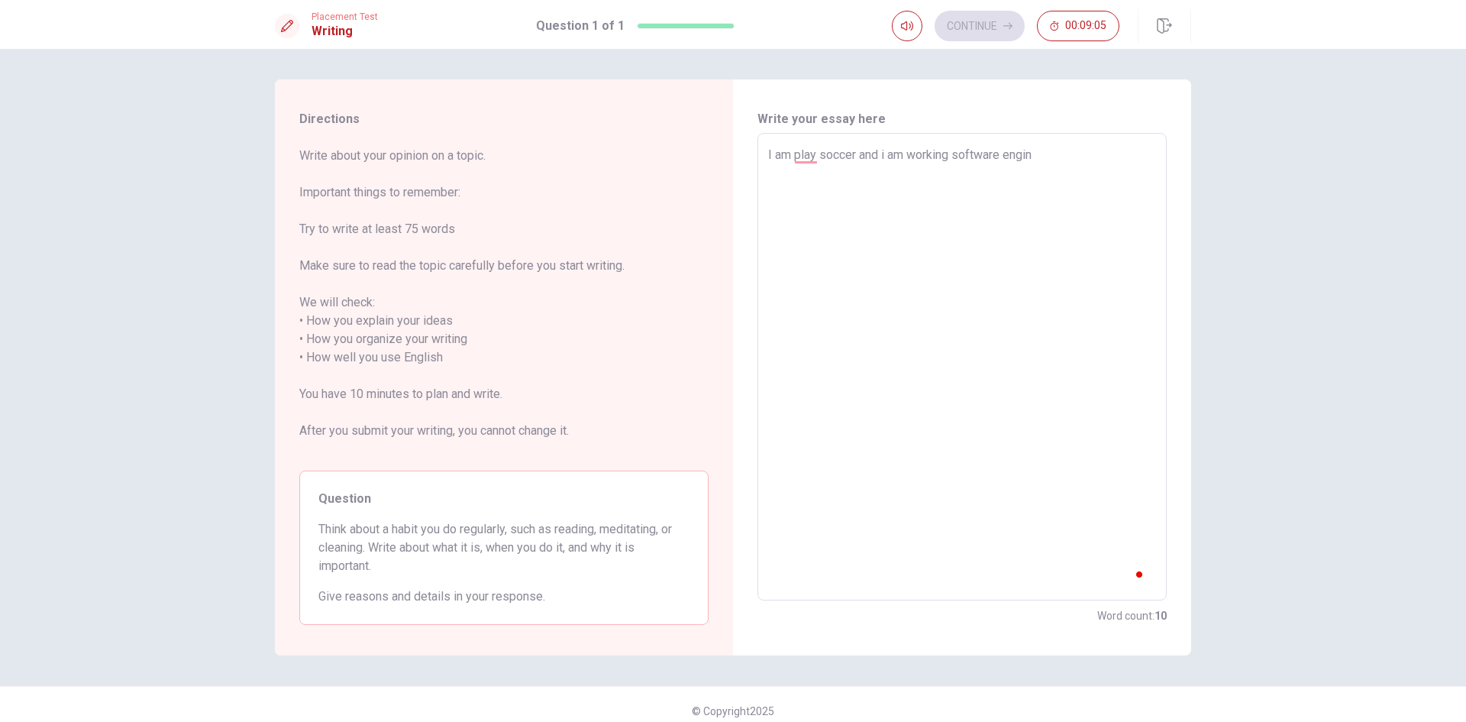
type textarea "x"
type textarea "I am play soccer and i am working software engine"
type textarea "x"
type textarea "I am play soccer and i am working software enginne"
type textarea "x"
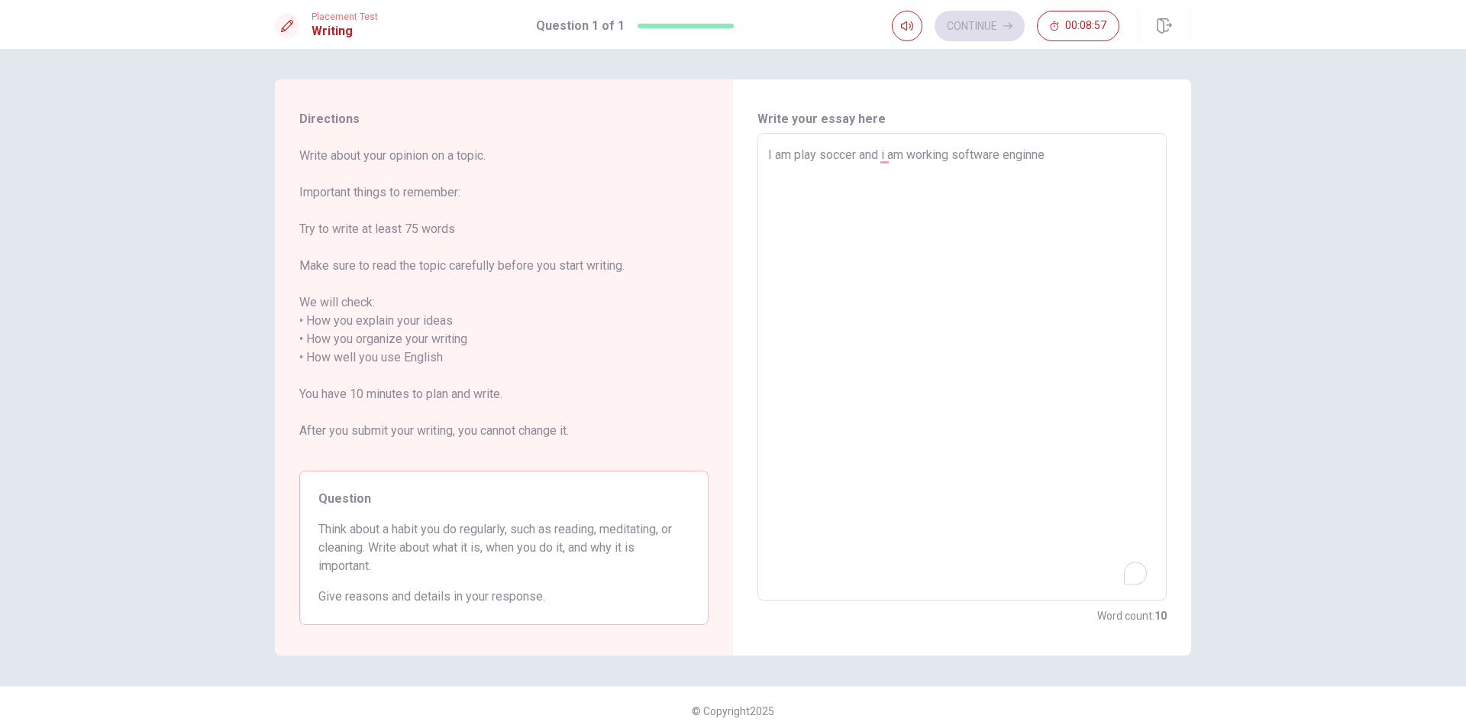
type textarea "I am play soccer and i am working software enginner"
type textarea "x"
type textarea "I am play soccer and i am working software enginner"
type textarea "x"
type textarea "I am play soccer and i am working software enginner w"
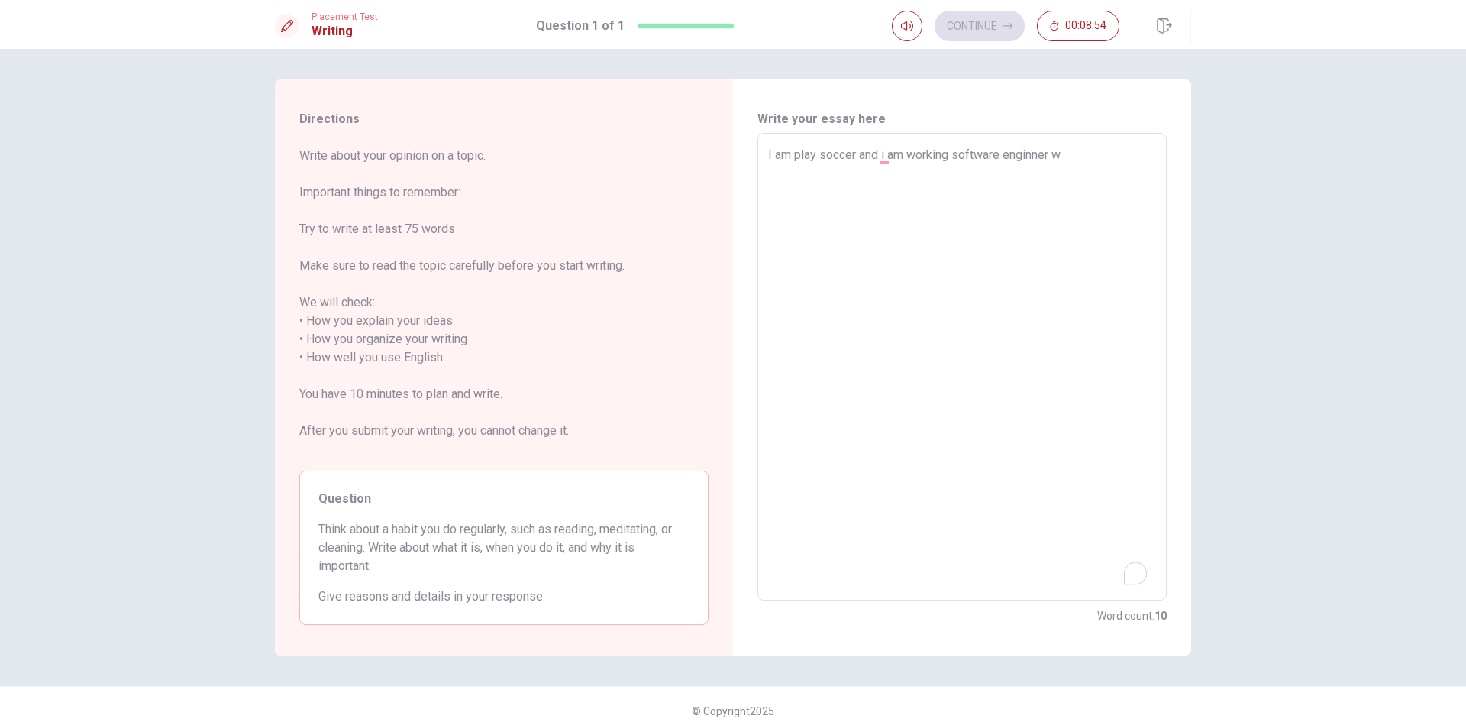
type textarea "x"
type textarea "I am play soccer and i am working software enginner wi"
type textarea "x"
type textarea "I am play soccer and i am working software enginner wit"
type textarea "x"
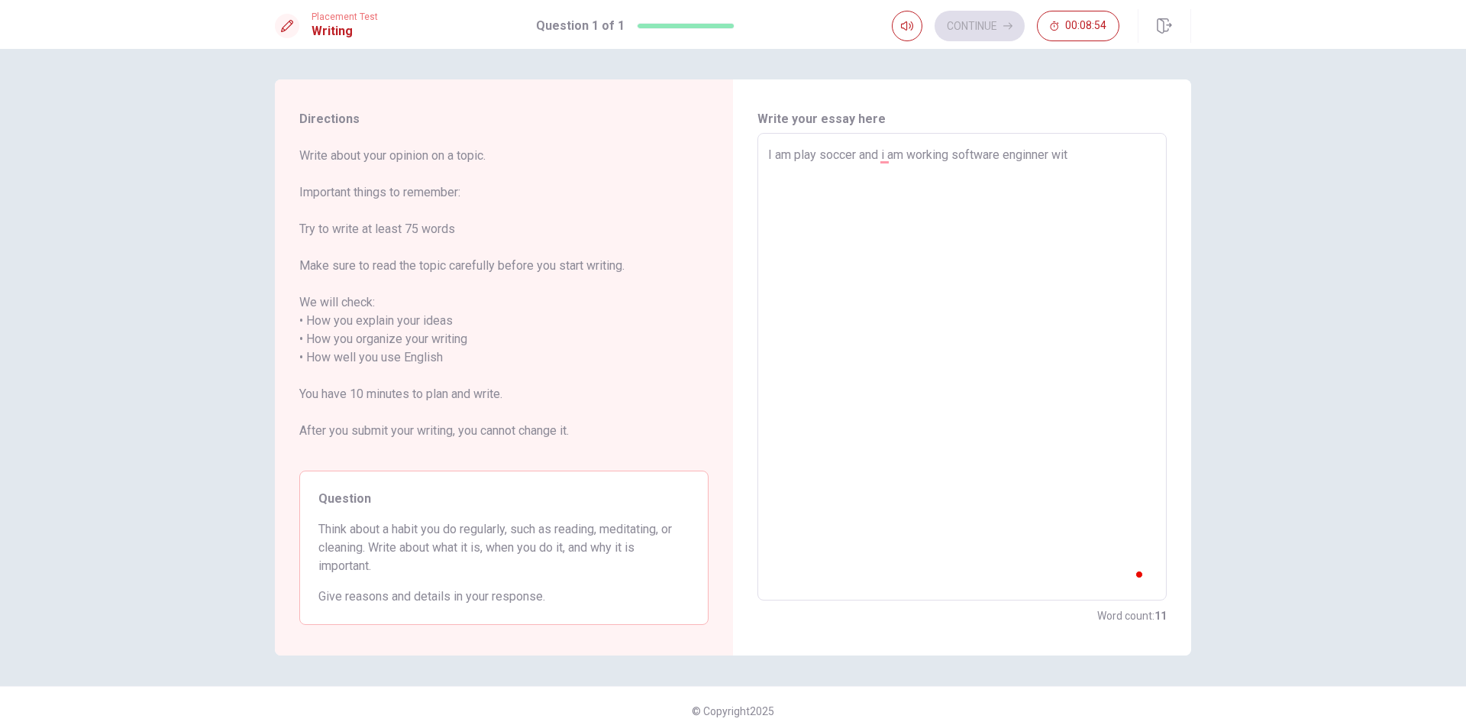
type textarea "I am play soccer and i am working software enginner with"
type textarea "x"
type textarea "I am play soccer and i am working software enginner with"
type textarea "x"
type textarea "I am play soccer and i am working software enginner with o"
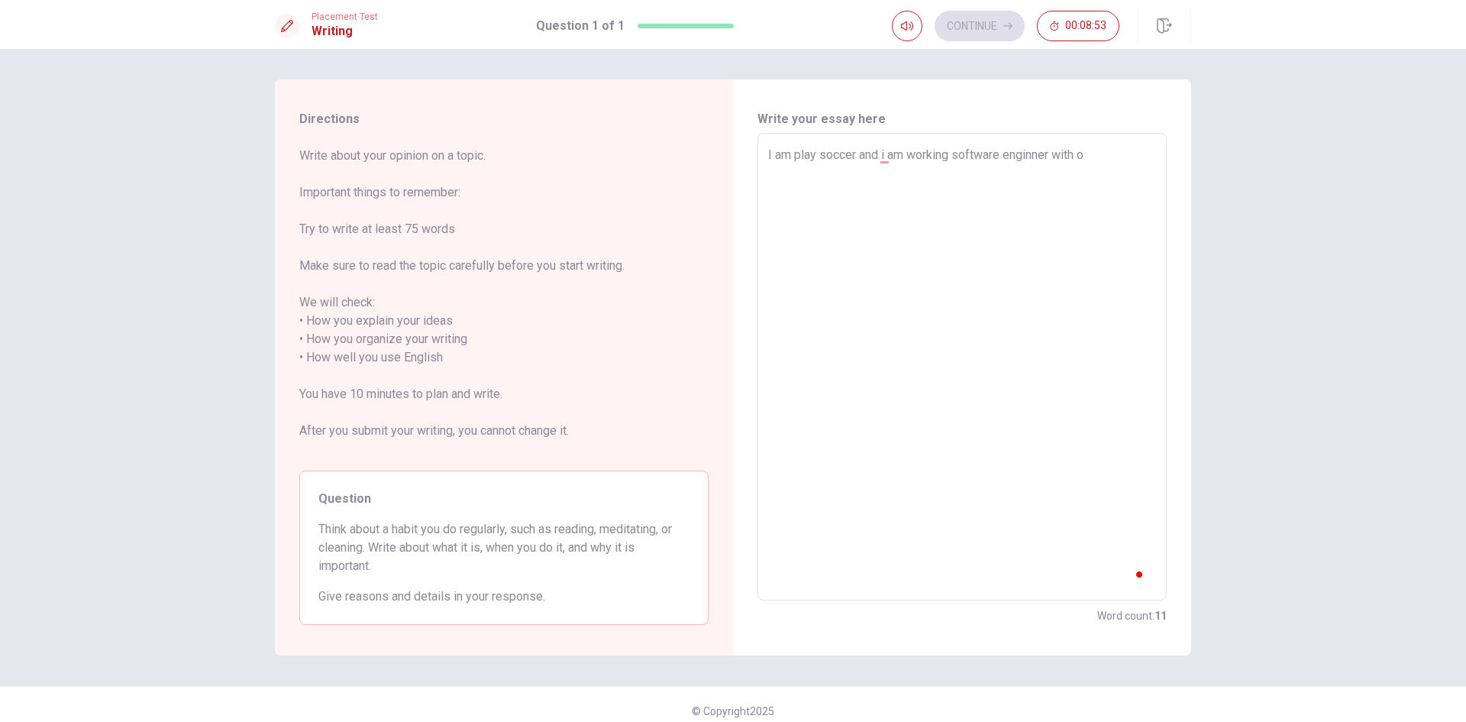
type textarea "x"
type textarea "I am play soccer and i am working software enginner with ov"
type textarea "x"
type textarea "I am play soccer and i am working software enginner with ove"
type textarea "x"
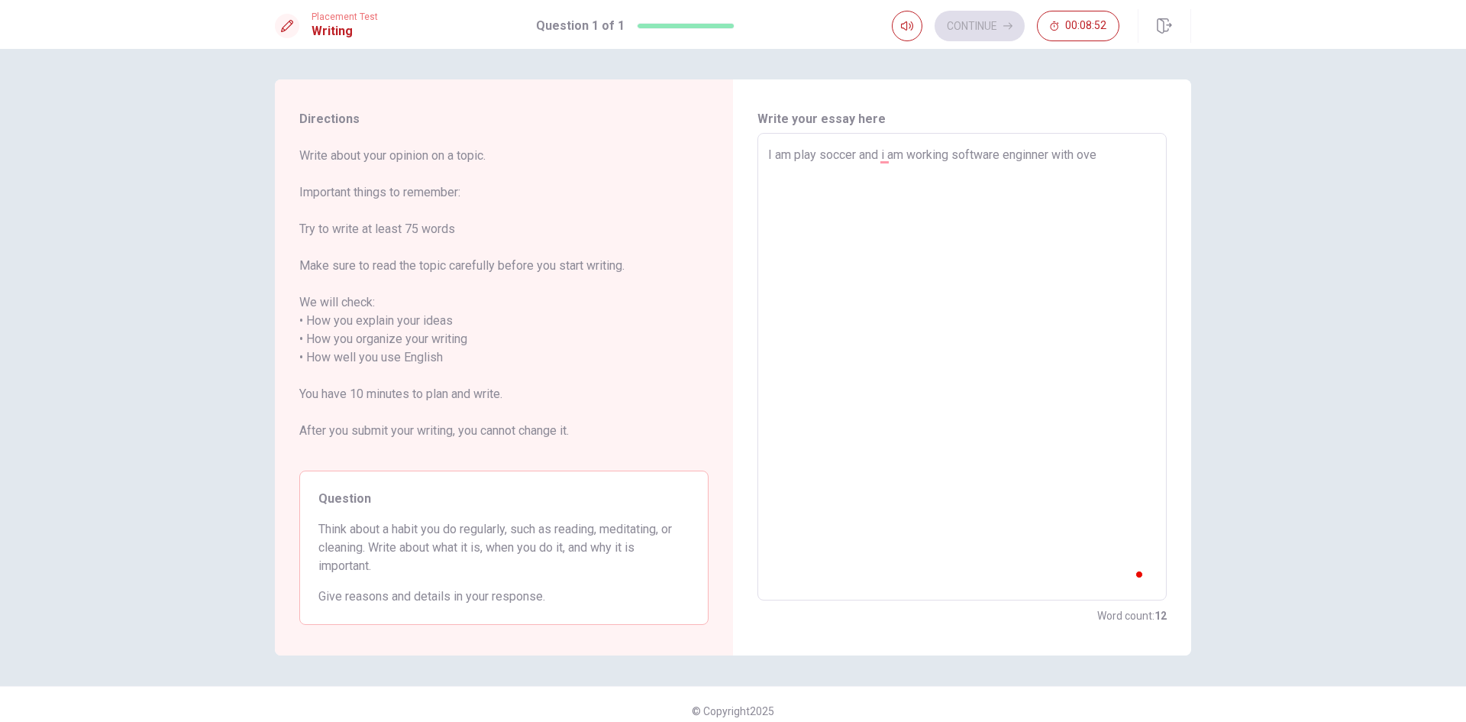
type textarea "I am play soccer and i am working software enginner with over"
type textarea "x"
type textarea "I am play soccer and i am working software enginner with over"
type textarea "x"
type textarea "I am play soccer and i am working software enginner with over f"
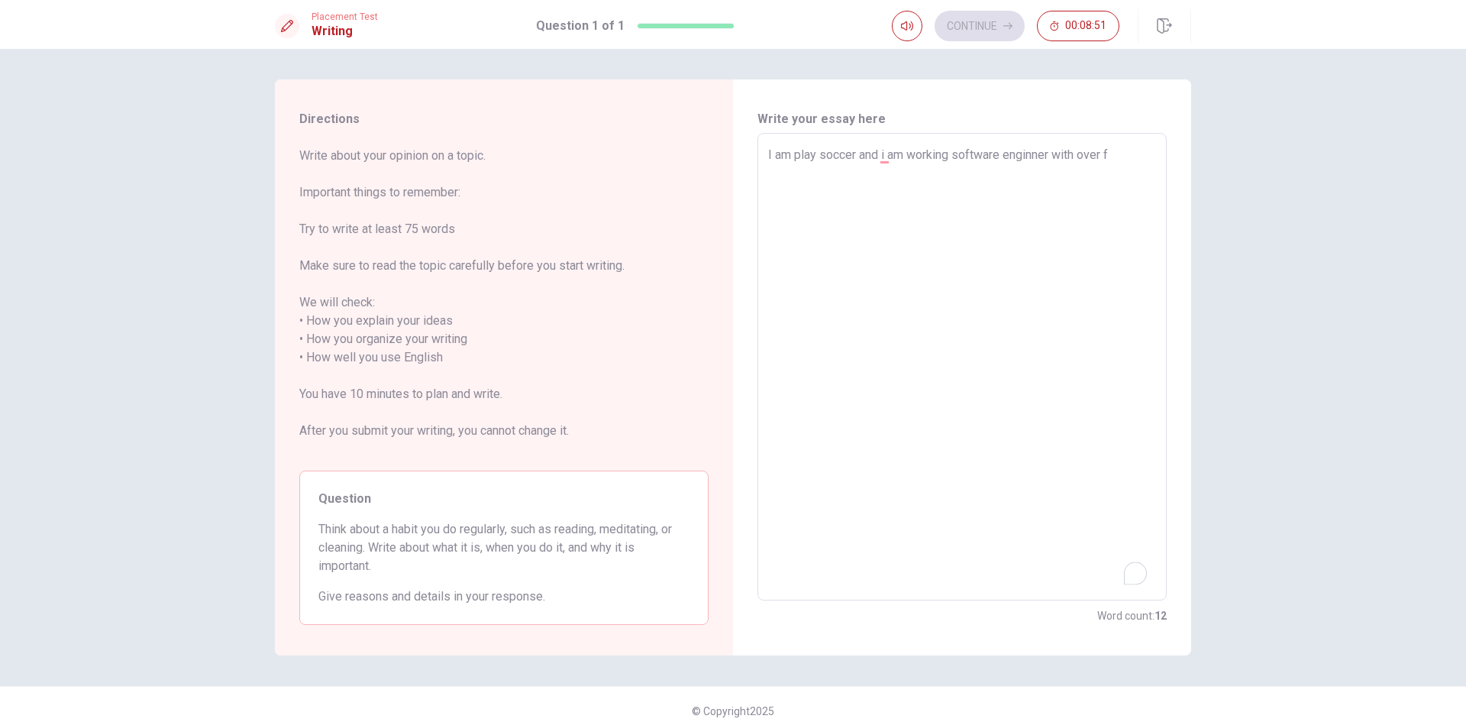
type textarea "x"
type textarea "I am play soccer and i am working software enginner with over fi"
type textarea "x"
type textarea "I am play soccer and i am working software enginner with over fiv"
type textarea "x"
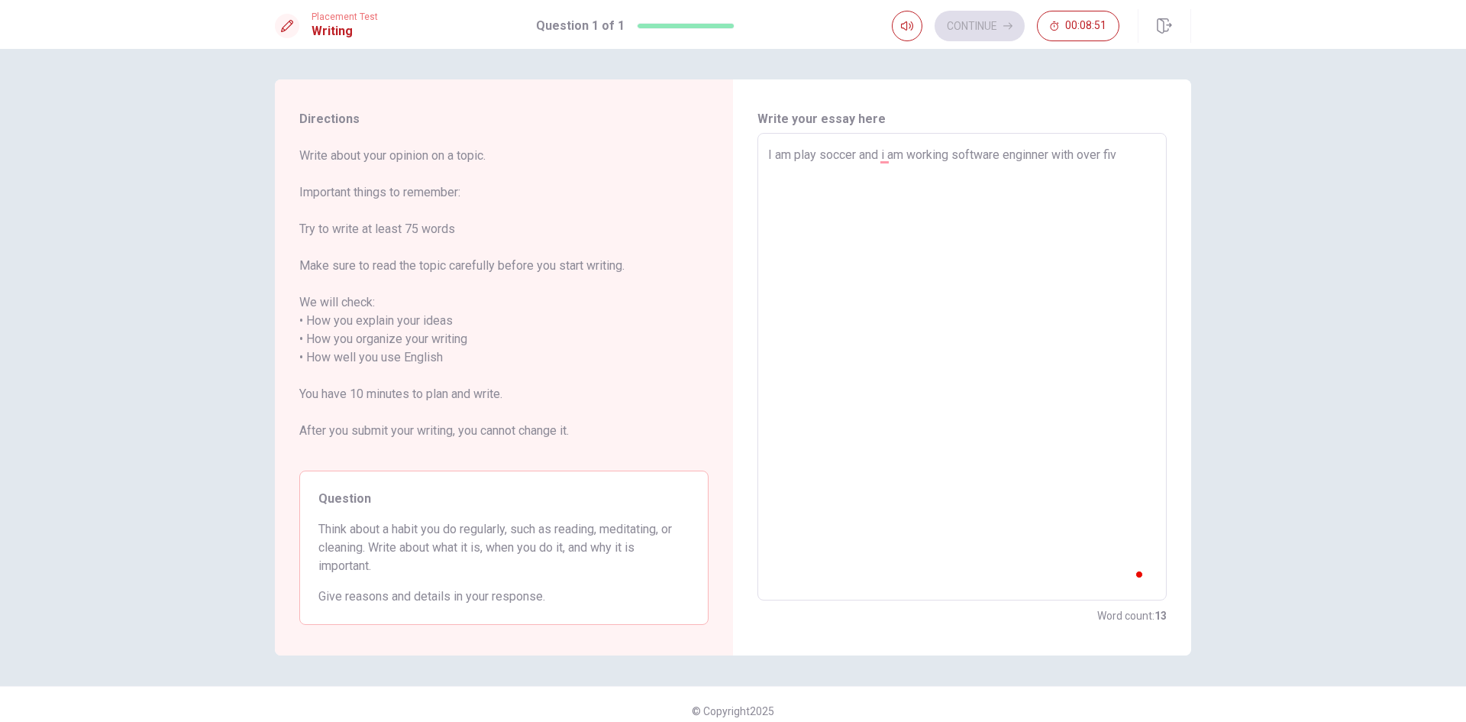
type textarea "I am play soccer and i am working software enginner with over five"
type textarea "x"
type textarea "I am play soccer and i am working software enginner with over fiver"
type textarea "x"
type textarea "I am play soccer and i am working software enginner with over fiver"
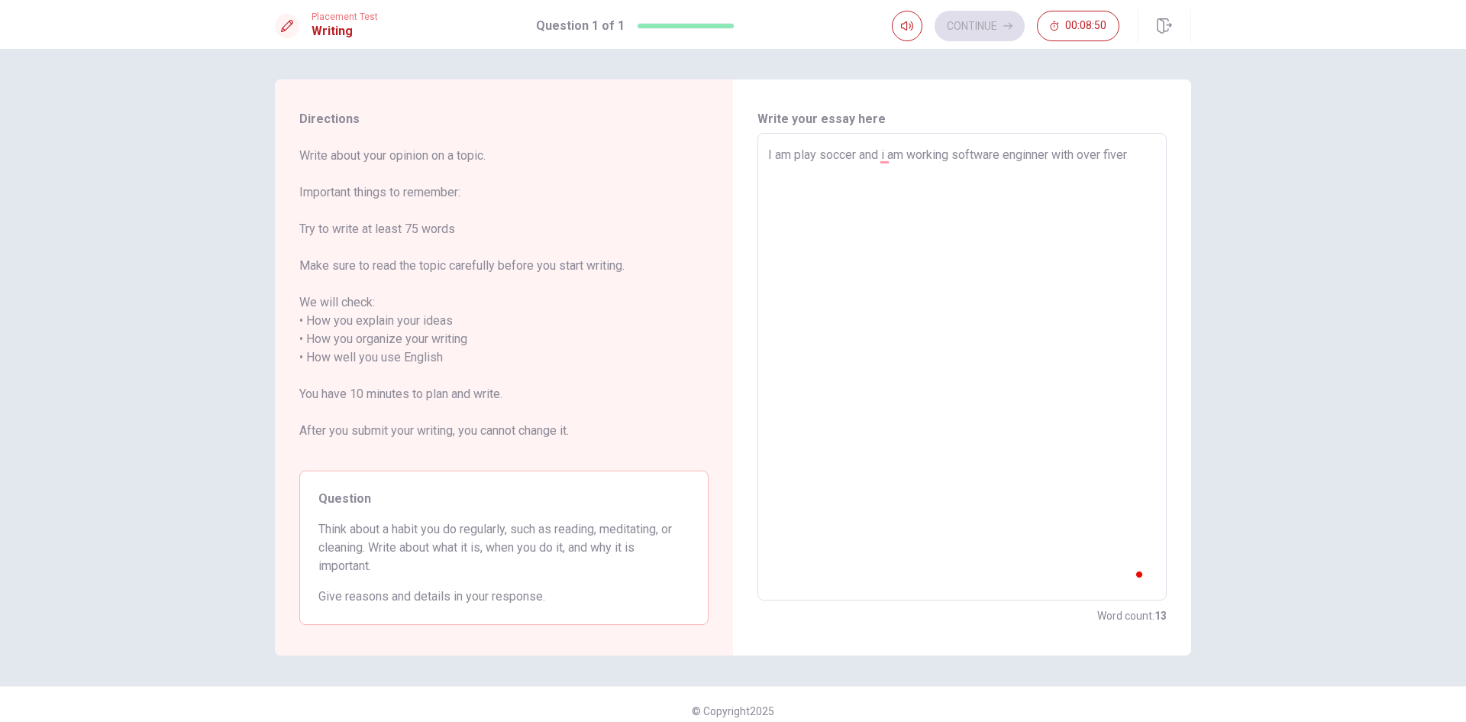
type textarea "x"
type textarea "I am play soccer and i am working software enginner with over fiver e"
type textarea "x"
type textarea "I am play soccer and i am working software enginner with over fiver"
type textarea "x"
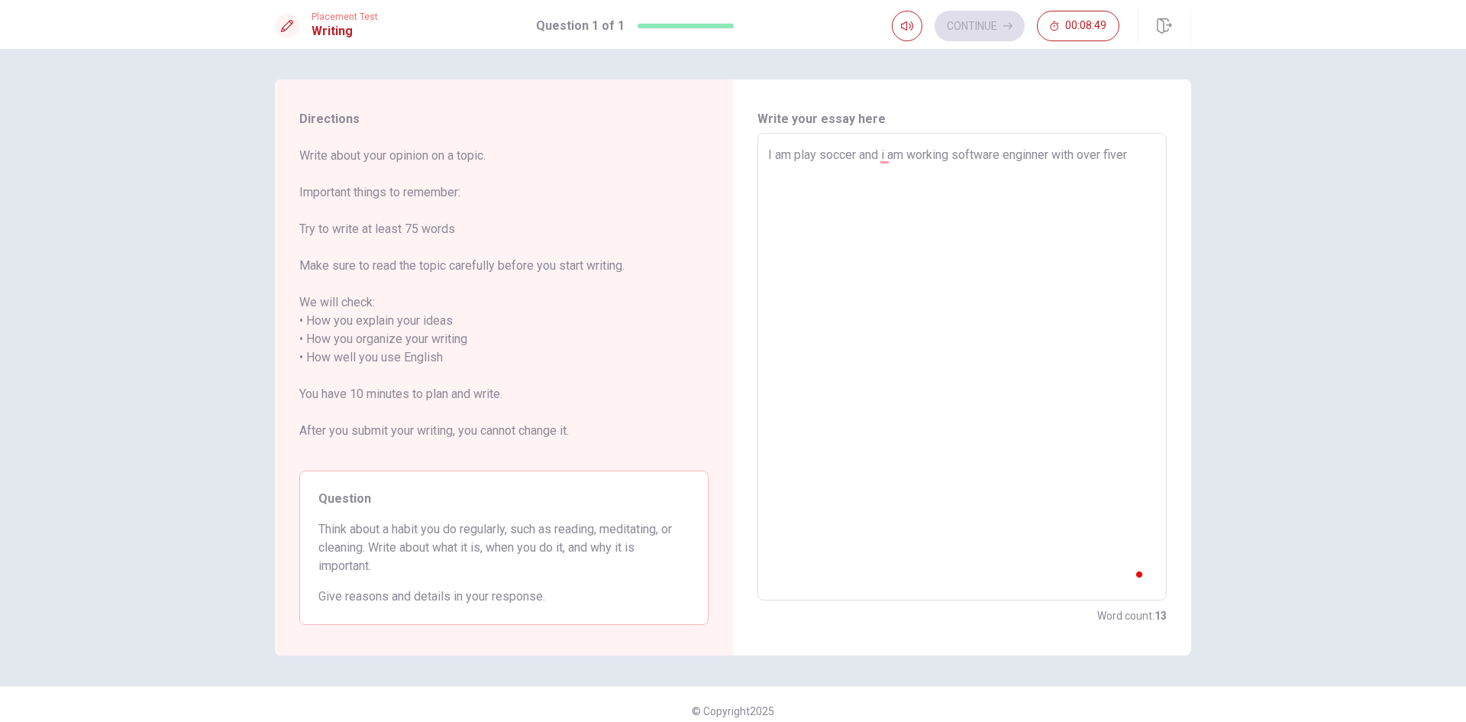
type textarea "I am play soccer and i am working software enginner with over fiver y"
type textarea "x"
click at [762, 156] on div "I am play soccer and i am working software enginner with over fiver year. x ​" at bounding box center [962, 366] width 409 height 467
click at [790, 147] on textarea "I am play soccer and i am working software enginner with over fiver year." at bounding box center [962, 367] width 388 height 442
click at [897, 174] on textarea "I am play soccer and i am working software enginner with over fiver year." at bounding box center [962, 367] width 388 height 442
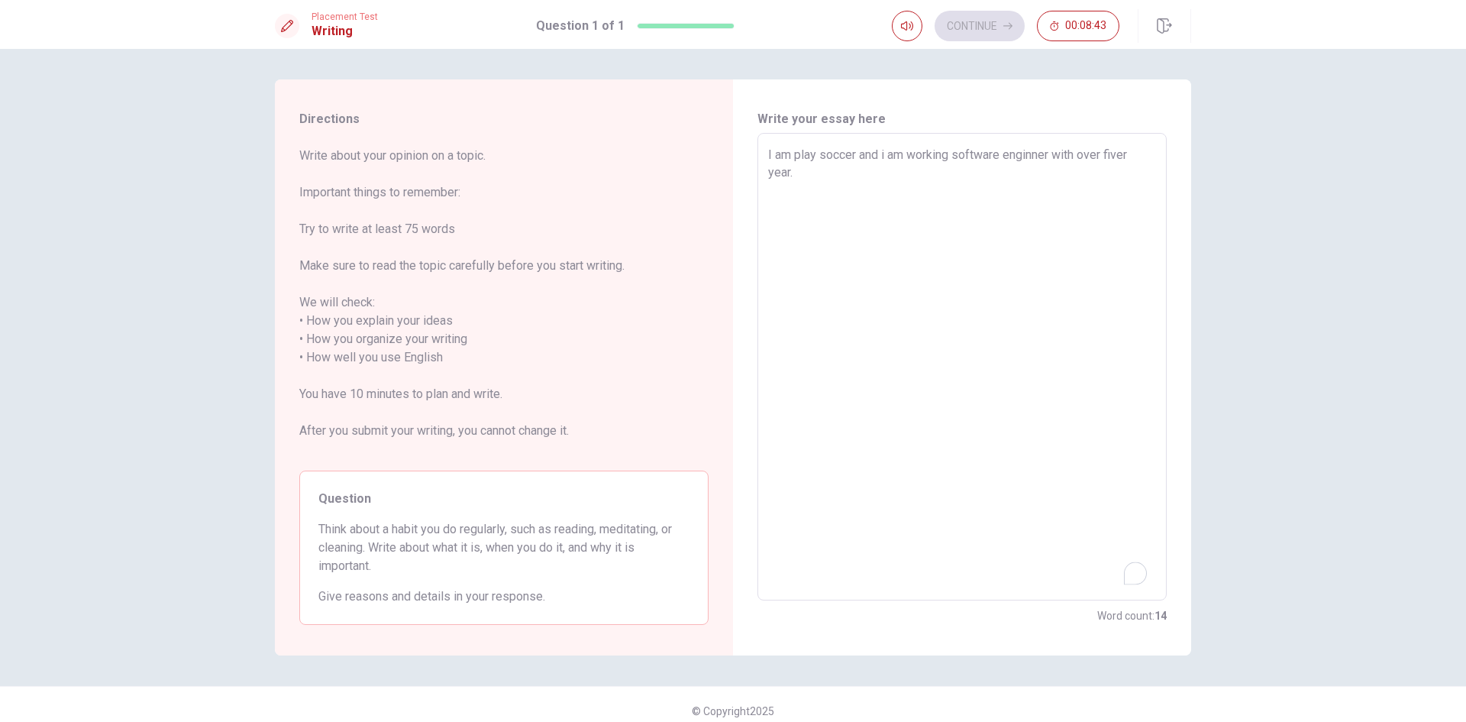
click at [831, 166] on textarea "I am play soccer and i am working software enginner with over fiver year." at bounding box center [962, 367] width 388 height 442
click at [1062, 174] on textarea "I am play soccer and i am working software enginner with over fiver year. My ke…" at bounding box center [962, 367] width 388 height 442
click at [977, 21] on button "Continue" at bounding box center [980, 26] width 90 height 31
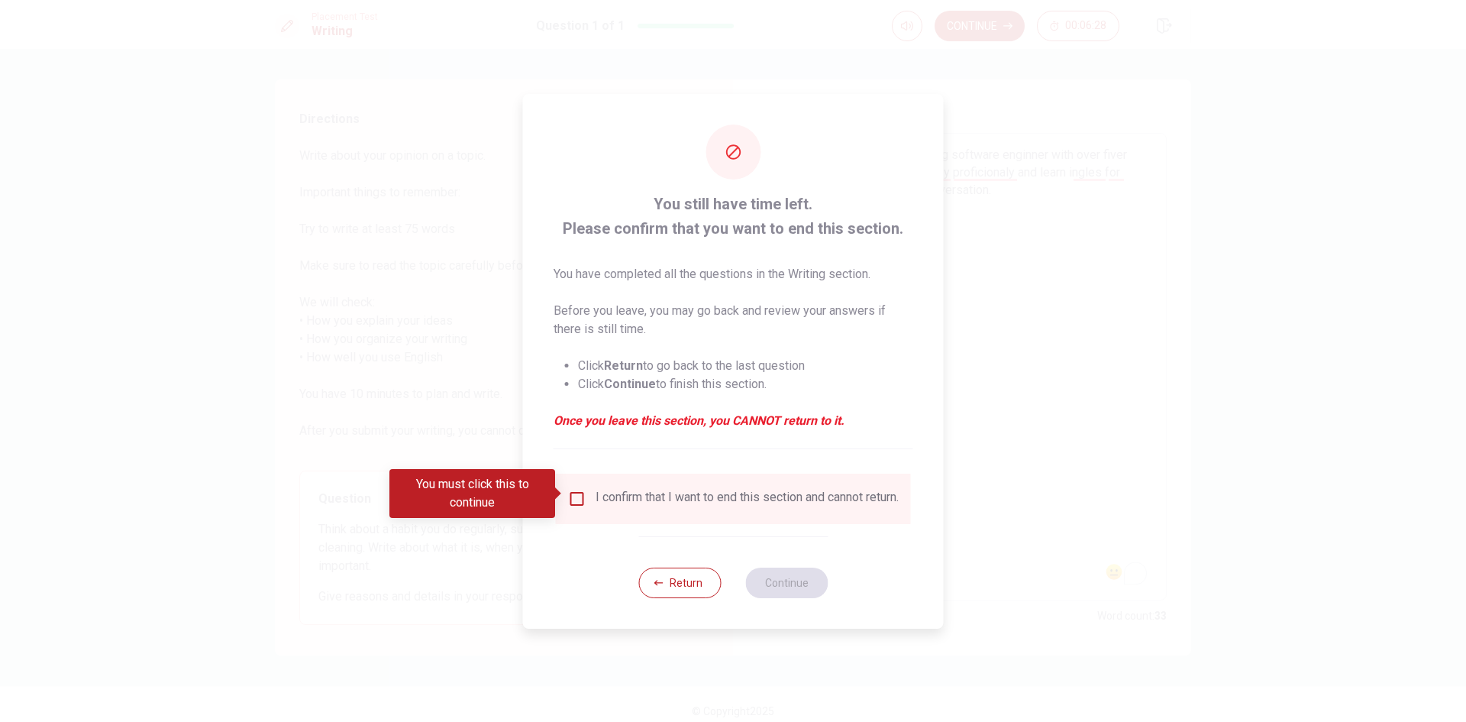
click at [626, 490] on div "I confirm that I want to end this section and cannot return." at bounding box center [747, 499] width 303 height 18
click at [615, 514] on div "I confirm that I want to end this section and cannot return." at bounding box center [733, 499] width 355 height 50
click at [574, 499] on input "You must click this to continue" at bounding box center [577, 499] width 18 height 18
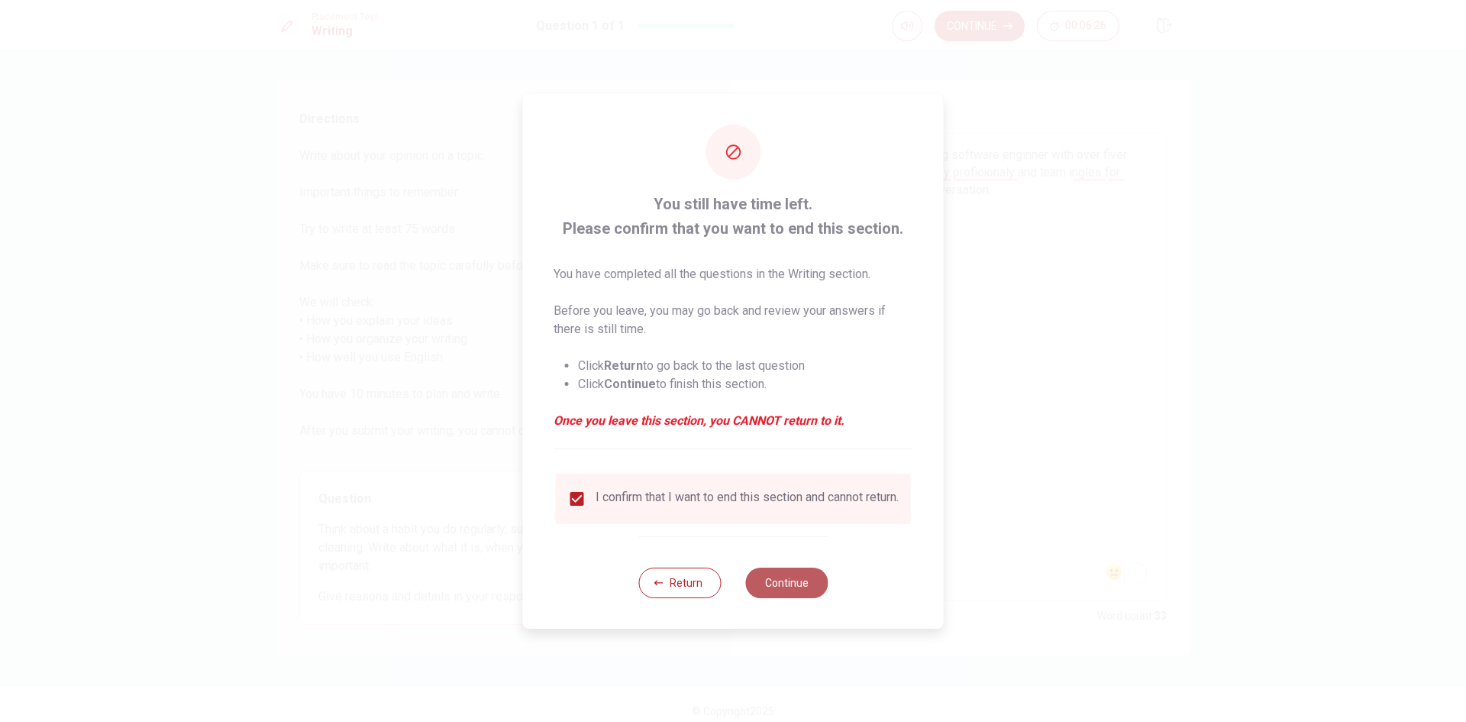
click at [797, 597] on button "Continue" at bounding box center [786, 582] width 82 height 31
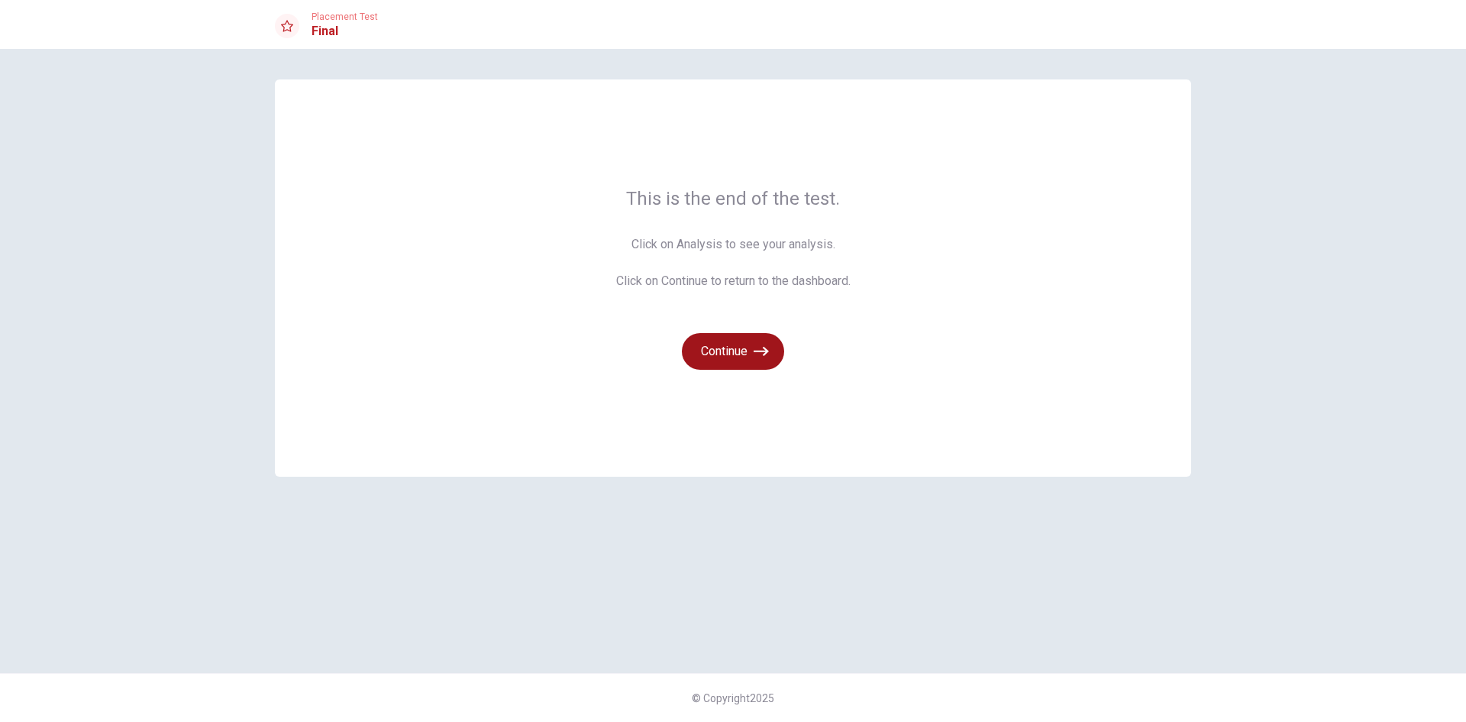
click at [760, 352] on icon "button" at bounding box center [761, 351] width 15 height 15
